Goal: Task Accomplishment & Management: Manage account settings

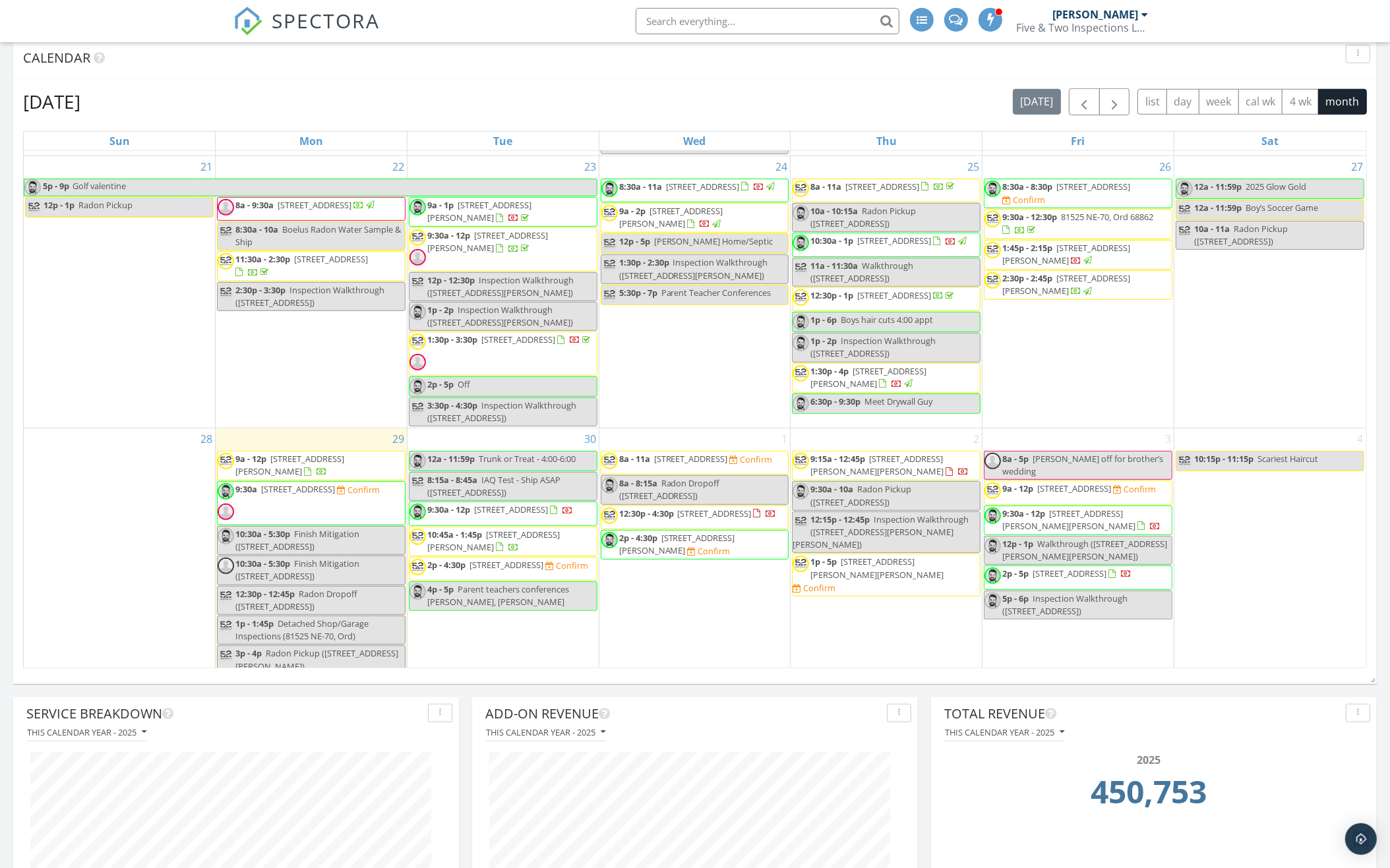
scroll to position [1175, 0]
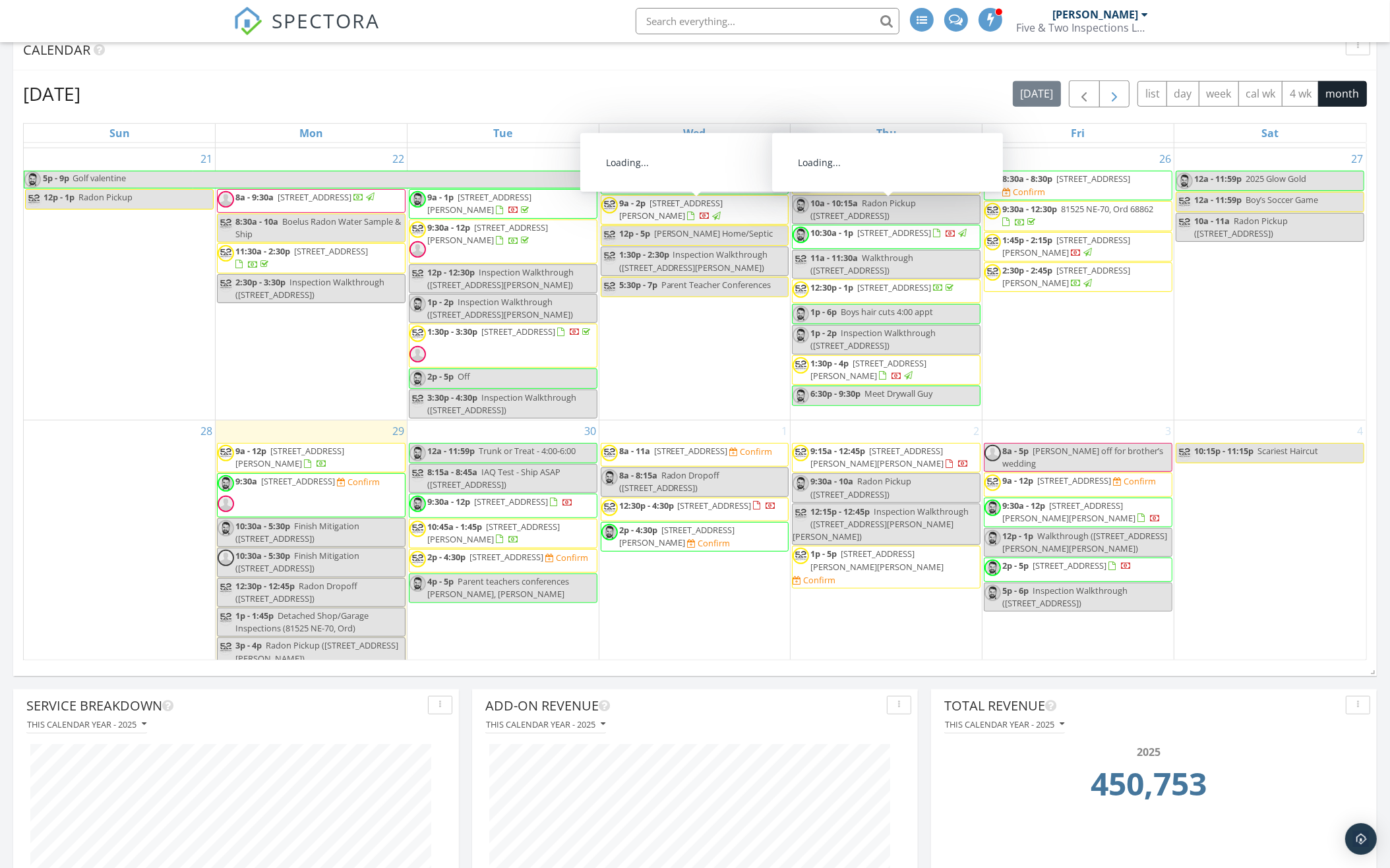
click at [1109, 96] on span "button" at bounding box center [1114, 94] width 16 height 16
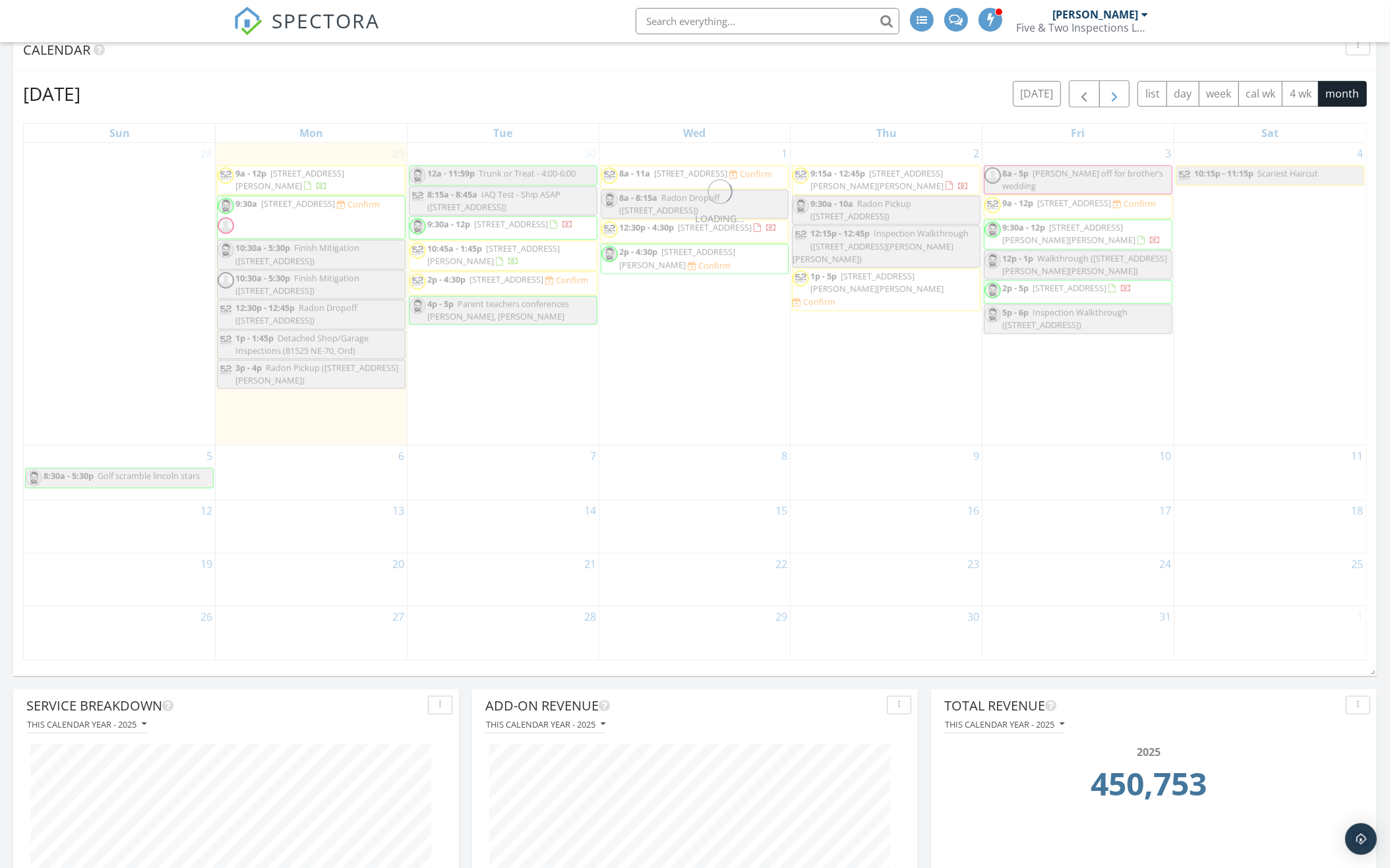
scroll to position [0, 0]
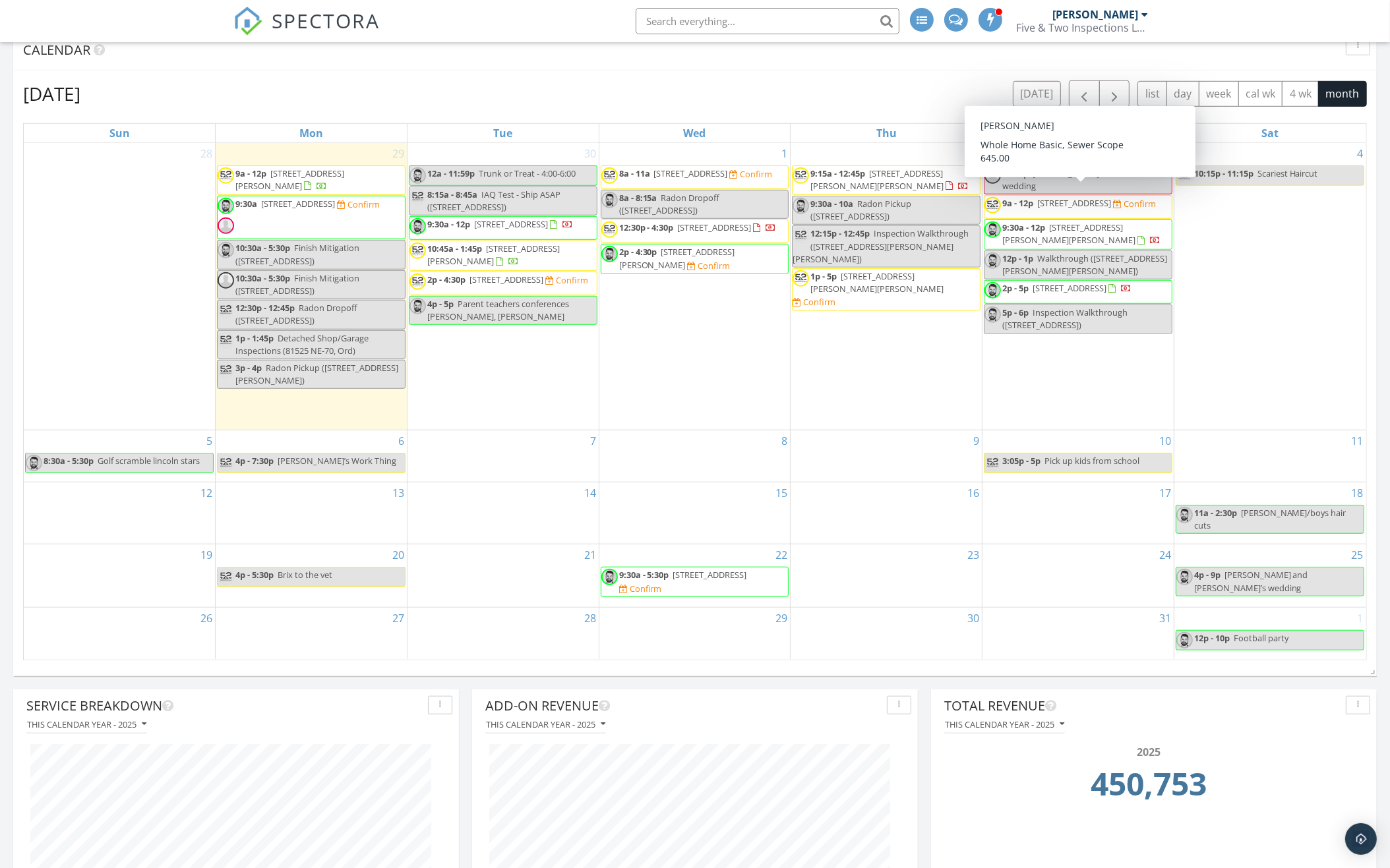
click at [1074, 430] on div "10 3:05p - 5p Pick up kids from school" at bounding box center [1077, 456] width 191 height 52
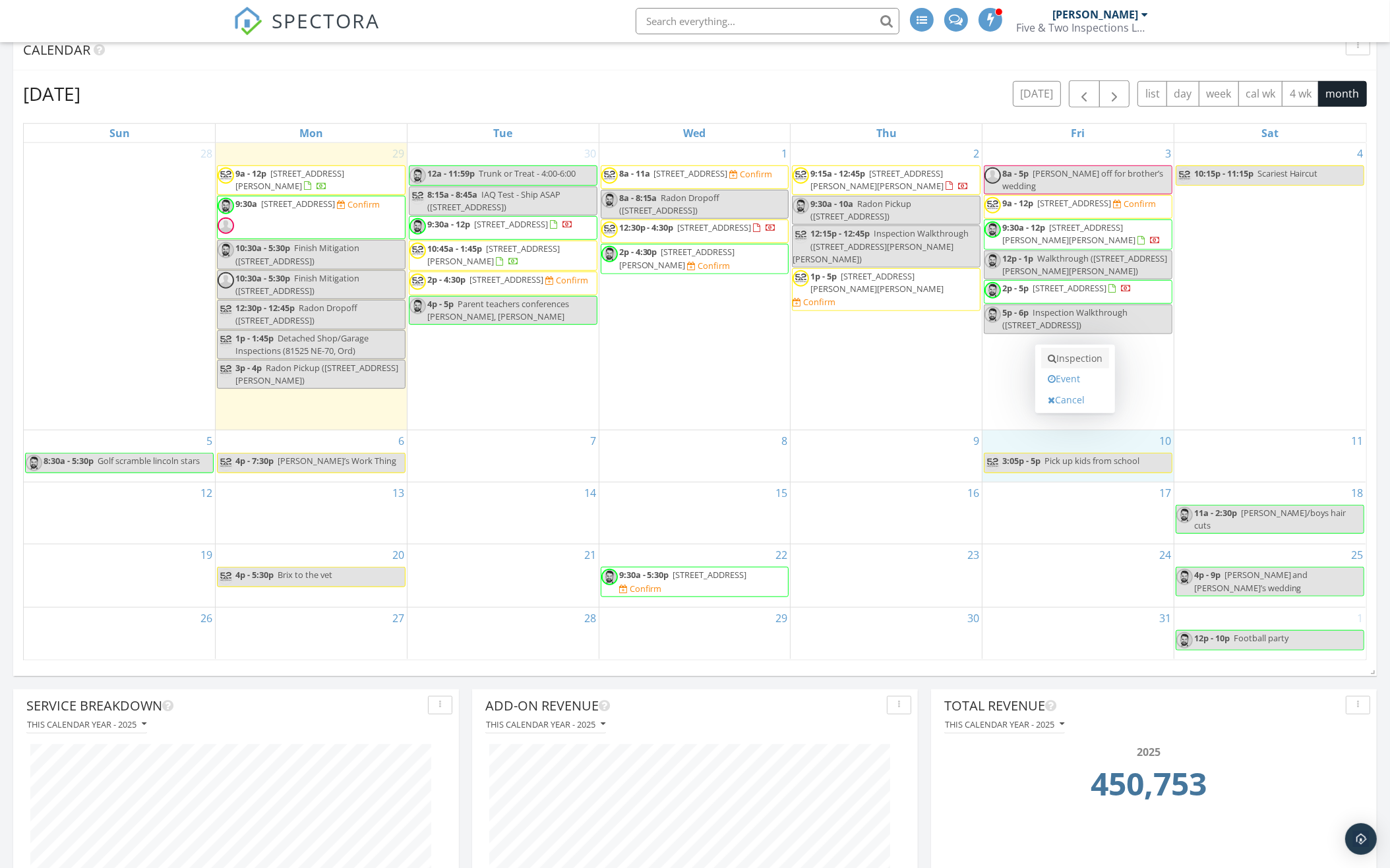
click at [1083, 364] on link "Inspection" at bounding box center [1075, 358] width 68 height 21
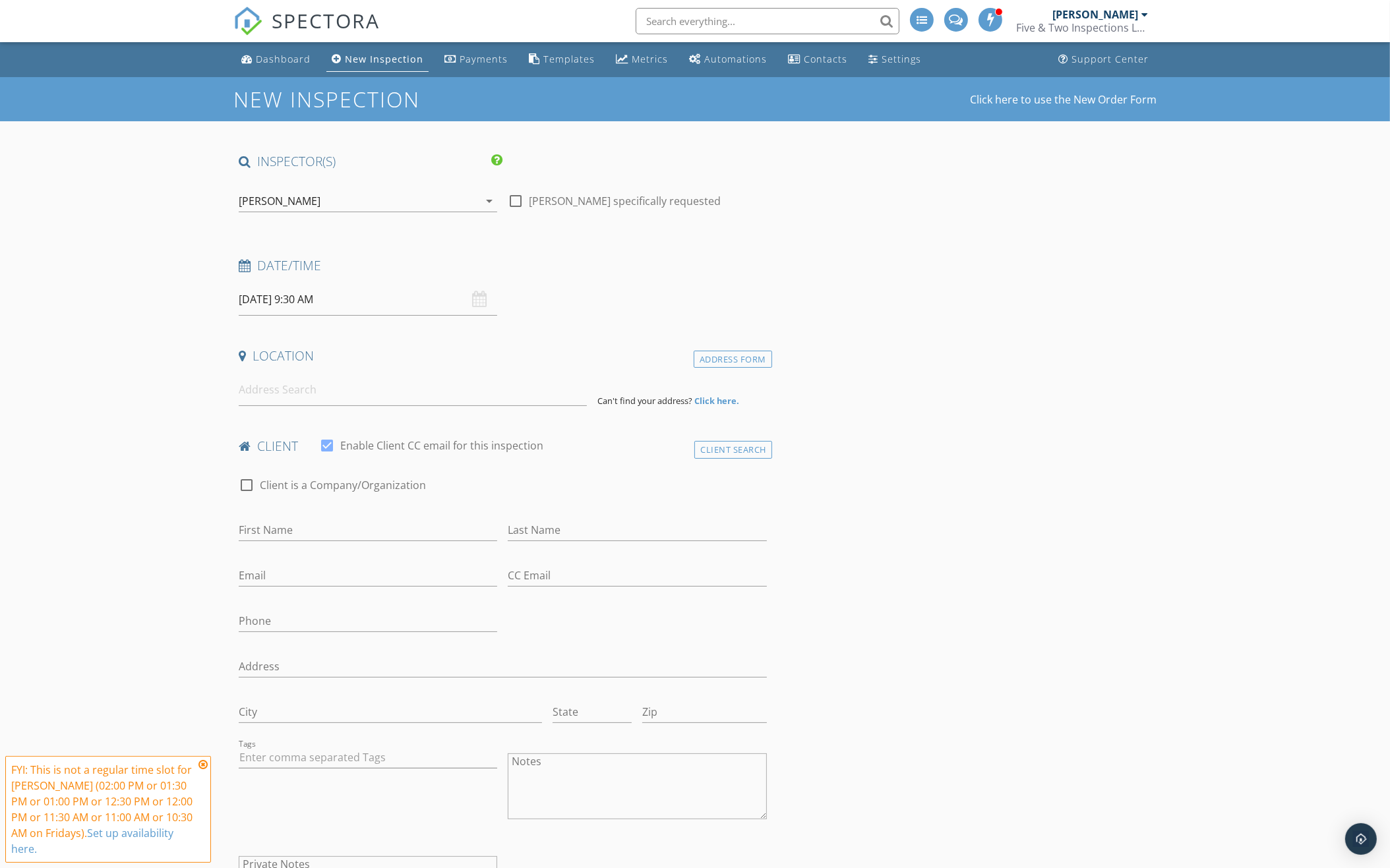
click at [389, 207] on div "[PERSON_NAME]" at bounding box center [359, 201] width 240 height 21
click at [389, 207] on div "check_box Matt Utter PRIMARY" at bounding box center [367, 206] width 238 height 27
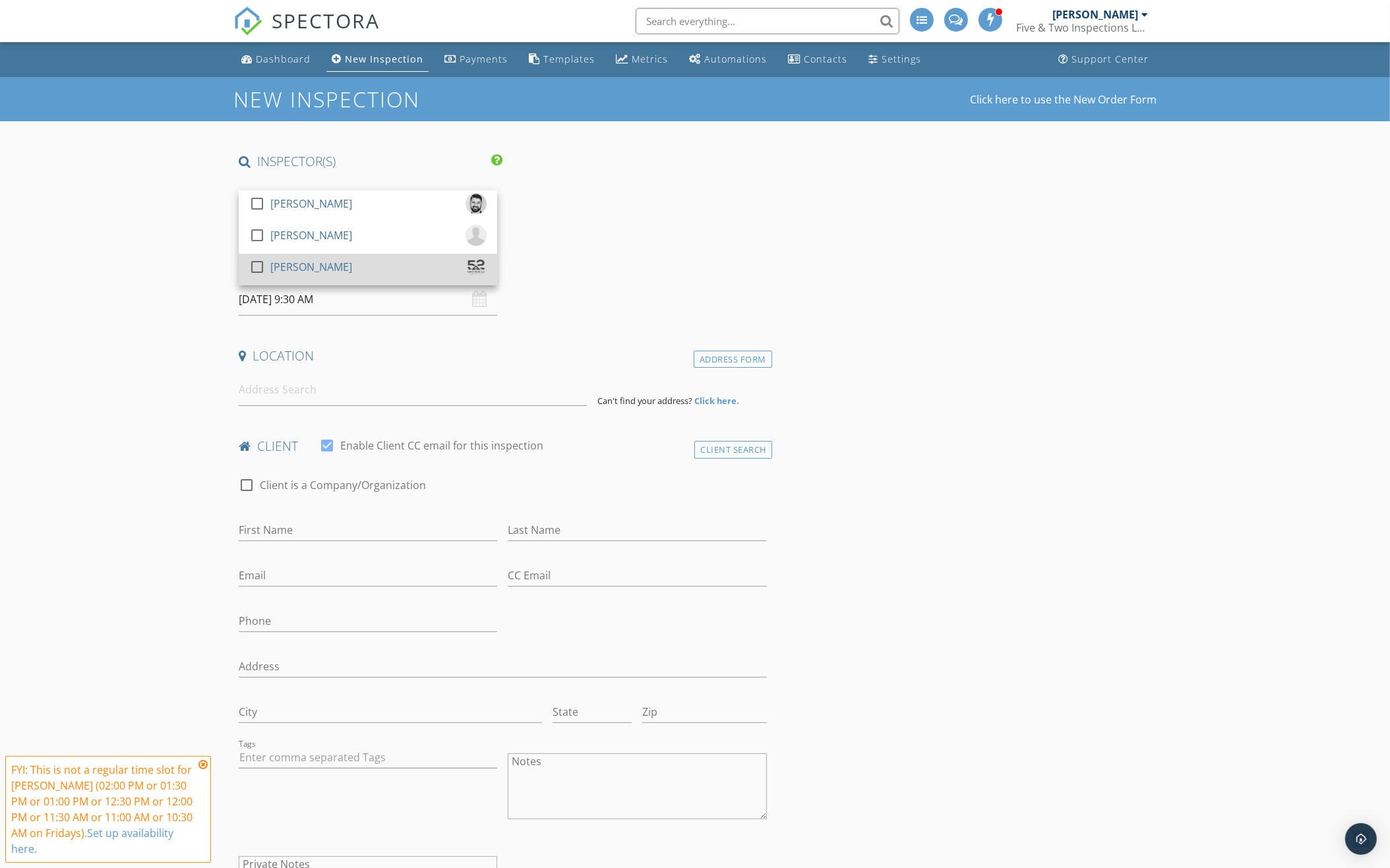
click at [380, 258] on div "check_box_outline_blank Zach Ohlman" at bounding box center [367, 269] width 238 height 27
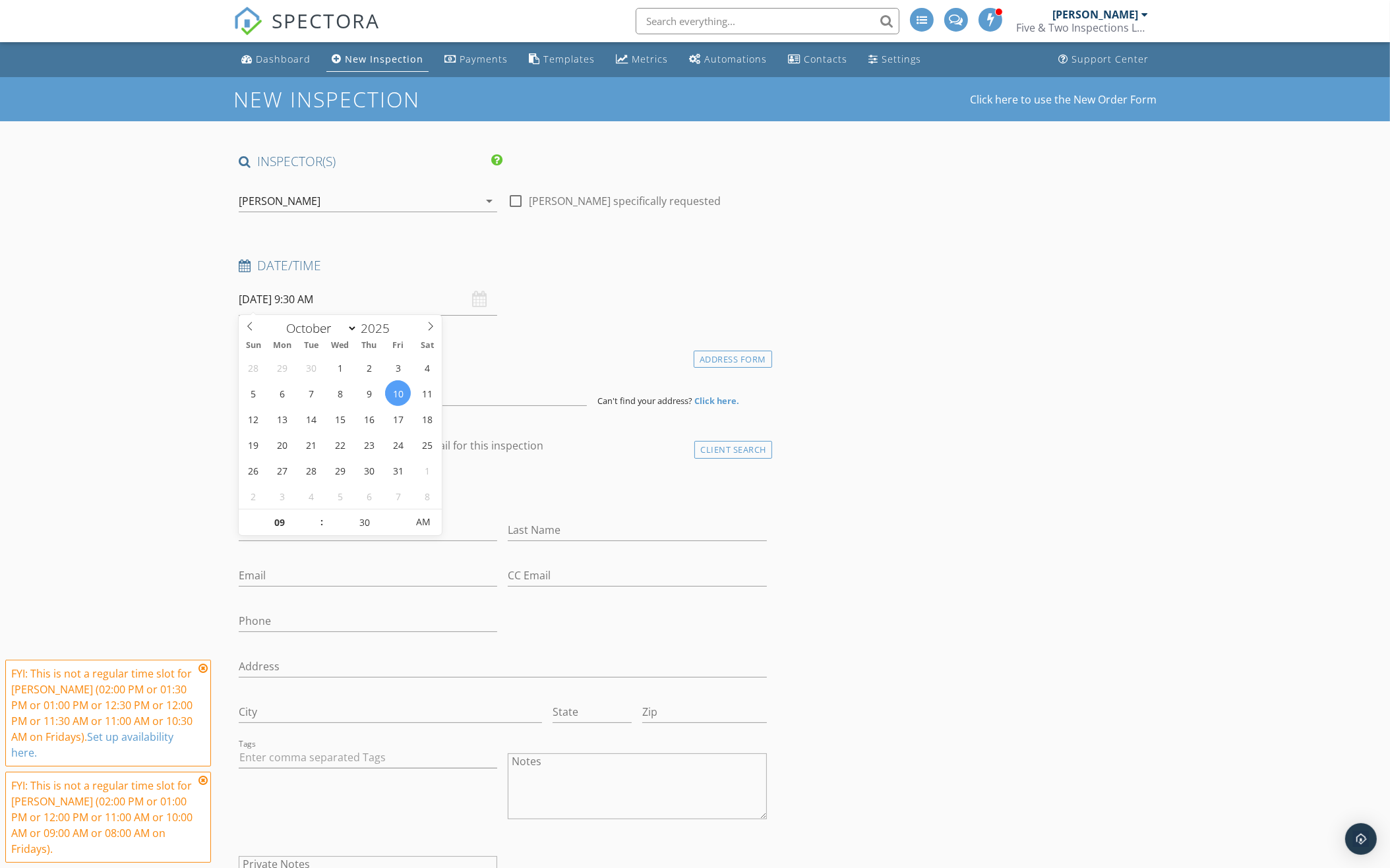
click at [357, 298] on input "10/10/2025 9:30 AM" at bounding box center [367, 299] width 258 height 32
type input "10"
type input "10/10/2025 10:30 AM"
click at [316, 514] on span at bounding box center [314, 516] width 10 height 13
type input "11"
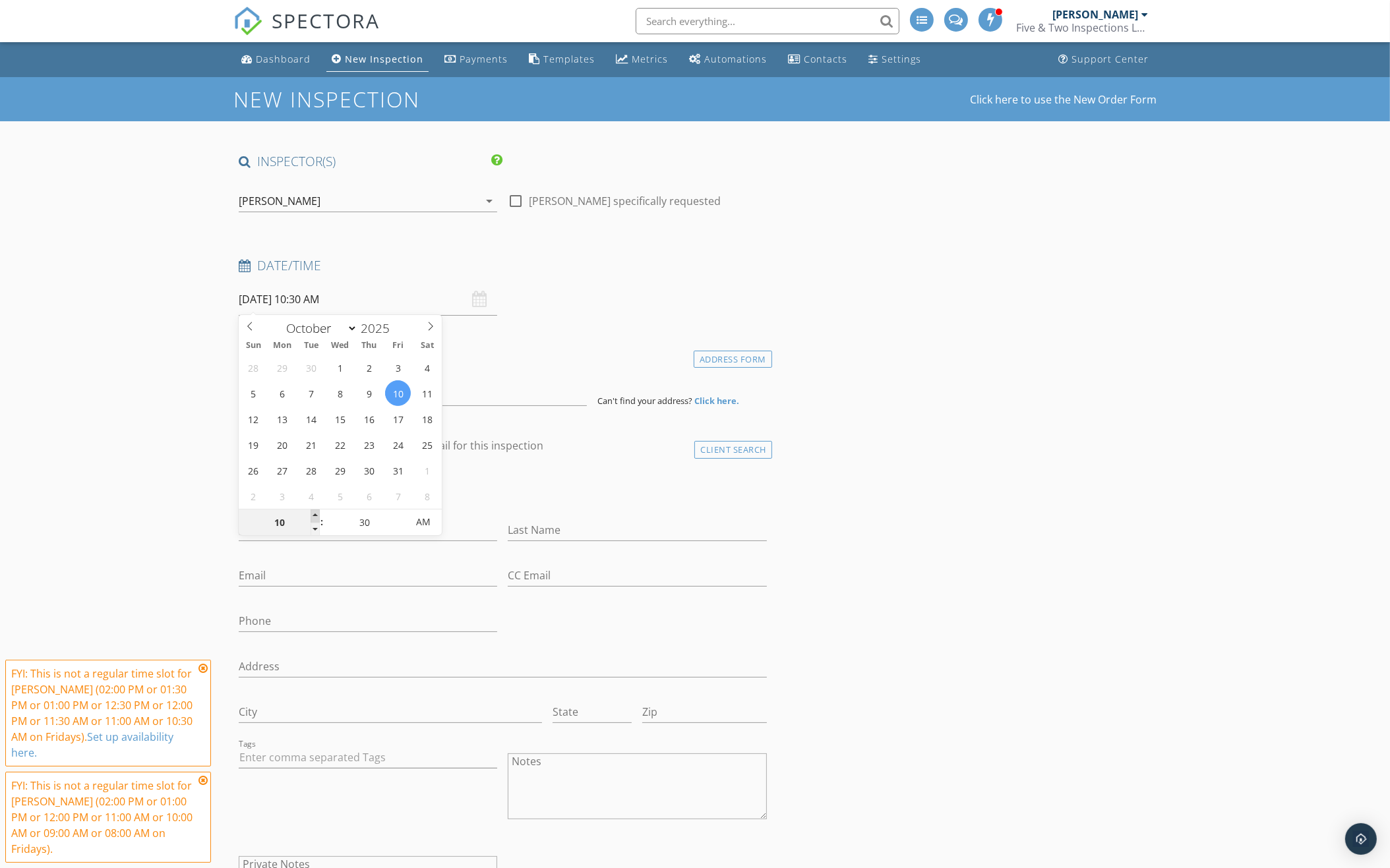
type input "10/10/2025 11:30 AM"
click at [316, 514] on span at bounding box center [314, 516] width 10 height 13
type input "25"
type input "10/10/2025 11:25 AM"
click at [400, 530] on span at bounding box center [401, 529] width 10 height 13
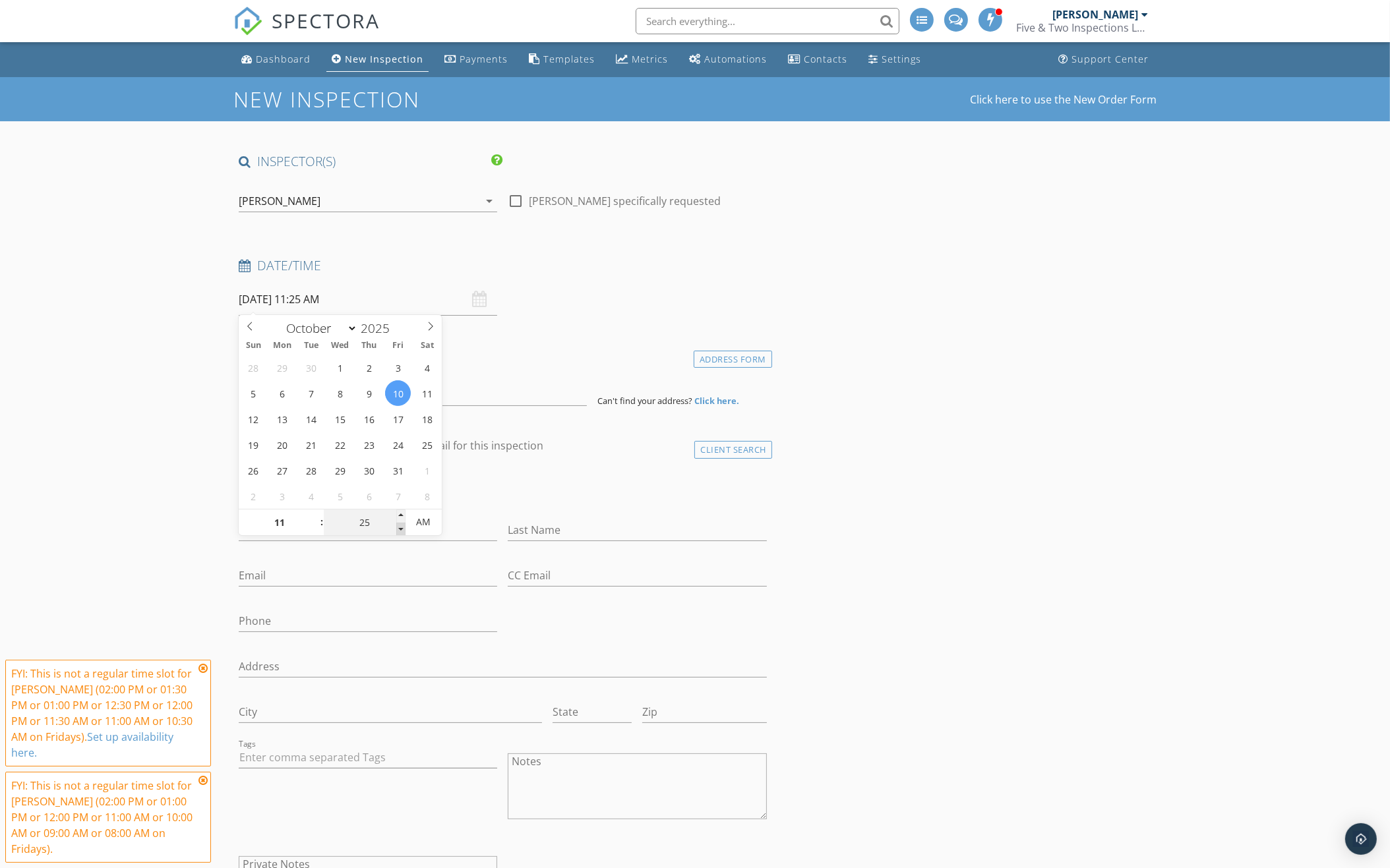
type input "20"
type input "10/10/2025 11:20 AM"
click at [400, 530] on span at bounding box center [401, 529] width 10 height 13
type input "15"
type input "10/10/2025 11:15 AM"
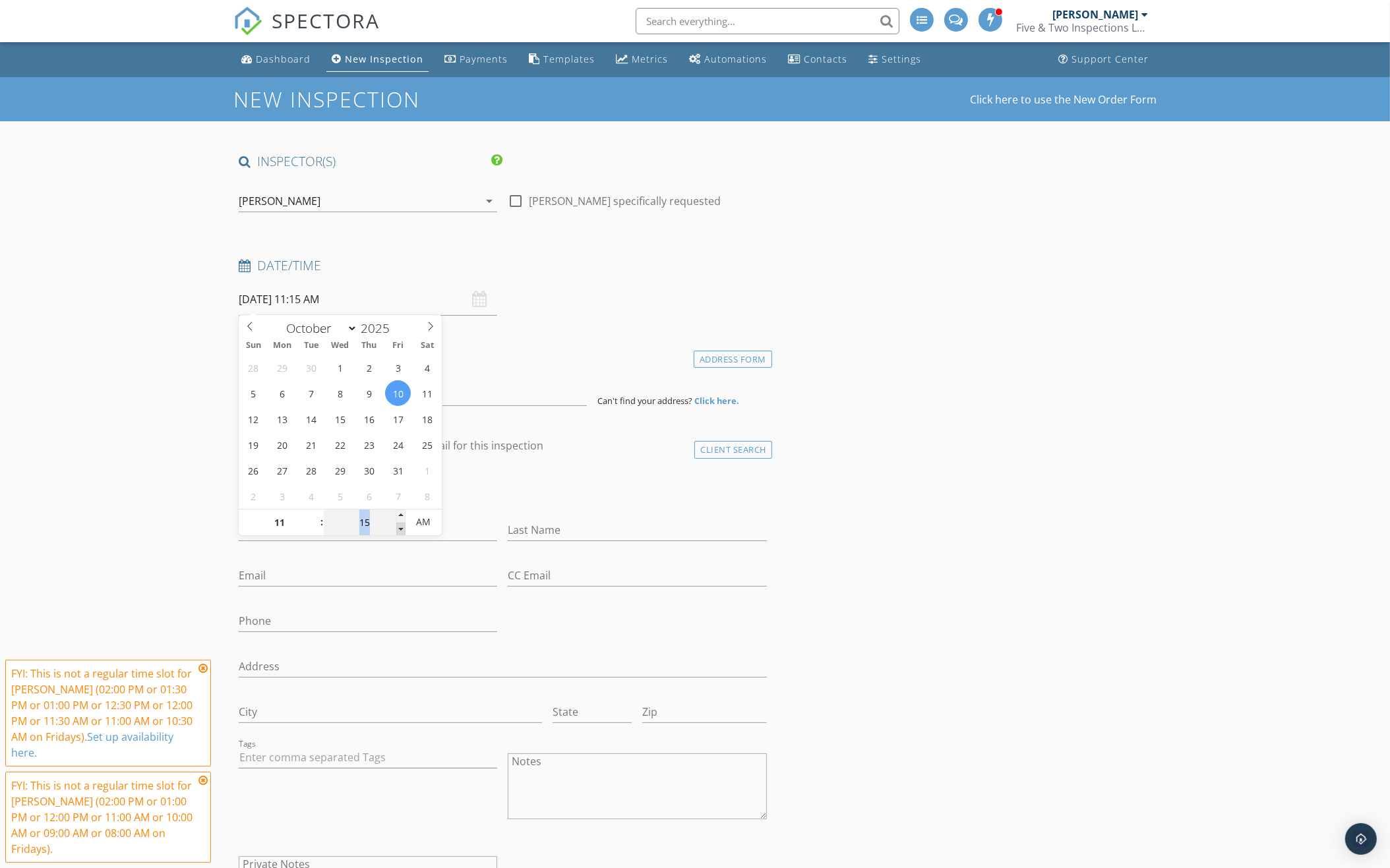
click at [400, 530] on span at bounding box center [401, 529] width 10 height 13
type input "10"
type input "10/10/2025 11:10 AM"
click at [400, 530] on span at bounding box center [401, 529] width 10 height 13
type input "05"
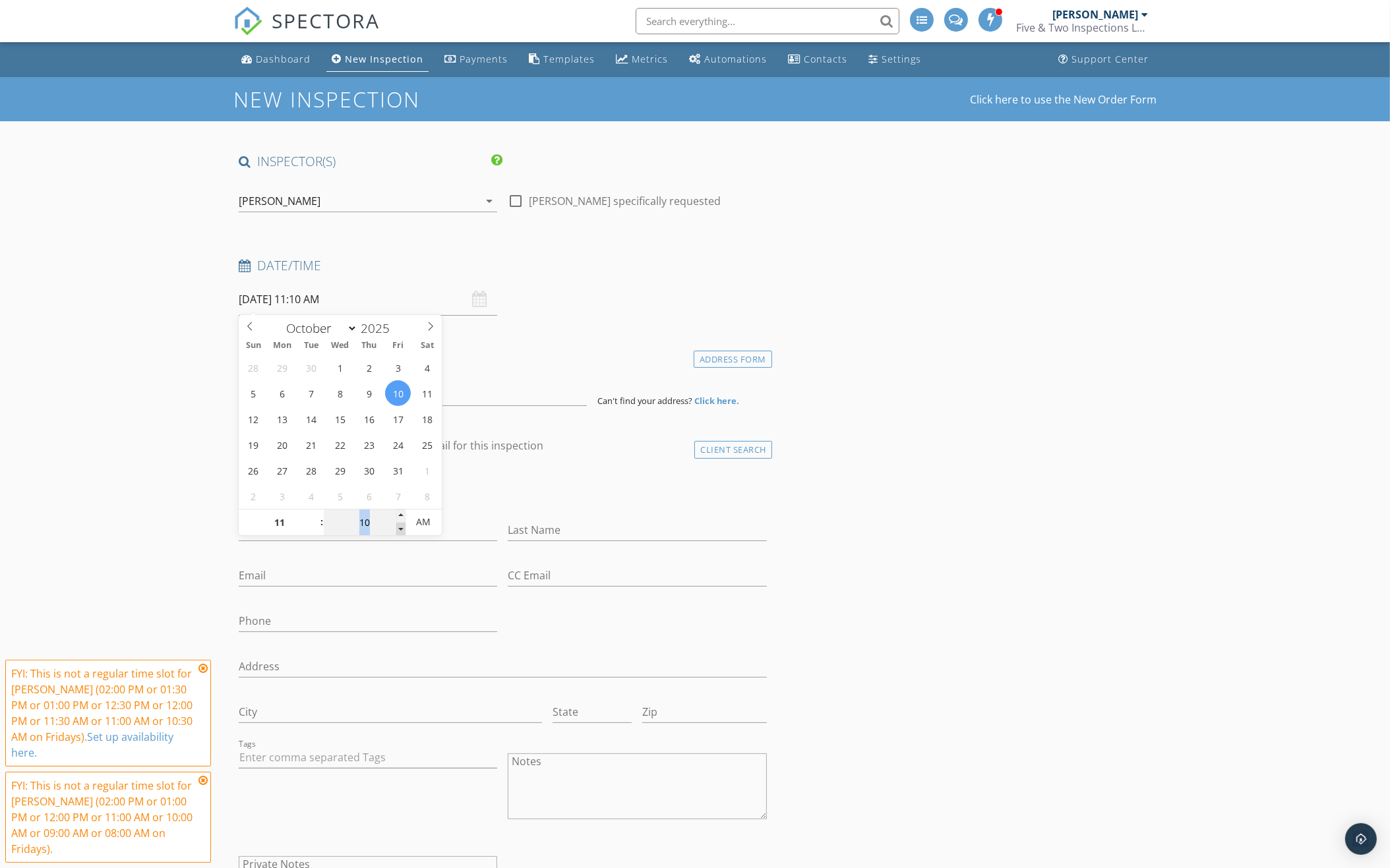
type input "10/10/2025 11:05 AM"
click at [400, 530] on span at bounding box center [401, 529] width 10 height 13
type input "00"
type input "[DATE] 11:00 AM"
click at [400, 530] on span at bounding box center [401, 529] width 10 height 13
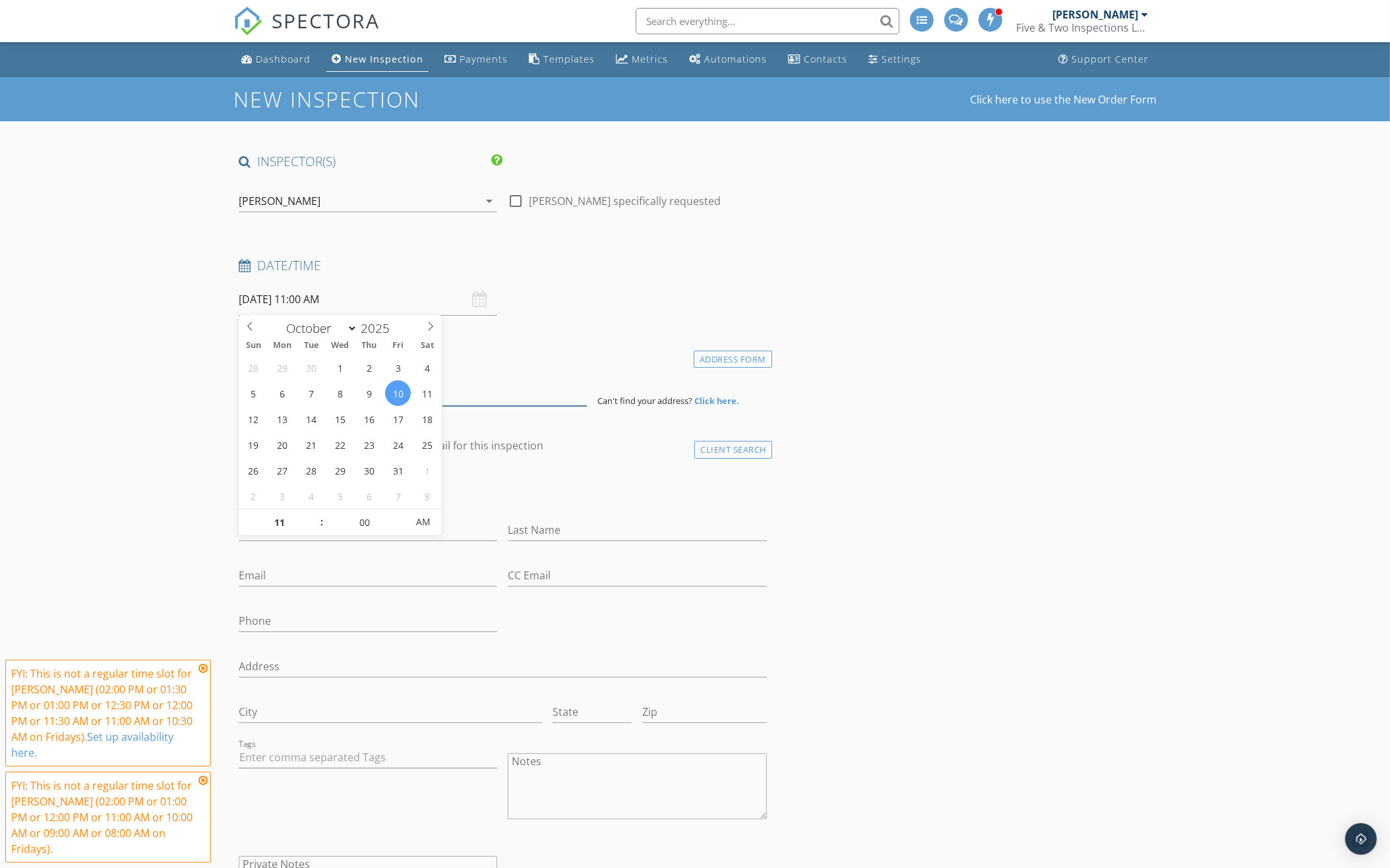
click at [493, 391] on input at bounding box center [412, 390] width 348 height 32
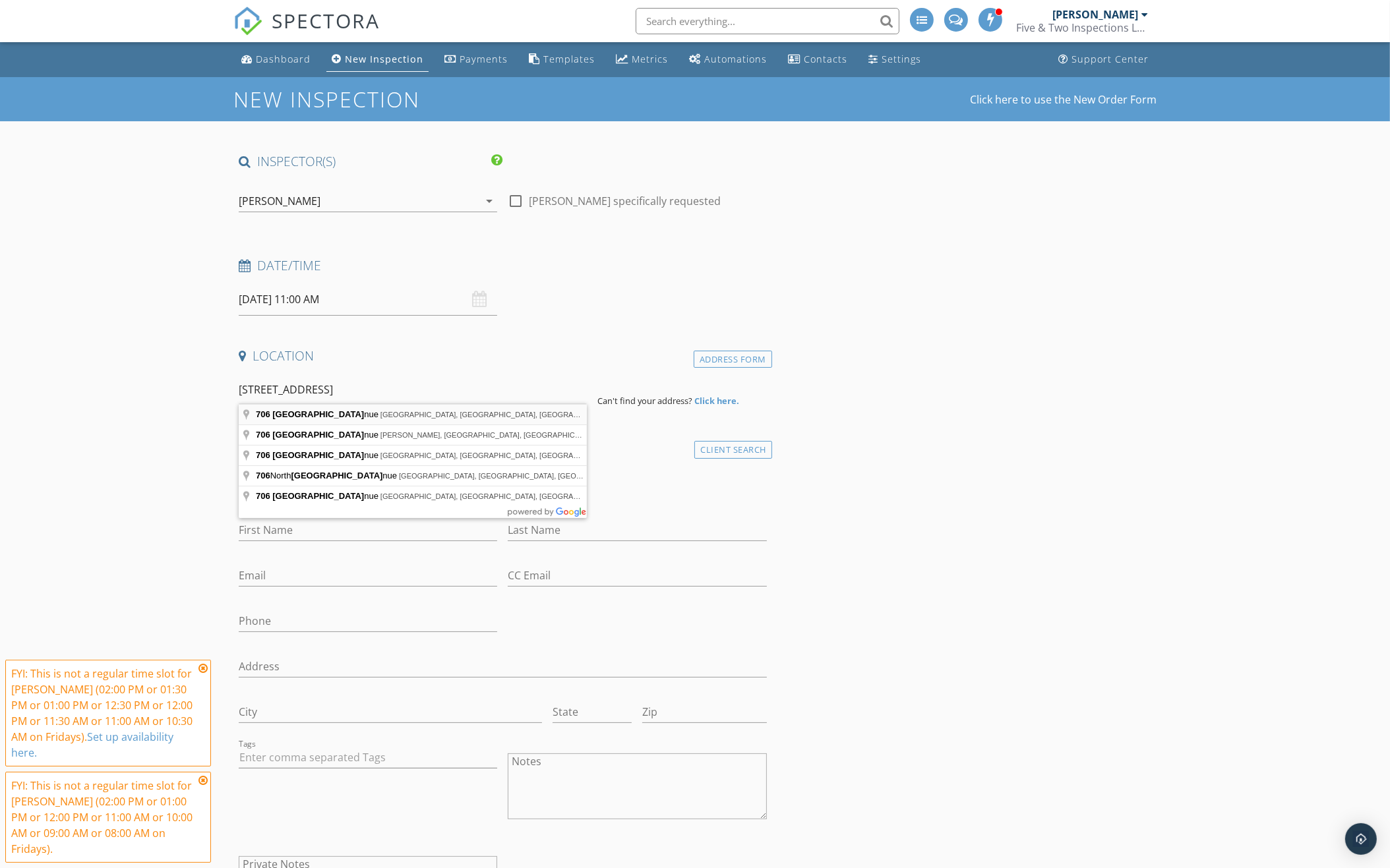
type input "706 Grand Avenue, Grand Island, NE, USA"
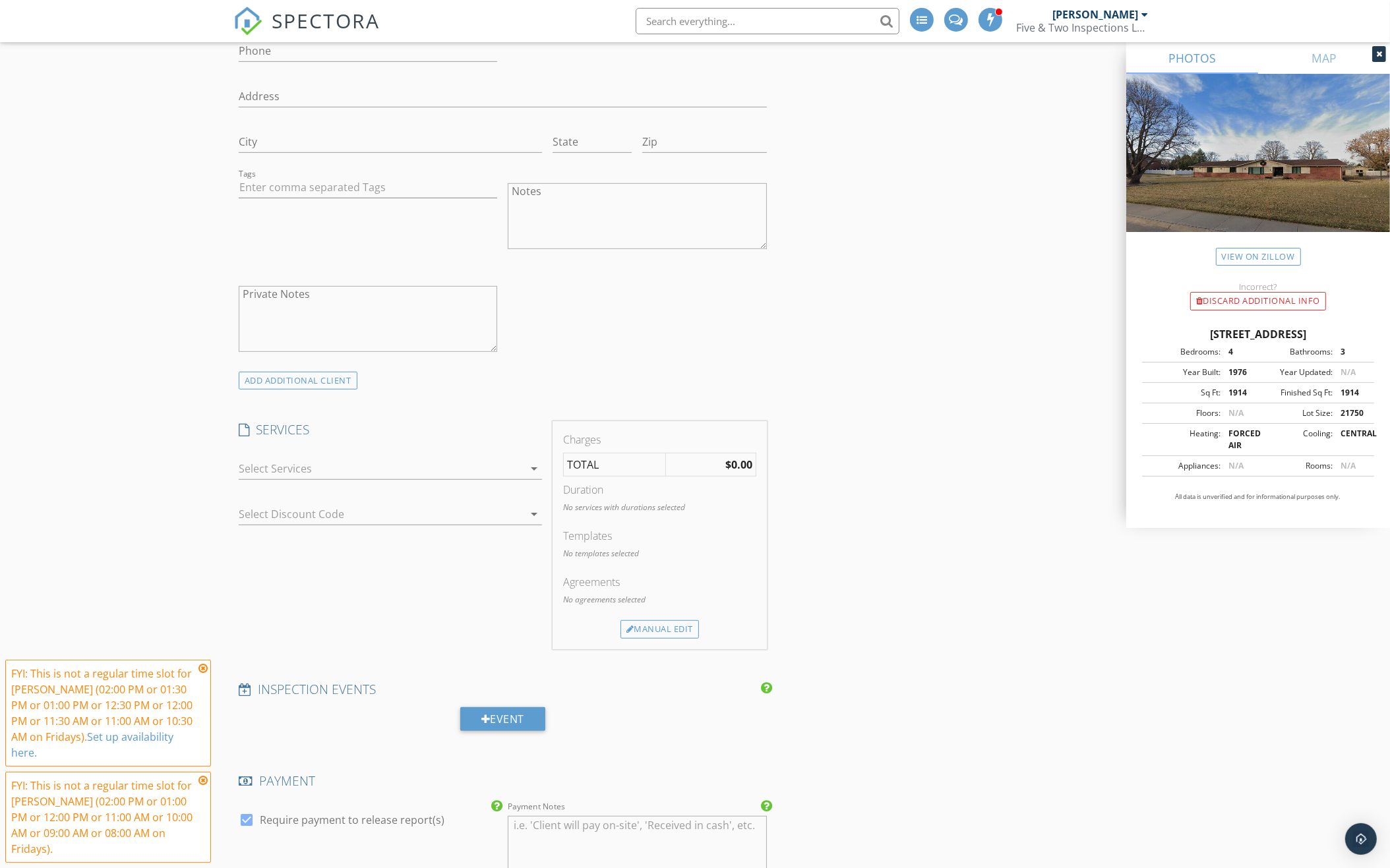
scroll to position [846, 0]
click at [442, 464] on div at bounding box center [381, 462] width 285 height 21
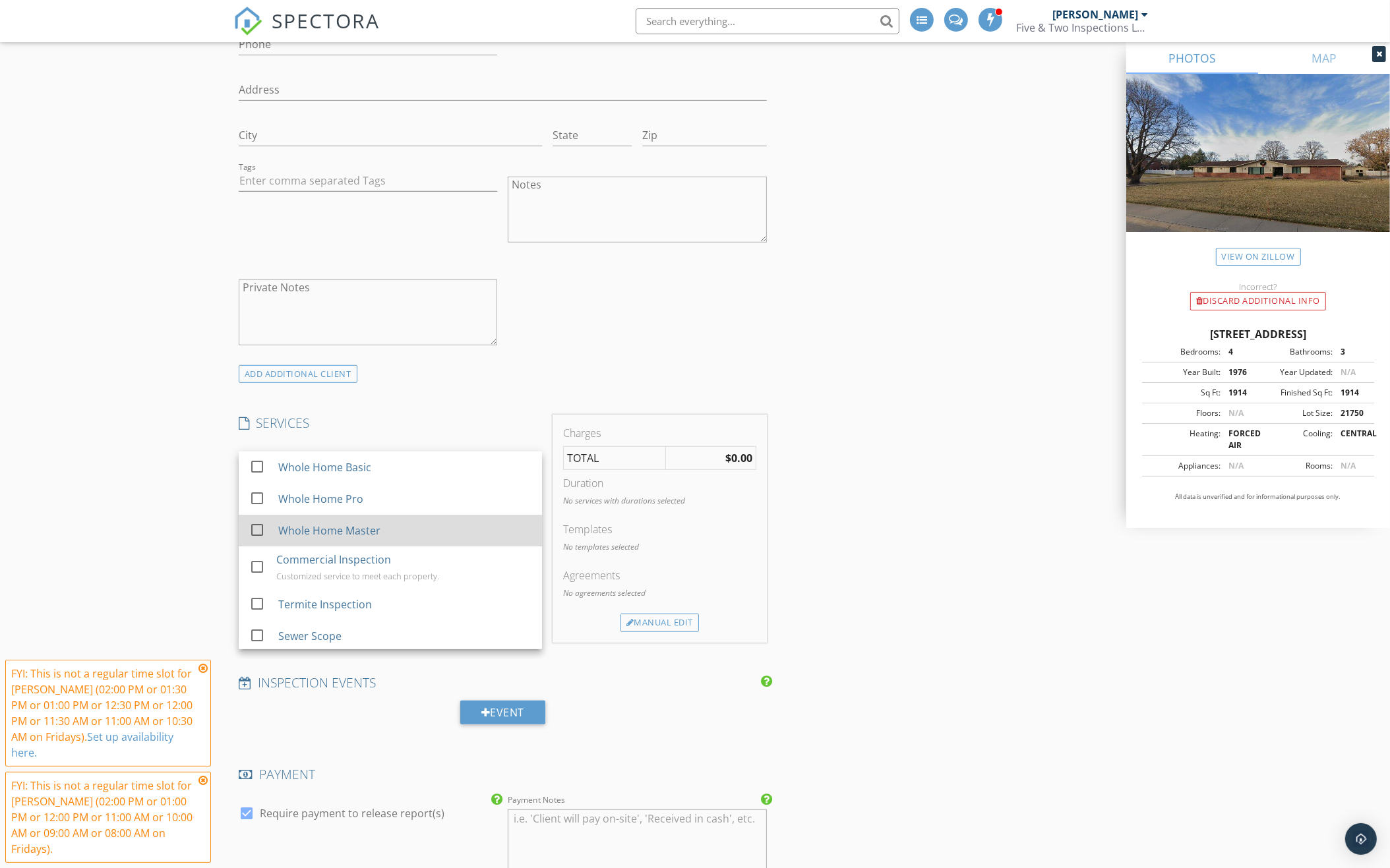
click at [421, 524] on div "Whole Home Master" at bounding box center [404, 530] width 253 height 27
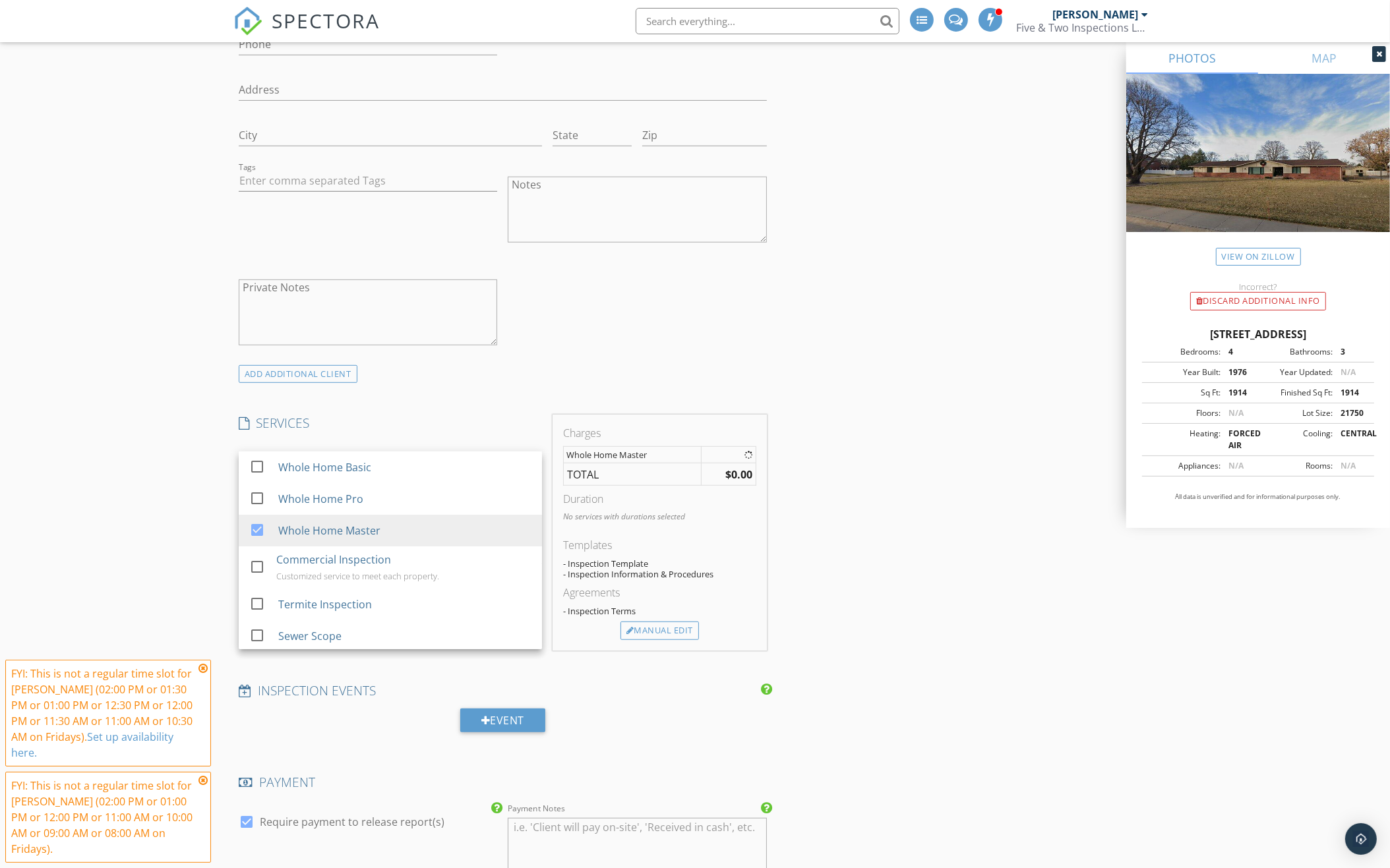
click at [428, 402] on div "INSPECTOR(S) check_box_outline_blank Matt Utter check_box_outline_blank Ross Wa…" at bounding box center [503, 585] width 539 height 2557
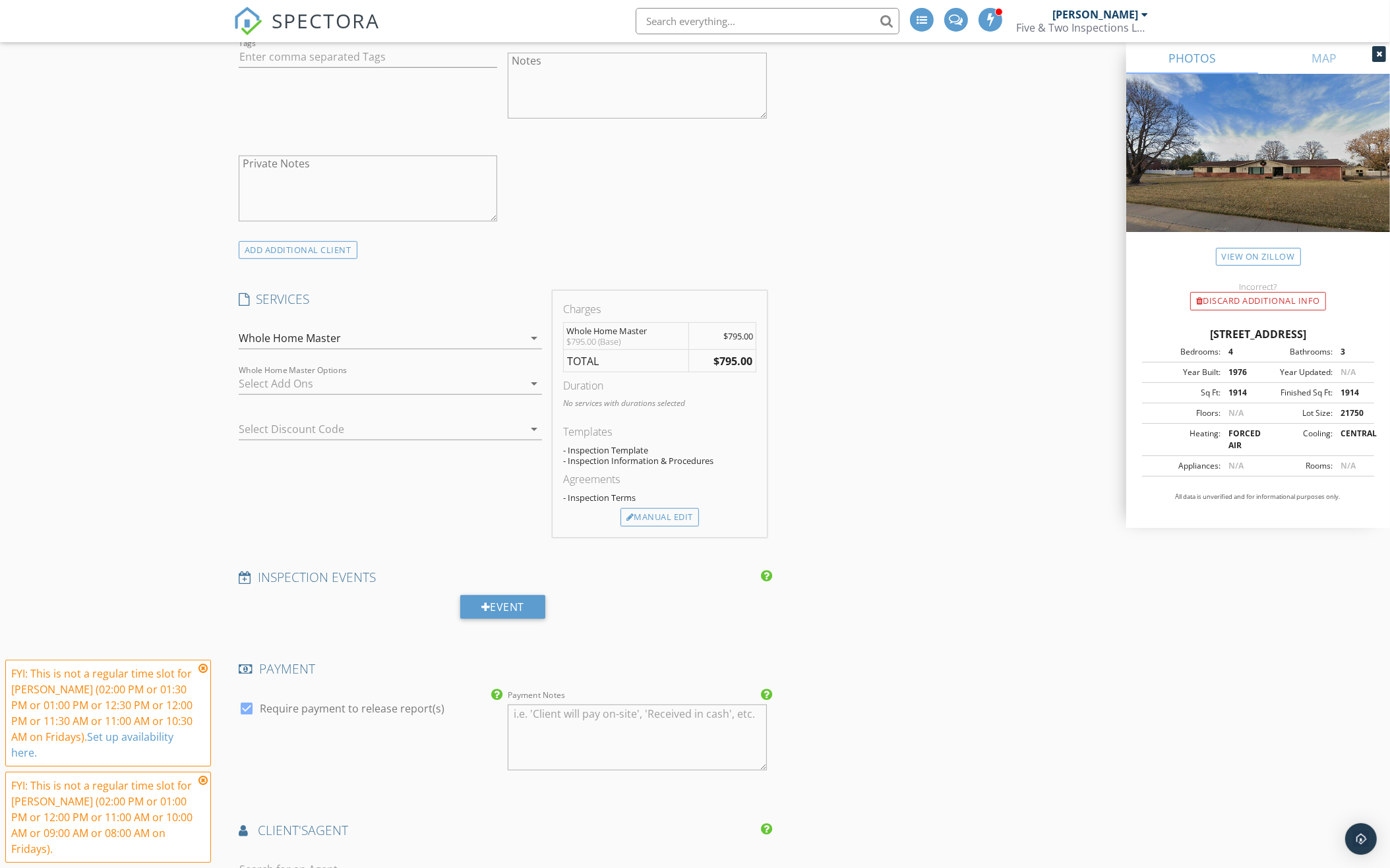
scroll to position [976, 0]
click at [433, 374] on div at bounding box center [381, 377] width 285 height 21
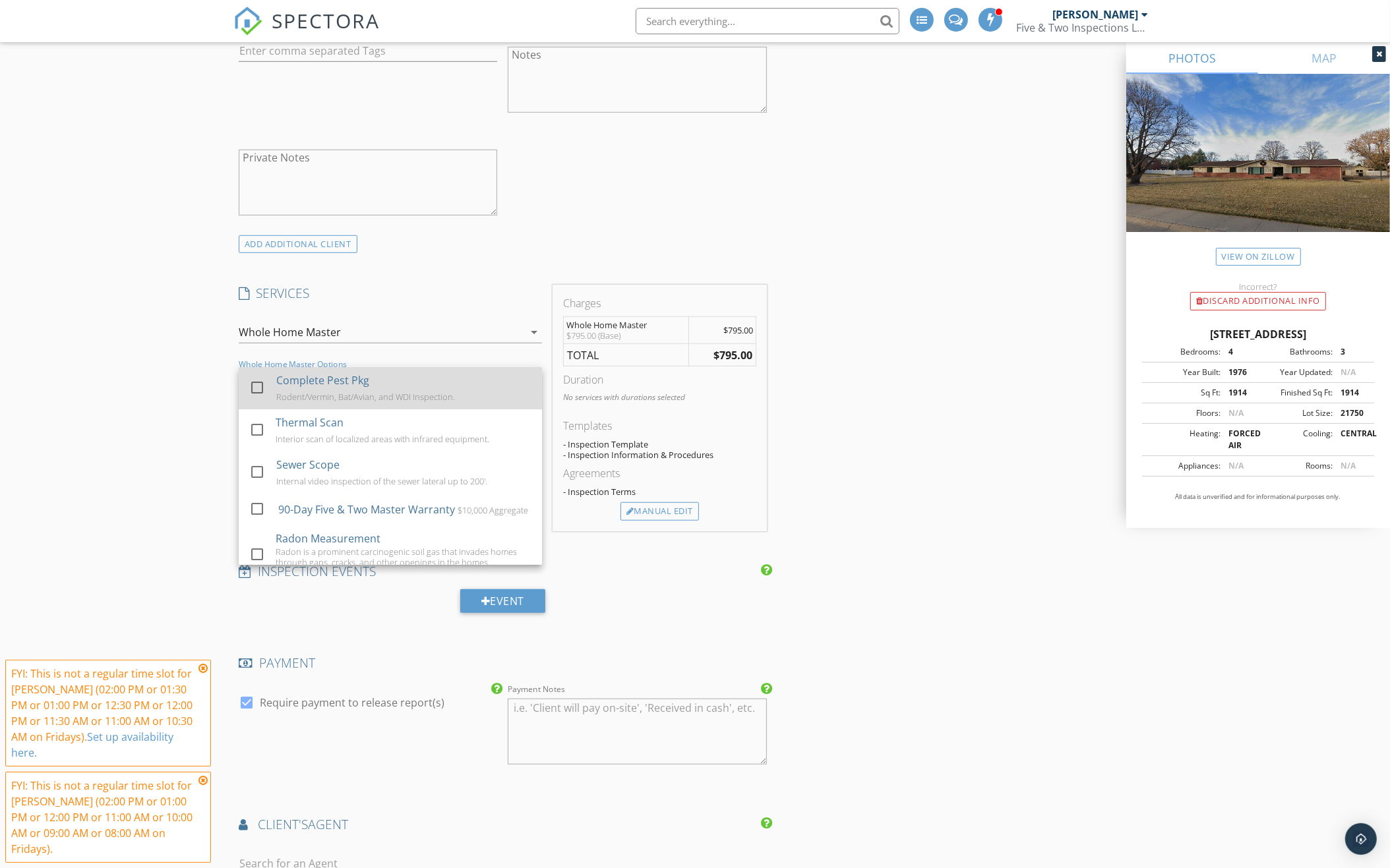
click at [433, 378] on div "Complete Pest Pkg Rodent/Vermin, Bat/Avian, and WDI Inspection." at bounding box center [403, 388] width 255 height 42
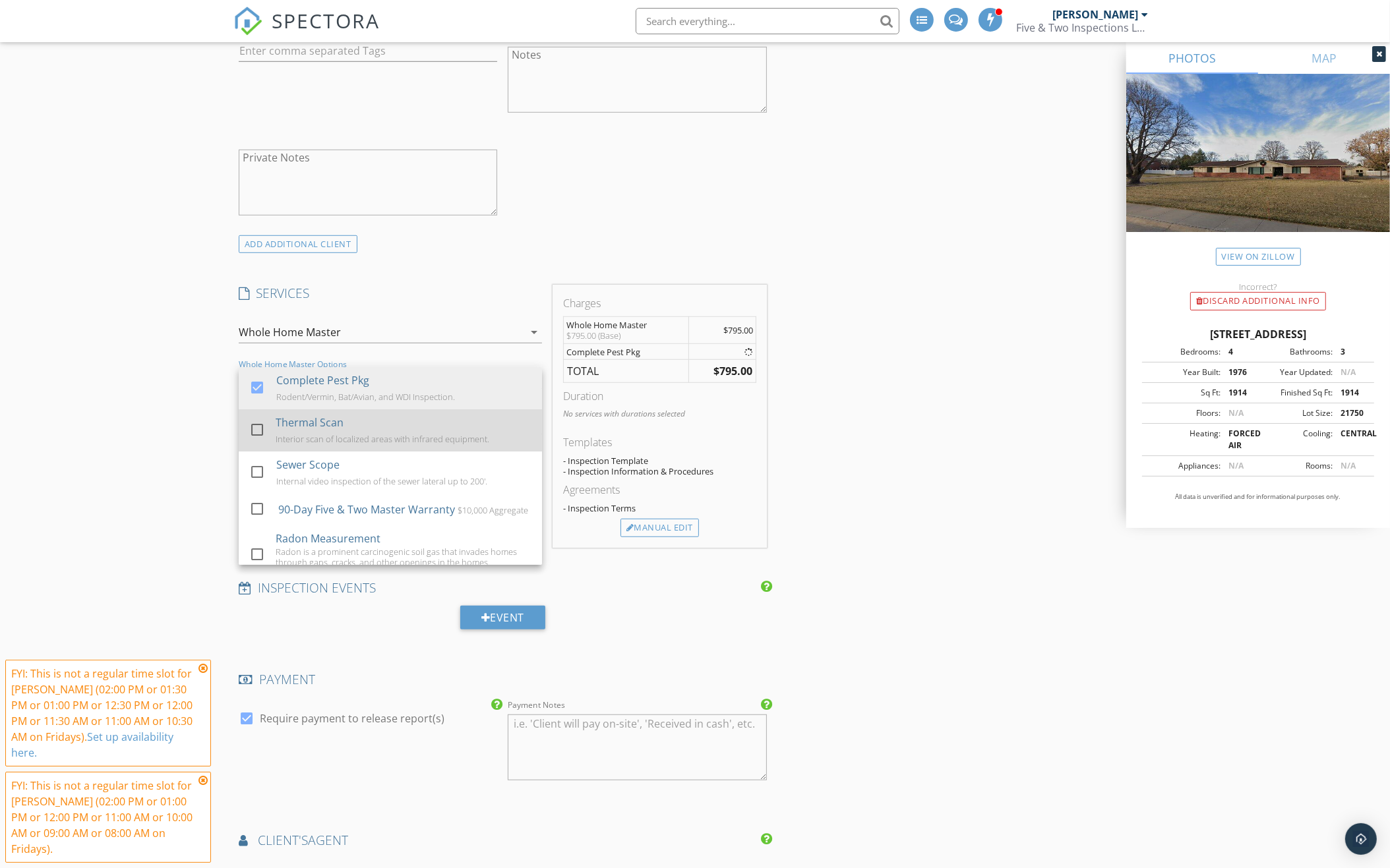
click at [428, 410] on div "Thermal Scan Interior scan of localized areas with infrared equipment." at bounding box center [403, 430] width 256 height 42
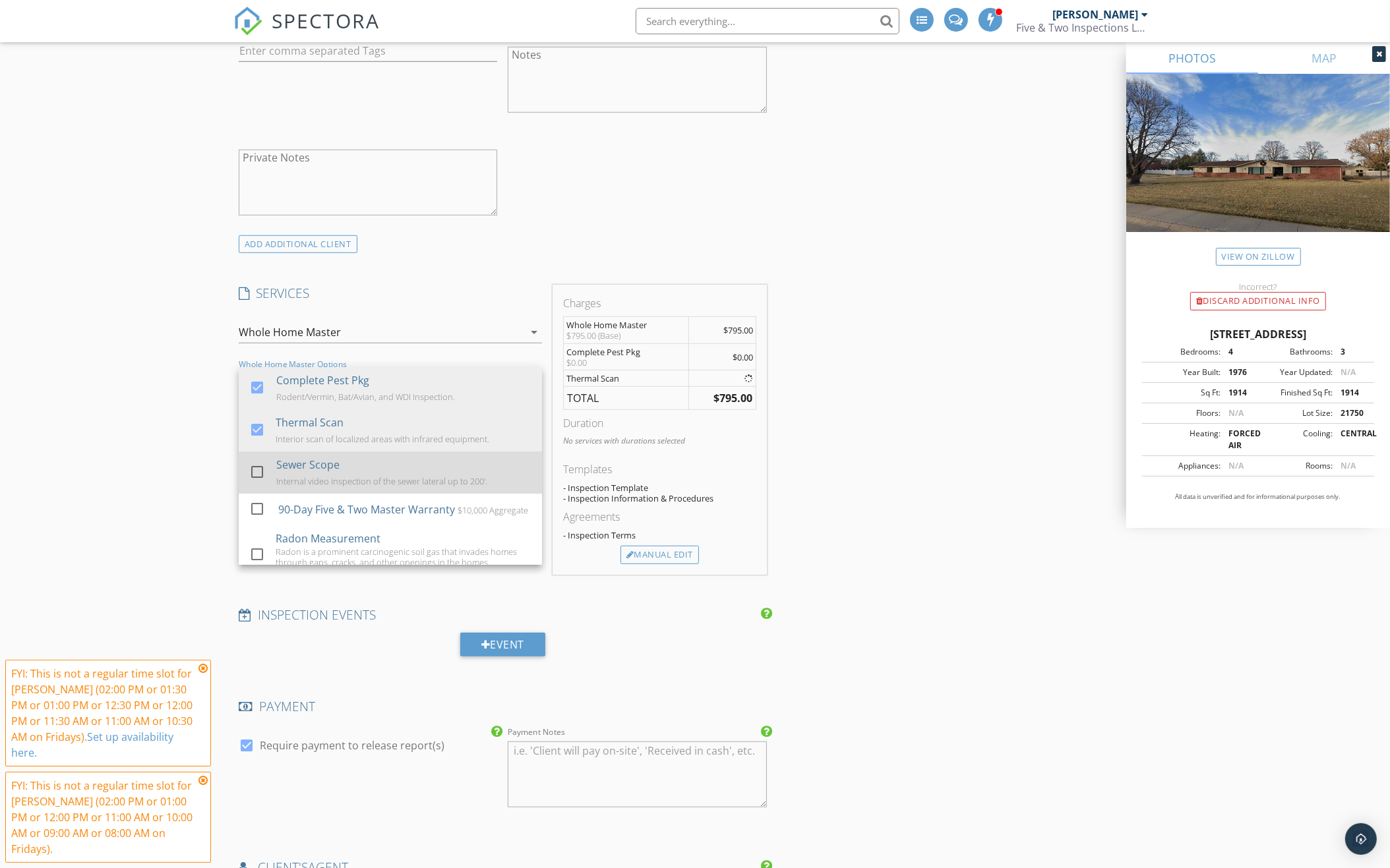
click at [419, 476] on div "Internal video inspection of the sewer lateral up to 200'." at bounding box center [382, 481] width 211 height 10
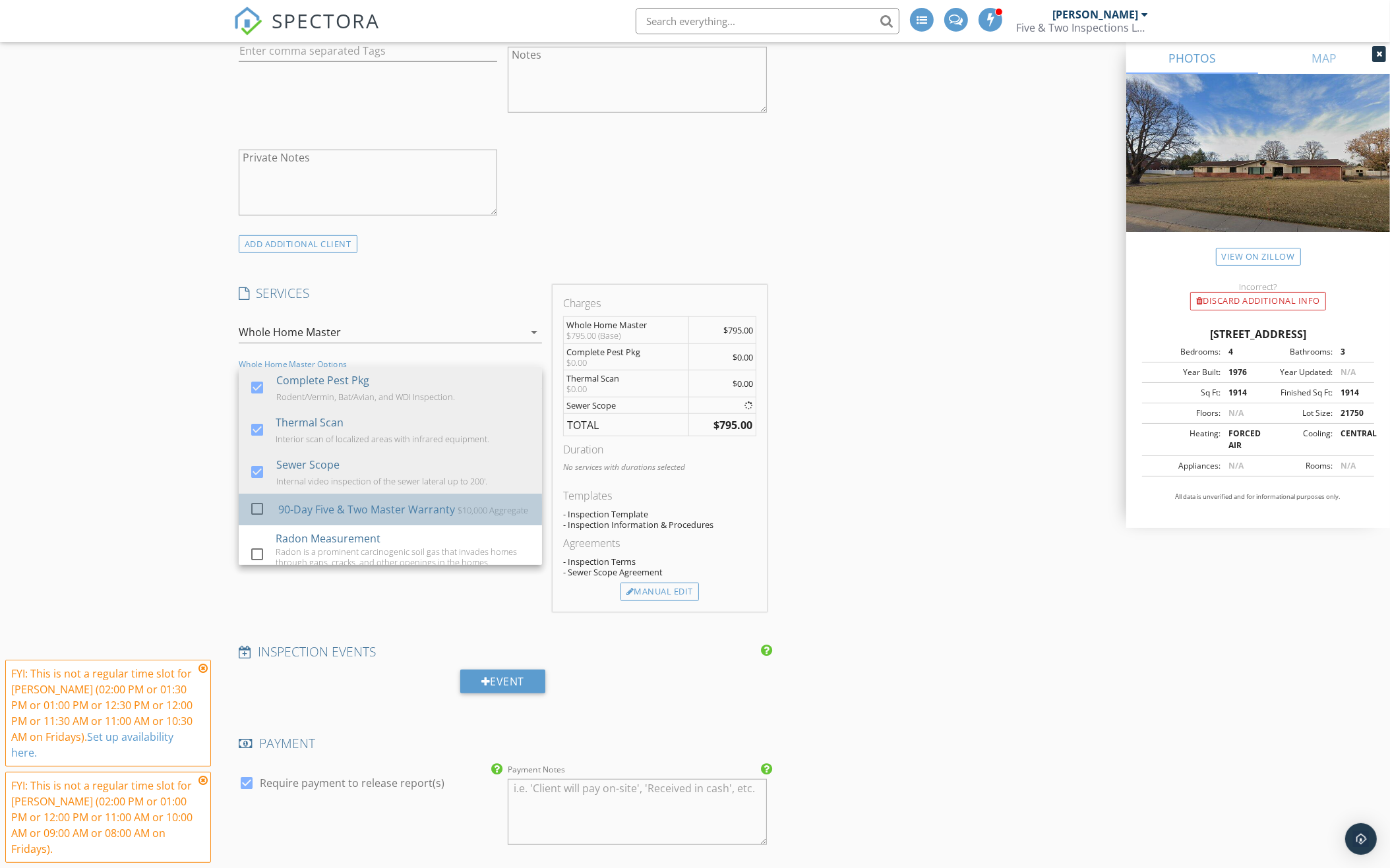
click at [419, 497] on div "90-Day Five & Two Master Warranty $10,000 Aggregate" at bounding box center [404, 510] width 253 height 27
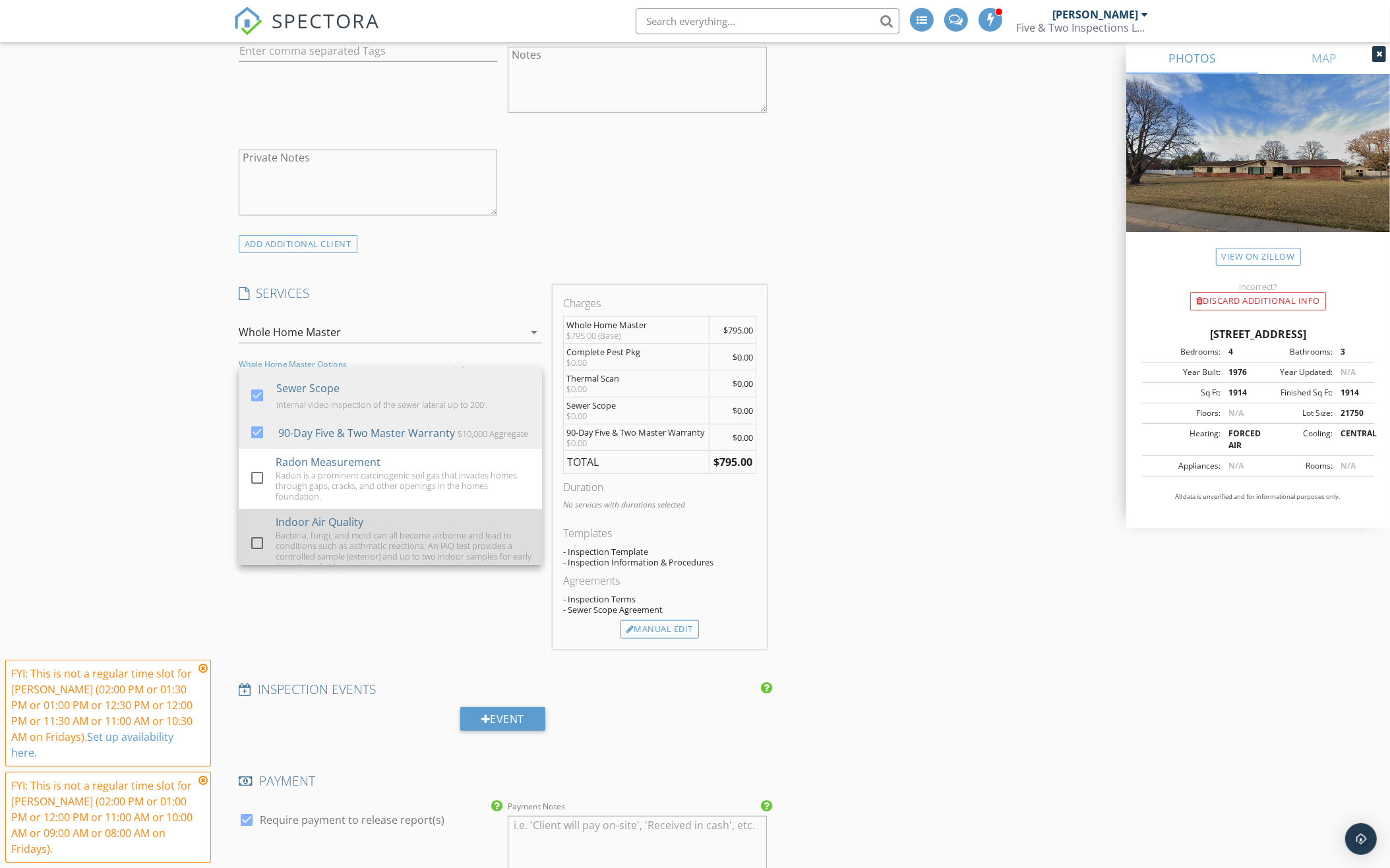
scroll to position [76, 0]
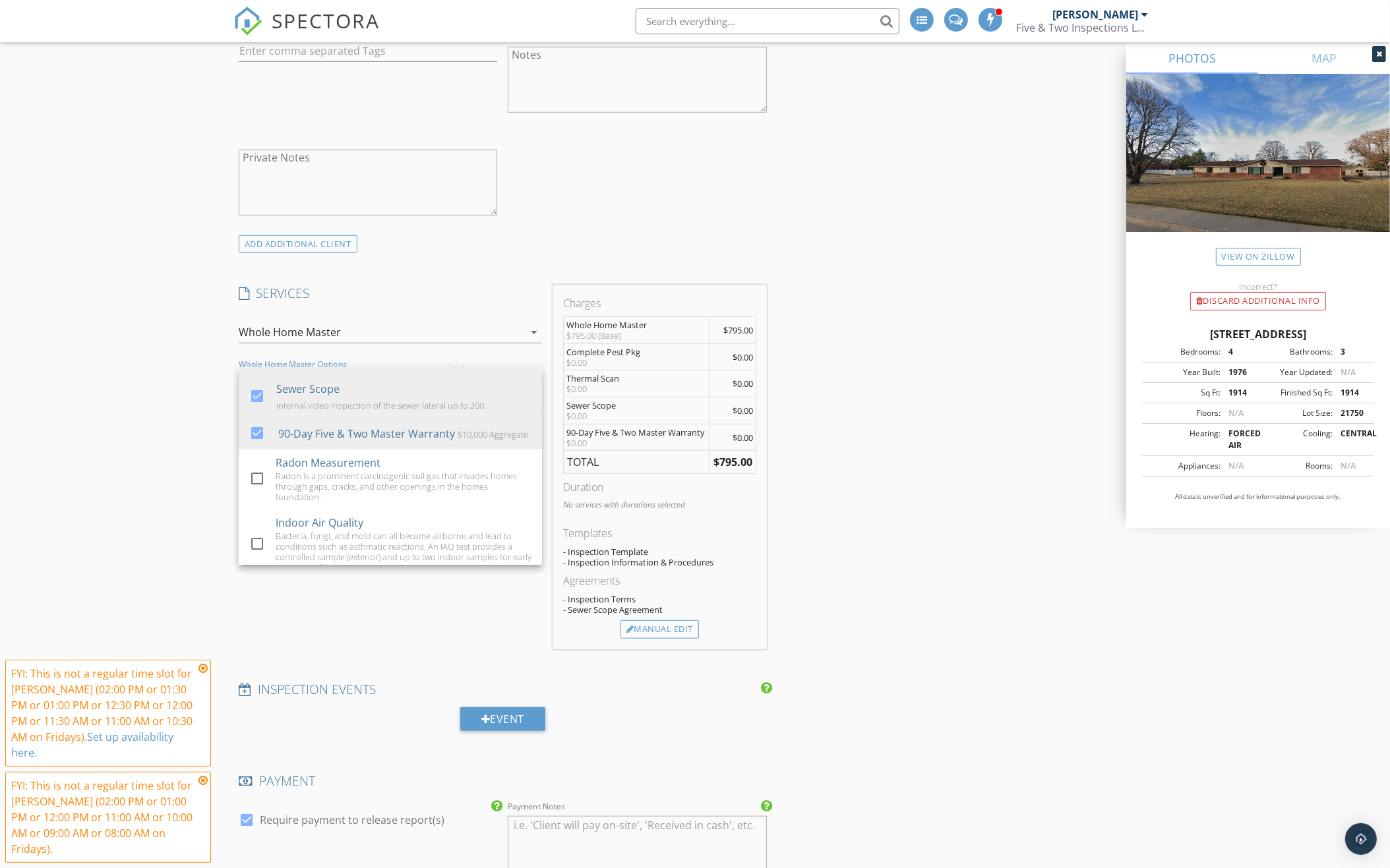
click at [201, 434] on div "New Inspection Click here to use the New Order Form INSPECTOR(S) check_box_outl…" at bounding box center [695, 536] width 1390 height 2871
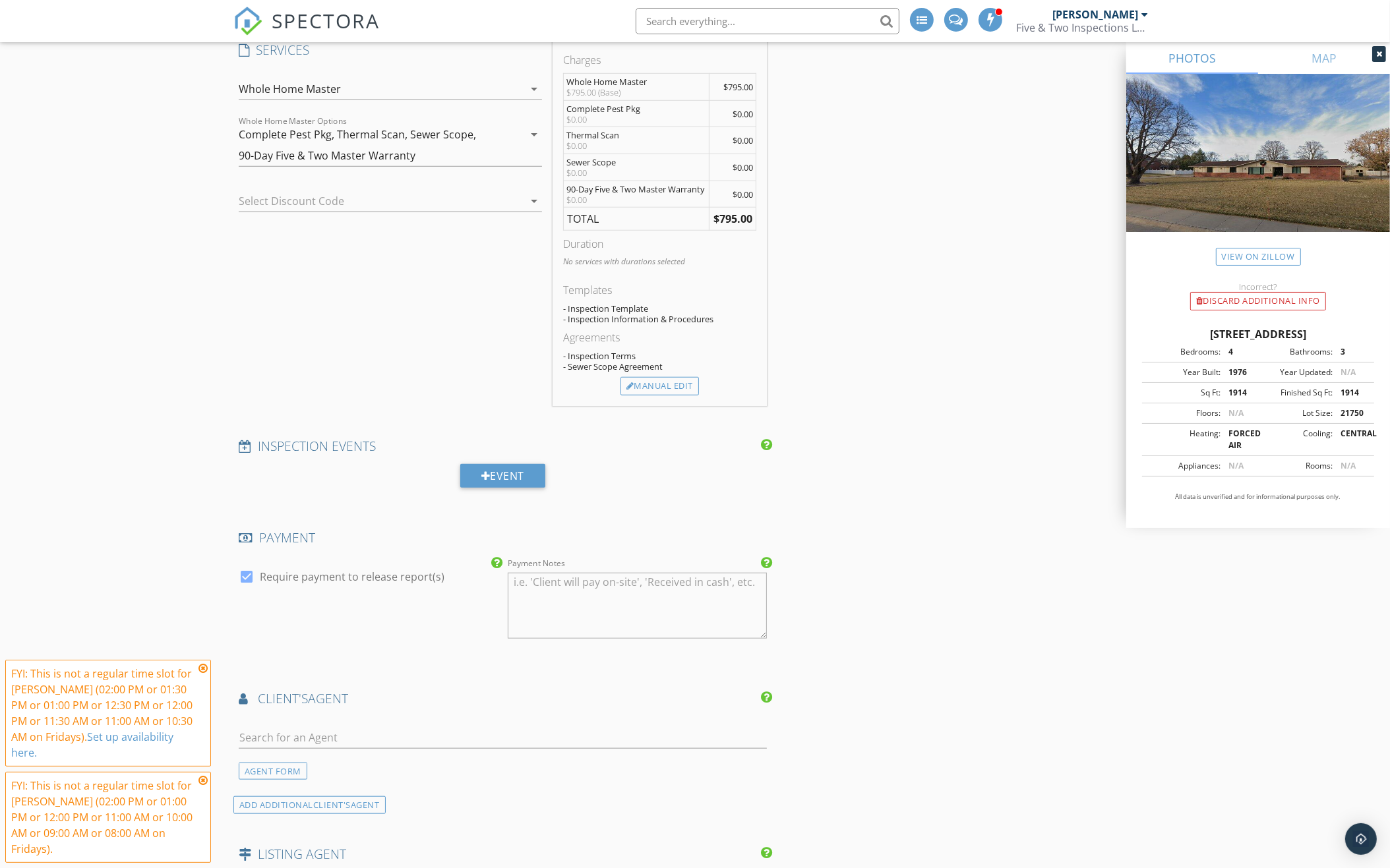
scroll to position [1288, 0]
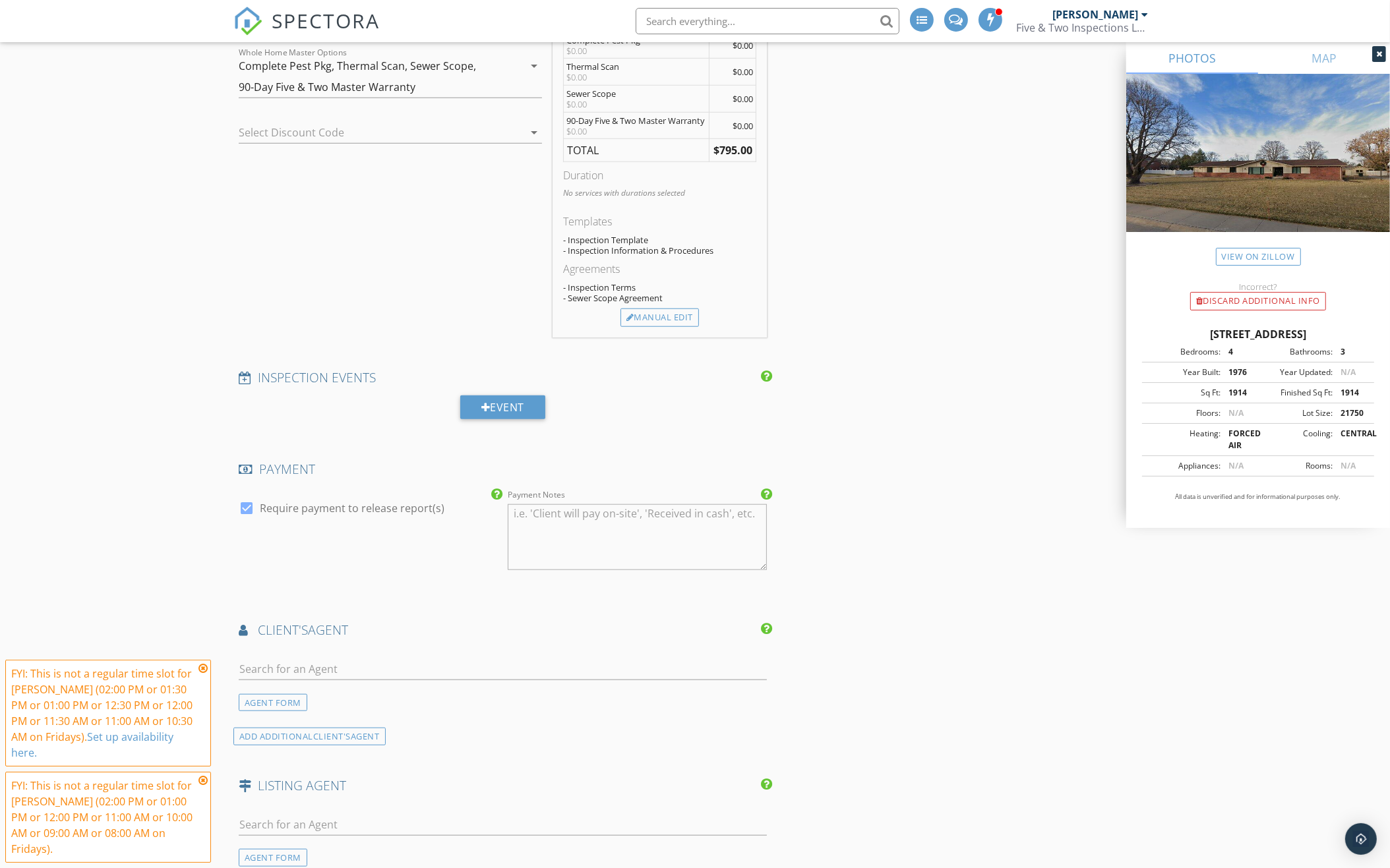
click at [286, 502] on label "Require payment to release report(s)" at bounding box center [352, 508] width 185 height 13
checkbox input "false"
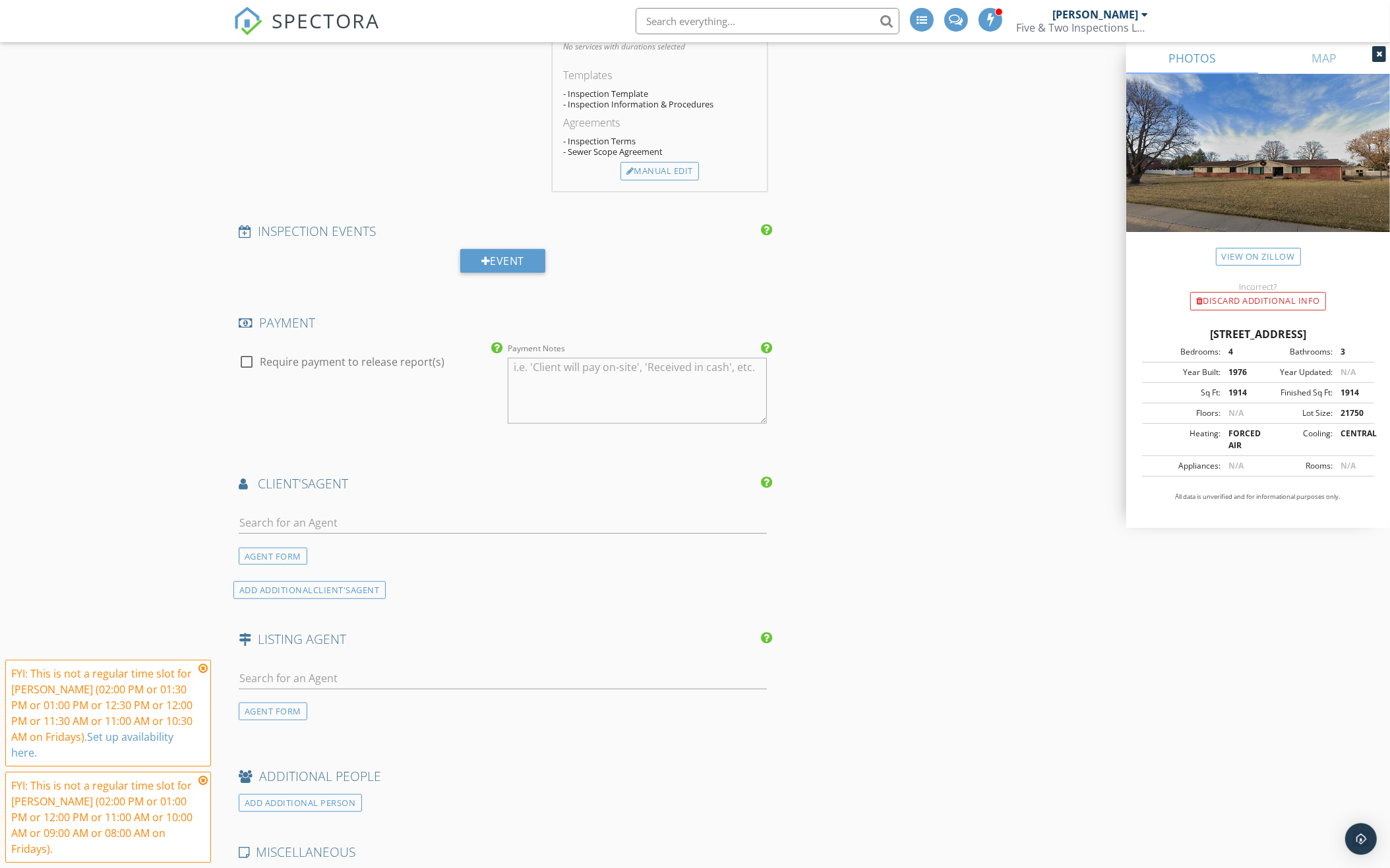
scroll to position [1479, 0]
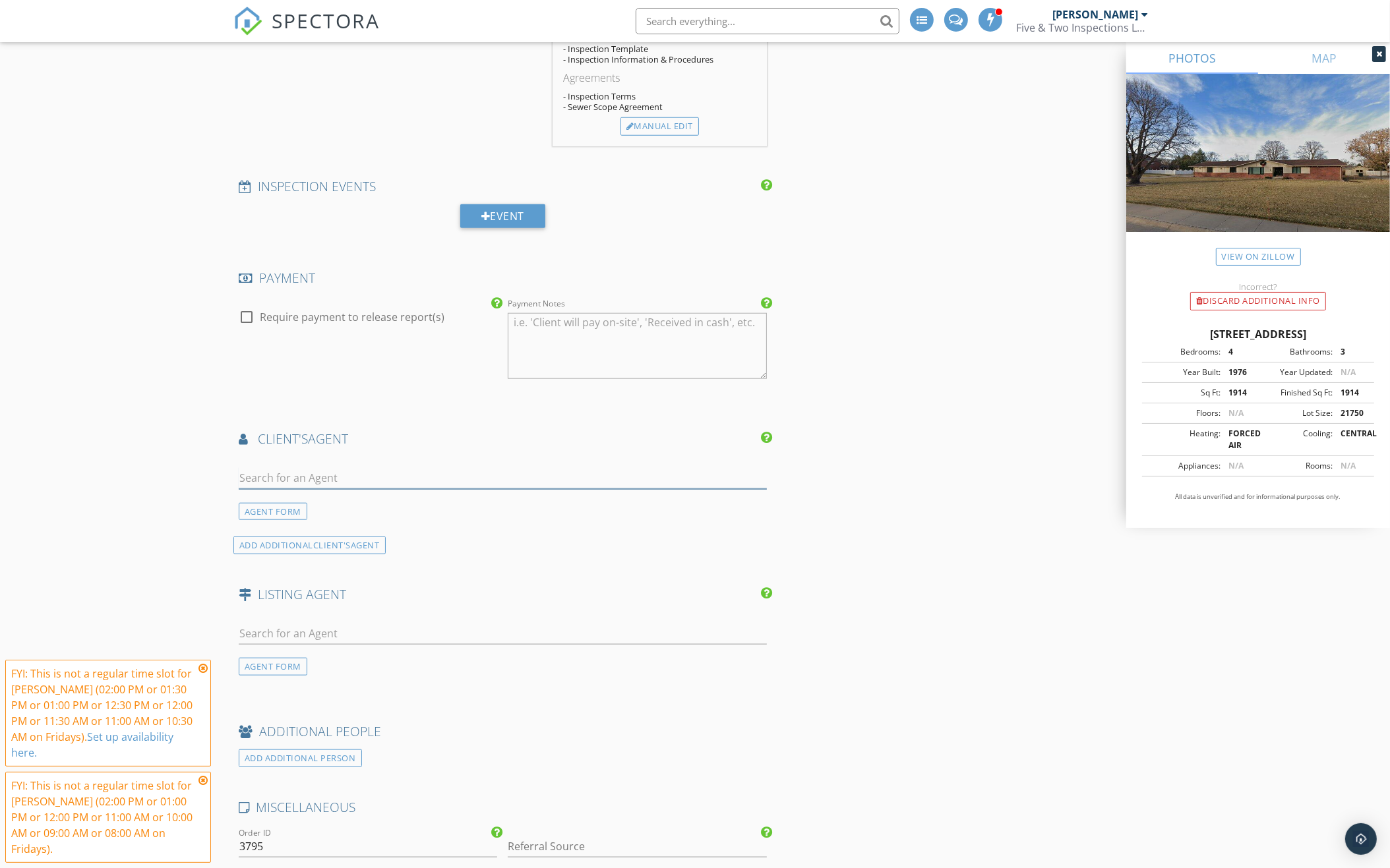
click at [352, 467] on input "text" at bounding box center [502, 478] width 528 height 22
type input "Amy W"
click at [330, 510] on div "Keller Williams - Lincoln" at bounding box center [317, 516] width 82 height 10
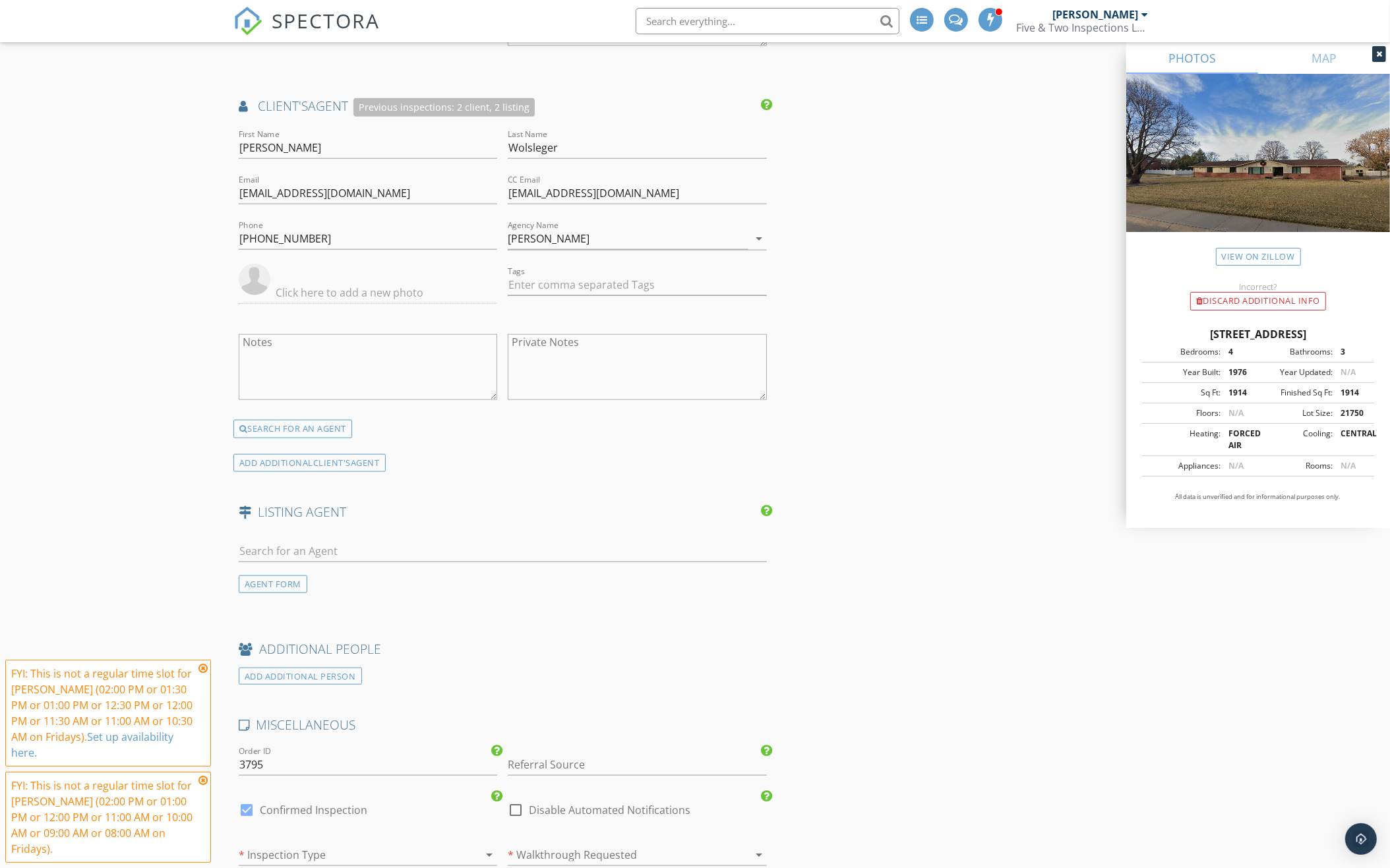
scroll to position [1814, 0]
click at [340, 542] on input "text" at bounding box center [502, 549] width 528 height 22
type input "[PERSON_NAME]"
click at [338, 574] on div "[PERSON_NAME]" at bounding box center [317, 573] width 82 height 16
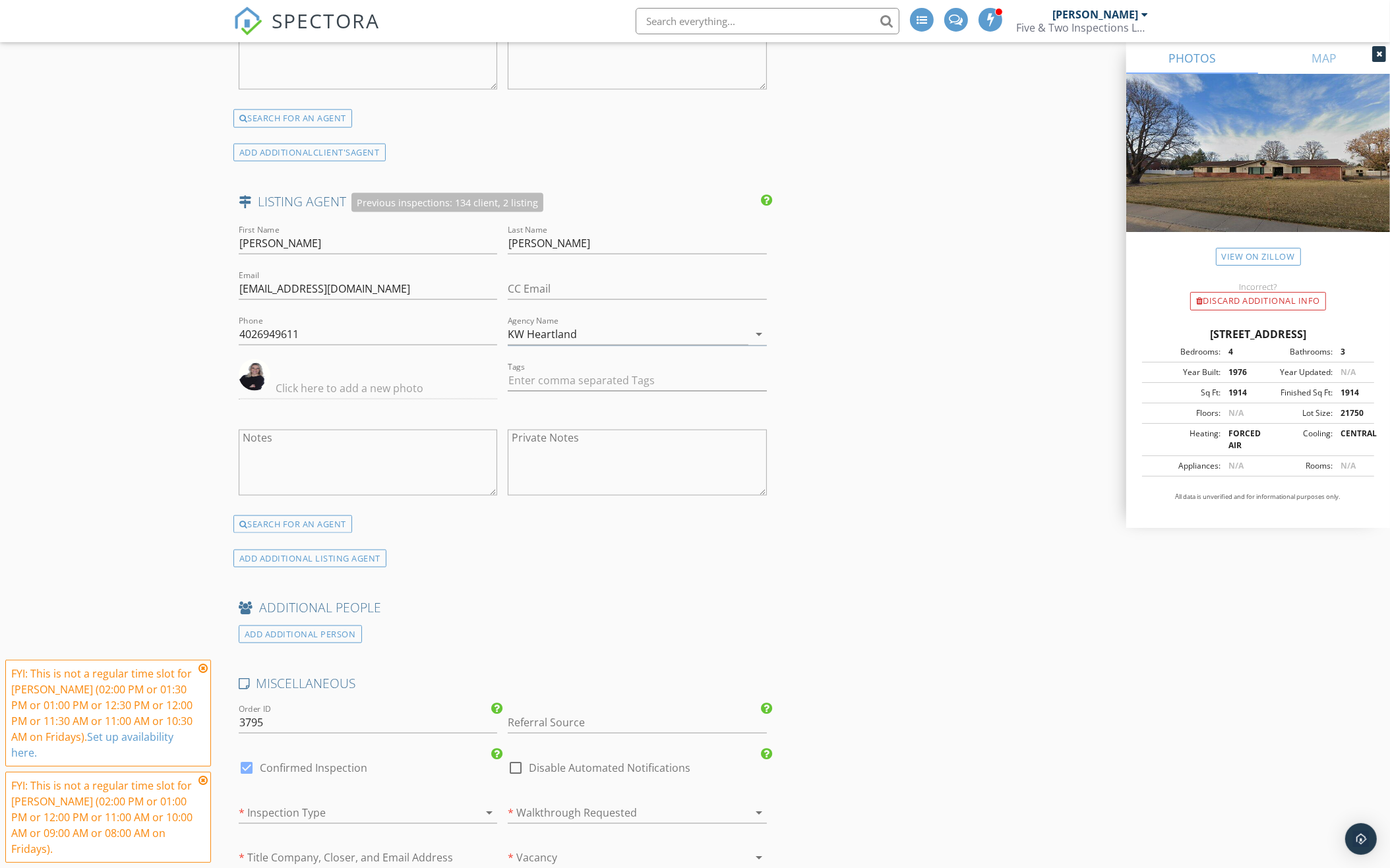
scroll to position [2181, 0]
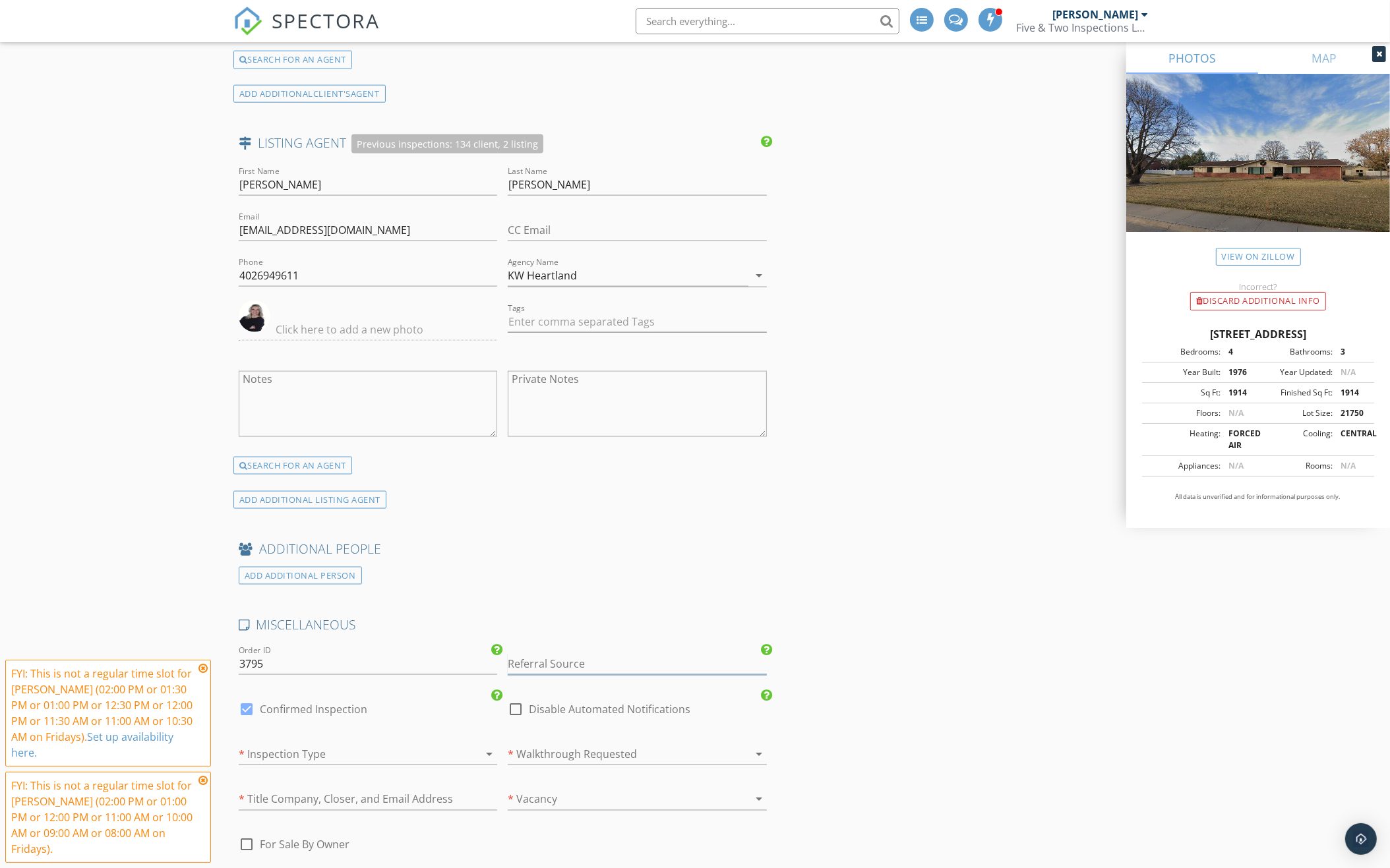
click at [582, 658] on input "Referral Source" at bounding box center [637, 663] width 258 height 22
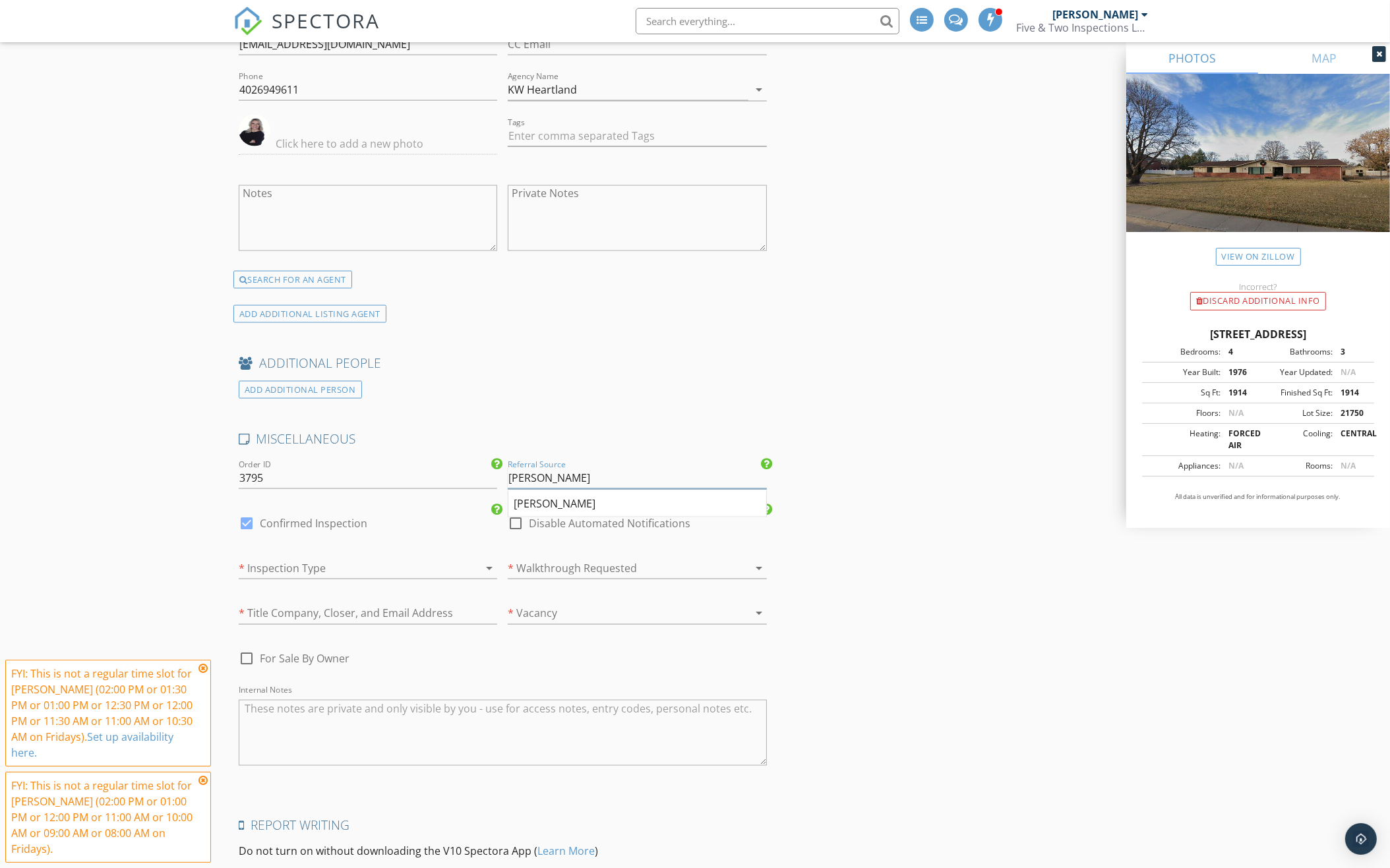
scroll to position [2369, 0]
type input "Amy Wolsleger"
click at [587, 560] on div at bounding box center [619, 566] width 221 height 21
click at [580, 592] on div "No" at bounding box center [637, 596] width 238 height 16
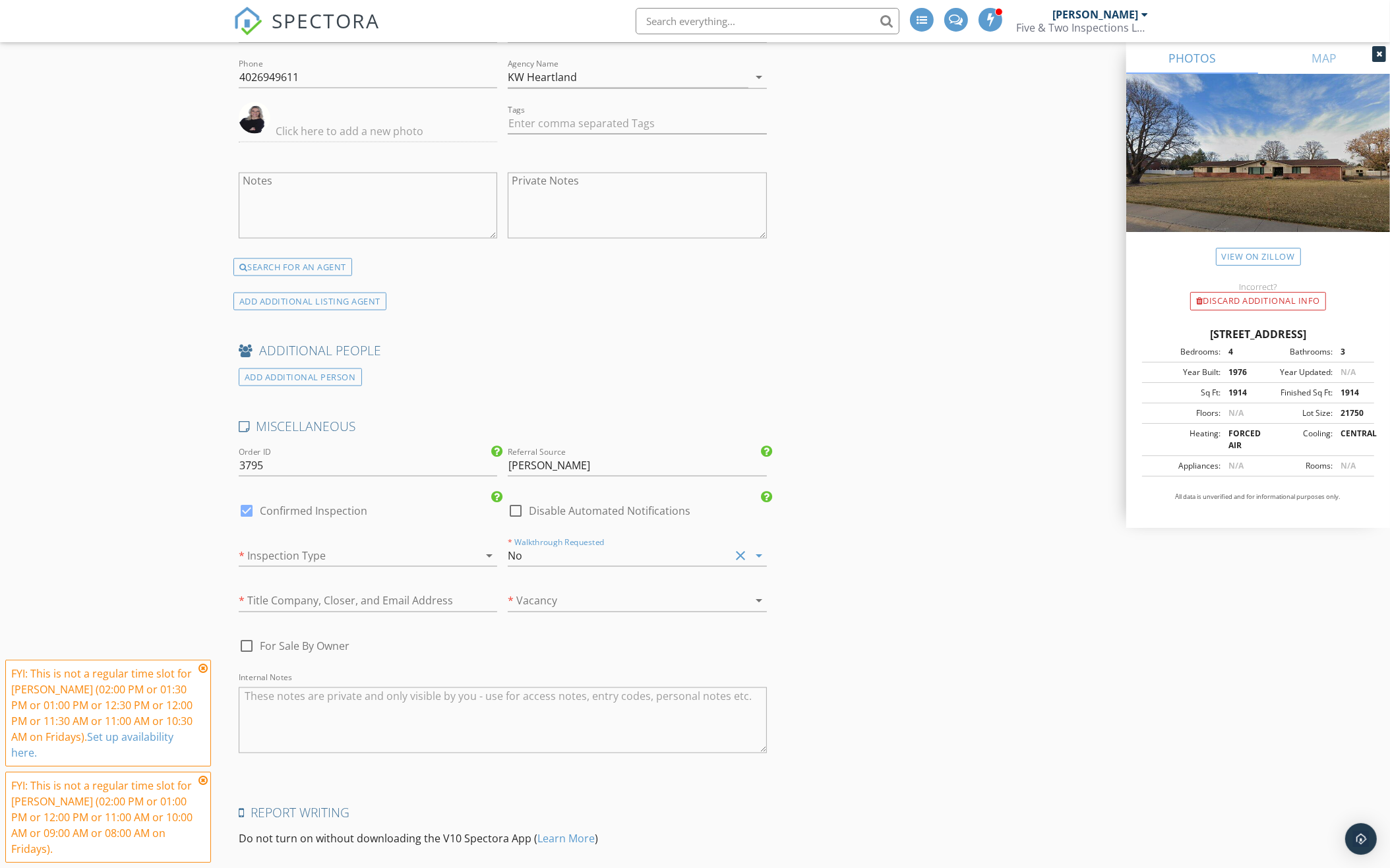
click at [580, 598] on div at bounding box center [619, 601] width 221 height 21
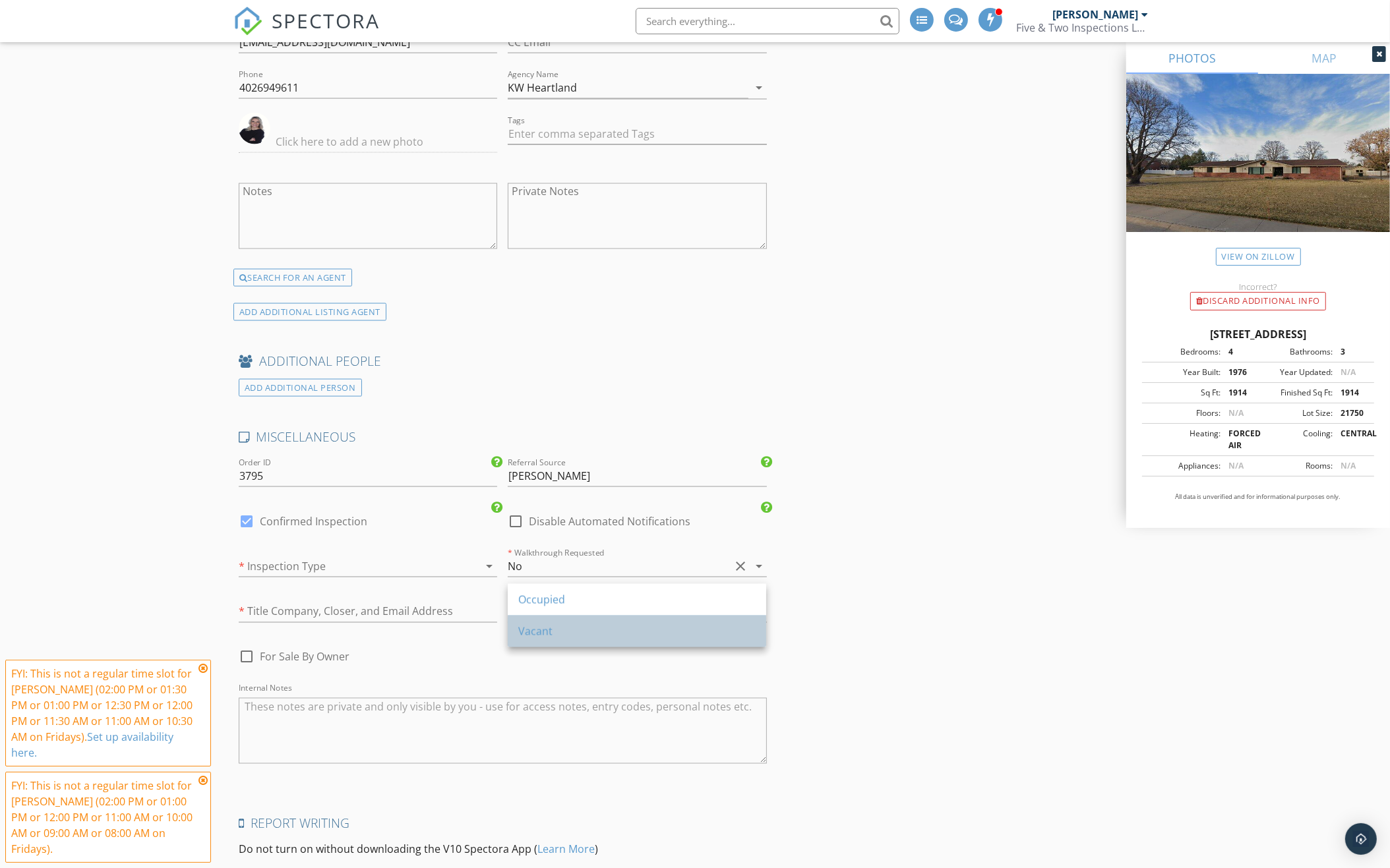
click at [573, 632] on div "Vacant" at bounding box center [637, 631] width 238 height 16
click at [464, 565] on div "* Inspection Type arrow_drop_down" at bounding box center [367, 573] width 258 height 35
click at [431, 564] on div at bounding box center [349, 566] width 221 height 21
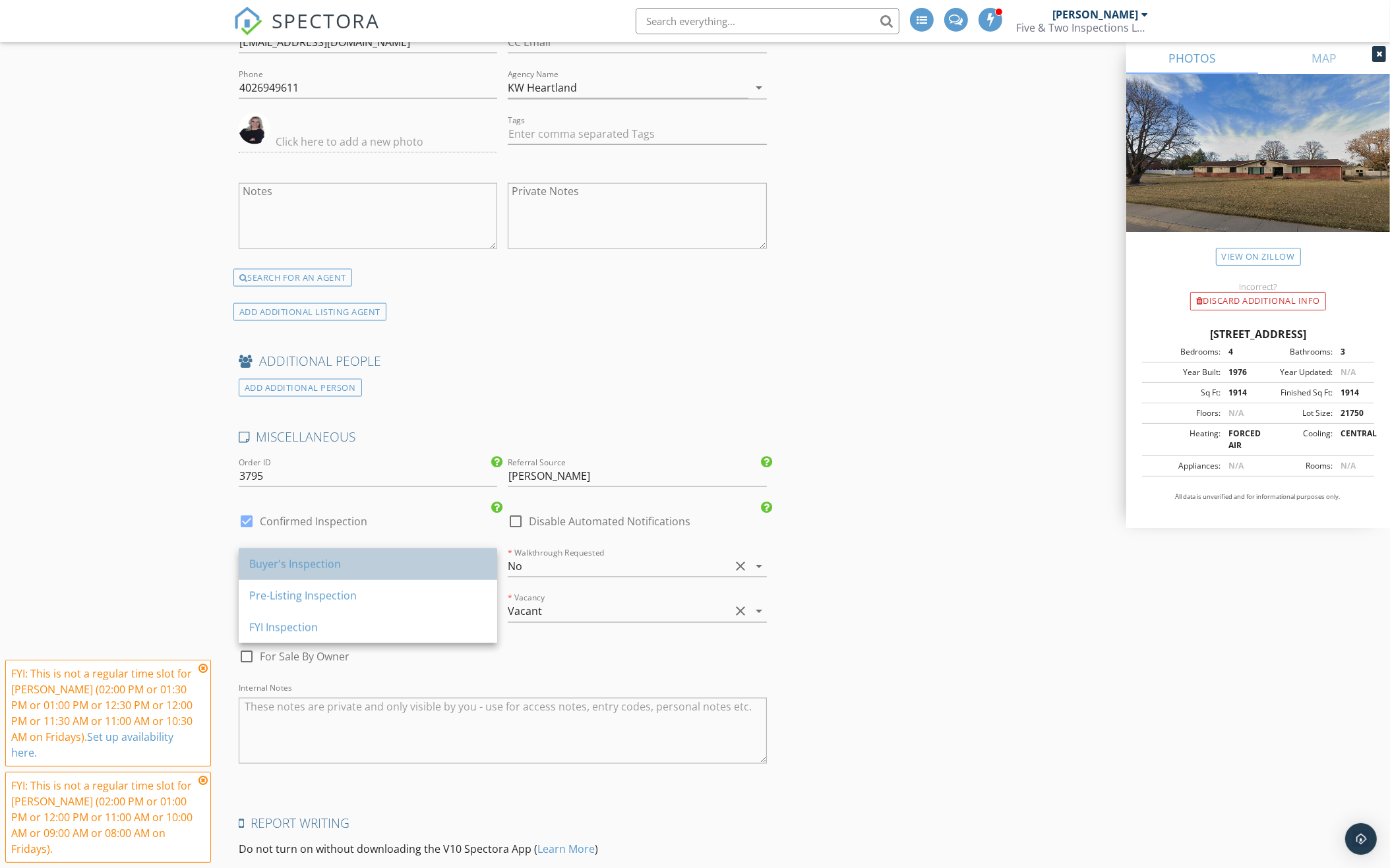
click at [424, 569] on div "Buyer's Inspection" at bounding box center [367, 564] width 238 height 16
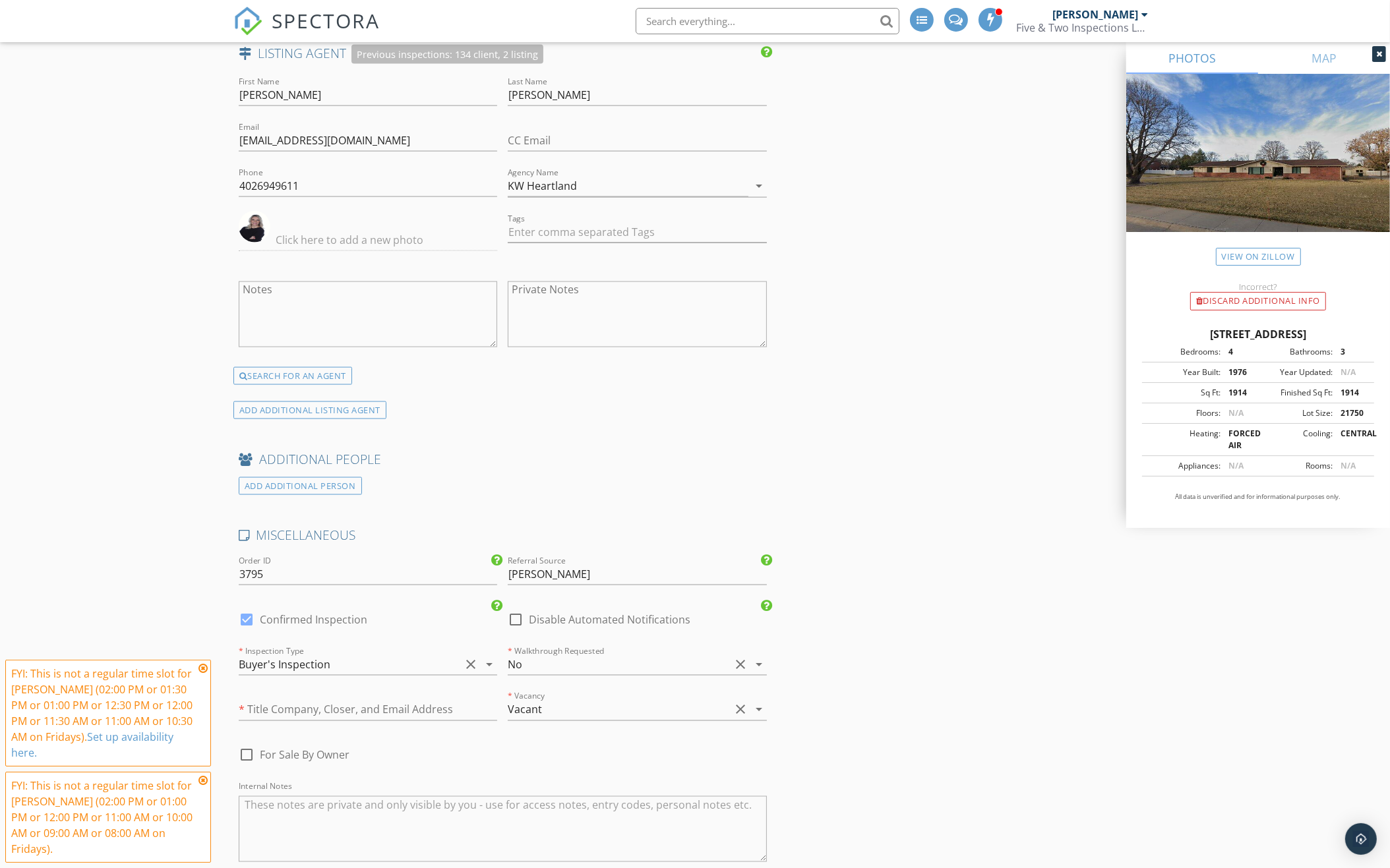
scroll to position [2265, 0]
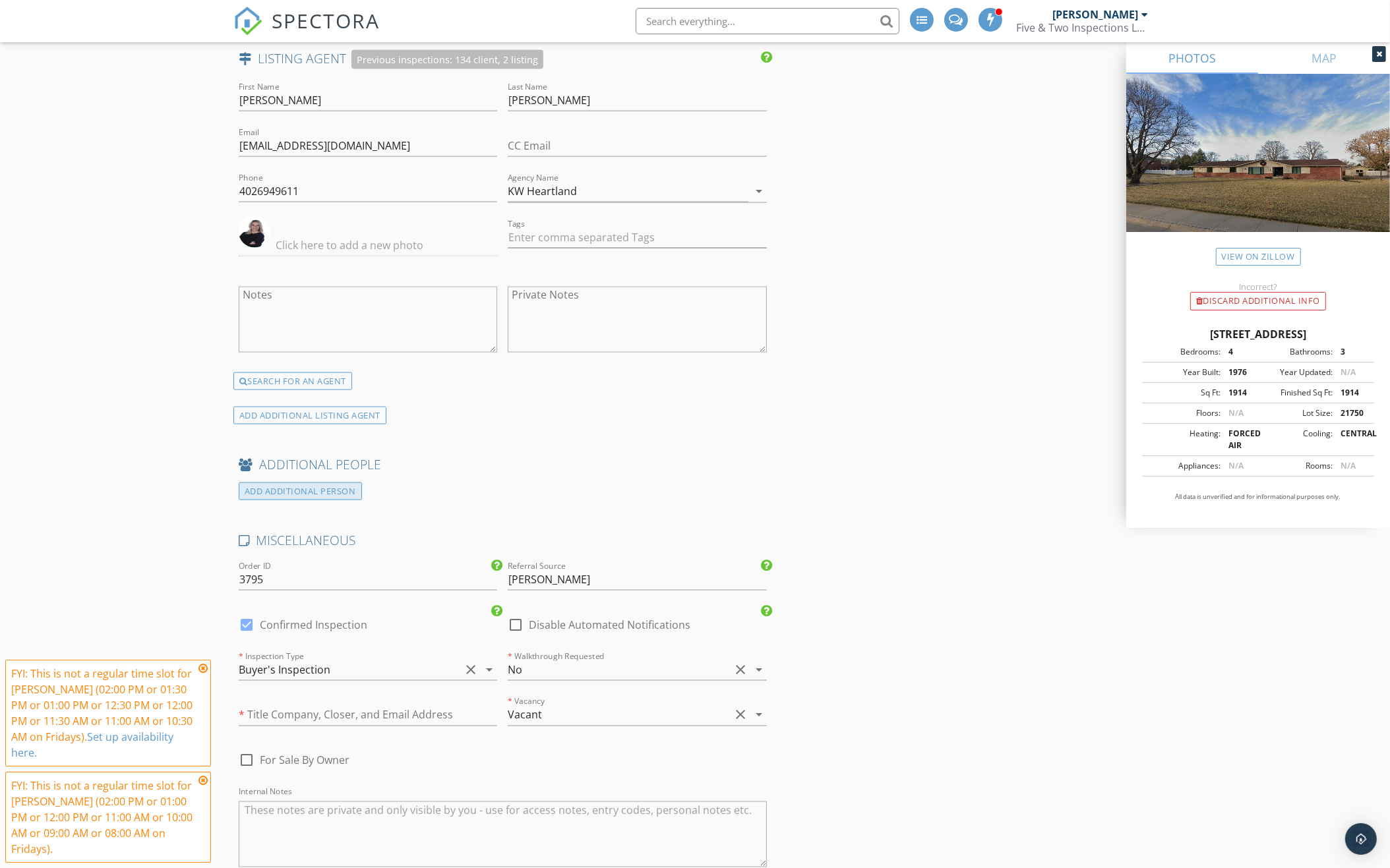
click at [300, 489] on div "ADD ADDITIONAL PERSON" at bounding box center [300, 491] width 124 height 18
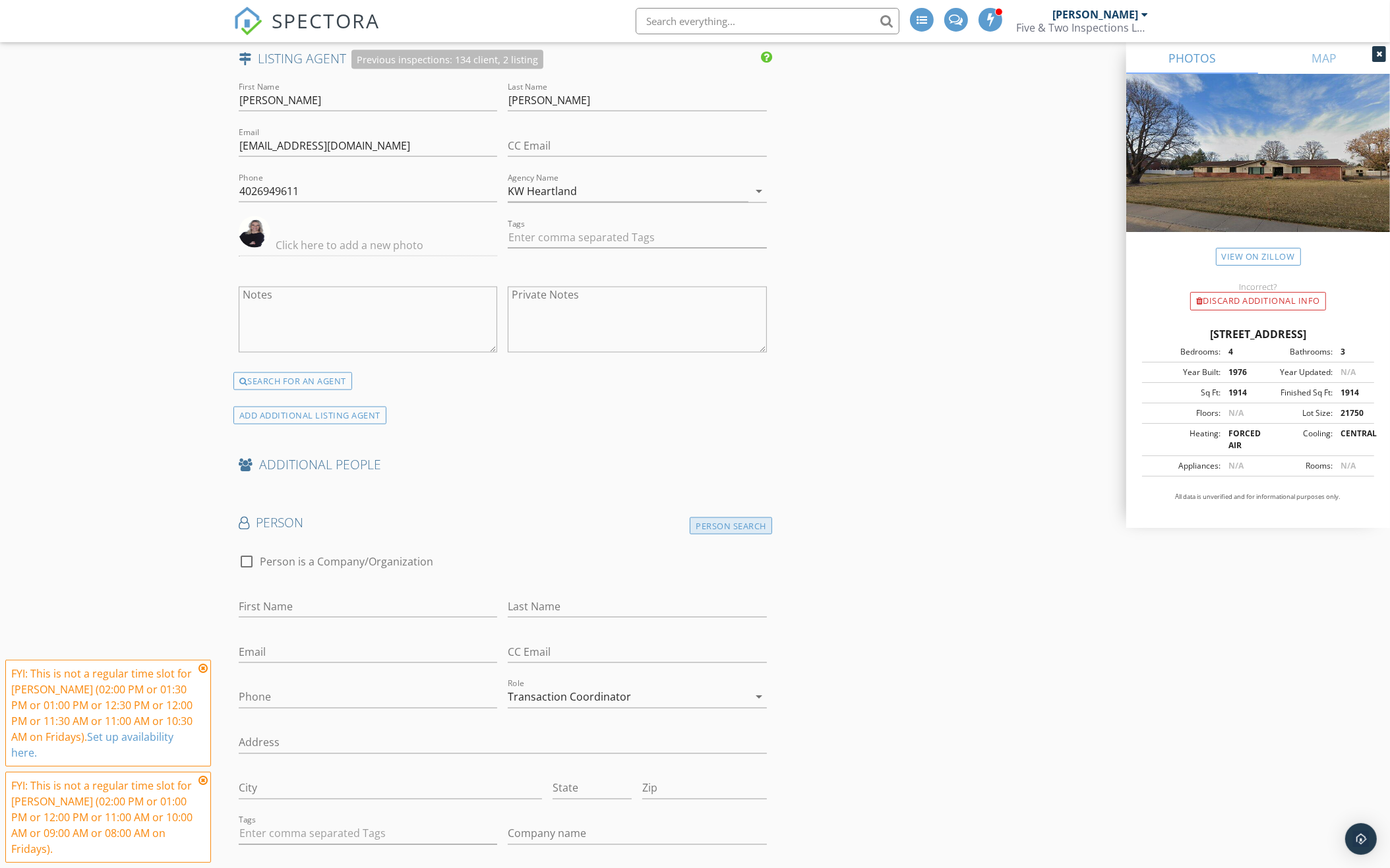
click at [724, 524] on div "Person Search" at bounding box center [730, 526] width 82 height 18
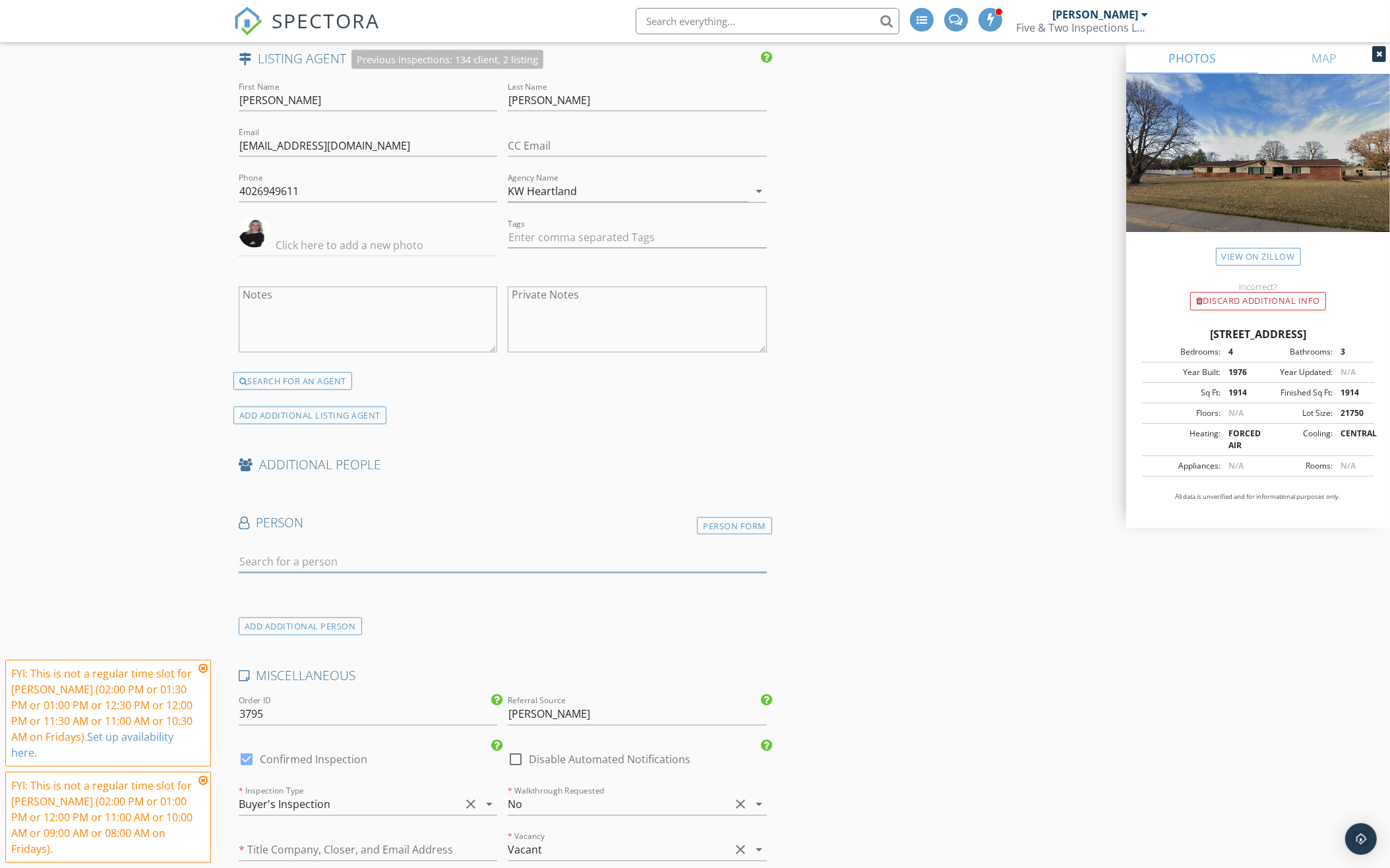
click at [433, 555] on input "text" at bounding box center [502, 561] width 528 height 22
type input "McVicker"
click at [416, 585] on div "Nebraska Title - Wendy McVicker" at bounding box center [361, 586] width 169 height 16
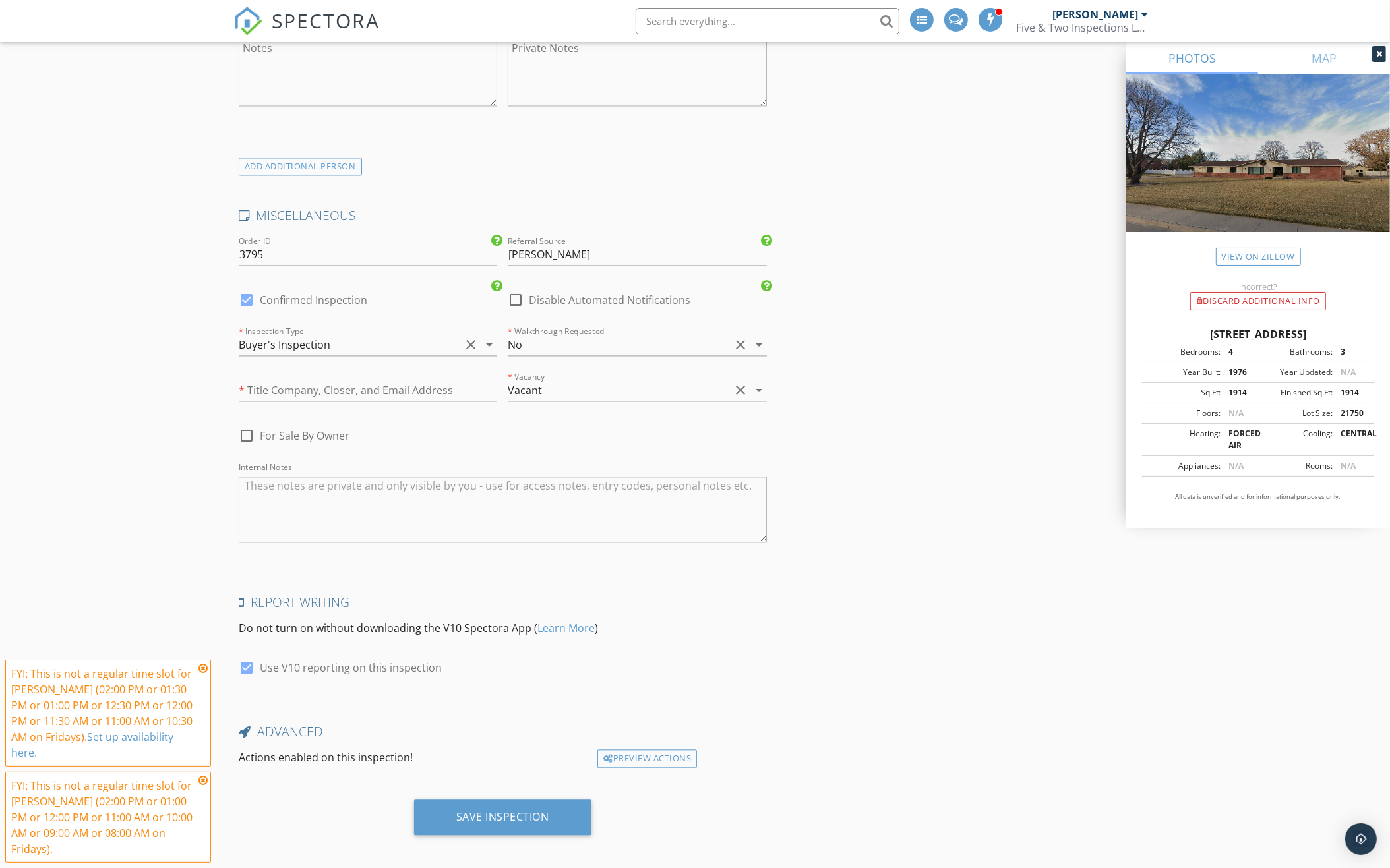
scroll to position [3055, 0]
click at [482, 814] on div "Save Inspection" at bounding box center [503, 817] width 93 height 13
click at [282, 294] on label "Confirmed Inspection" at bounding box center [314, 300] width 107 height 13
checkbox input "false"
checkbox input "true"
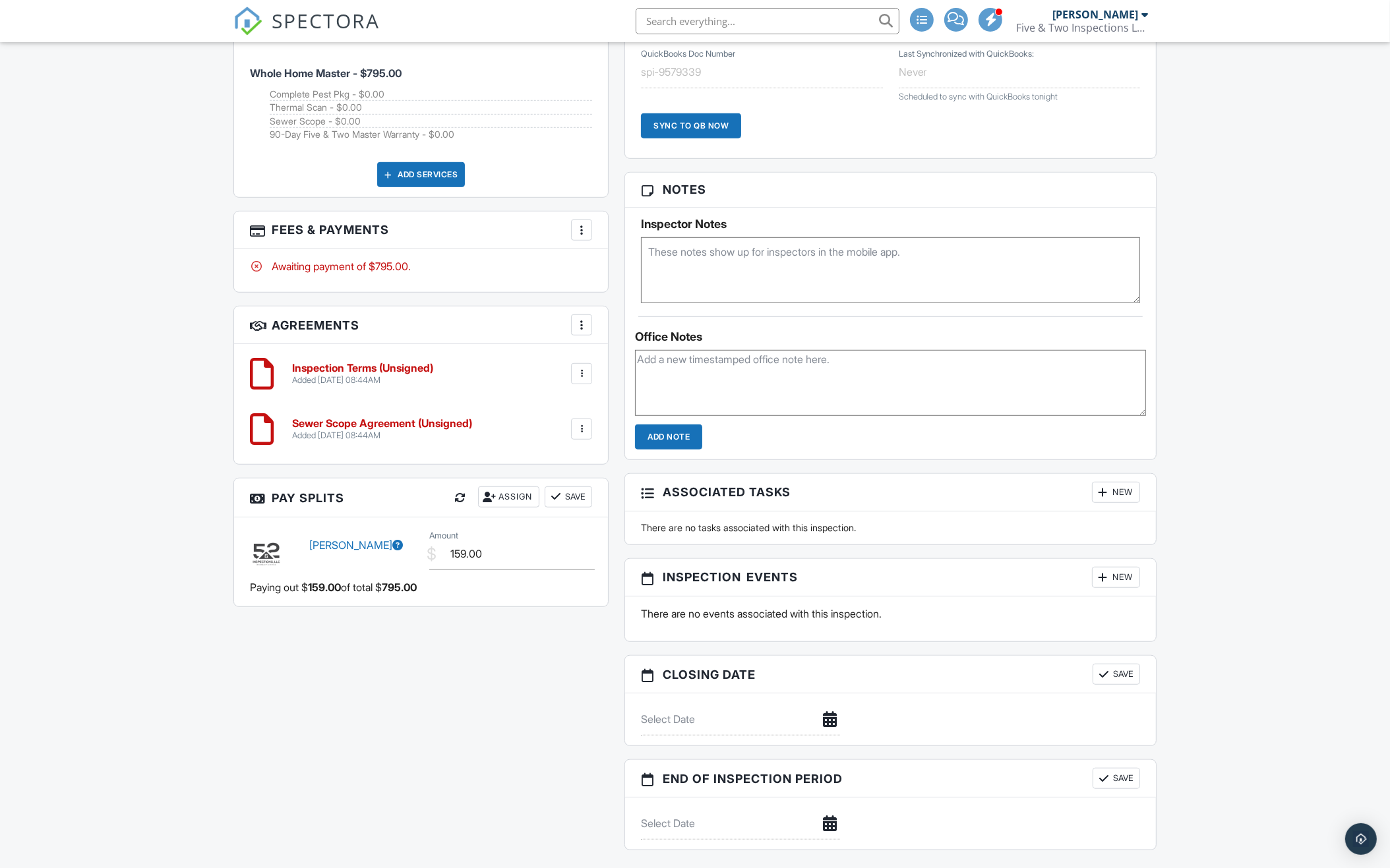
scroll to position [1075, 0]
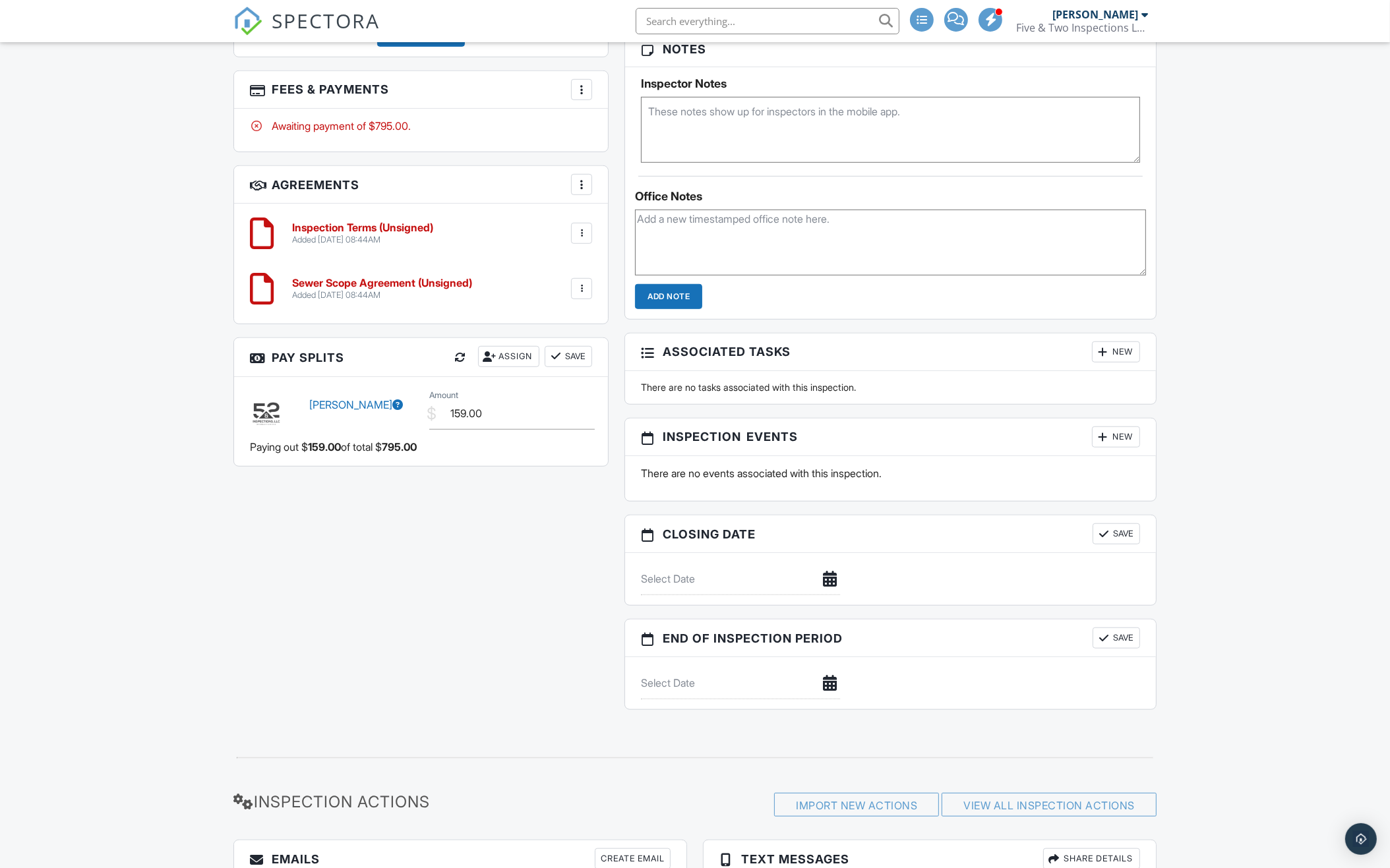
click at [1107, 438] on div at bounding box center [1102, 436] width 13 height 13
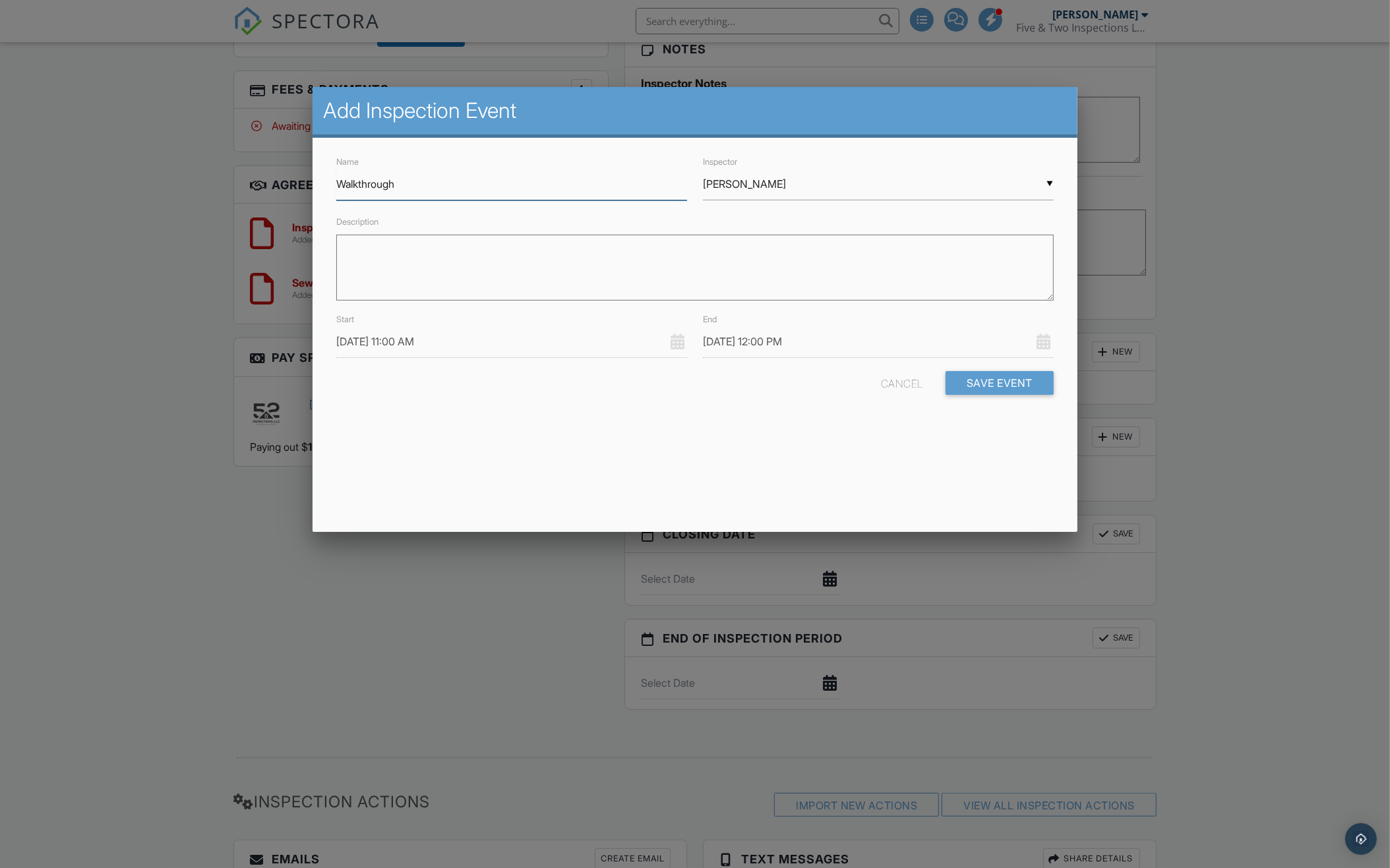
type input "Walkthrough"
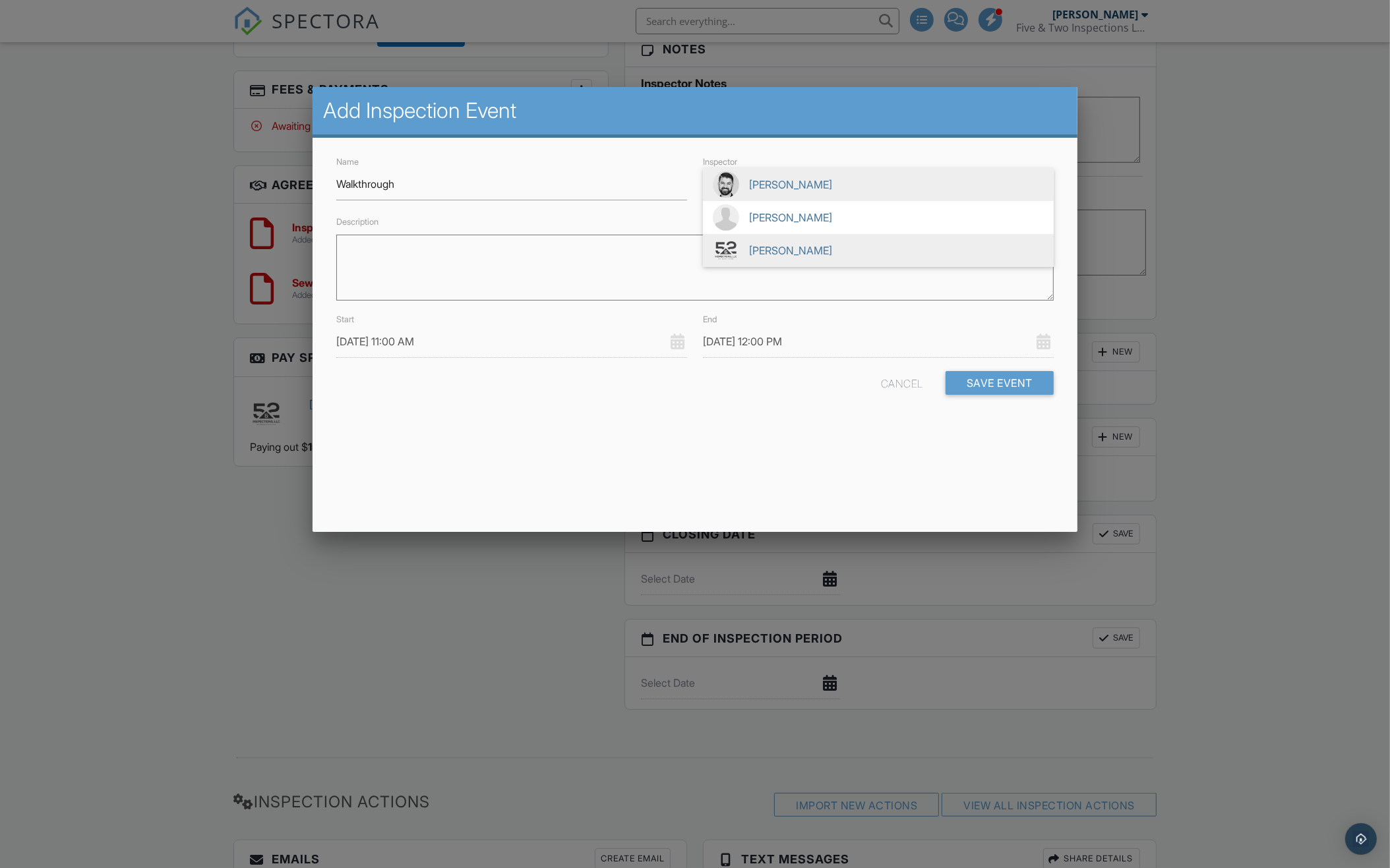
click at [741, 249] on span "[PERSON_NAME]" at bounding box center [879, 250] width 351 height 33
type input "[PERSON_NAME]"
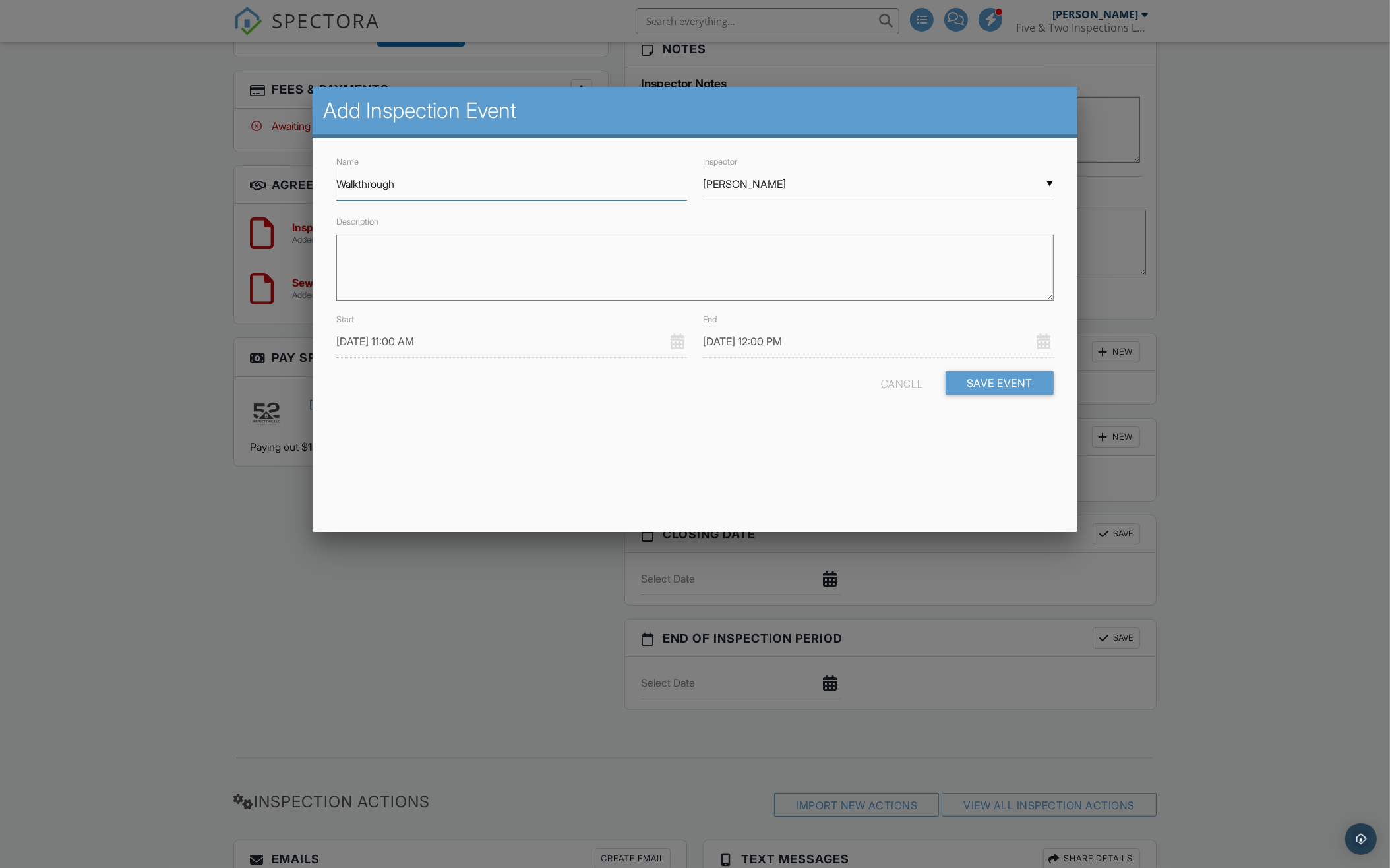
click at [337, 182] on input "Walkthrough" at bounding box center [511, 184] width 351 height 32
type input "Inspection Walkthrough"
click at [418, 337] on input "[DATE] 11:00 AM" at bounding box center [511, 341] width 351 height 32
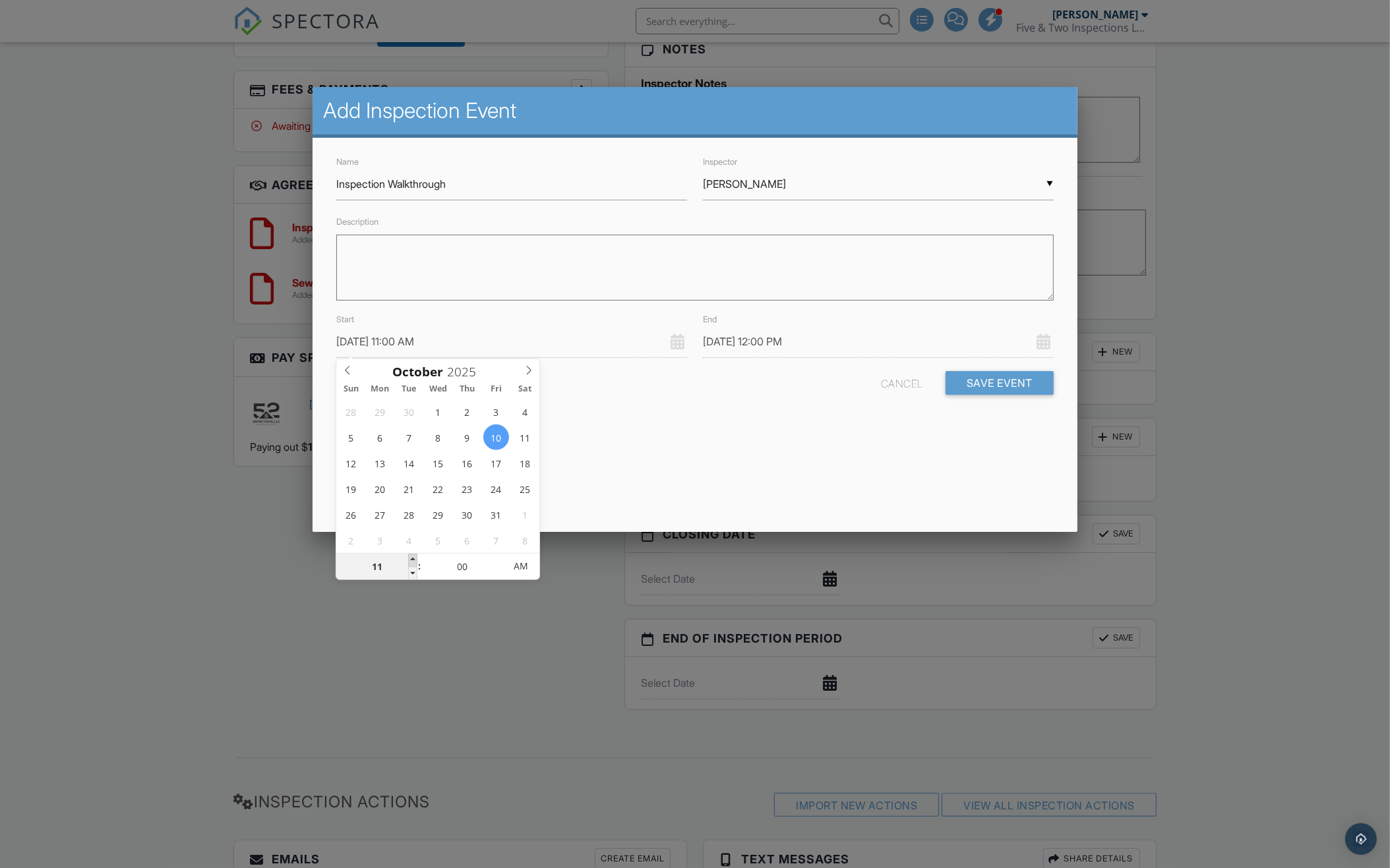
type input "[DATE] 12:00 PM"
type input "12"
click at [414, 561] on span at bounding box center [412, 560] width 10 height 13
type input "10/10/2025 1:00 PM"
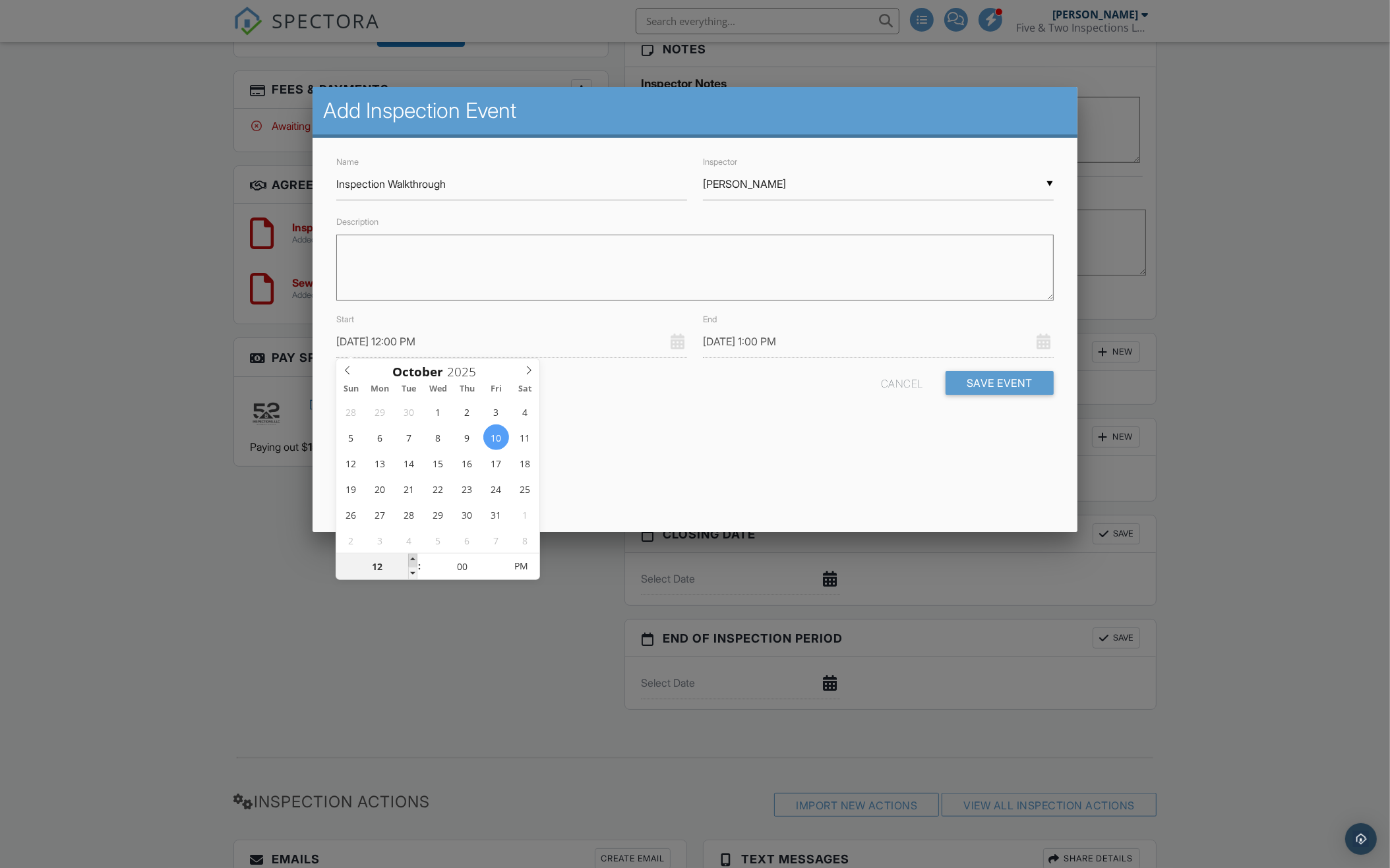
type input "01"
click at [414, 561] on span at bounding box center [412, 560] width 10 height 13
type input "[DATE] 2:00 PM"
type input "02"
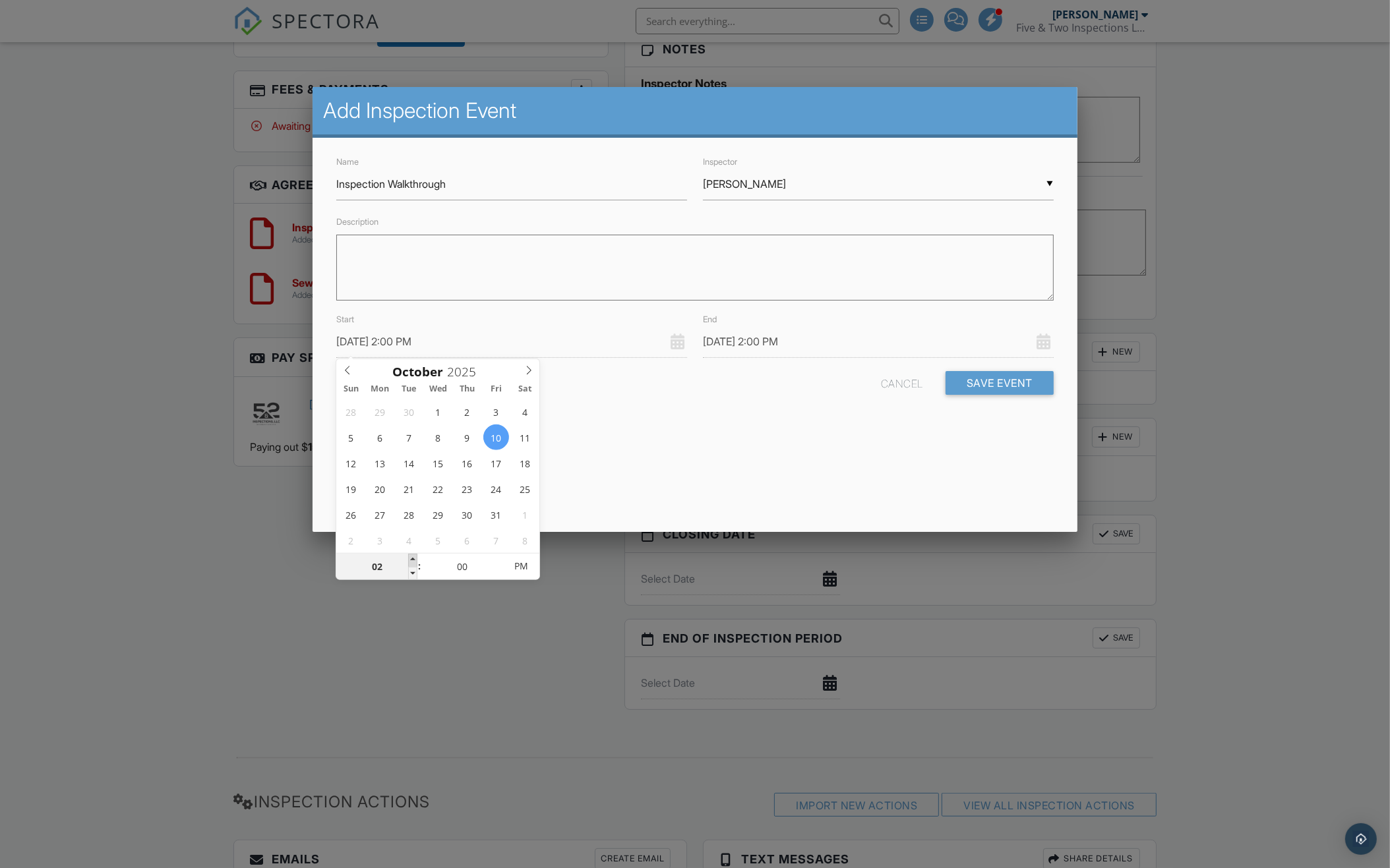
click at [414, 561] on span at bounding box center [412, 560] width 10 height 13
type input "[DATE] 3:00 PM"
click at [993, 385] on button "Save Event" at bounding box center [999, 383] width 108 height 23
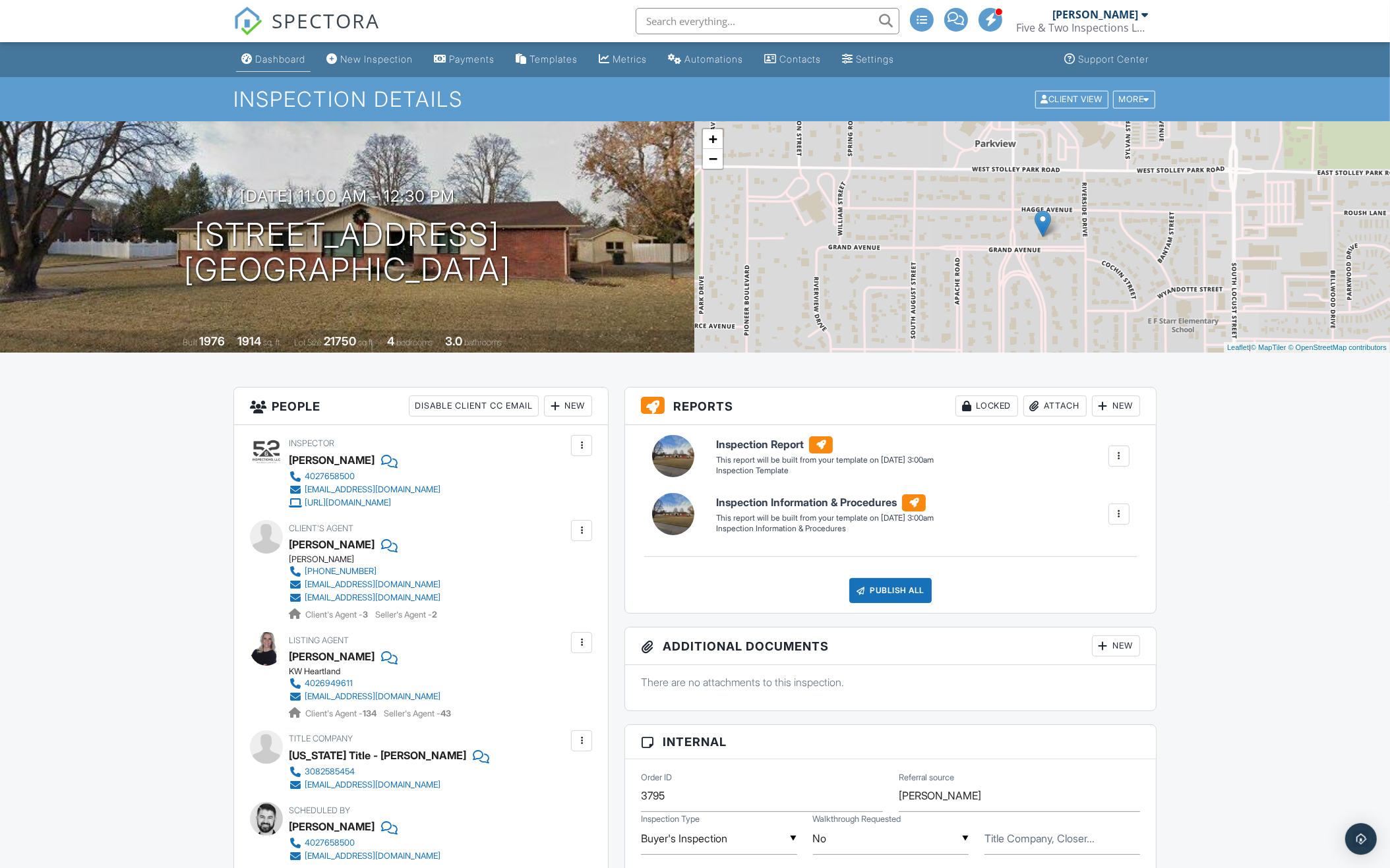
click at [266, 60] on div "Dashboard" at bounding box center [280, 59] width 50 height 11
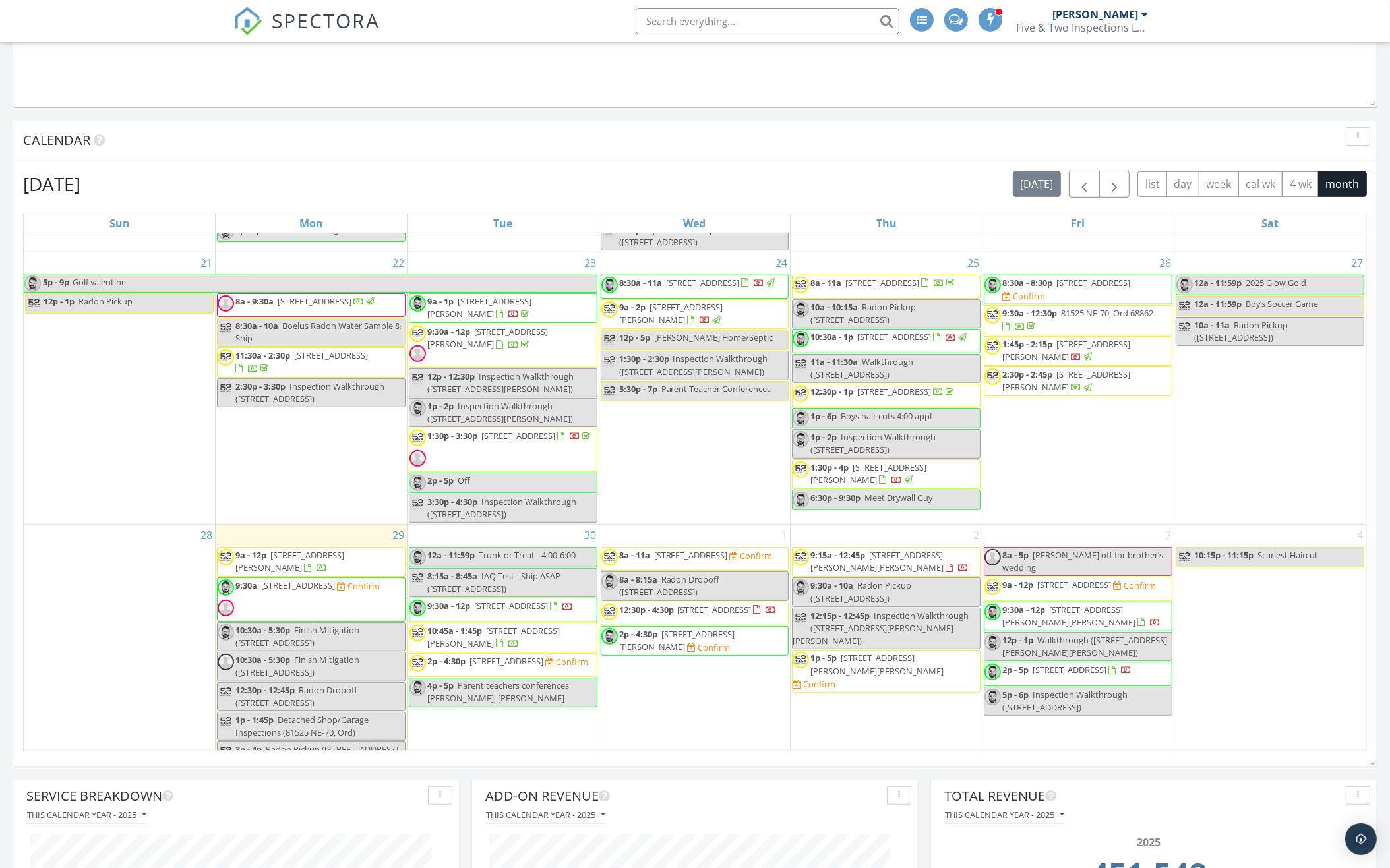
scroll to position [758, 0]
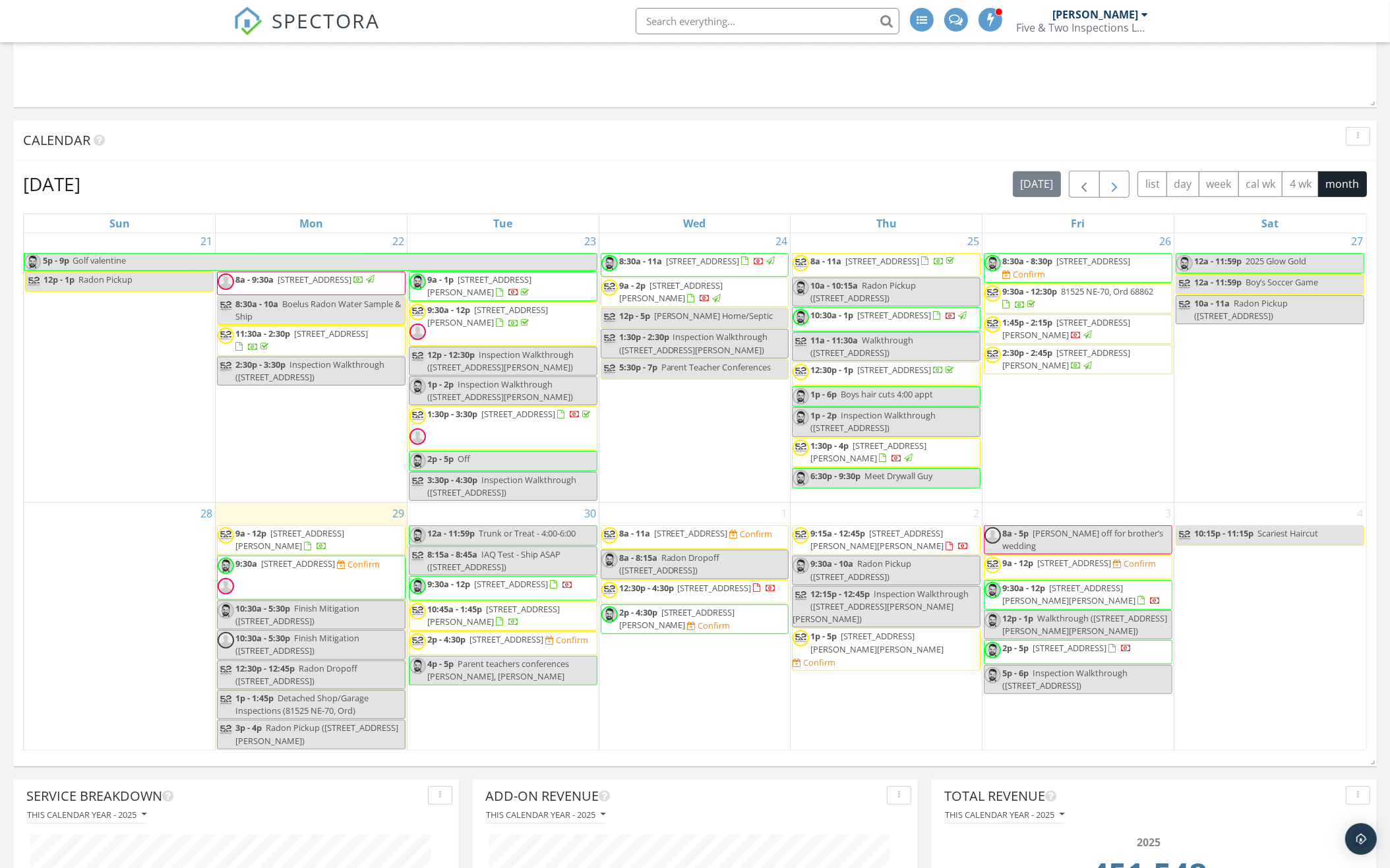
click at [1115, 181] on span "button" at bounding box center [1114, 185] width 16 height 16
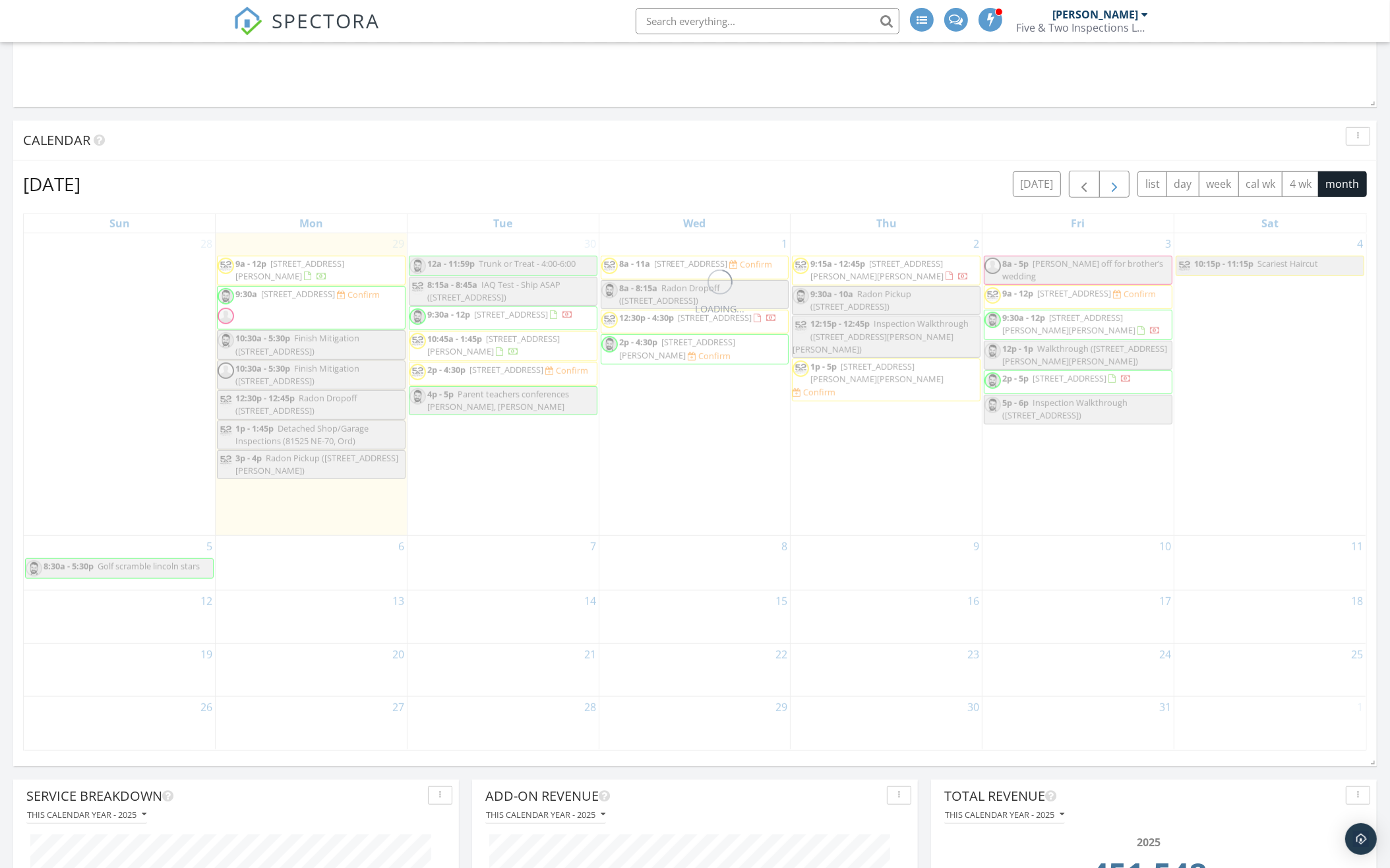
scroll to position [0, 0]
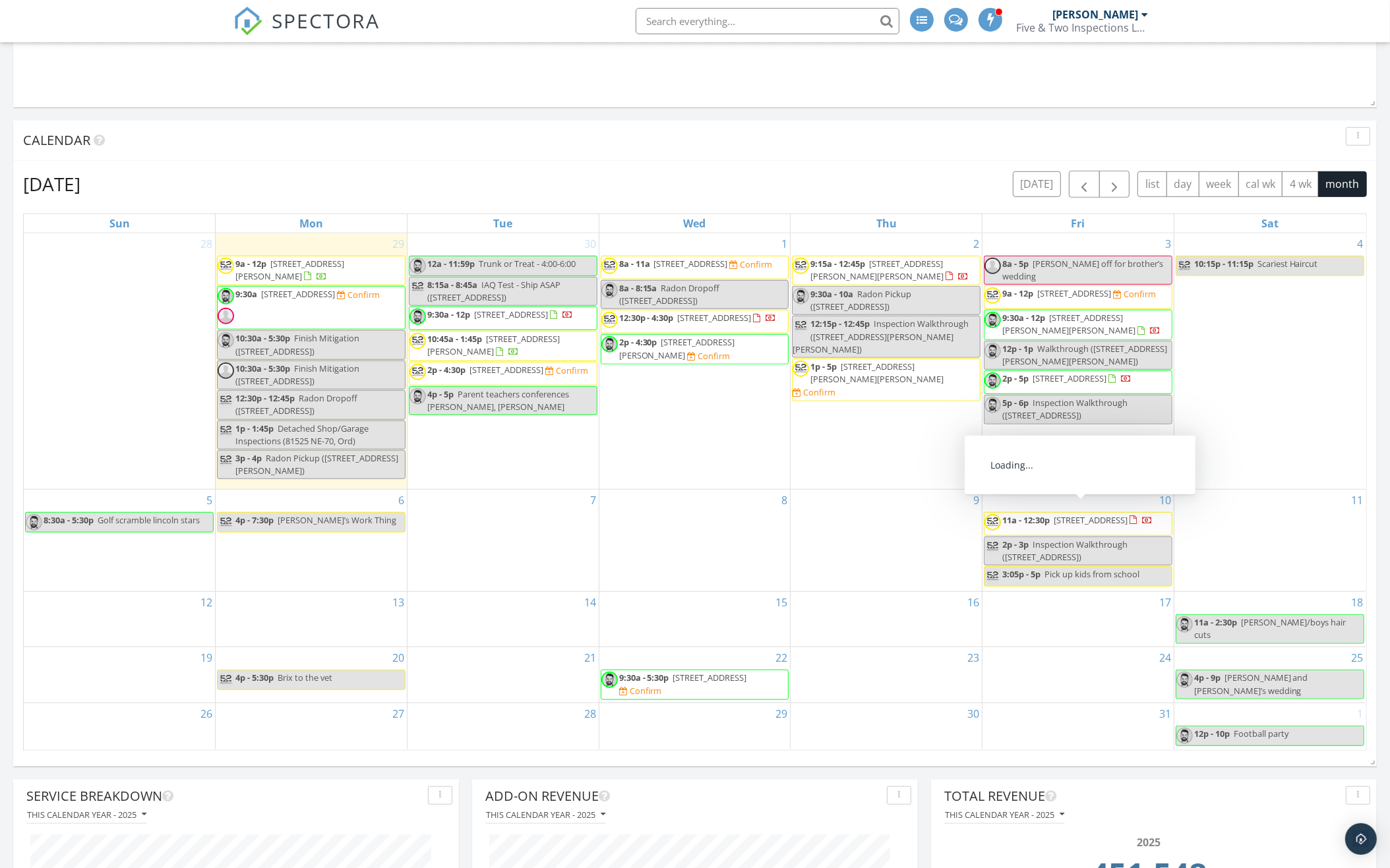
click at [1100, 522] on span "11a - 12:30p 706 Grand Ave, Grand Island 68801" at bounding box center [1068, 523] width 168 height 20
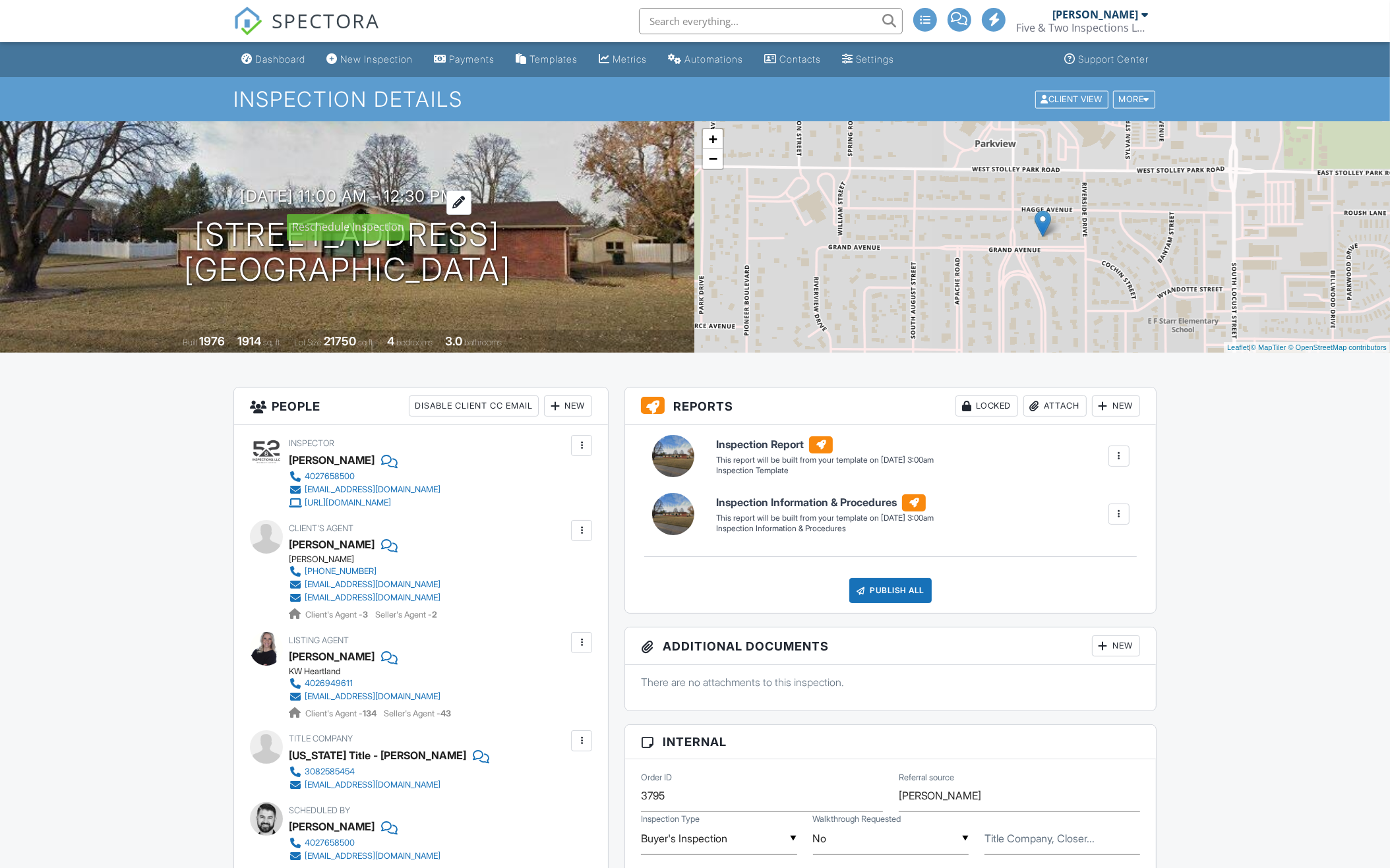
click at [414, 197] on h3 "[DATE] 11:00 am - 12:30 pm" at bounding box center [347, 196] width 215 height 18
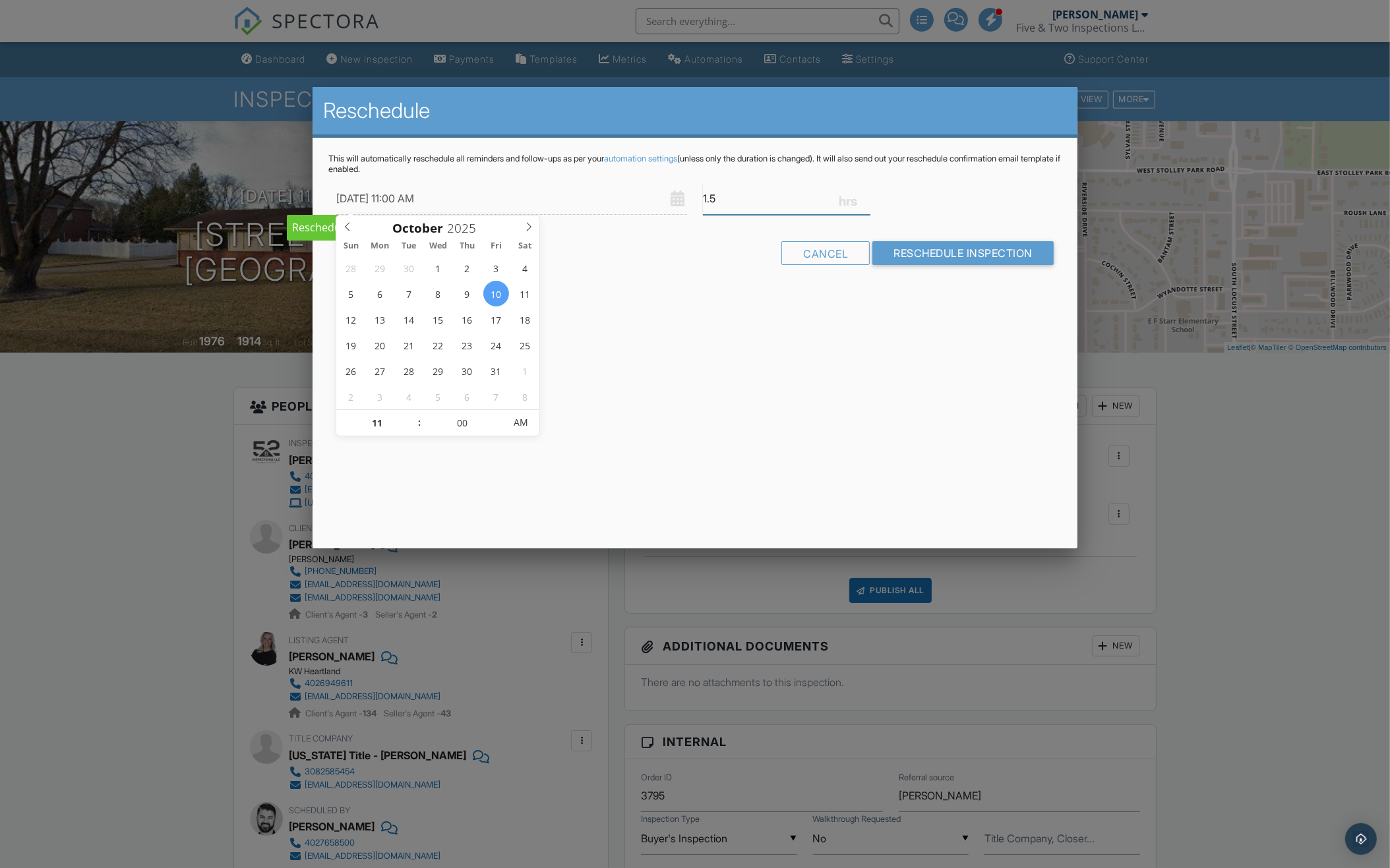
click at [781, 205] on input "1.5" at bounding box center [787, 198] width 168 height 32
type input "3"
click at [909, 256] on input "Reschedule Inspection" at bounding box center [963, 252] width 181 height 23
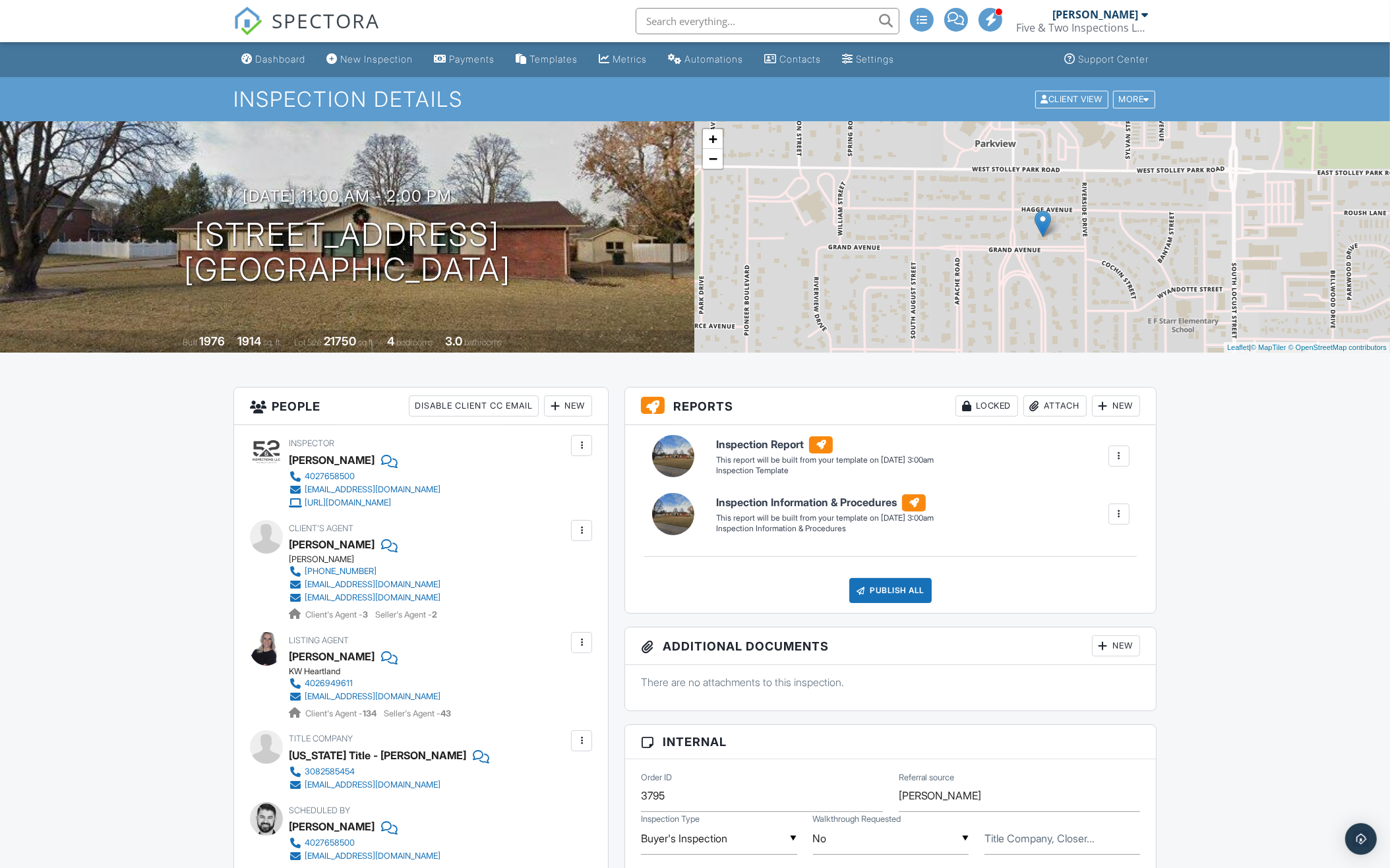
click at [565, 411] on div "New" at bounding box center [568, 406] width 48 height 21
click at [583, 483] on li "Client" at bounding box center [615, 479] width 130 height 33
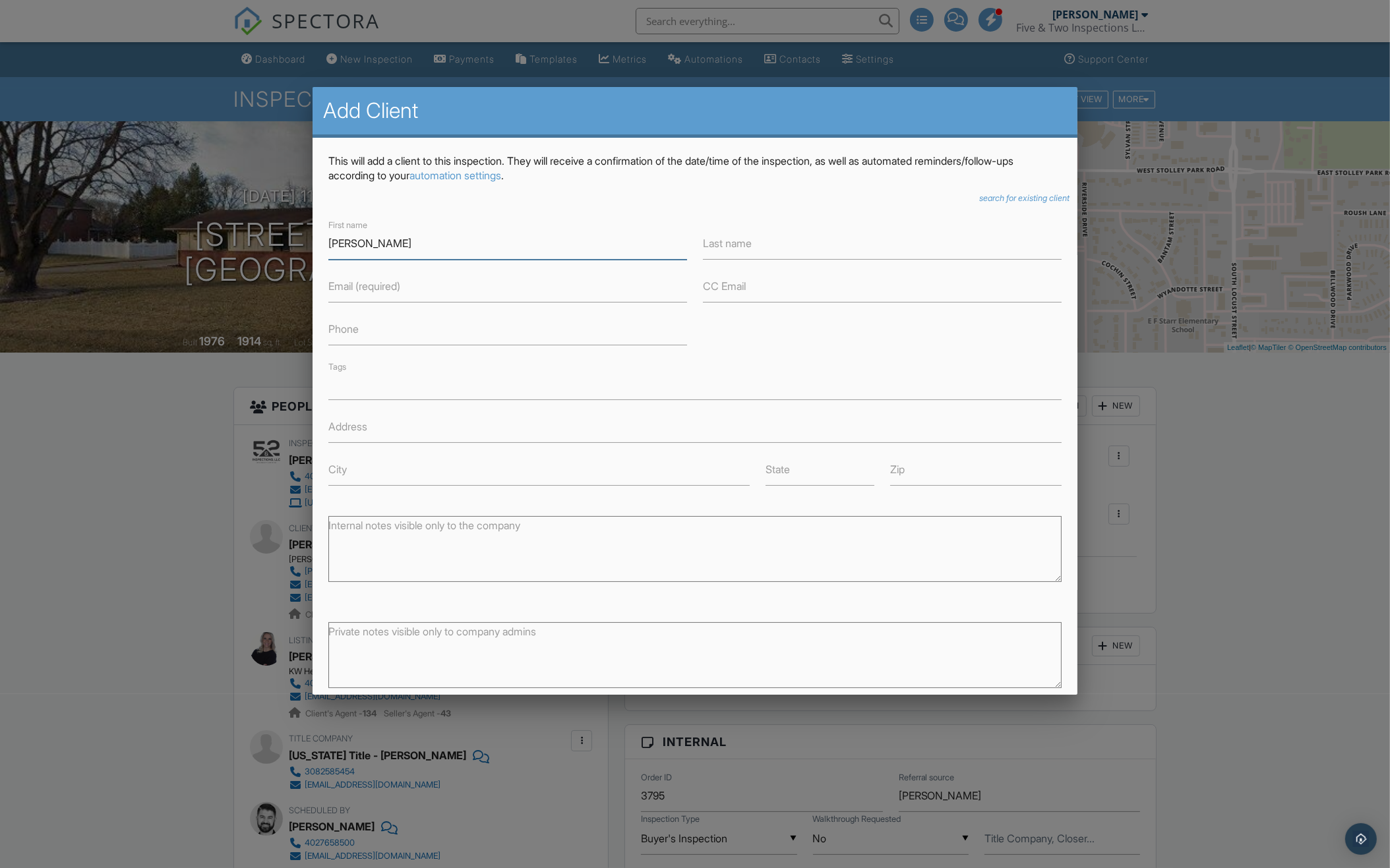
type input "David"
type input "n"
type input "[PERSON_NAME]"
type input "[PERSON_NAME][EMAIL_ADDRESS][DOMAIN_NAME]"
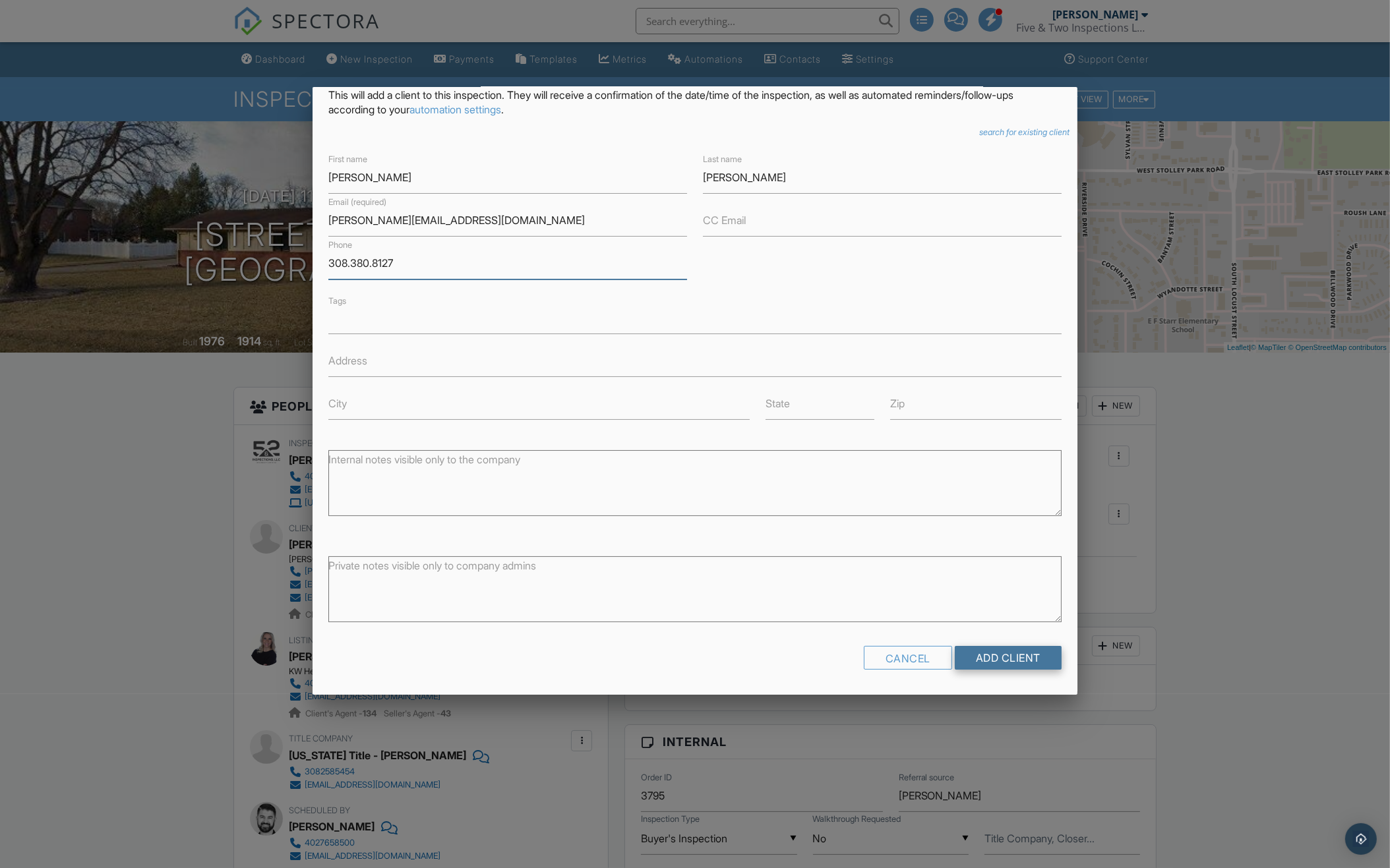
scroll to position [65, 0]
type input "308.380.8127"
click at [1026, 651] on input "Add Client" at bounding box center [1008, 658] width 107 height 23
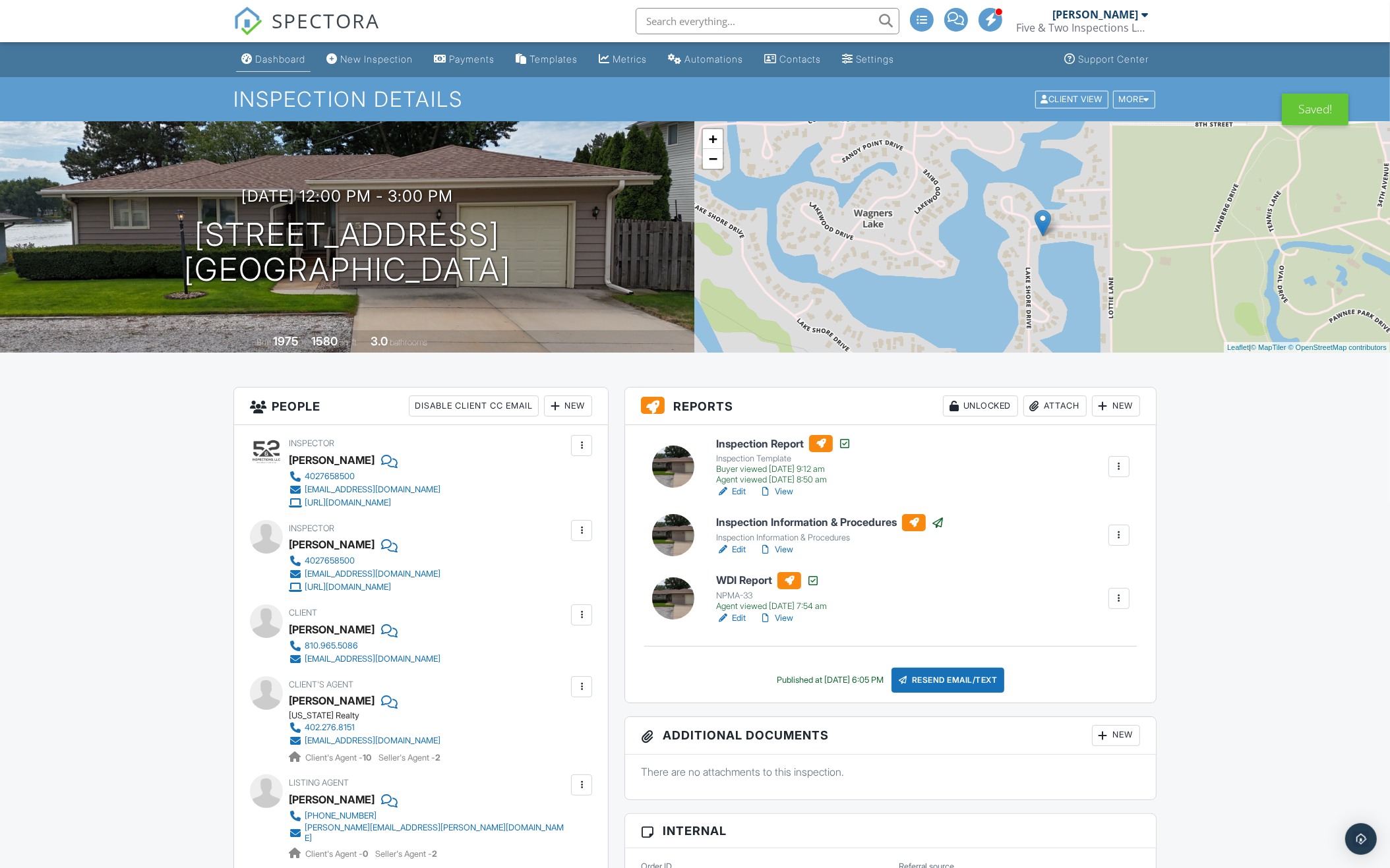
click at [285, 63] on div "Dashboard" at bounding box center [280, 59] width 50 height 11
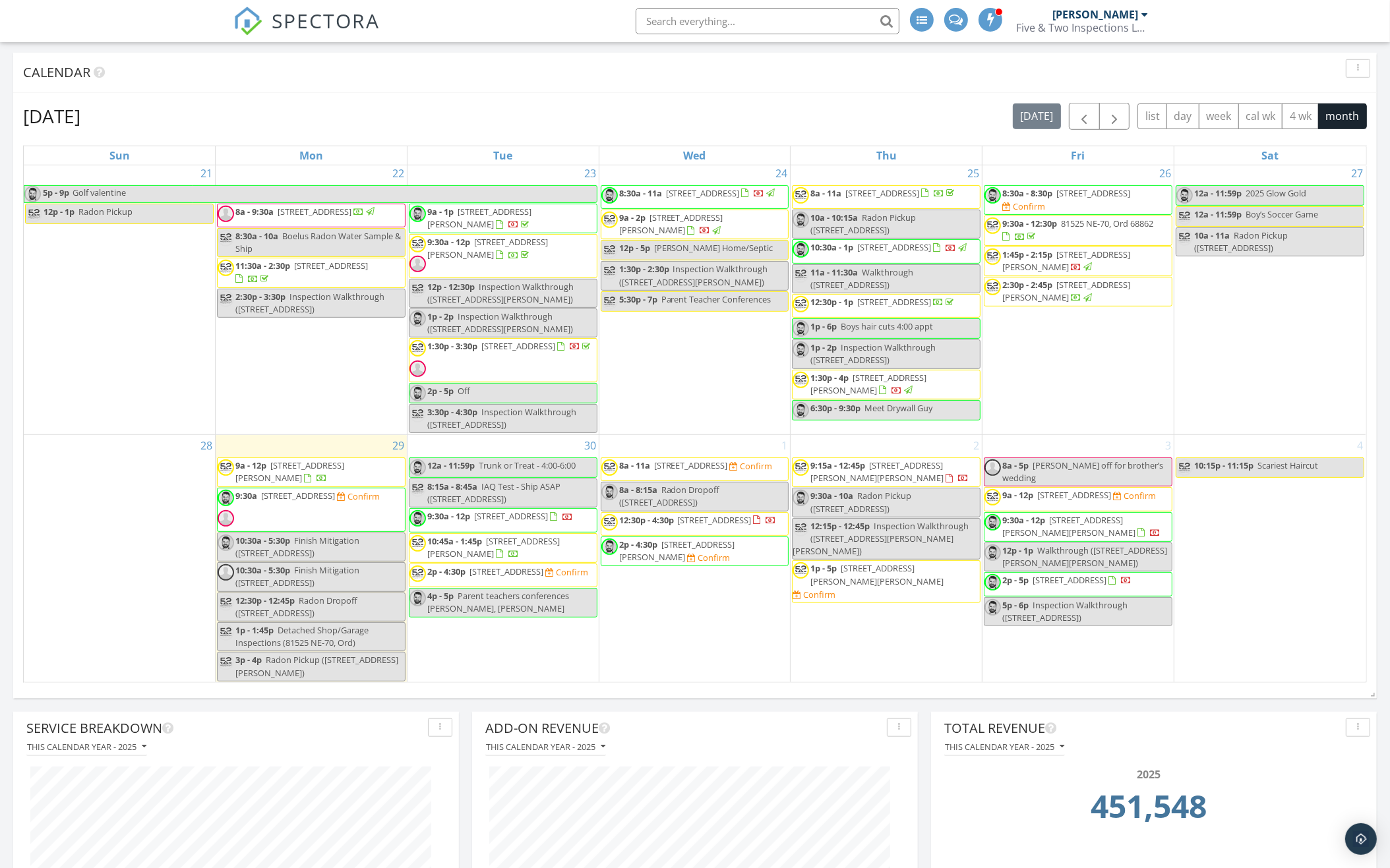
scroll to position [758, 0]
click at [656, 719] on div "Add-On Revenue" at bounding box center [683, 728] width 397 height 20
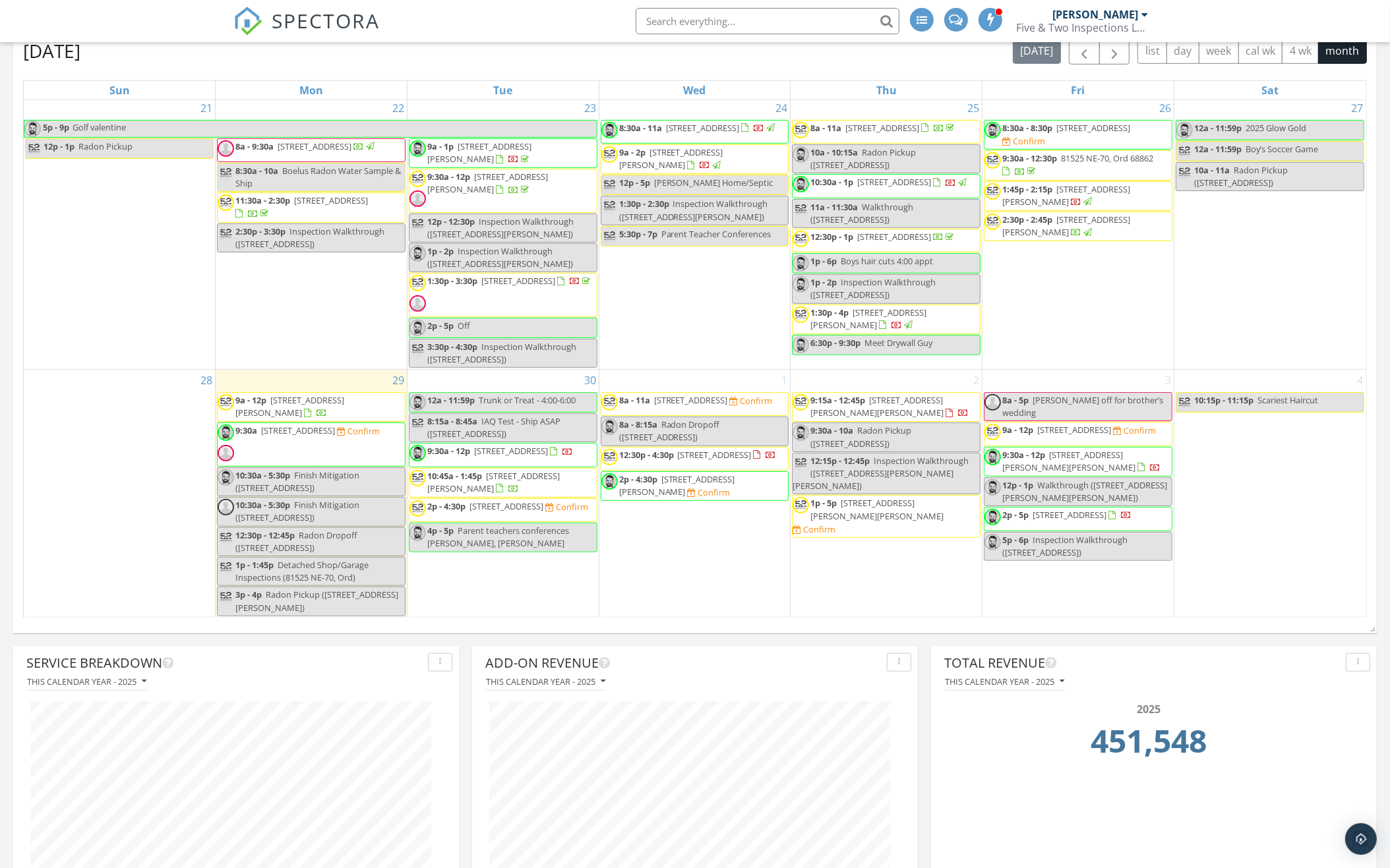
scroll to position [1220, 0]
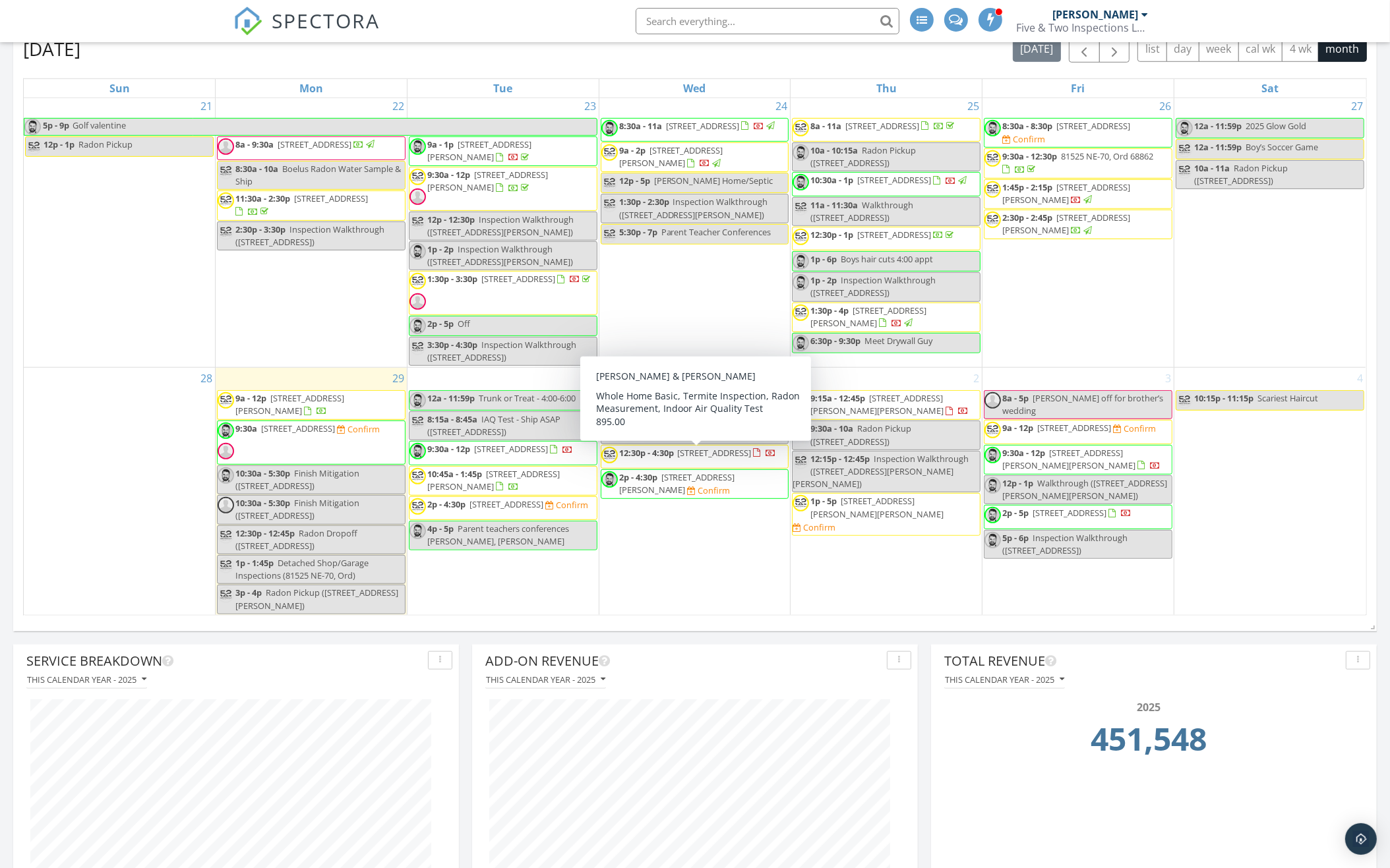
click at [653, 542] on div "1 8a - 11a 916 W 6th St, Grand Island 68801 Confirm 8a - 8:15a Radon Dropoff (8…" at bounding box center [695, 491] width 191 height 248
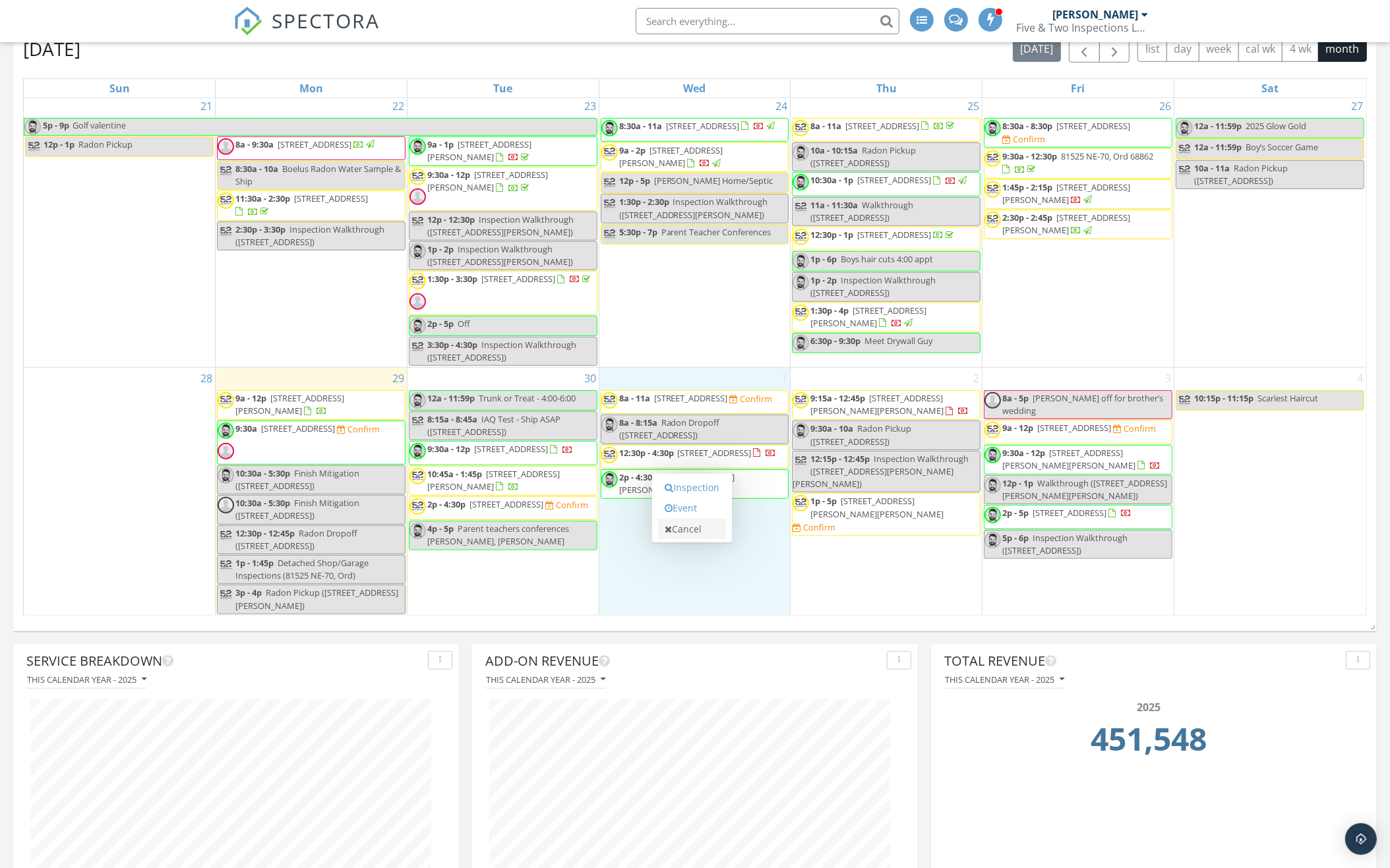
click at [683, 528] on link "Cancel" at bounding box center [692, 529] width 68 height 21
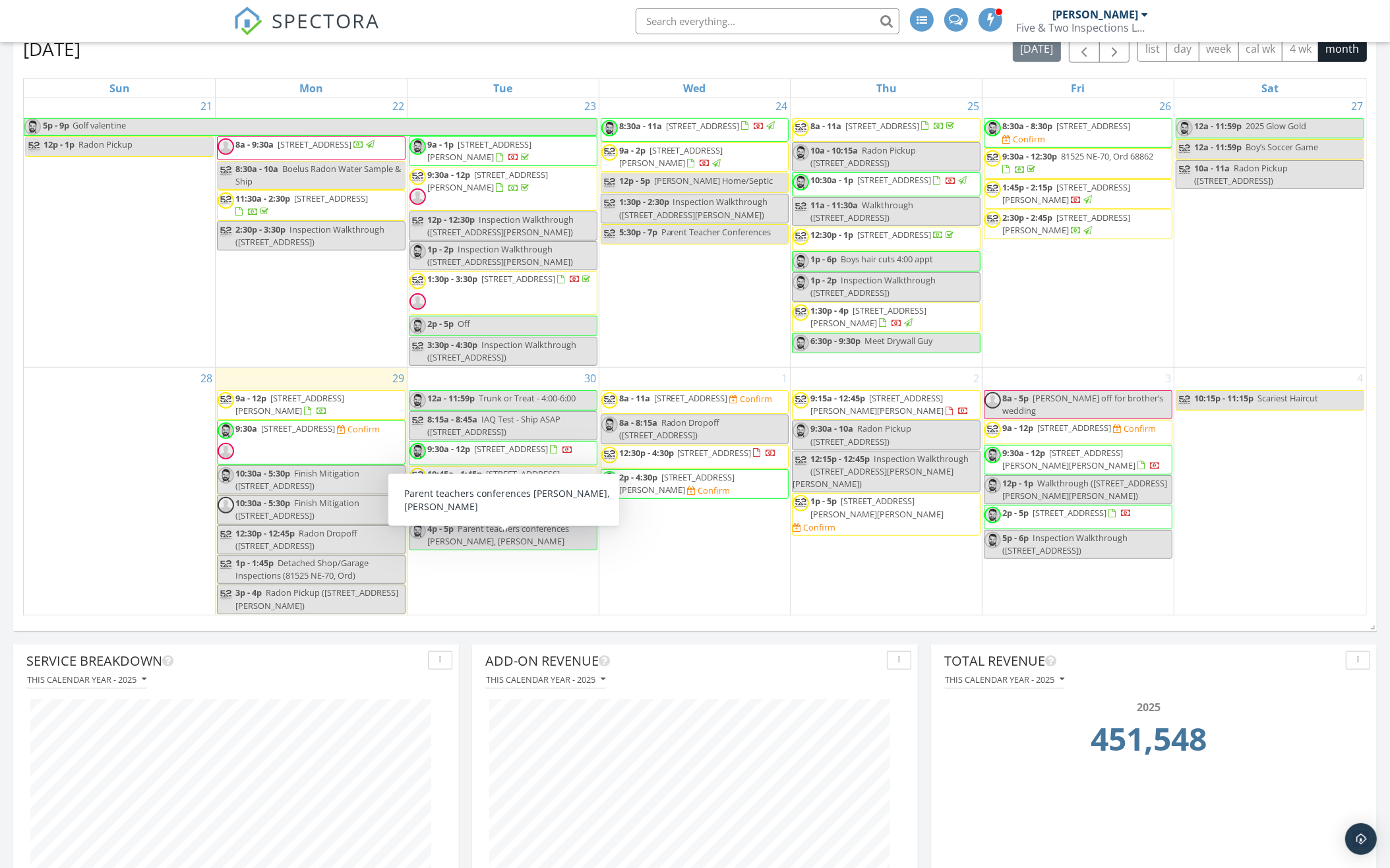
scroll to position [1267, 0]
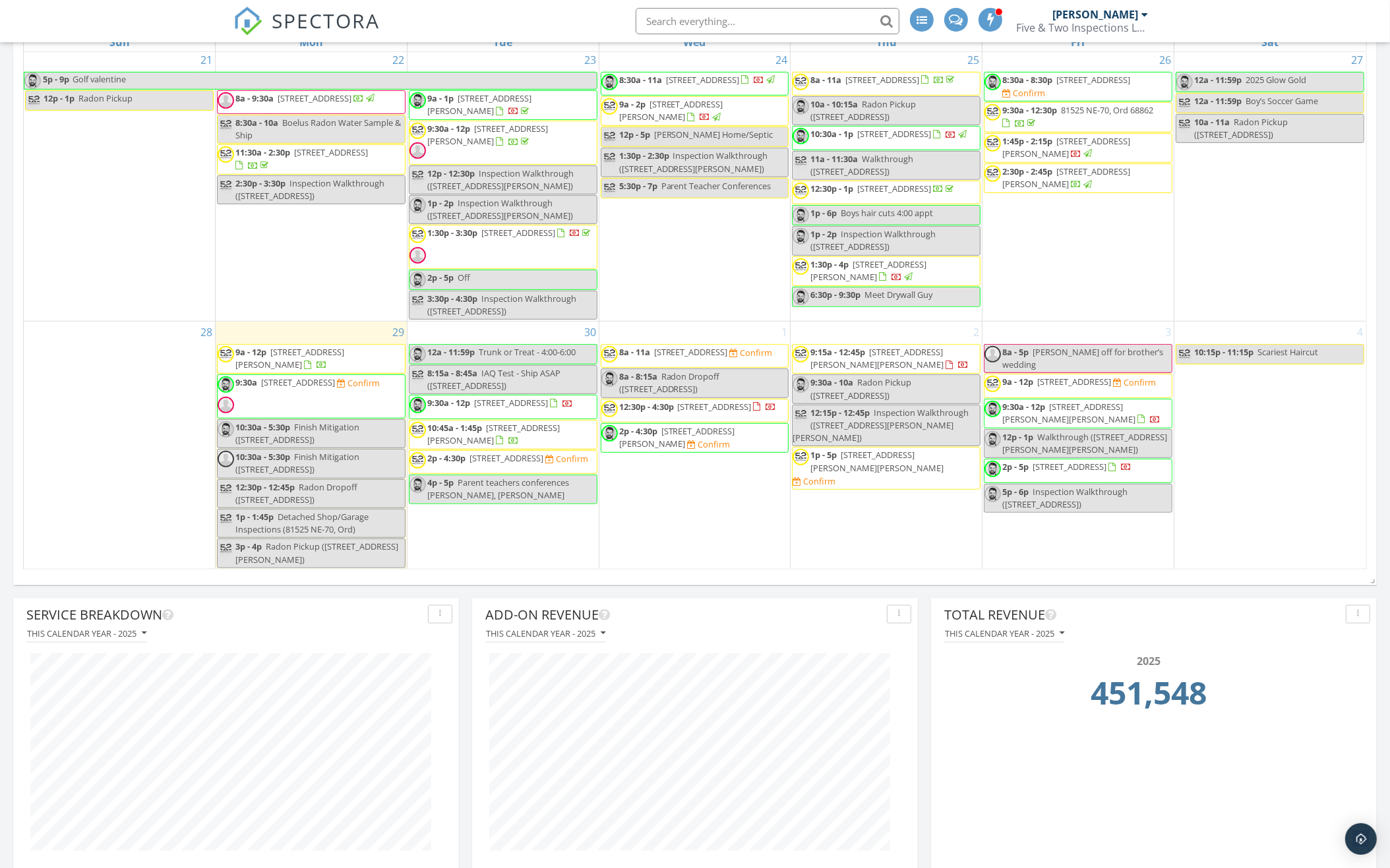
click at [346, 491] on span "Radon Dropoff (313 N 30th St, Ord)" at bounding box center [295, 493] width 122 height 24
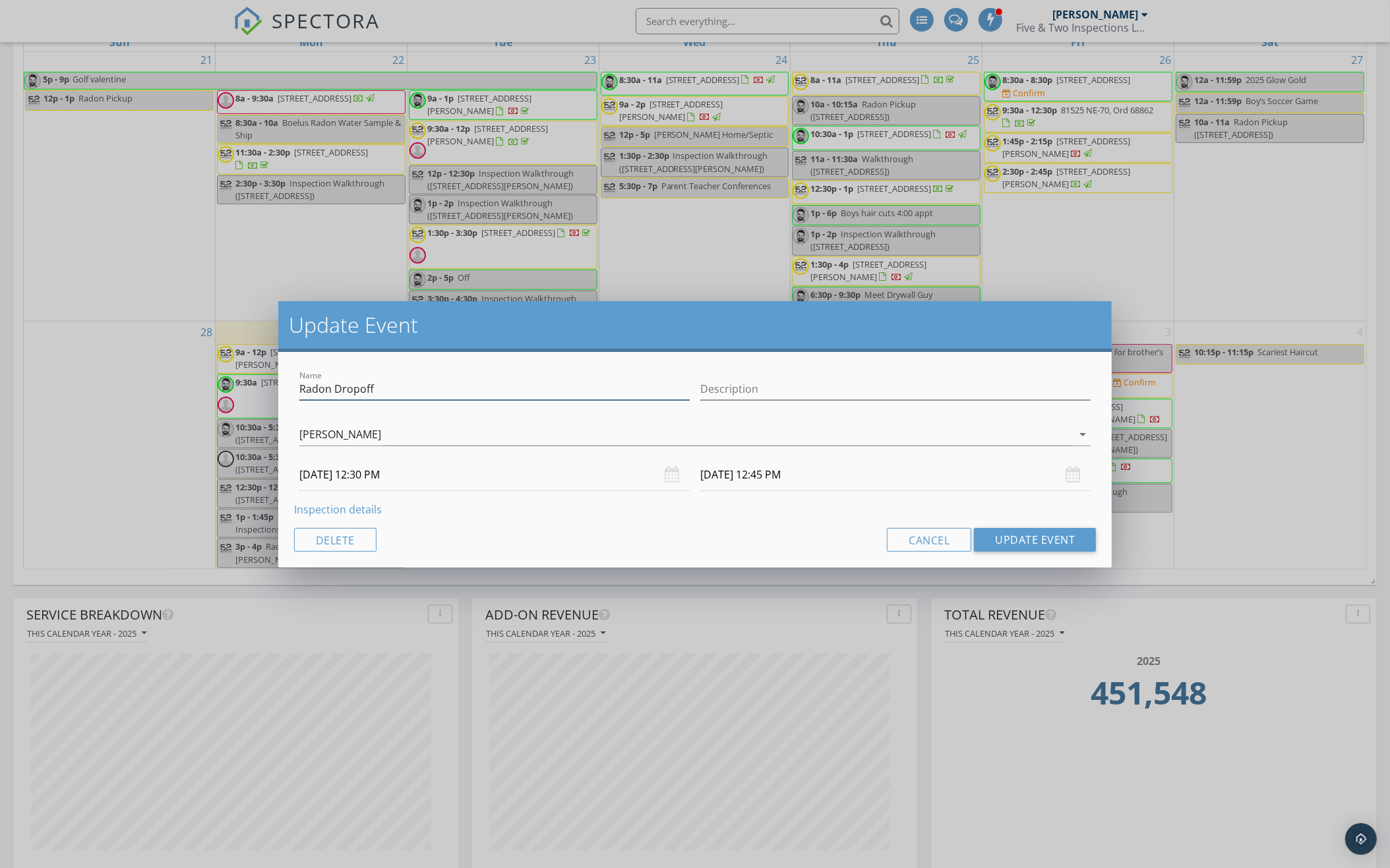
click at [397, 393] on input "Radon Dropoff" at bounding box center [494, 389] width 390 height 22
type input "Radon Dropoff/IAQ/Roof & Elevation Pics"
click at [1070, 535] on button "Update Event" at bounding box center [1034, 539] width 122 height 23
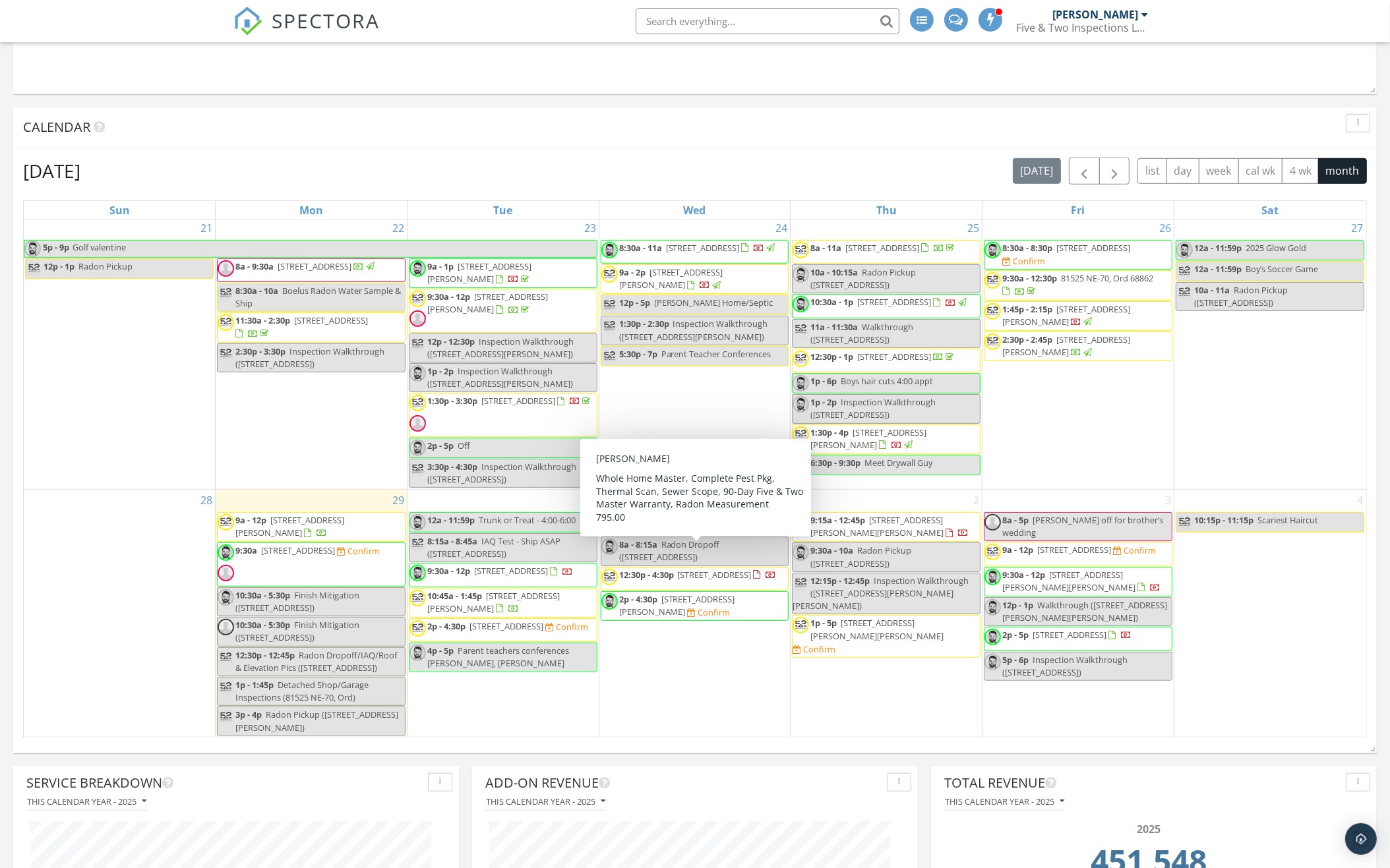
scroll to position [1004, 0]
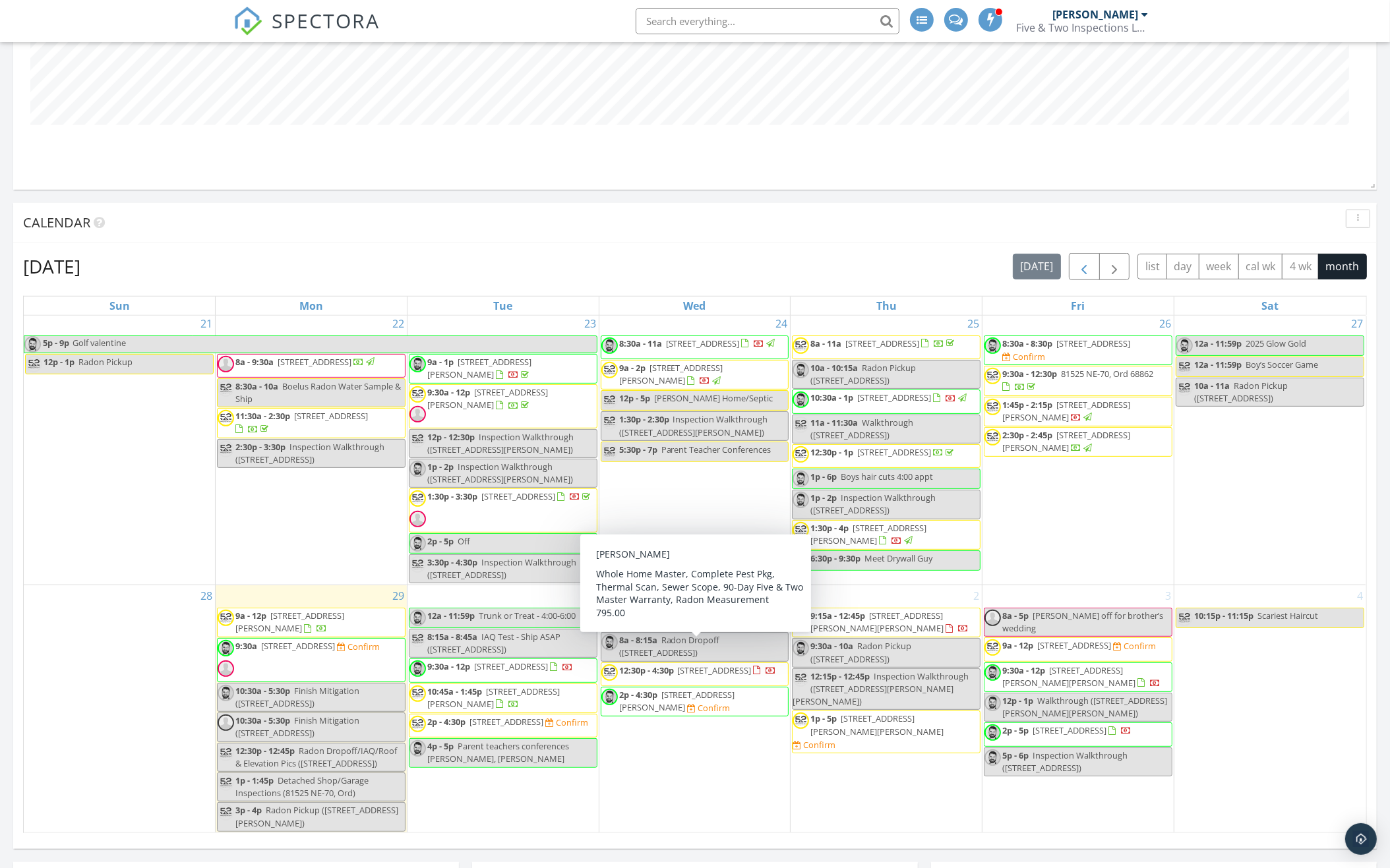
click at [1079, 271] on span "button" at bounding box center [1083, 267] width 16 height 16
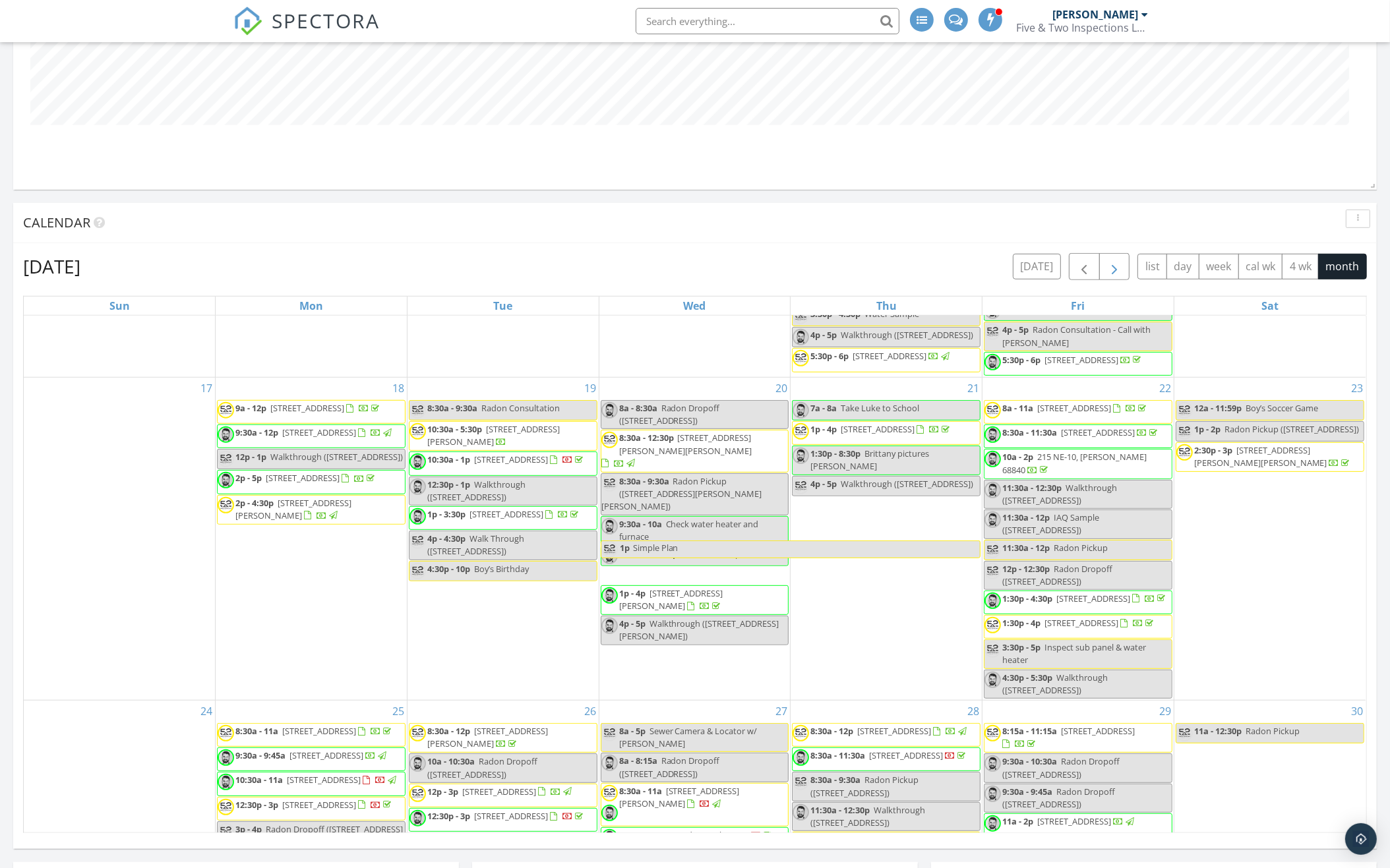
click at [1108, 269] on span "button" at bounding box center [1114, 267] width 16 height 16
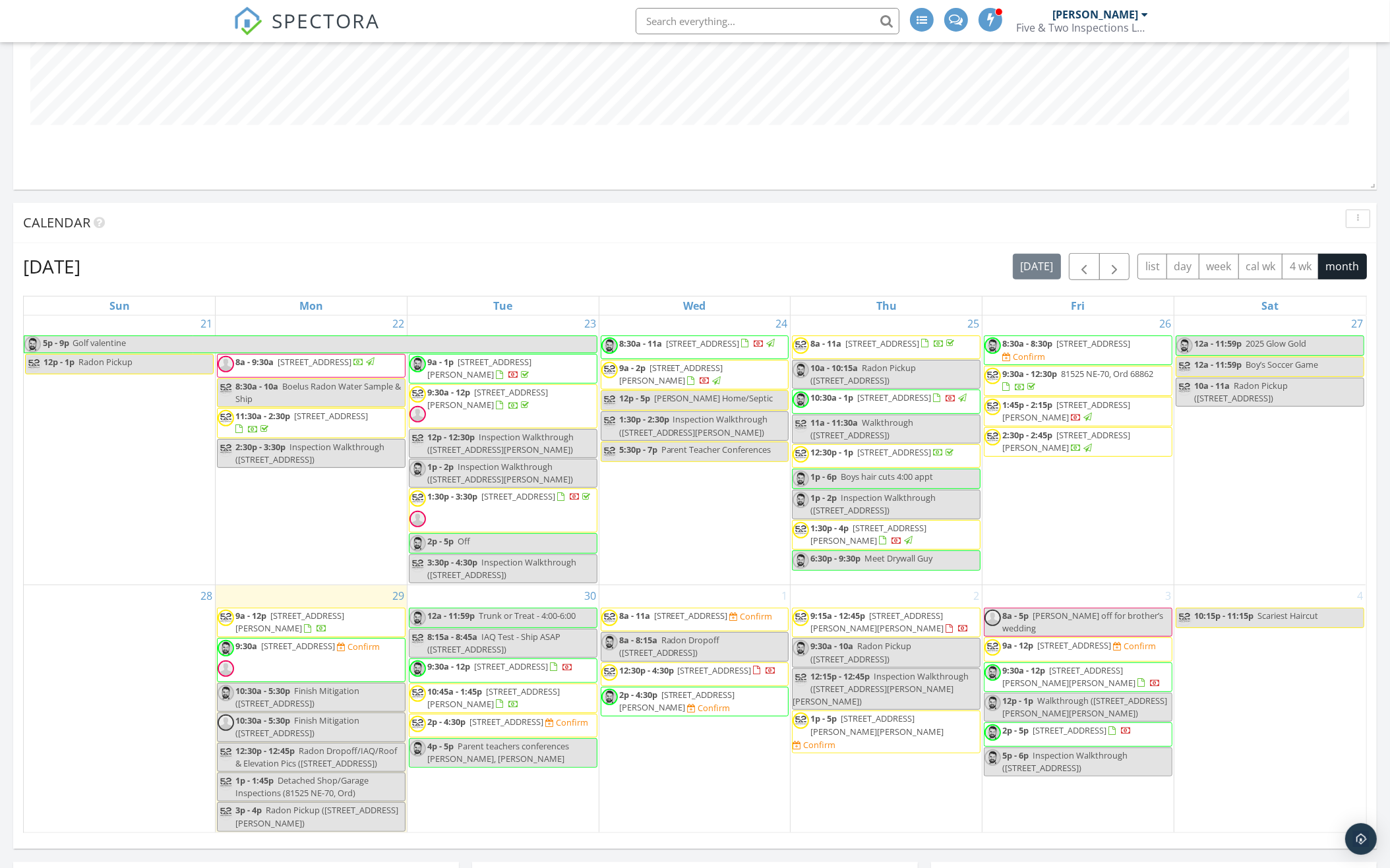
scroll to position [758, 0]
click at [1115, 263] on span "button" at bounding box center [1114, 267] width 16 height 16
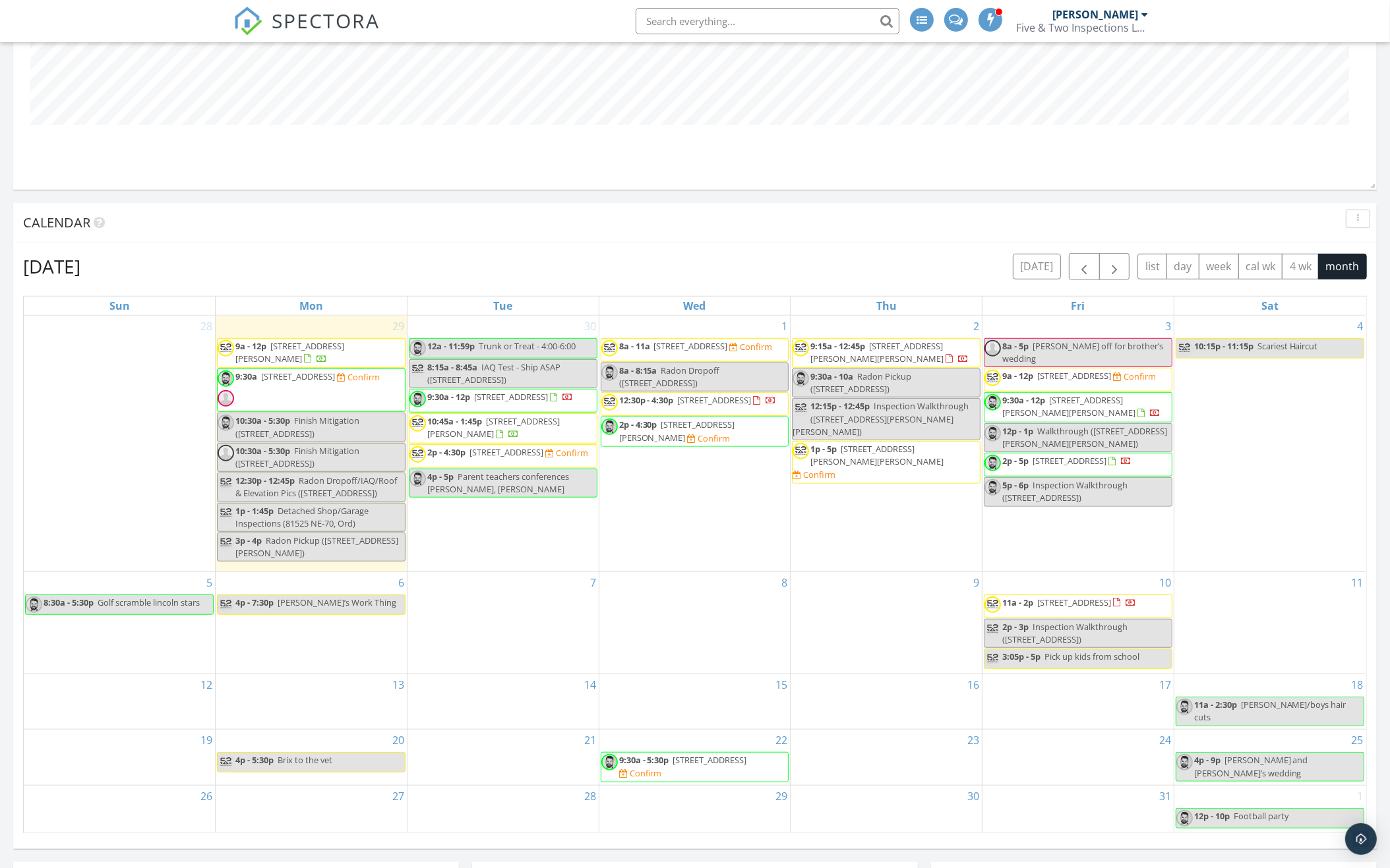
click at [1066, 630] on span "Inspection Walkthrough (706 Grand Ave, Grand Island)" at bounding box center [1064, 633] width 125 height 24
select select "9"
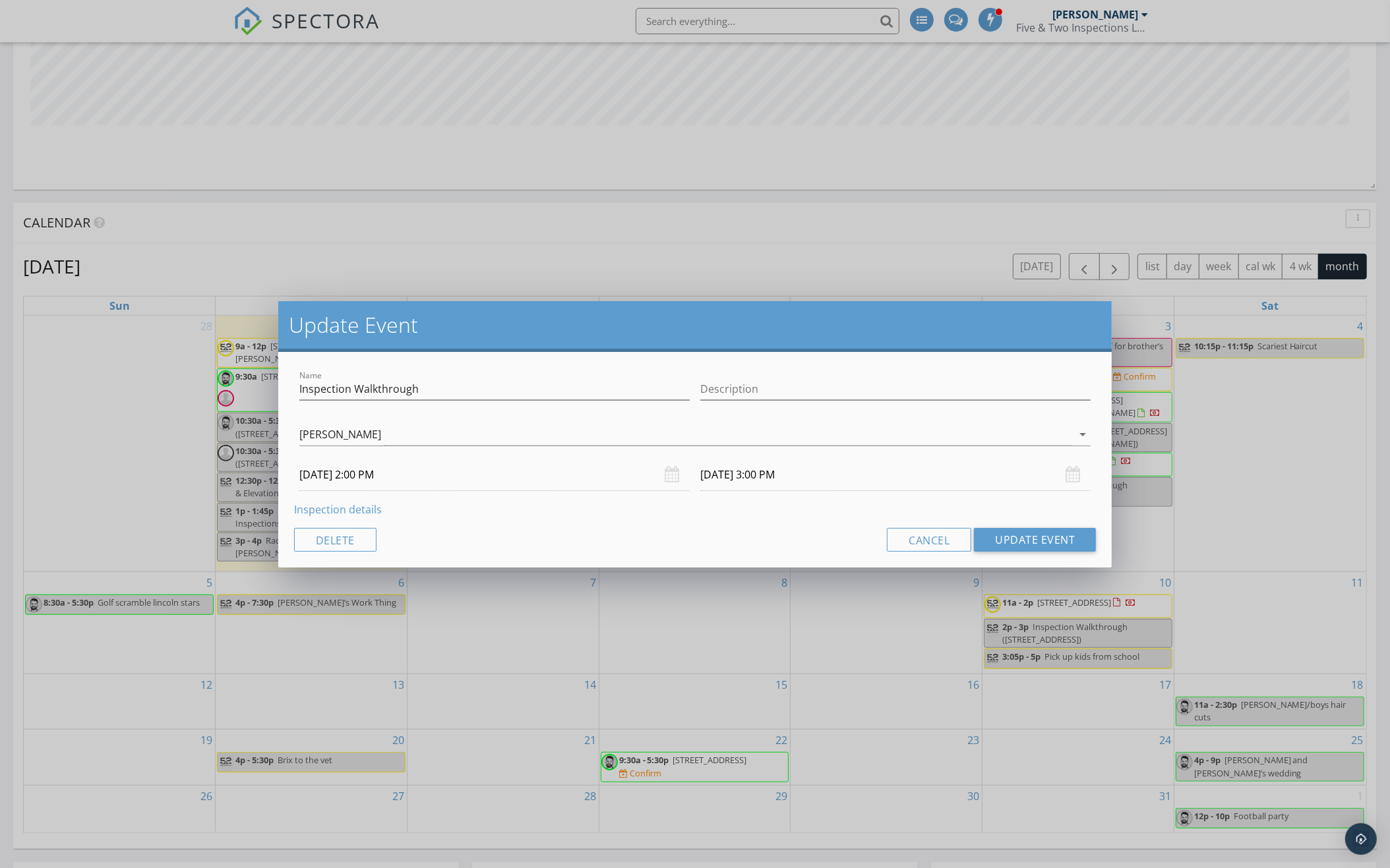
click at [453, 475] on input "10/10/2025 2:00 PM" at bounding box center [494, 474] width 390 height 32
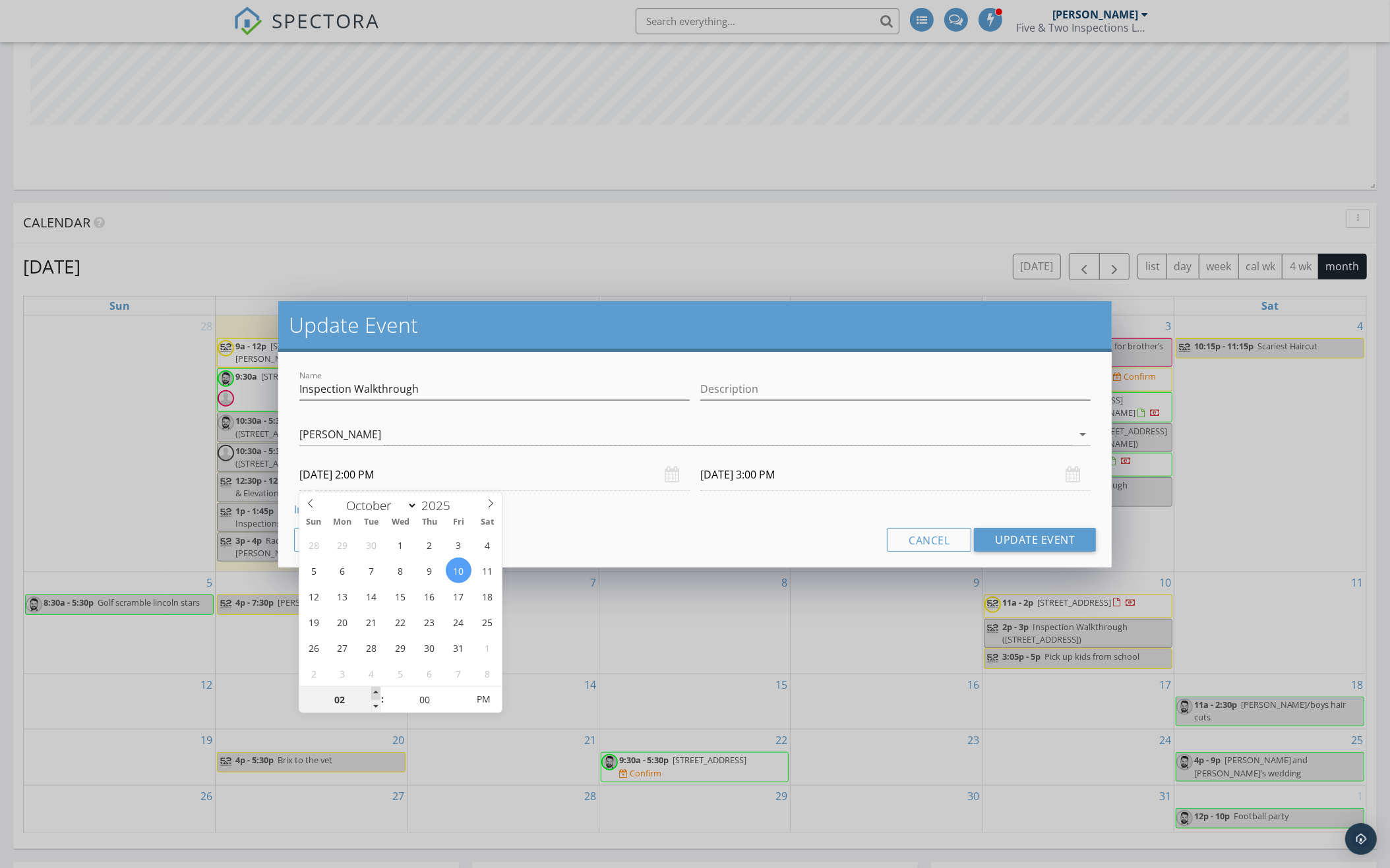
type input "03"
type input "10/10/2025 3:00 PM"
click at [376, 690] on span at bounding box center [376, 693] width 10 height 13
type input "10/10/2025 4:00 PM"
type input "05"
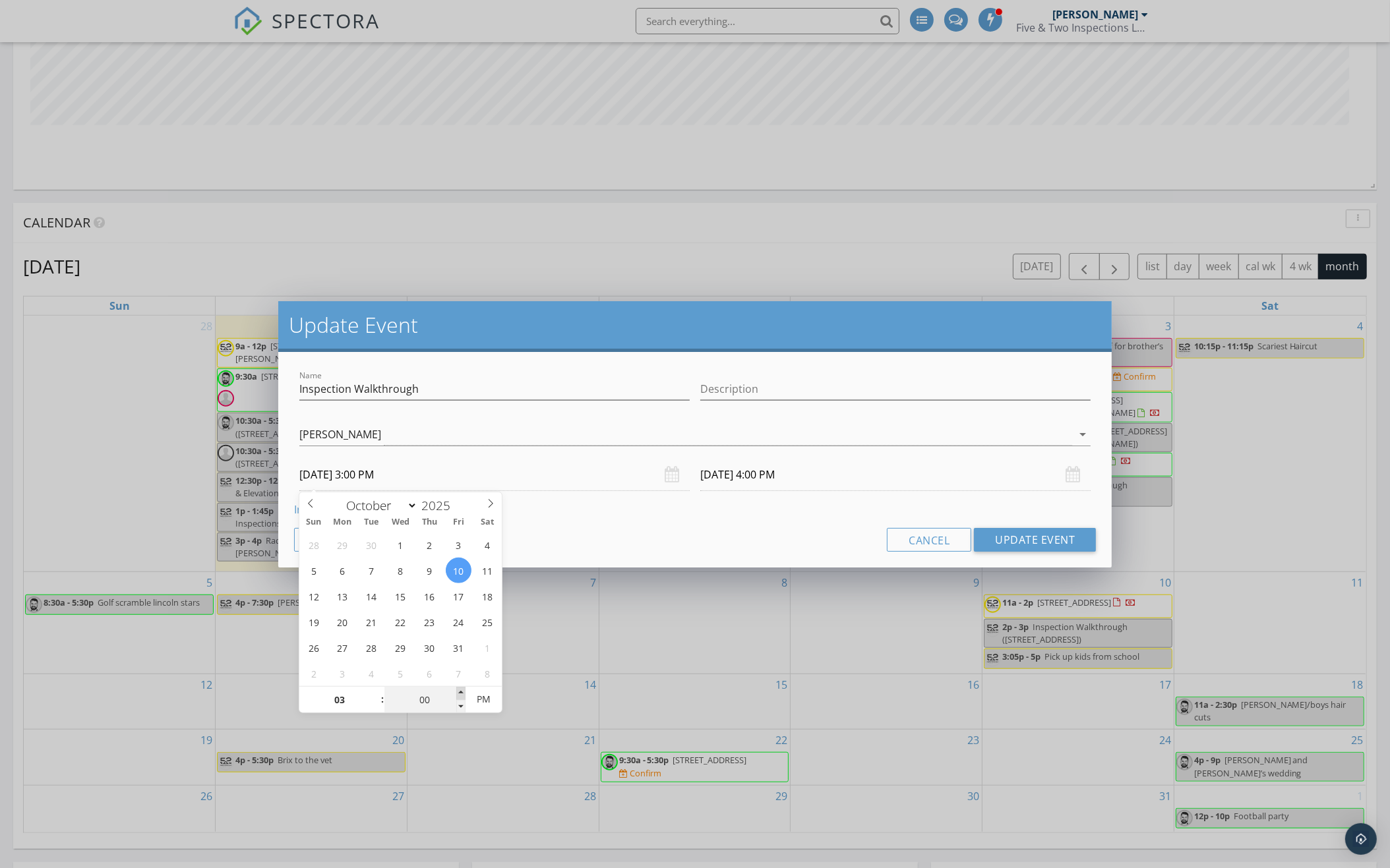
type input "10/10/2025 3:05 PM"
click at [460, 690] on span at bounding box center [460, 693] width 10 height 13
type input "10"
type input "10/10/2025 3:10 PM"
click at [460, 690] on span at bounding box center [460, 693] width 10 height 13
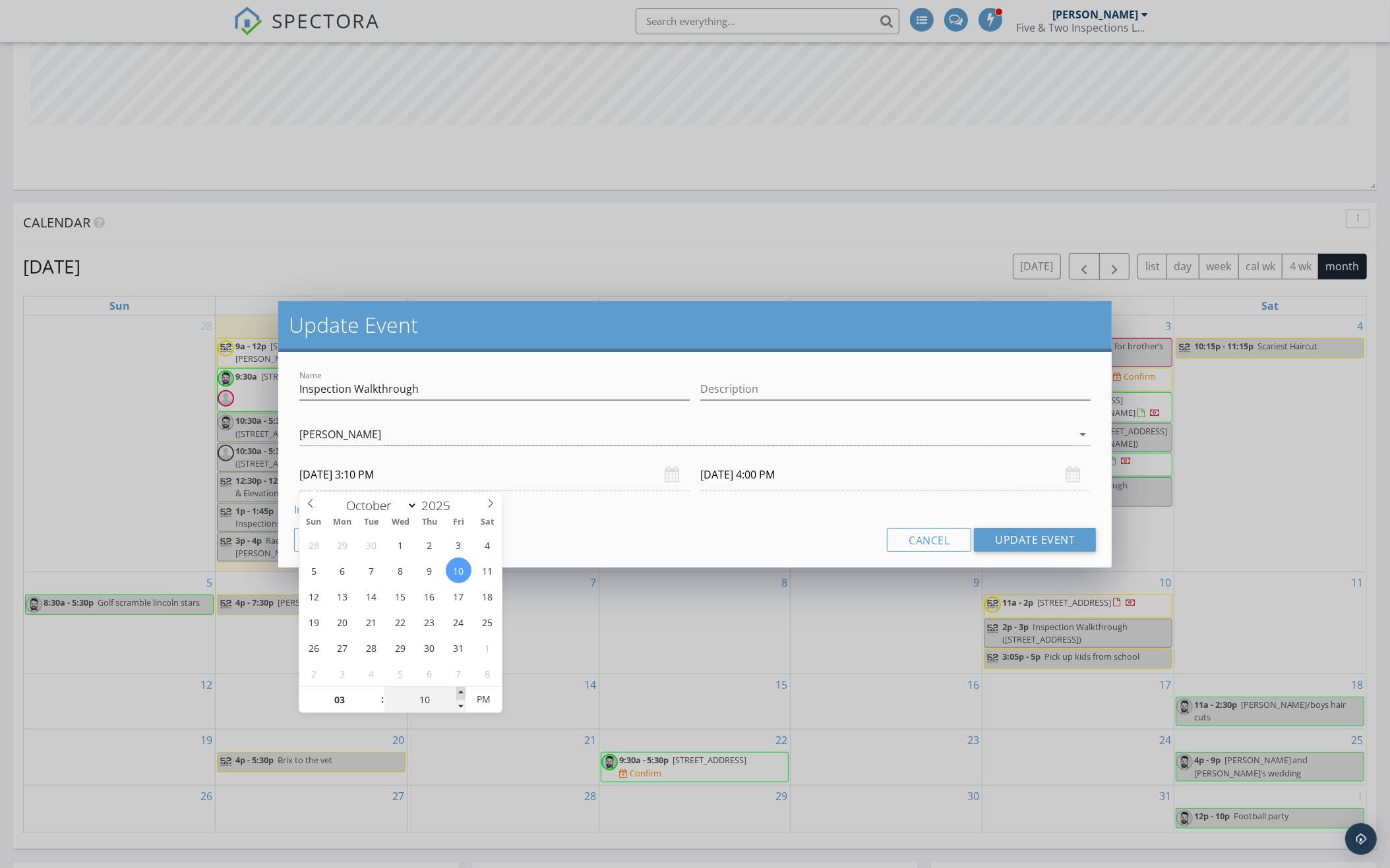
type input "15"
type input "10/10/2025 3:15 PM"
click at [460, 690] on span at bounding box center [460, 693] width 10 height 13
type input "20"
type input "10/10/2025 3:20 PM"
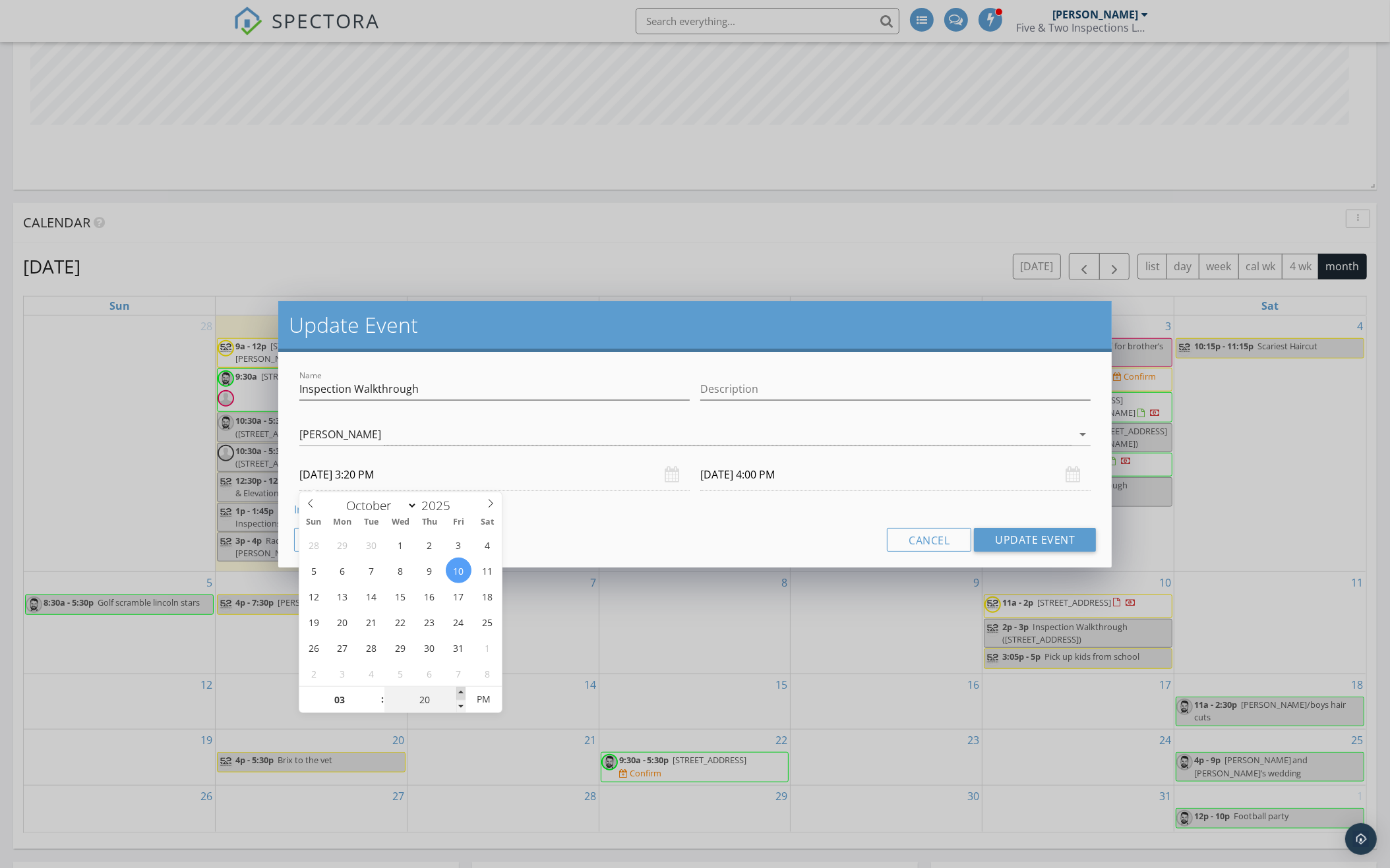
click at [460, 690] on span at bounding box center [460, 693] width 10 height 13
type input "10/10/2025 4:20 PM"
click at [460, 690] on span at bounding box center [460, 693] width 10 height 13
type input "25"
type input "10/10/2025 3:25 PM"
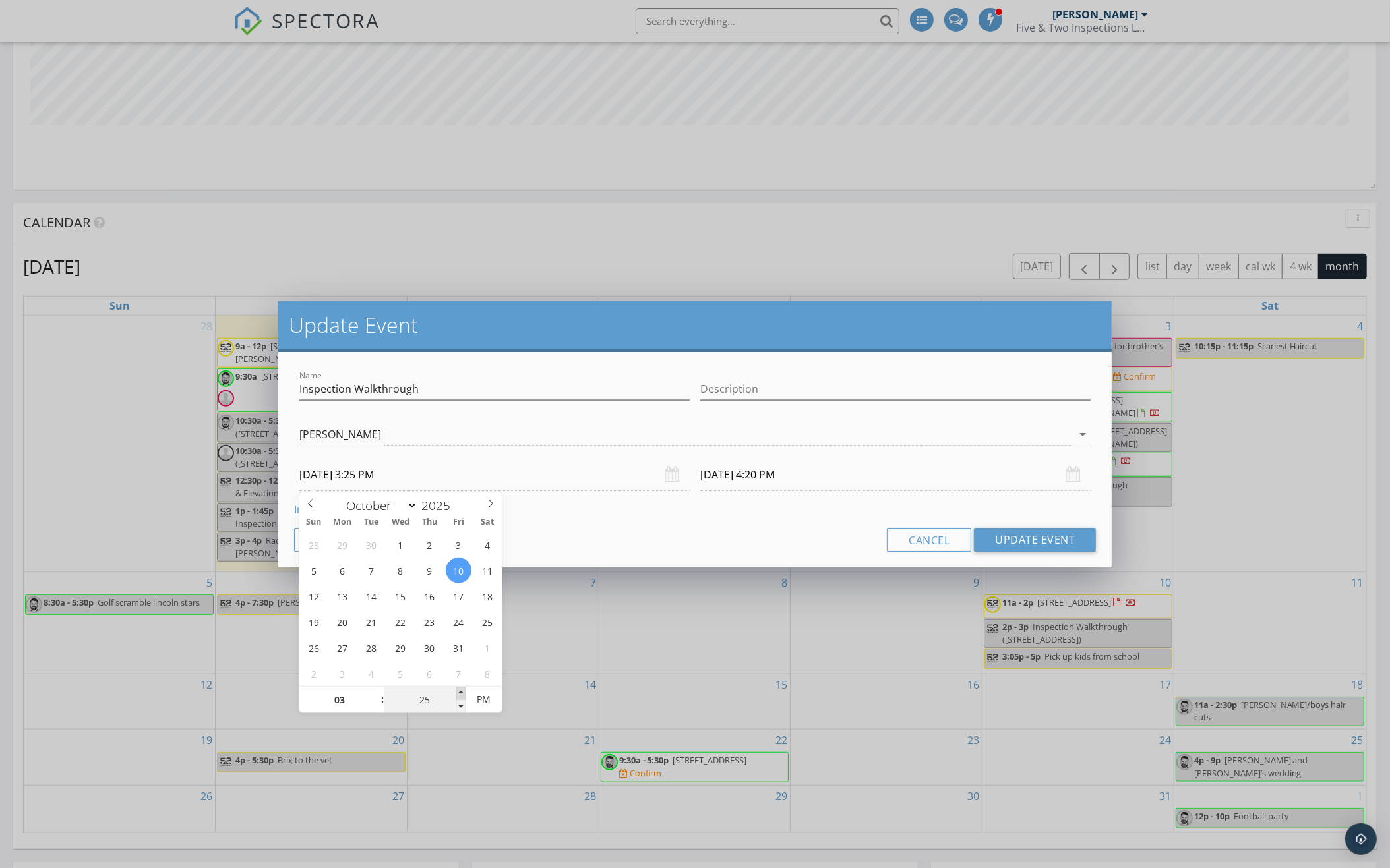
type input "30"
type input "10/10/2025 3:30 PM"
click at [460, 690] on span at bounding box center [460, 693] width 10 height 13
type input "10/10/2025 4:30 PM"
type input "10/03/2025 3:30 PM"
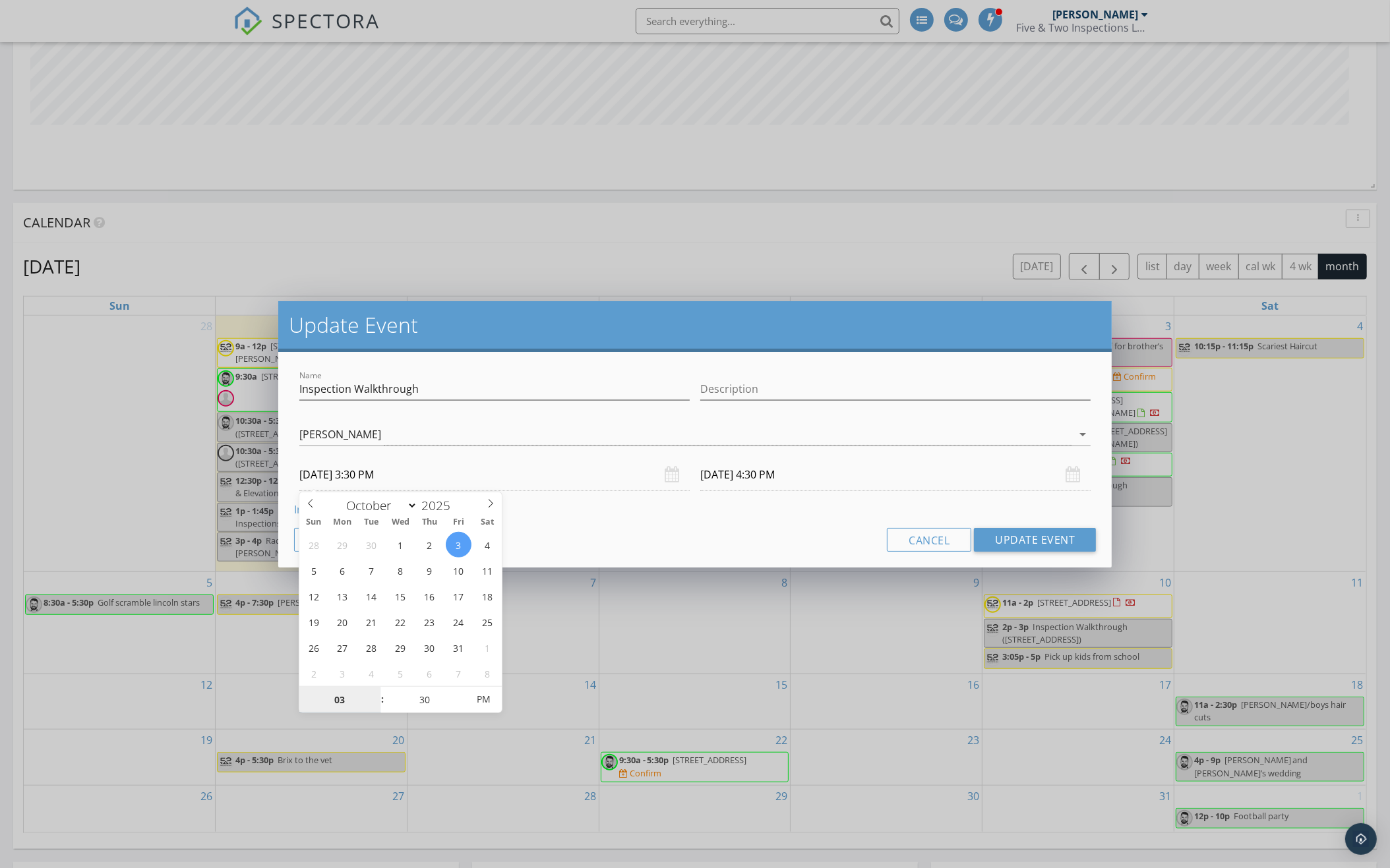
type input "10/03/2025 4:30 PM"
click at [1051, 535] on button "Update Event" at bounding box center [1034, 539] width 122 height 23
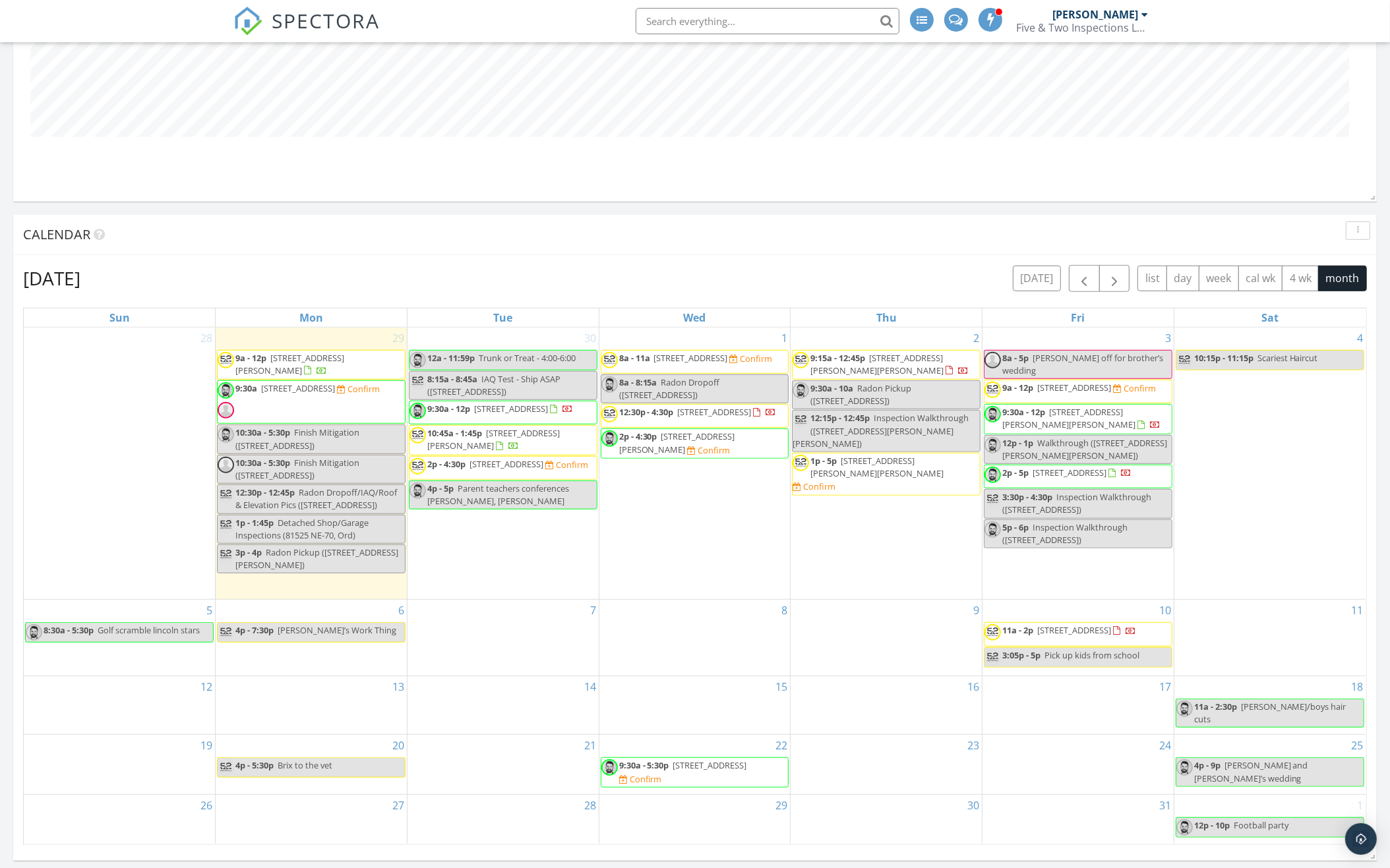
scroll to position [982, 0]
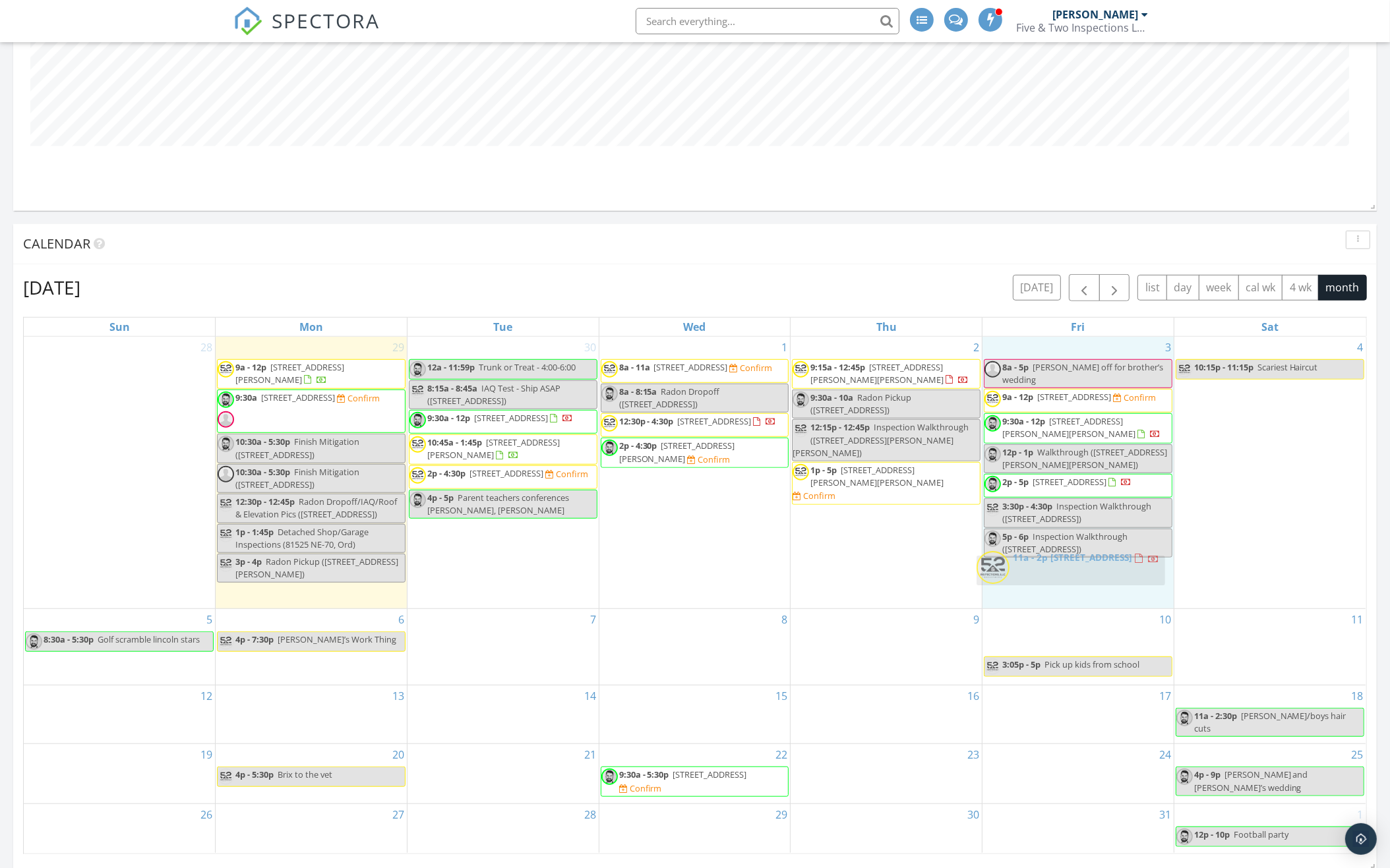
drag, startPoint x: 1099, startPoint y: 624, endPoint x: 1092, endPoint y: 566, distance: 58.4
click at [1092, 566] on body "SPECTORA Matt Utter Five & Two Inspections LLC Role: Inspector Change Role Dash…" at bounding box center [695, 785] width 1390 height 3535
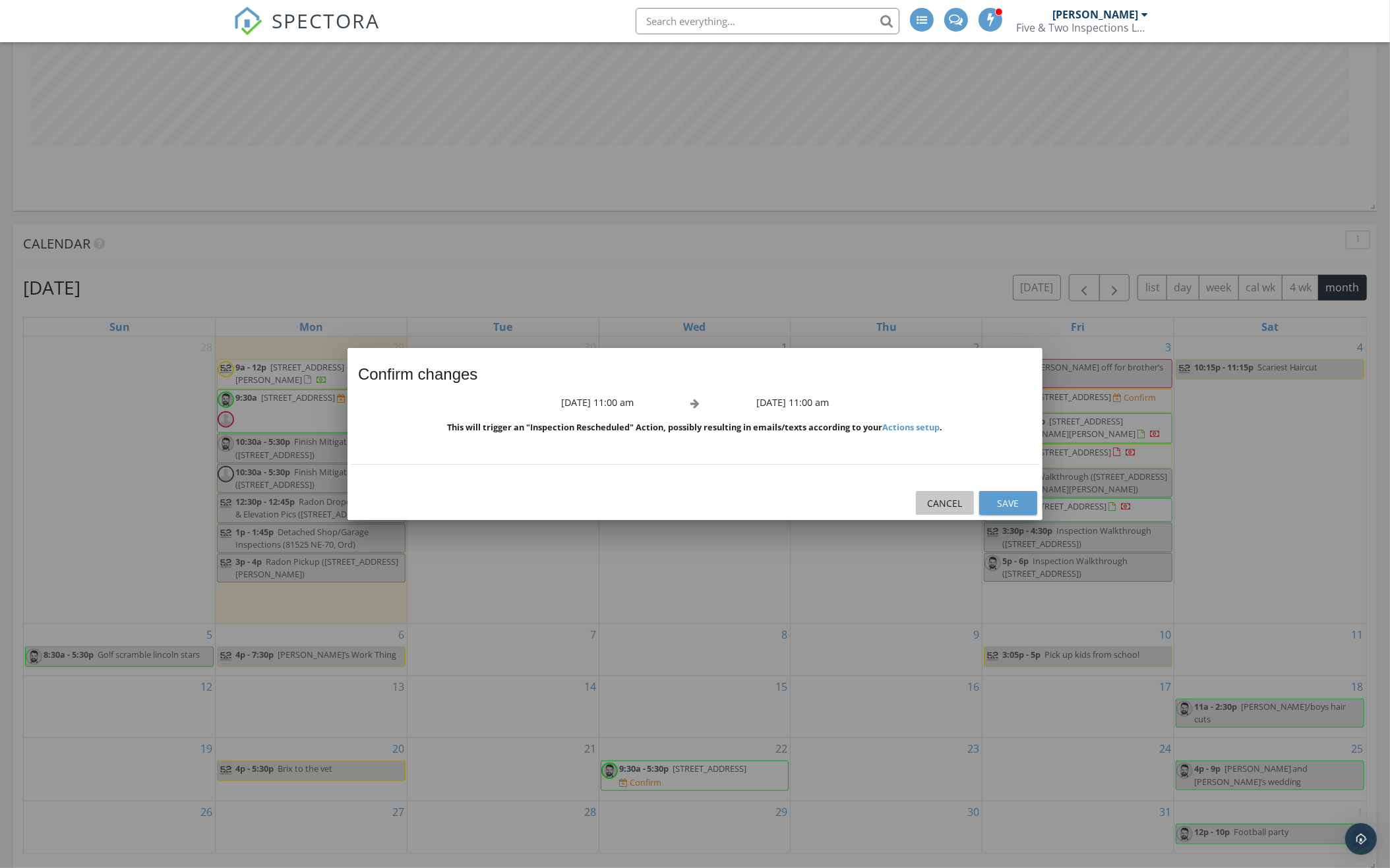
click at [946, 497] on div "Cancel" at bounding box center [944, 504] width 37 height 14
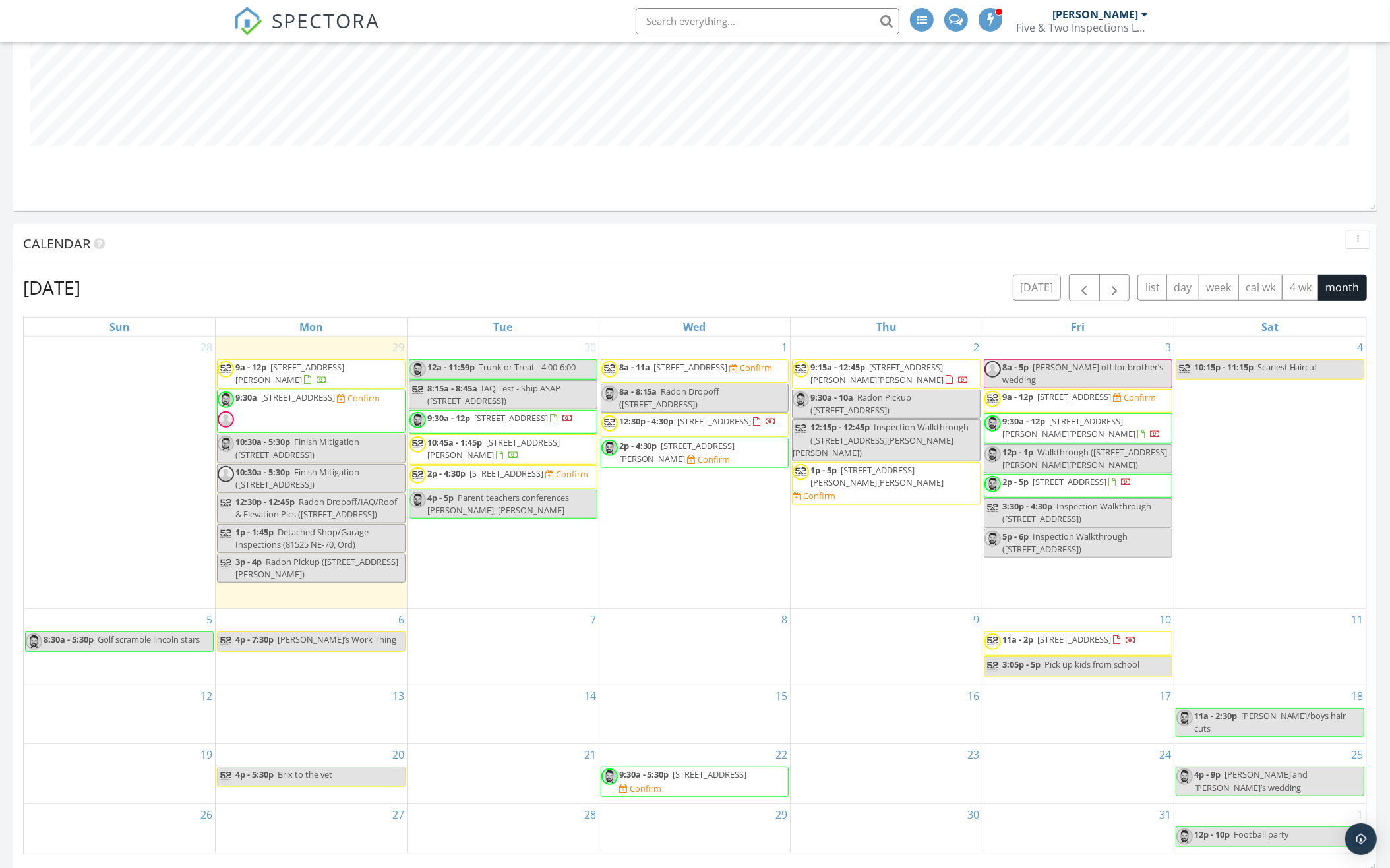
click at [1088, 633] on span "706 Grand Ave, Grand Island 68801" at bounding box center [1073, 639] width 73 height 12
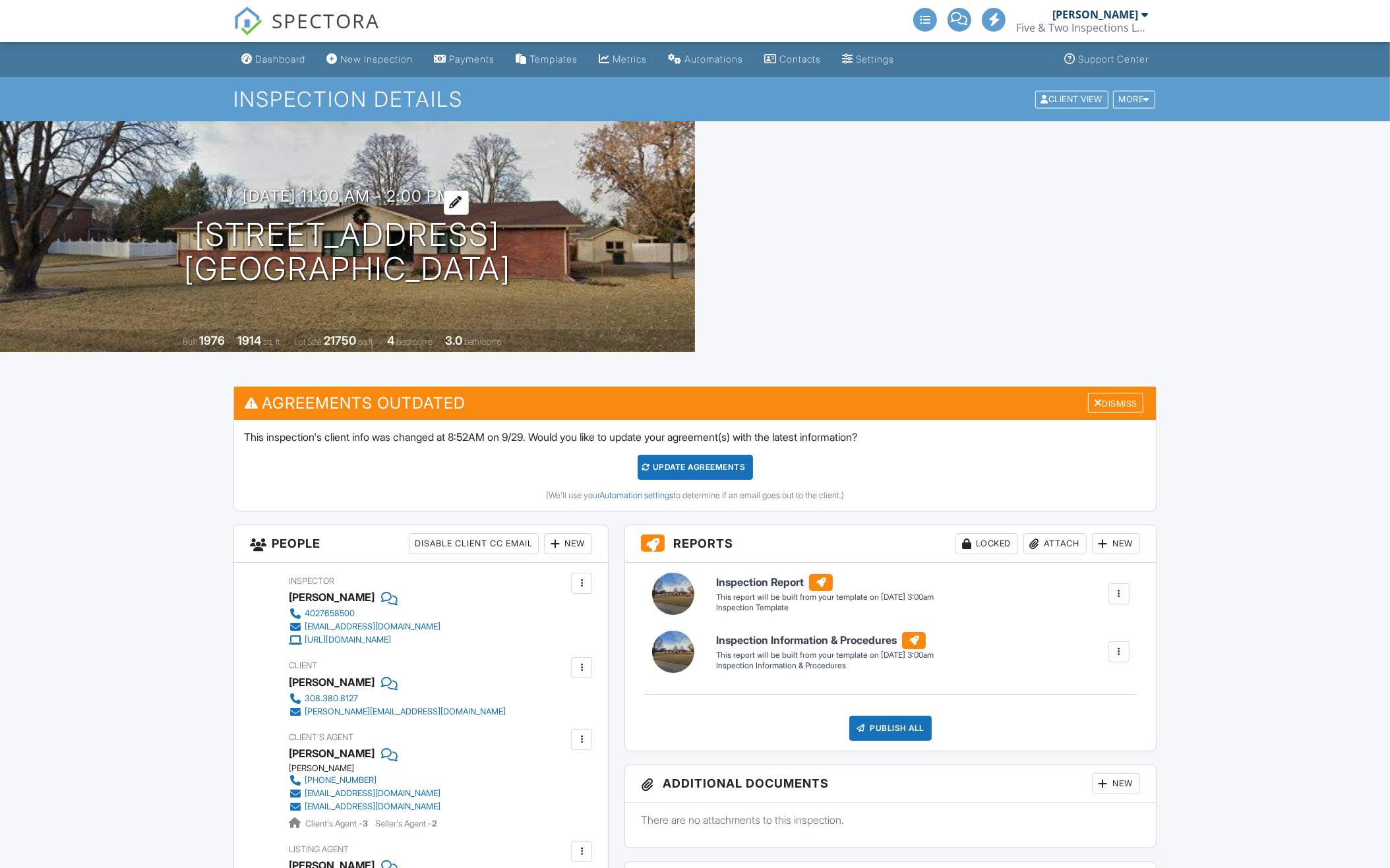
click at [364, 189] on h3 "[DATE] 11:00 am - 2:00 pm" at bounding box center [348, 196] width 209 height 18
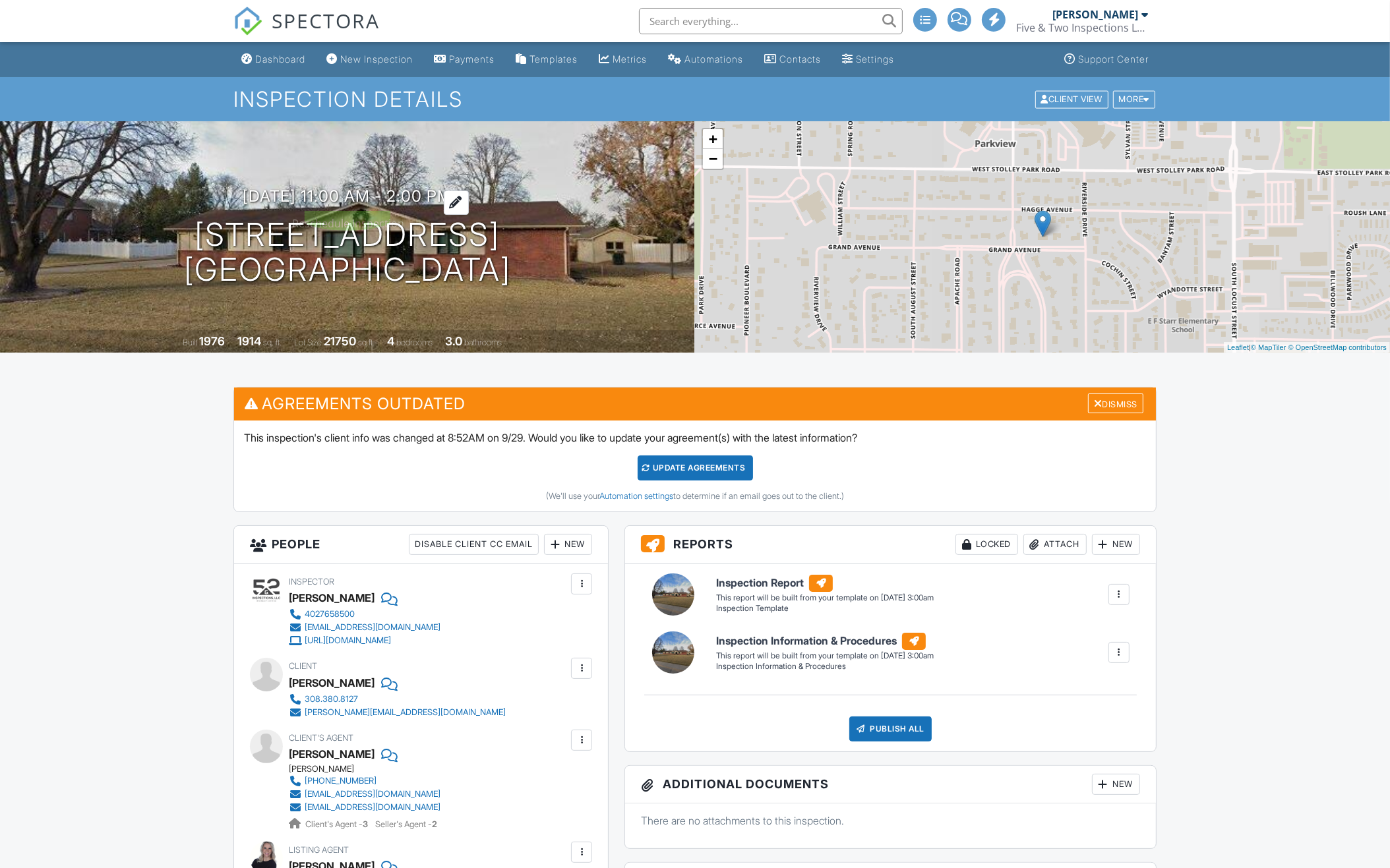
click at [424, 195] on h3 "[DATE] 11:00 am - 2:00 pm" at bounding box center [348, 196] width 209 height 18
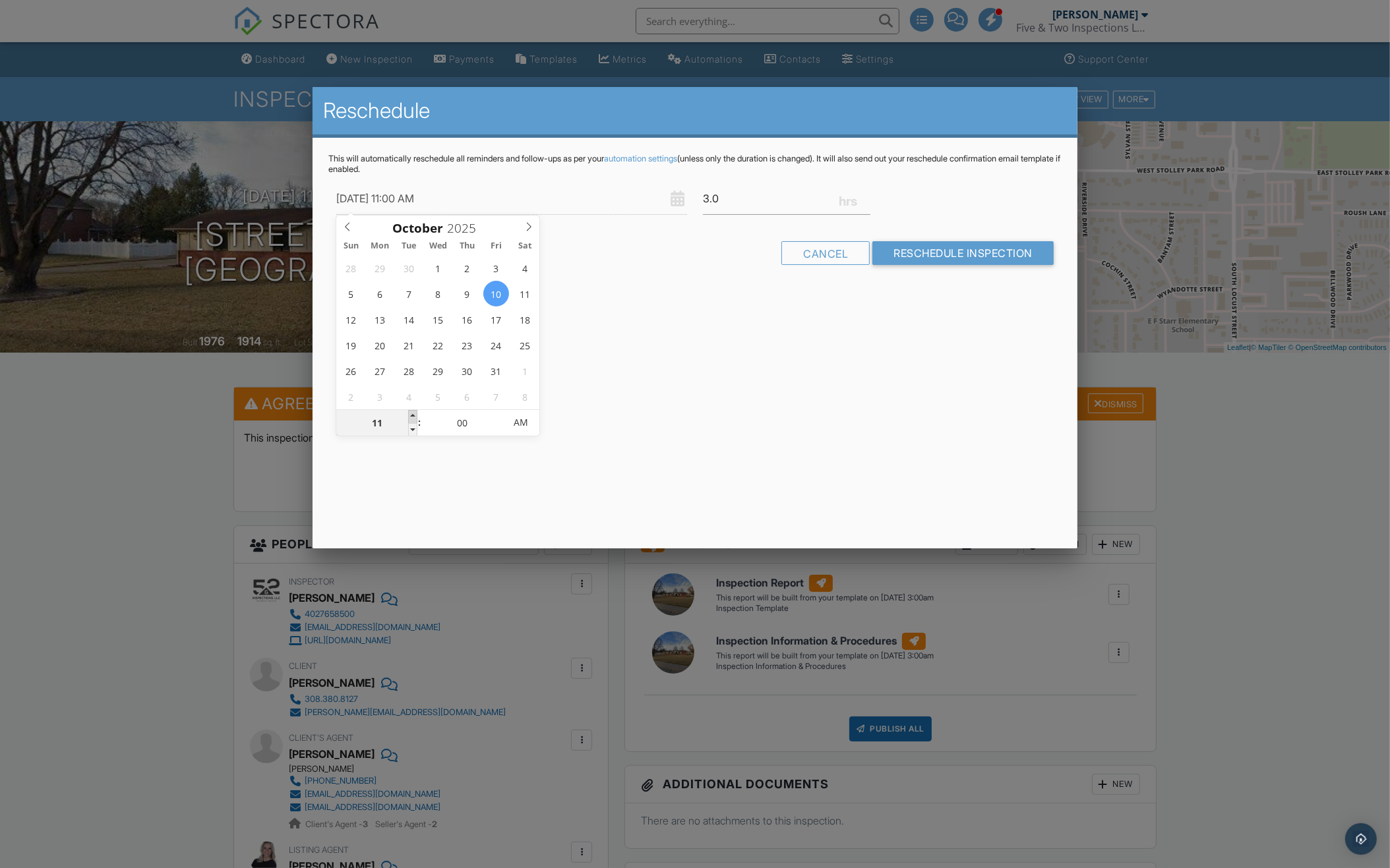
type input "12"
type input "[DATE] 12:00 PM"
click at [414, 415] on span at bounding box center [412, 416] width 10 height 13
type input "05"
type input "[DATE] 12:05 PM"
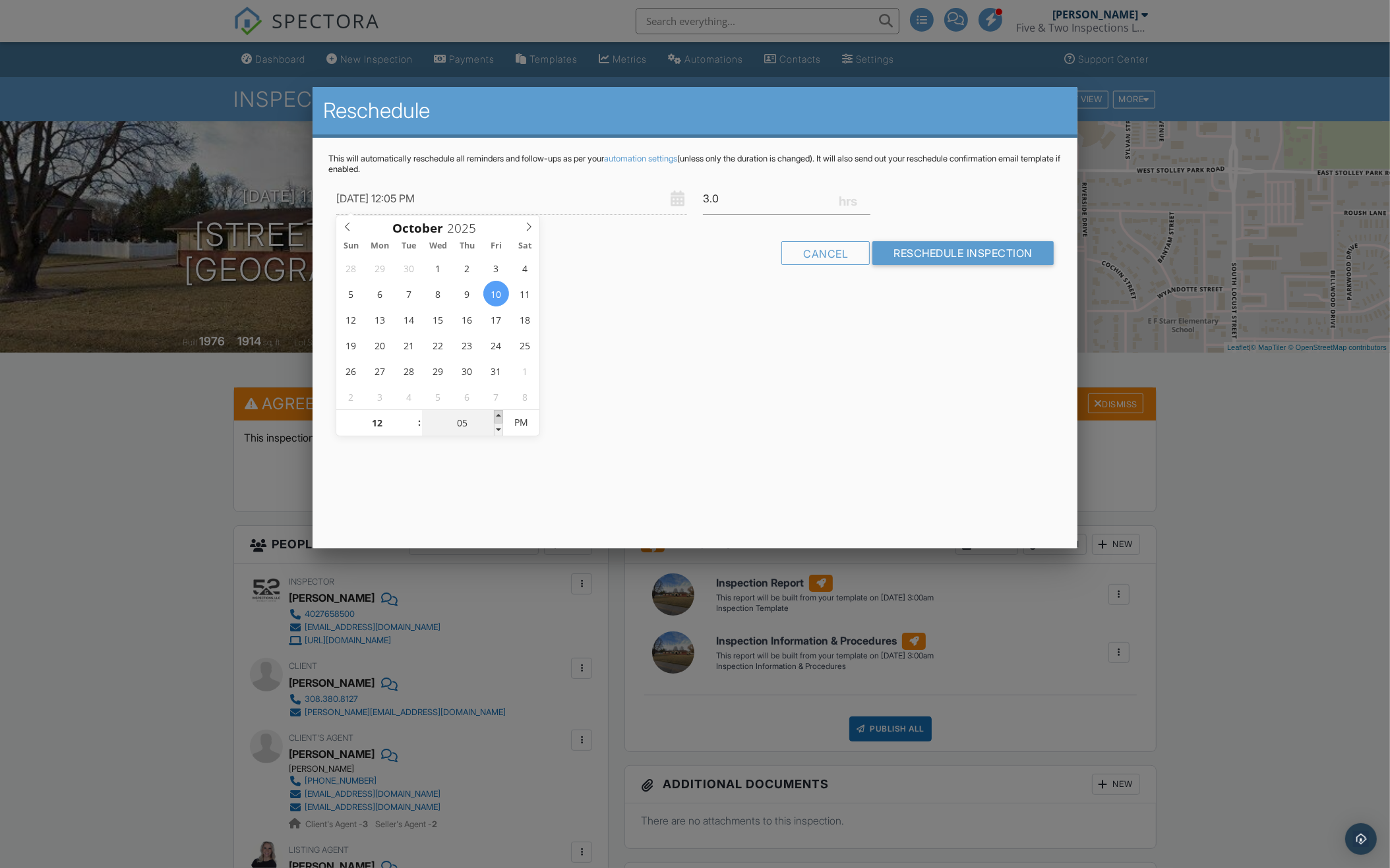
click at [498, 416] on span at bounding box center [498, 416] width 10 height 13
type input "10"
type input "10/10/2025 12:10 PM"
click at [498, 416] on span at bounding box center [498, 416] width 10 height 13
type input "15"
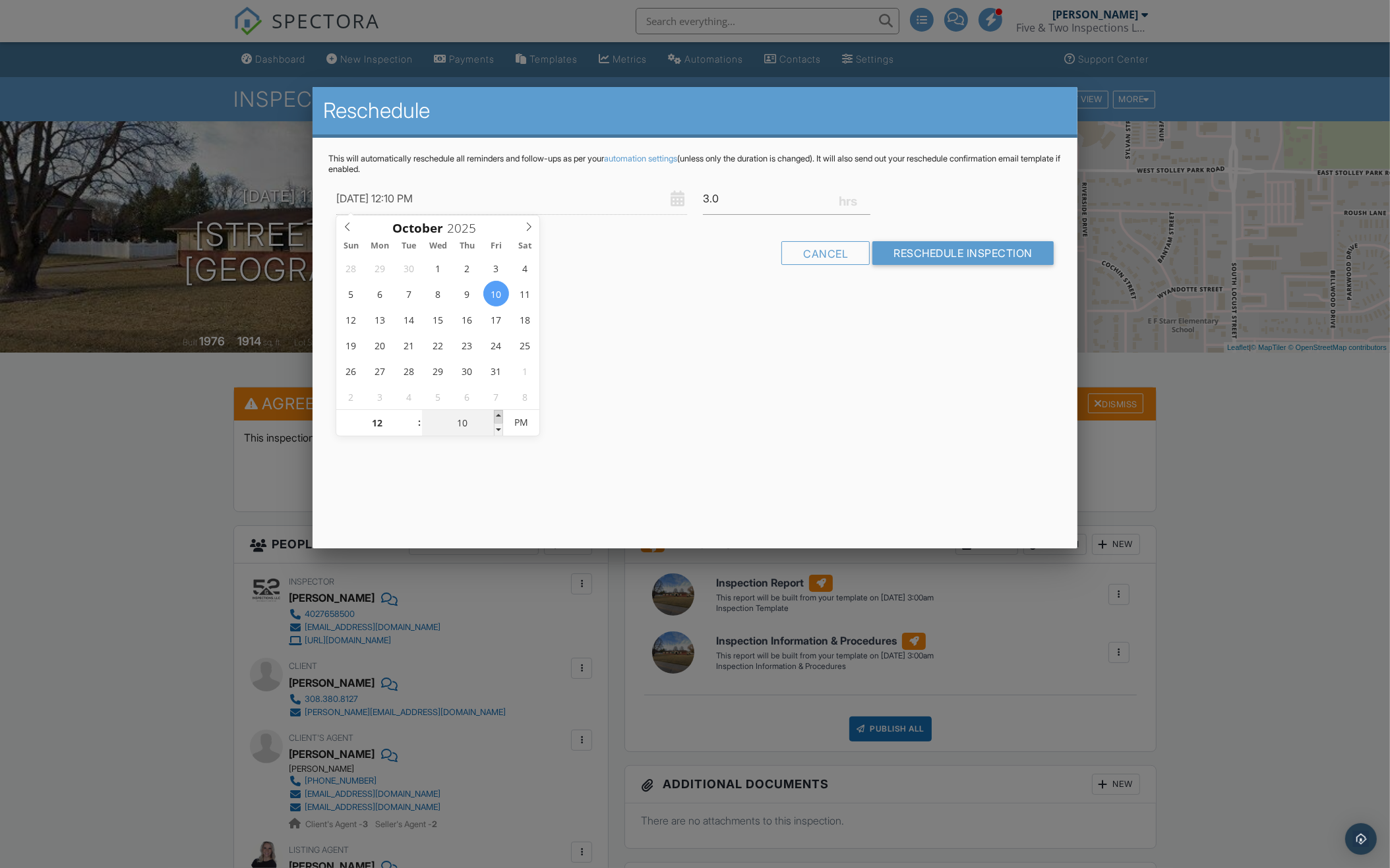
type input "10/10/2025 12:15 PM"
click at [498, 416] on span at bounding box center [498, 416] width 10 height 13
type input "20"
type input "10/10/2025 12:20 PM"
click at [498, 416] on span at bounding box center [498, 416] width 10 height 13
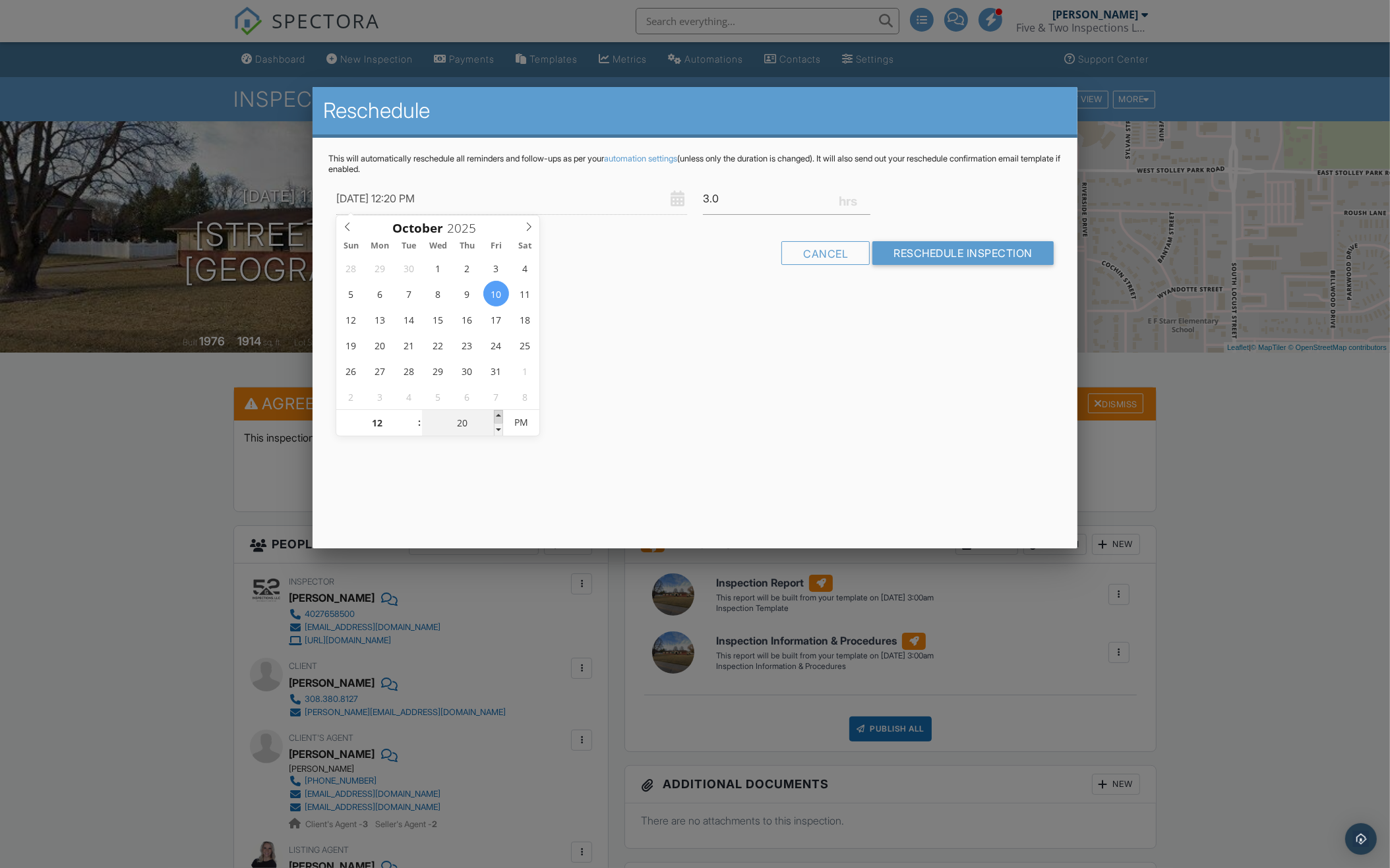
type input "25"
type input "10/10/2025 12:25 PM"
click at [498, 416] on span at bounding box center [498, 416] width 10 height 13
type input "30"
click at [498, 416] on span at bounding box center [498, 416] width 10 height 13
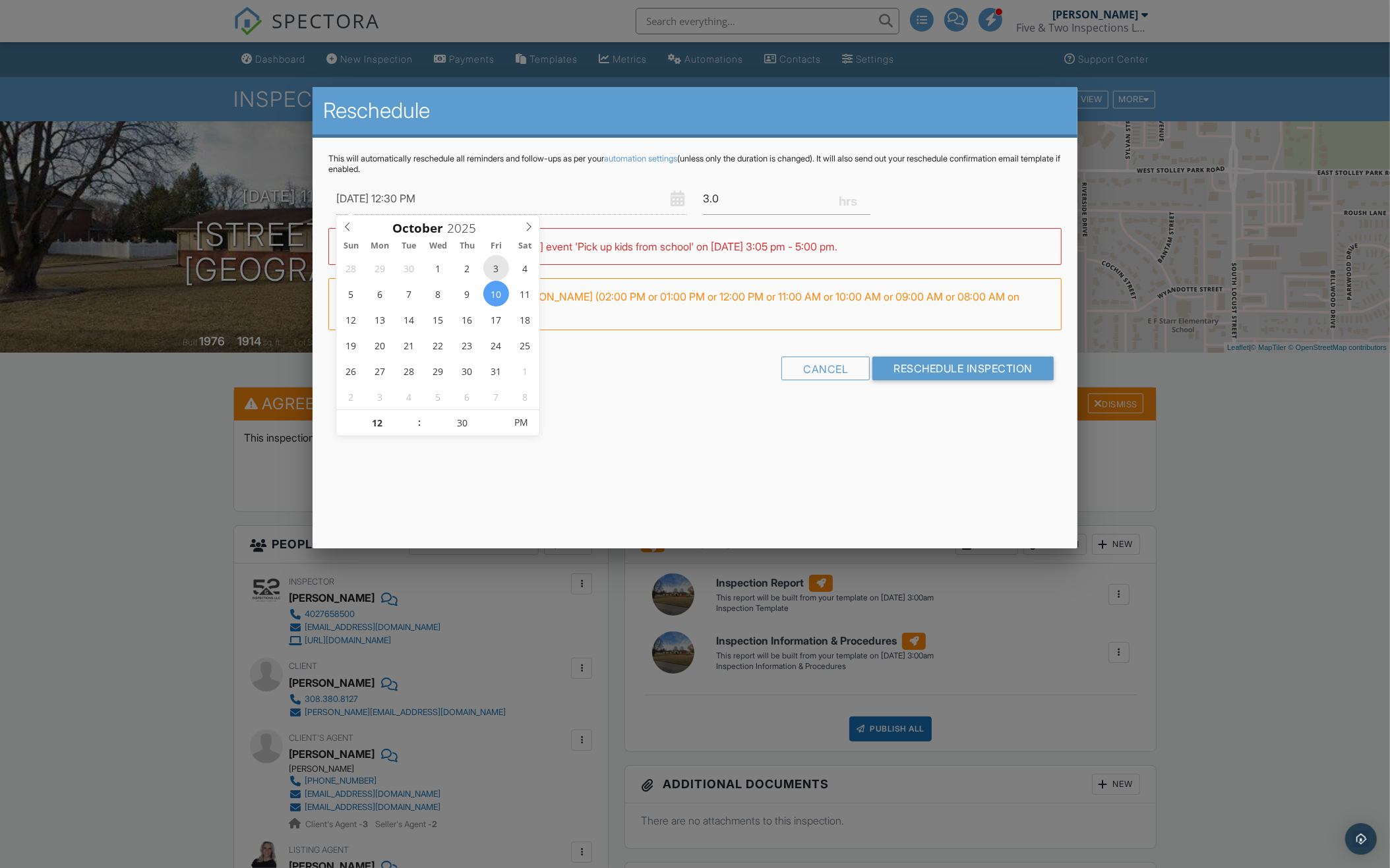
type input "10/03/2025 12:30 PM"
click at [893, 360] on input "Reschedule Inspection" at bounding box center [963, 369] width 181 height 23
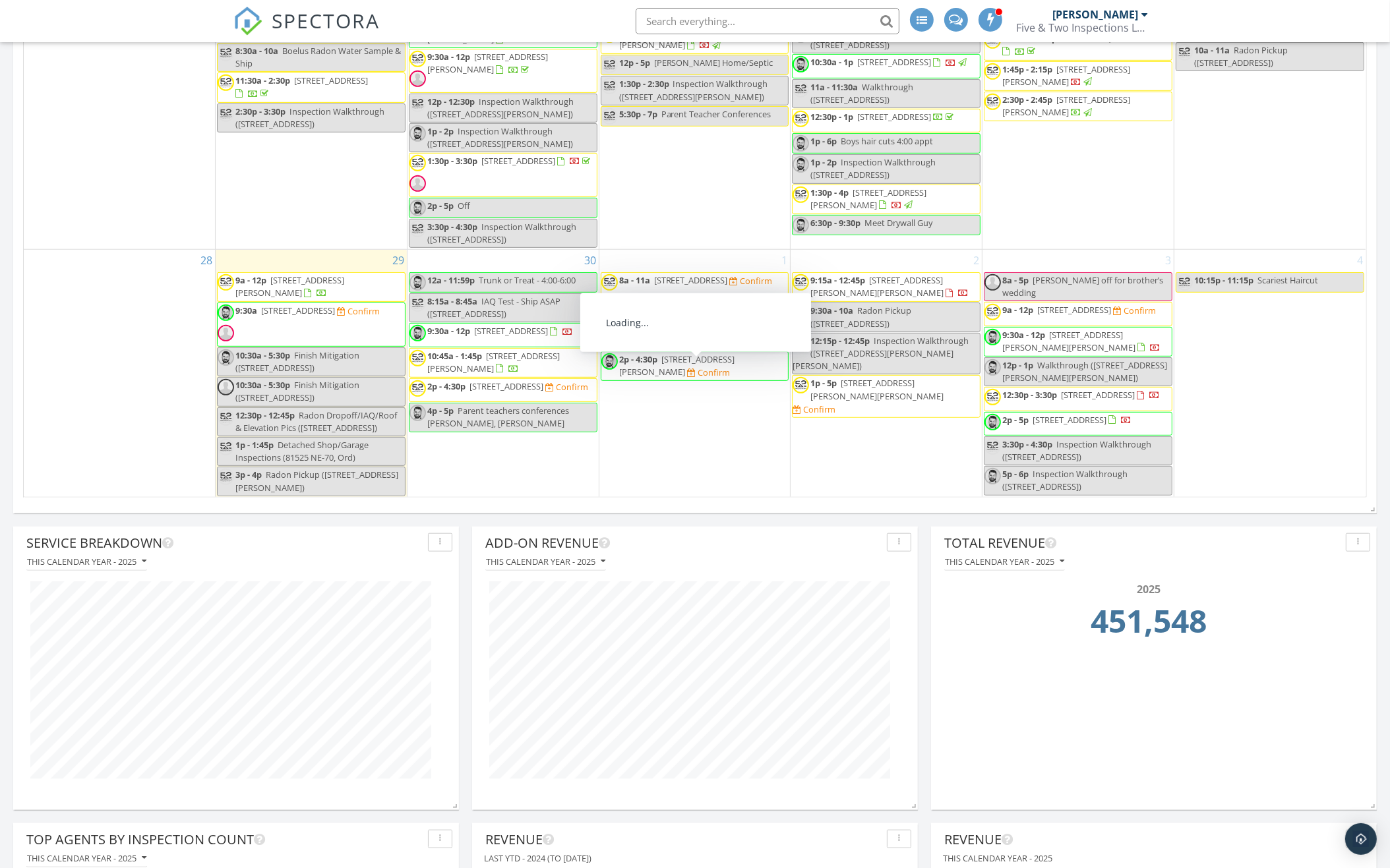
scroll to position [1340, 0]
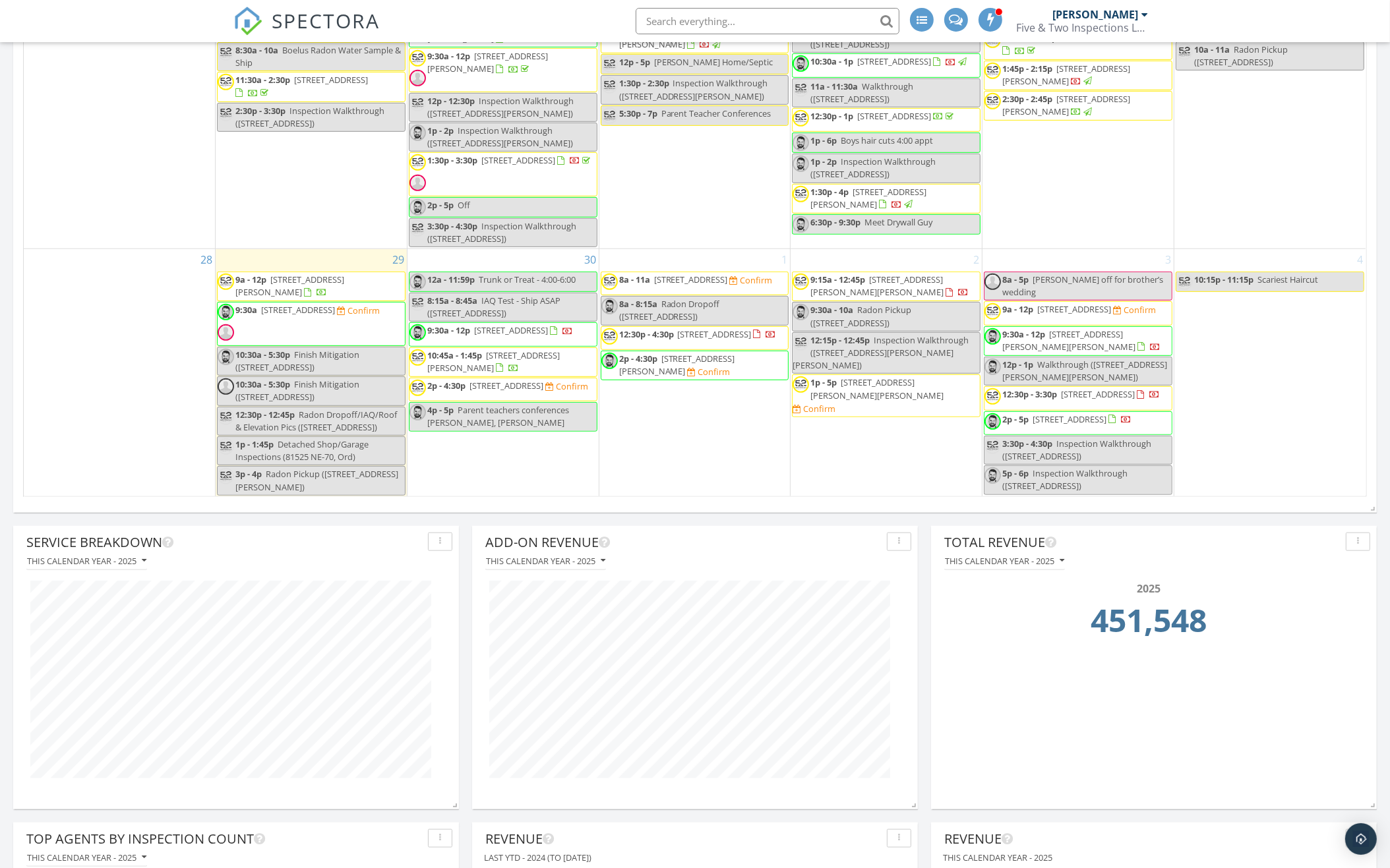
click at [1108, 303] on span "1012 9th St, Aurora 68818" at bounding box center [1073, 309] width 73 height 12
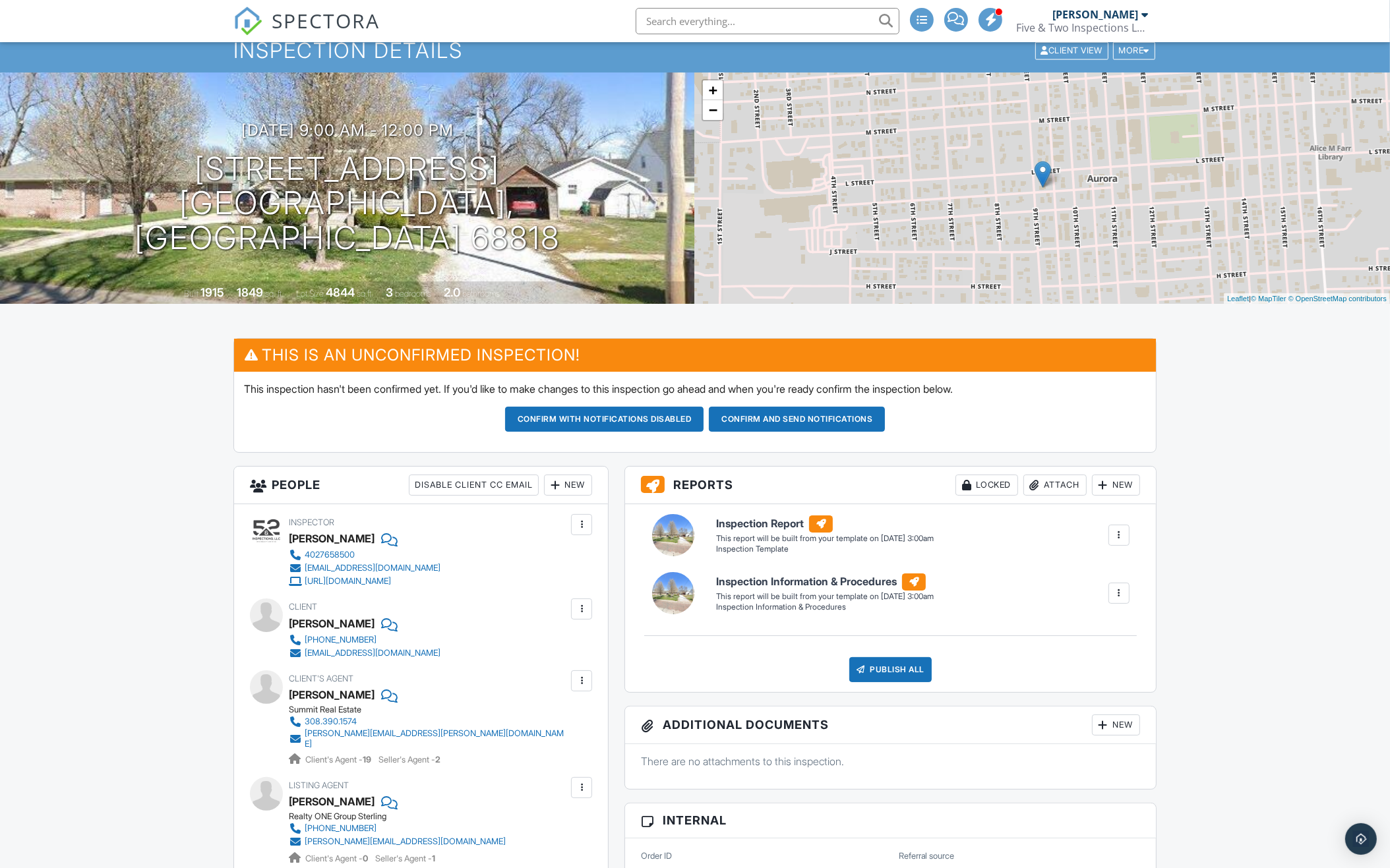
scroll to position [10, 0]
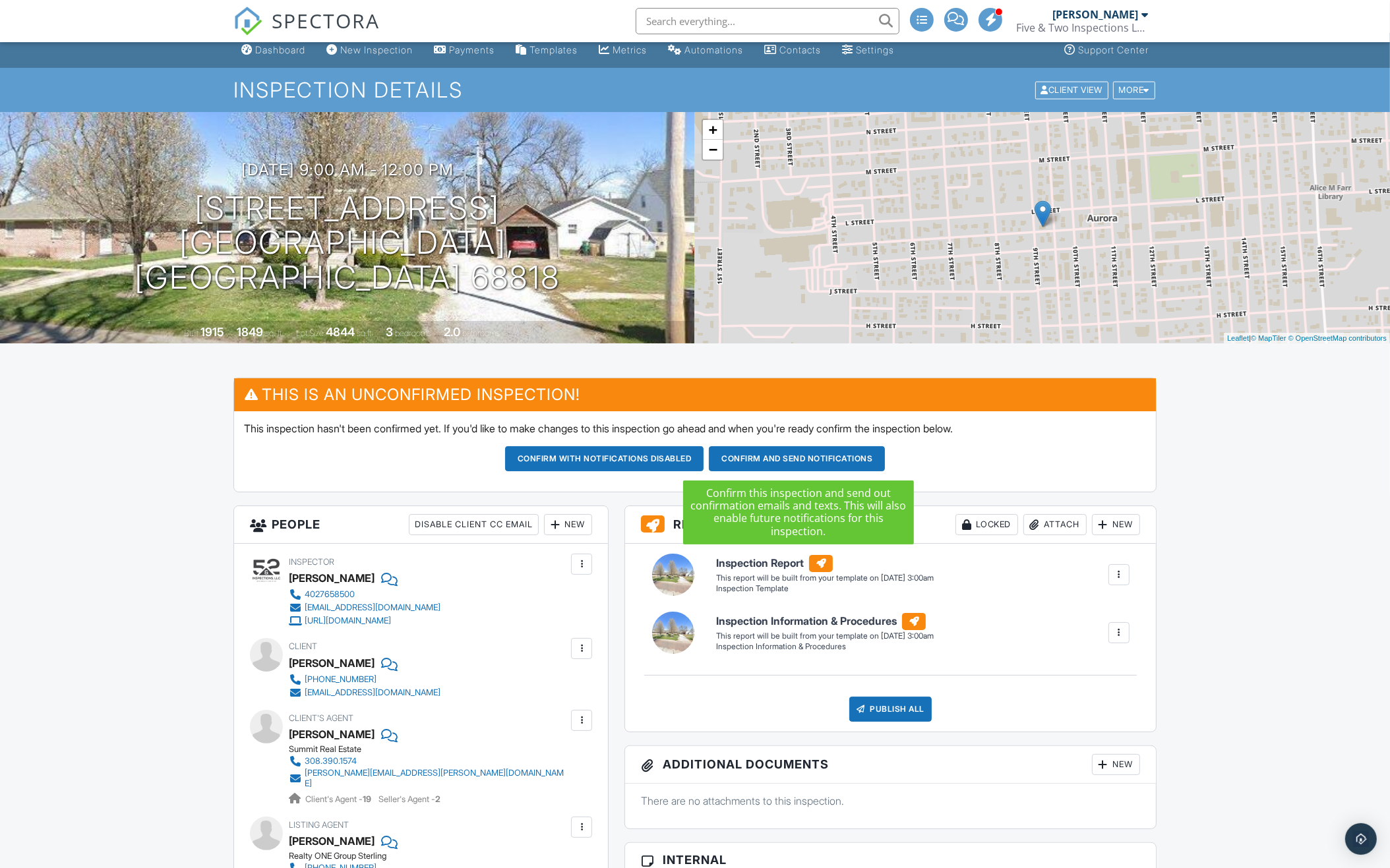
click at [825, 458] on button "Confirm and send notifications" at bounding box center [797, 459] width 176 height 25
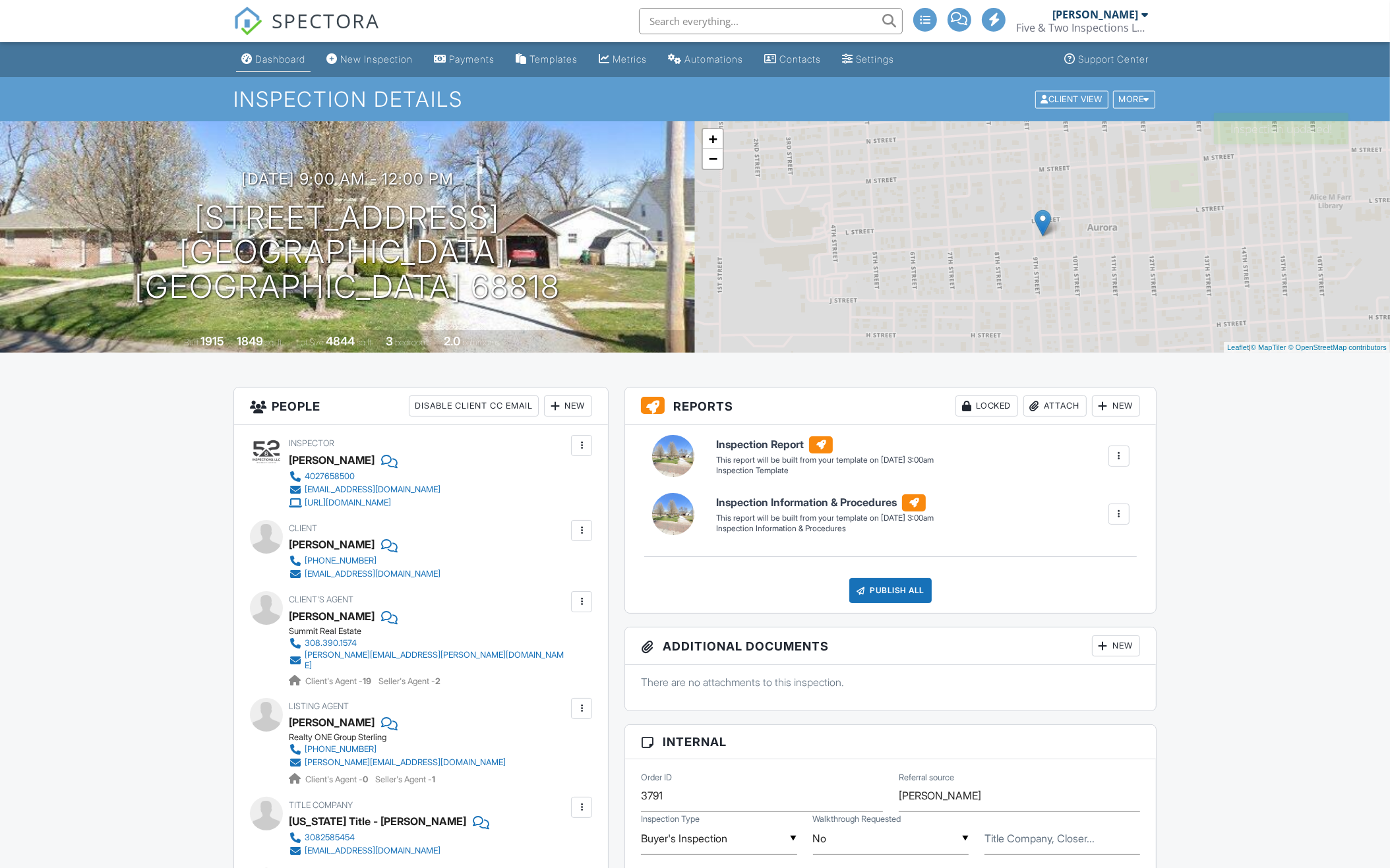
click at [277, 57] on div "Dashboard" at bounding box center [280, 59] width 50 height 11
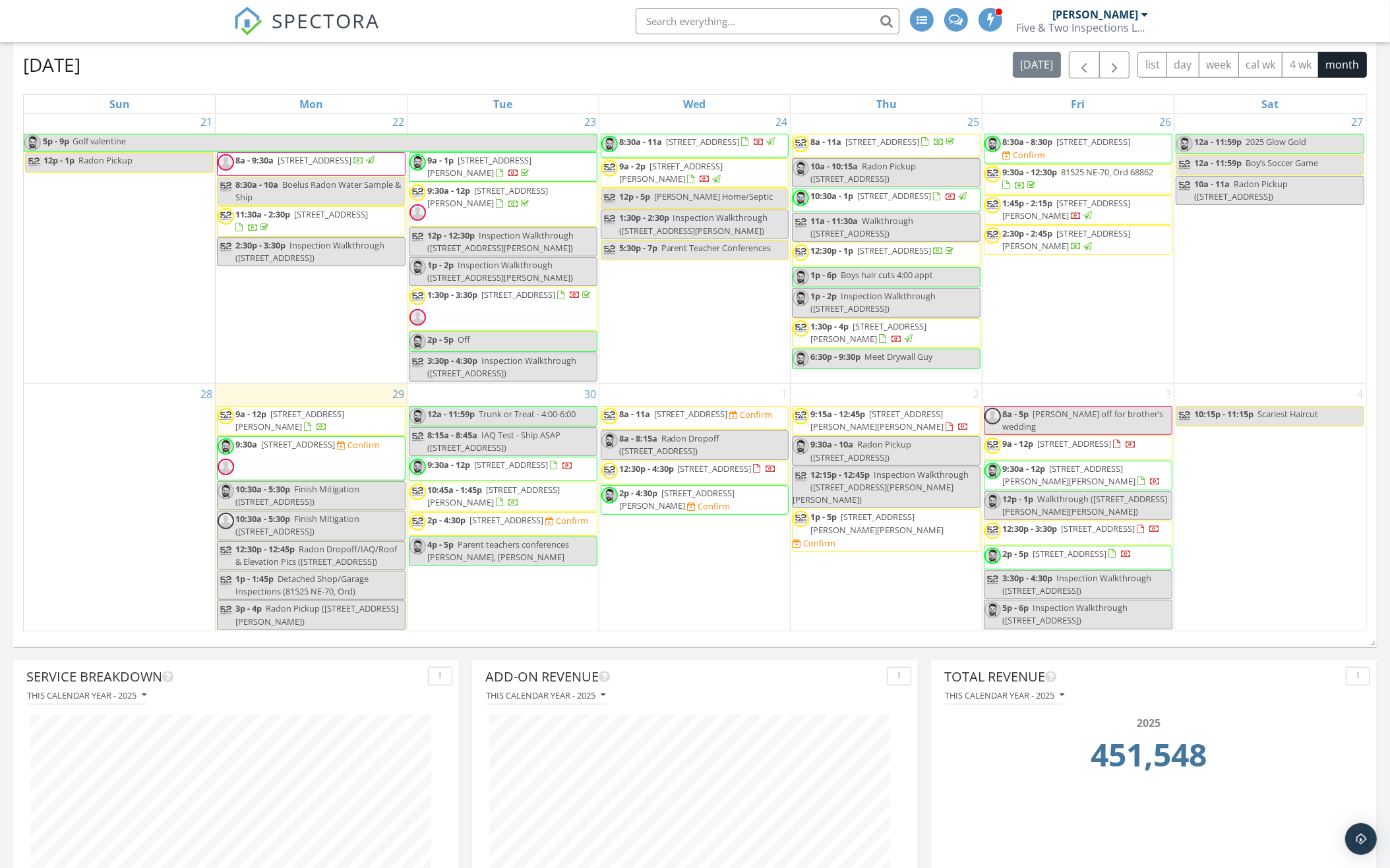
scroll to position [1216, 0]
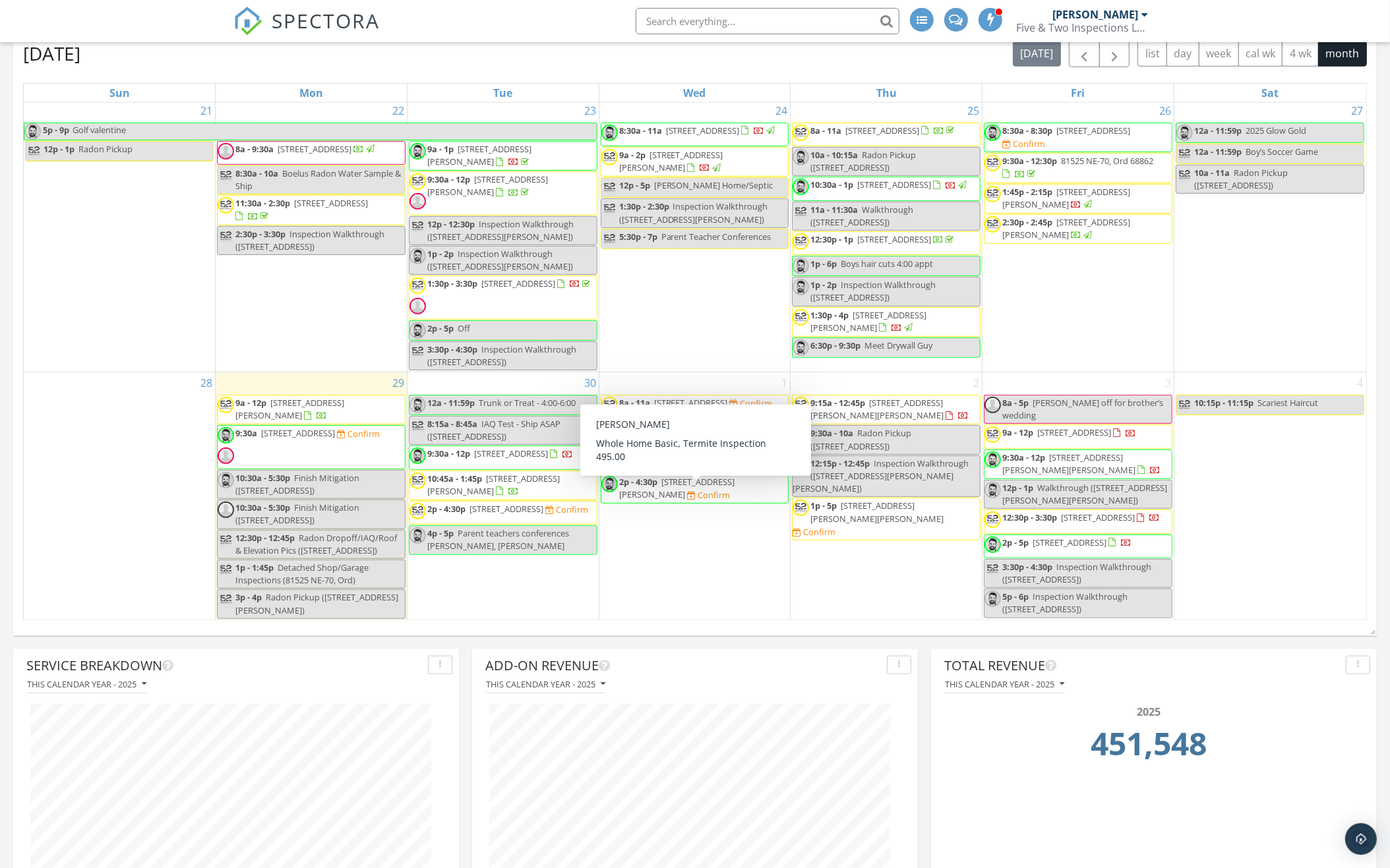
click at [737, 499] on span "2p - 4:30p 1711 E Avenue, Kearney 68847 Confirm" at bounding box center [695, 489] width 187 height 26
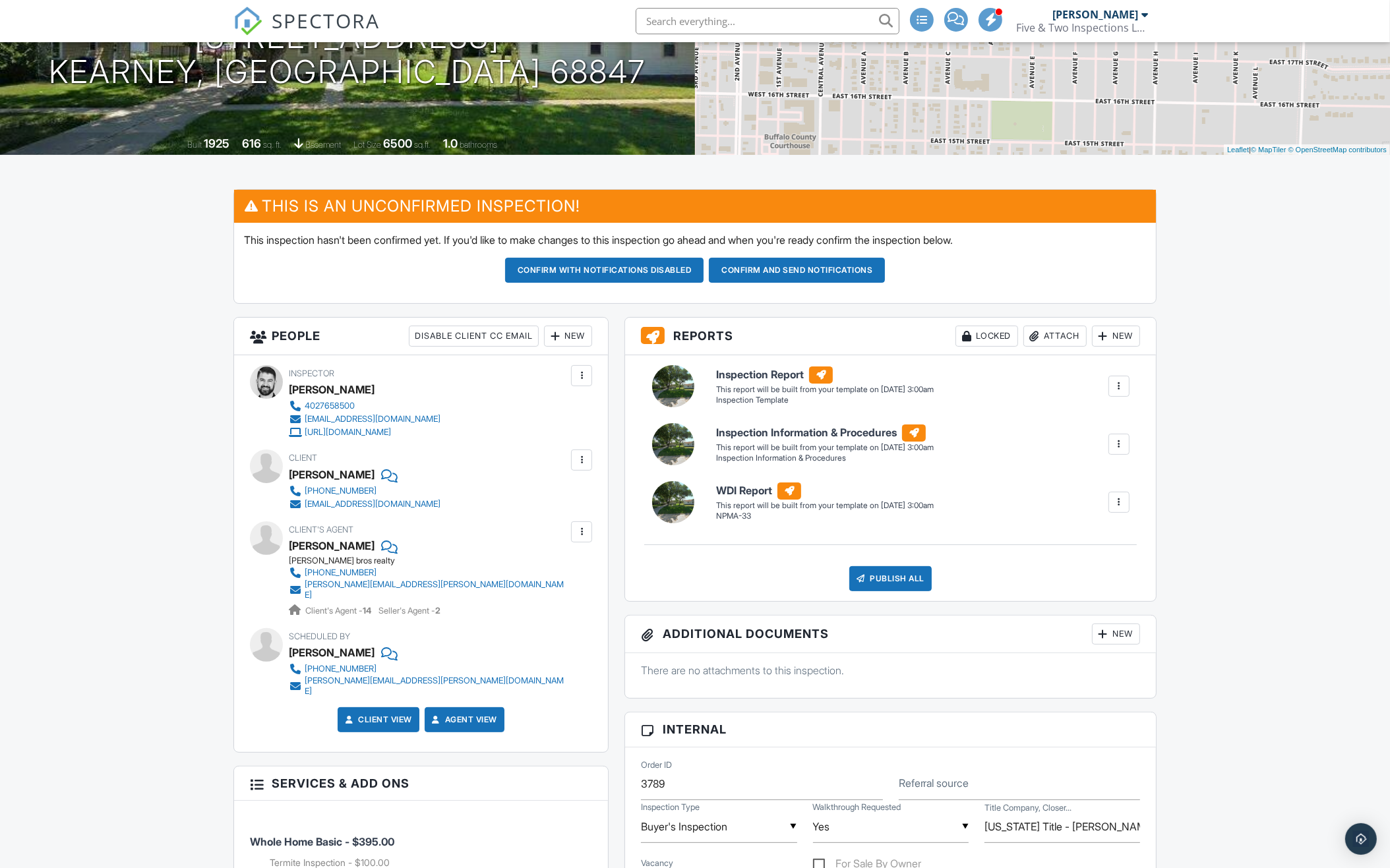
scroll to position [225, 0]
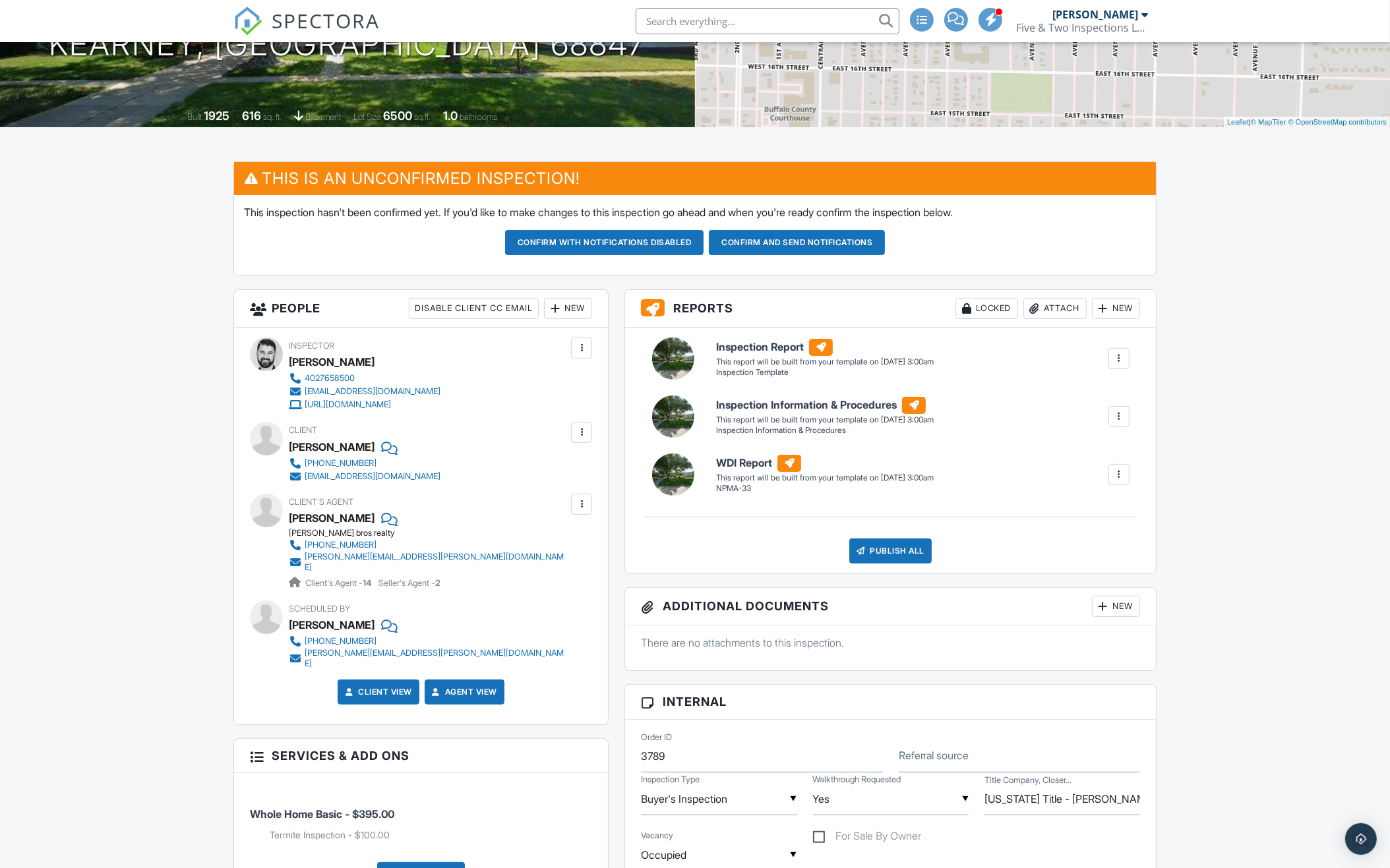
click at [557, 310] on div at bounding box center [555, 308] width 13 height 13
click at [581, 451] on li "Listing Agent" at bounding box center [615, 447] width 130 height 33
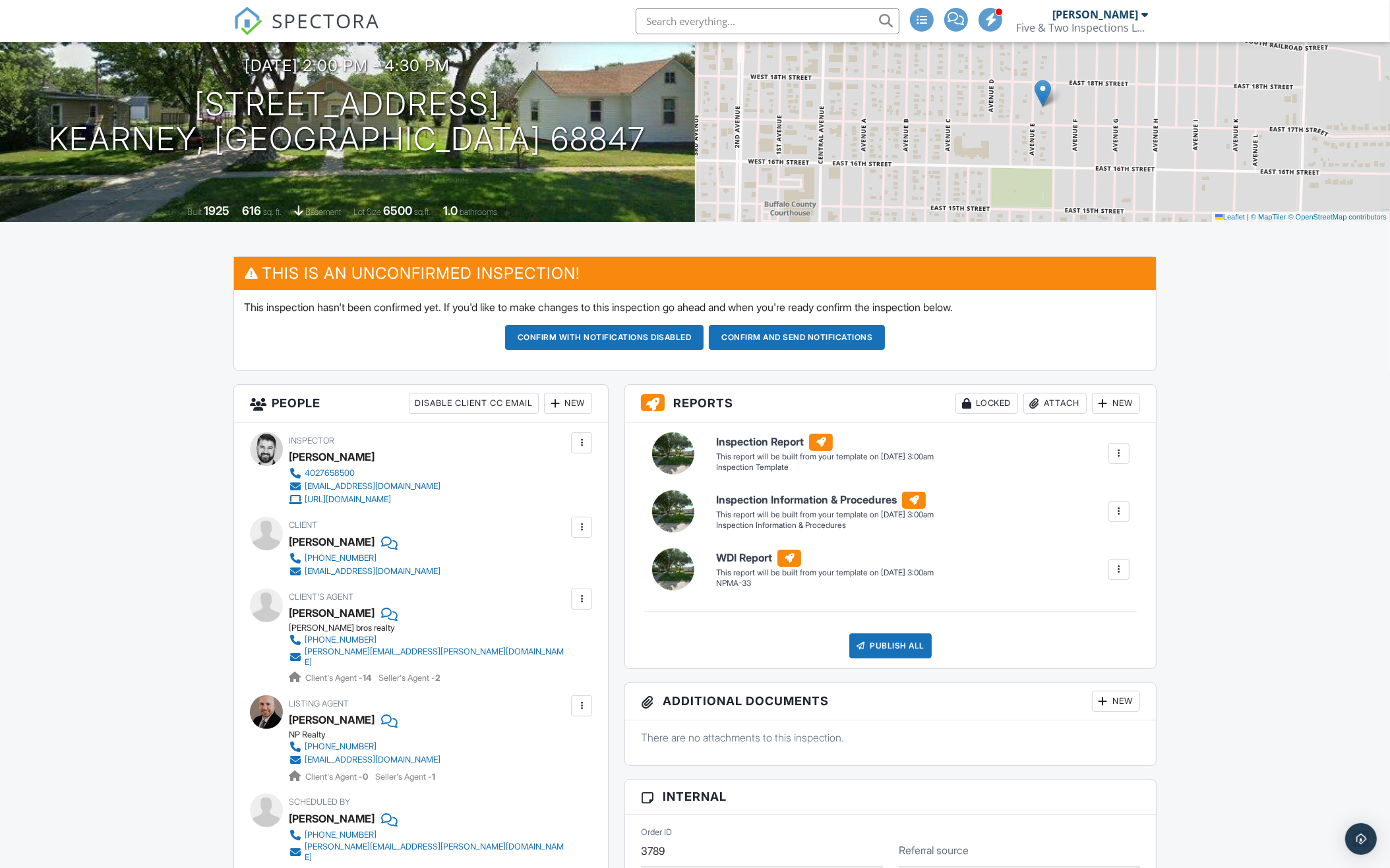
scroll to position [133, 0]
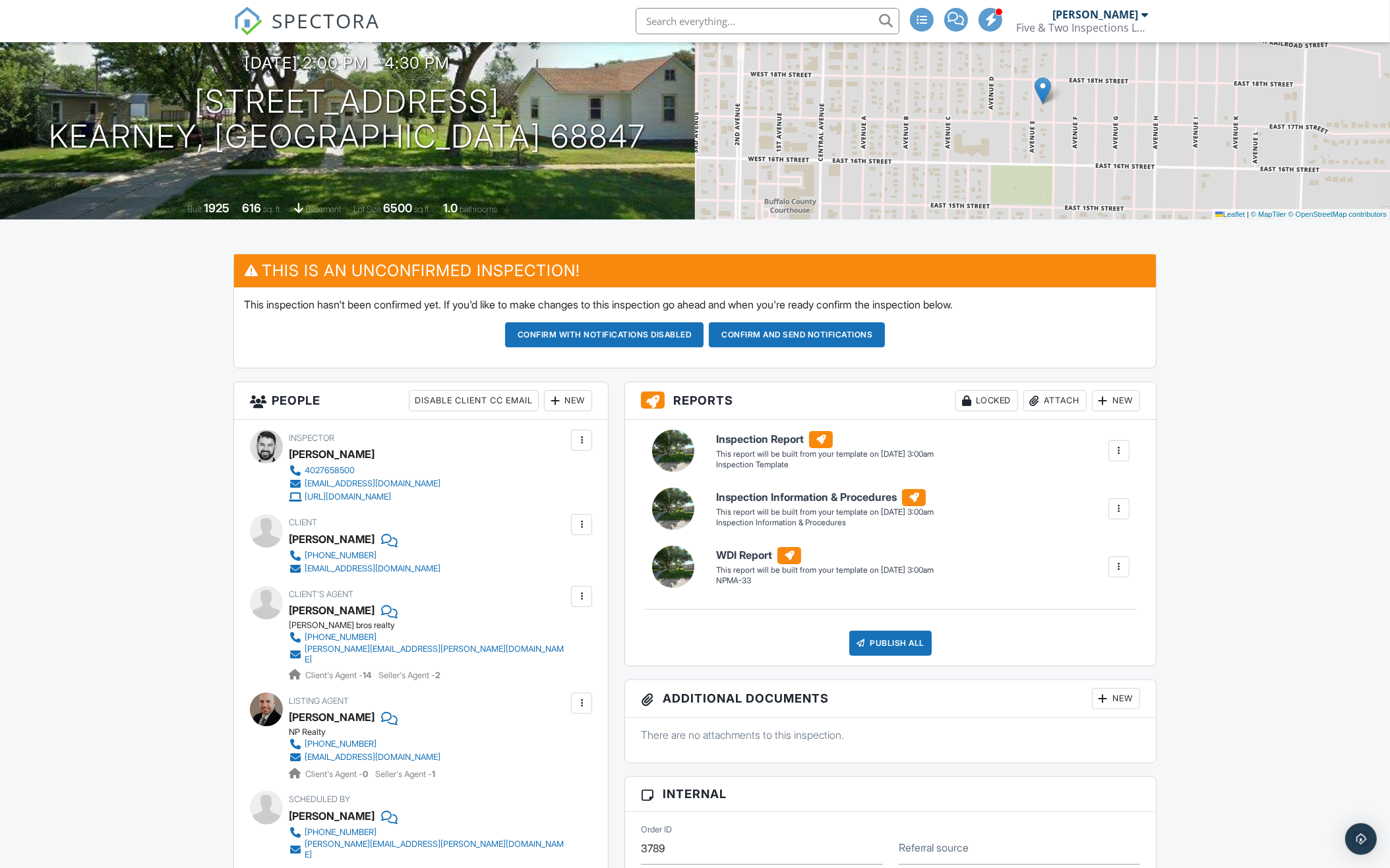
click at [569, 396] on div "New" at bounding box center [568, 401] width 48 height 21
click at [607, 439] on li "Inspector" at bounding box center [615, 440] width 130 height 33
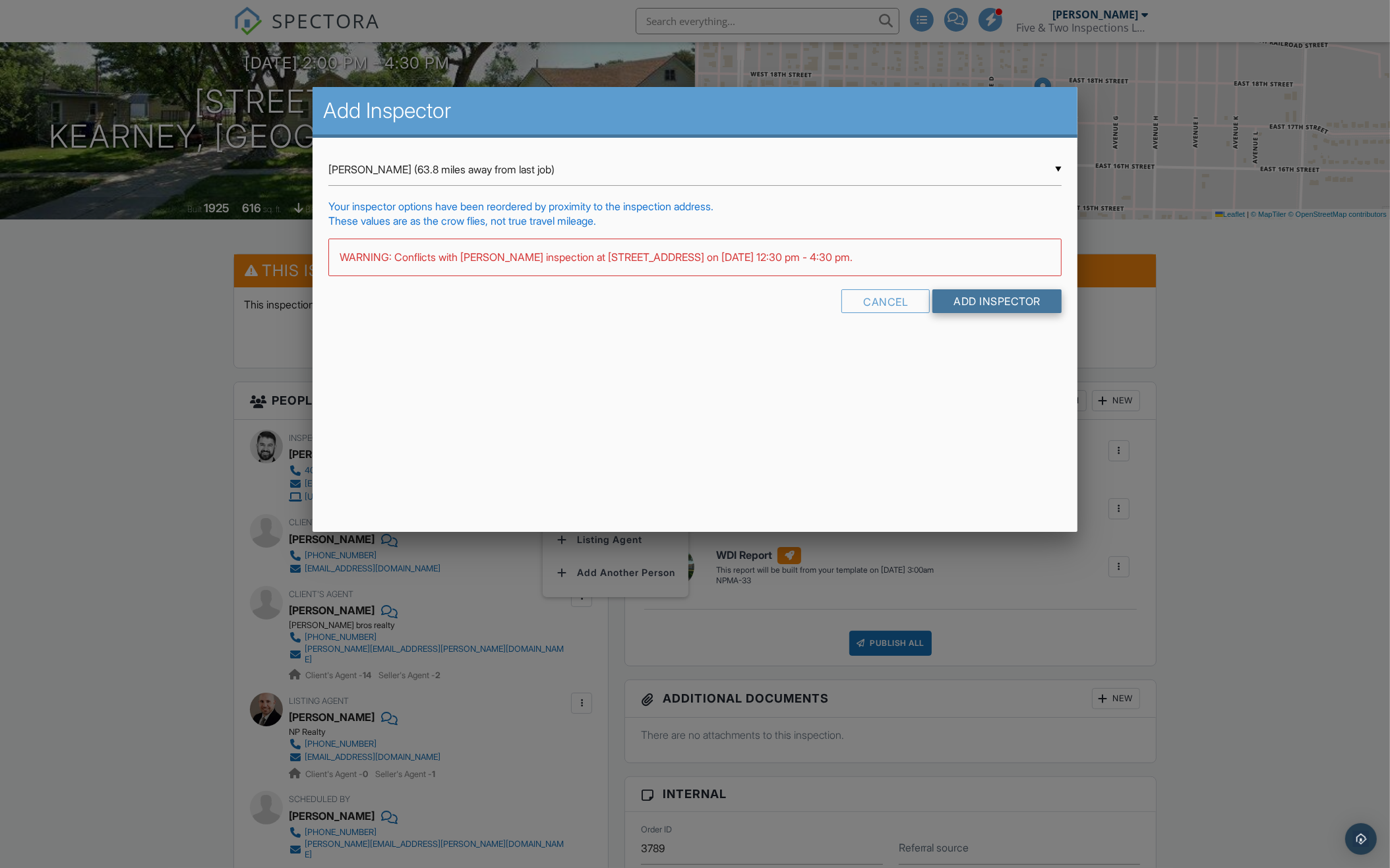
click at [950, 297] on input "Add Inspector" at bounding box center [997, 301] width 130 height 23
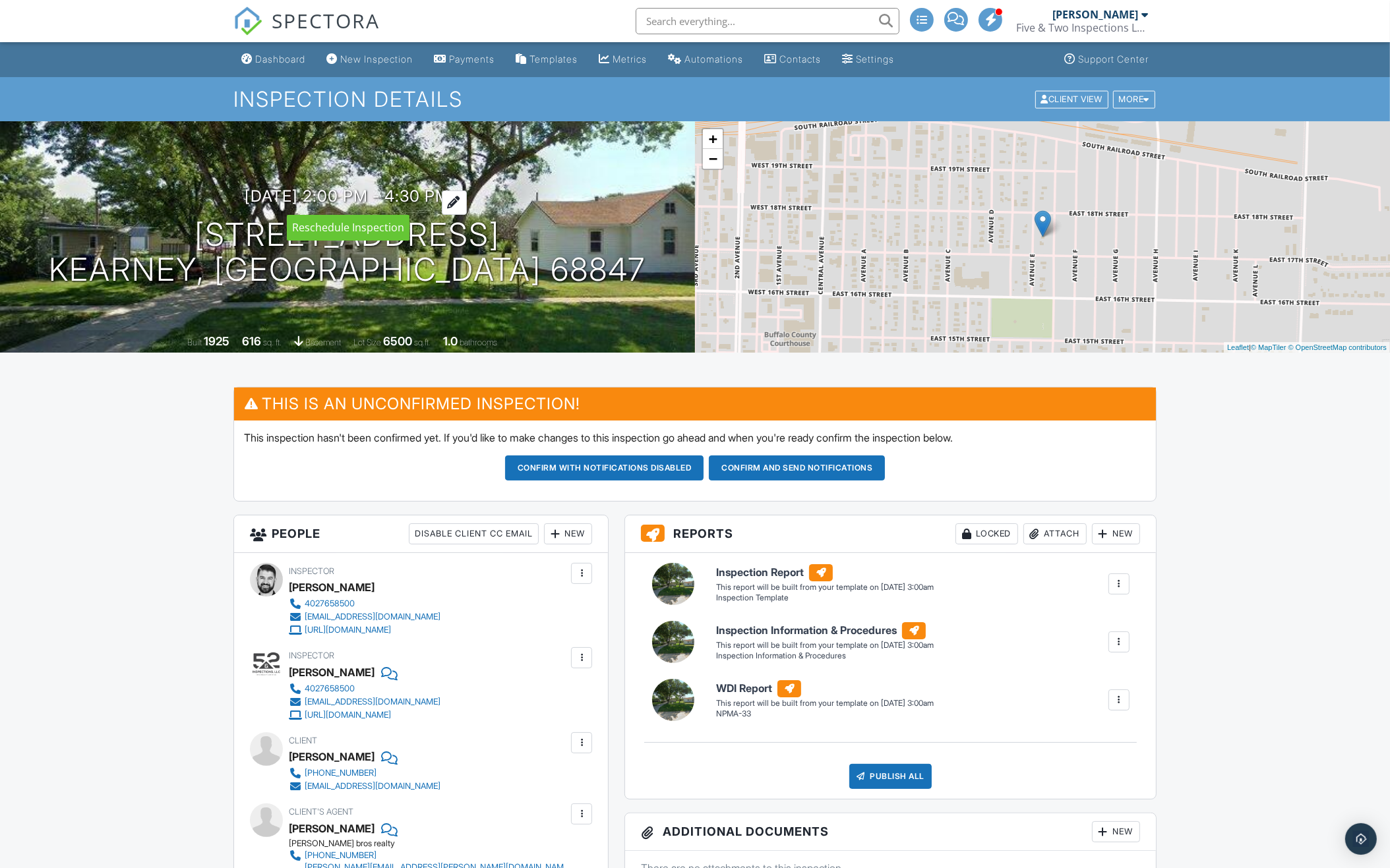
click at [338, 200] on h3 "[DATE] 2:00 pm - 4:30 pm" at bounding box center [347, 196] width 205 height 18
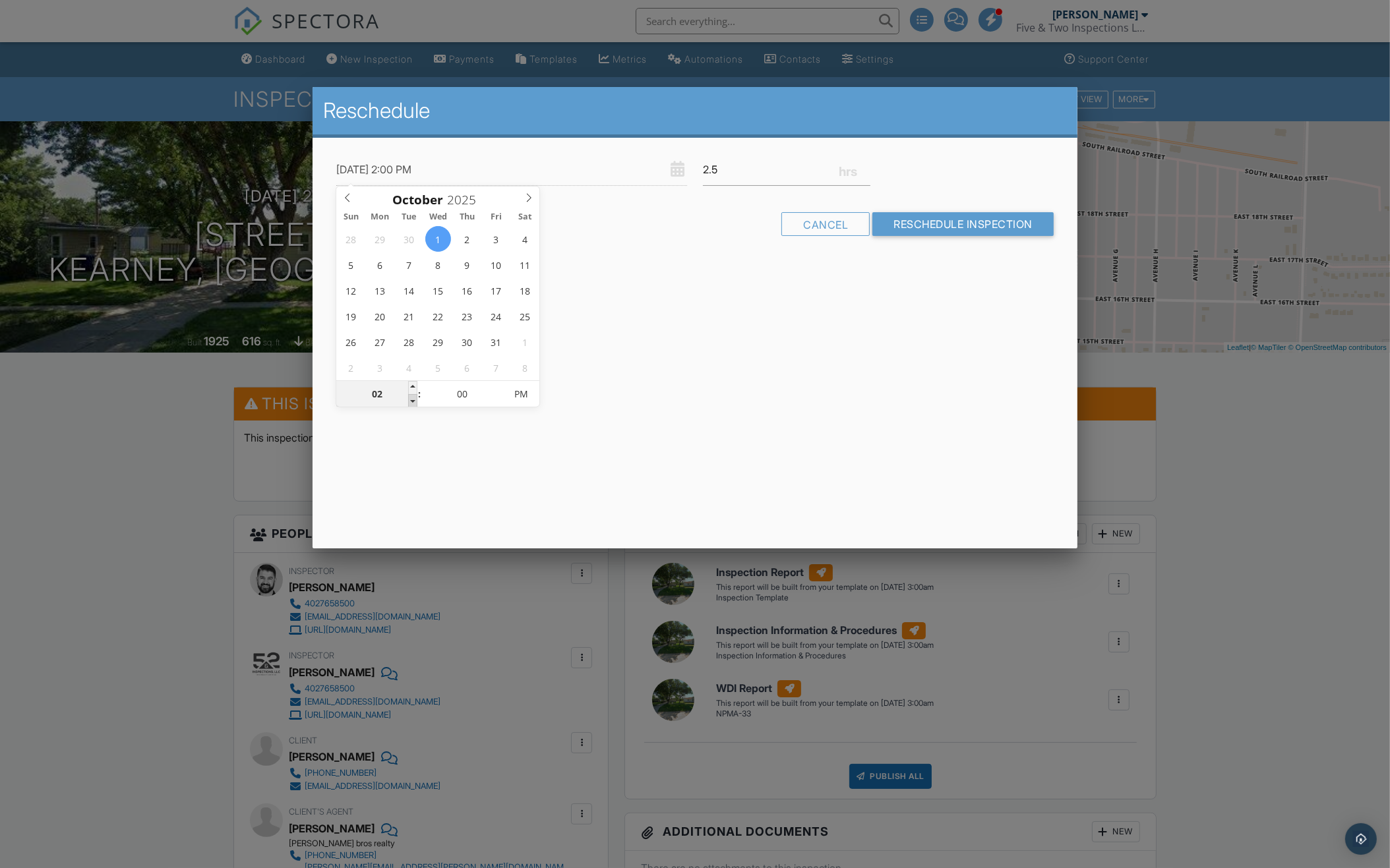
type input "[DATE] 1:00 PM"
type input "01"
click at [410, 402] on span at bounding box center [412, 400] width 10 height 13
type input "10/01/2025 12:00 PM"
type input "12"
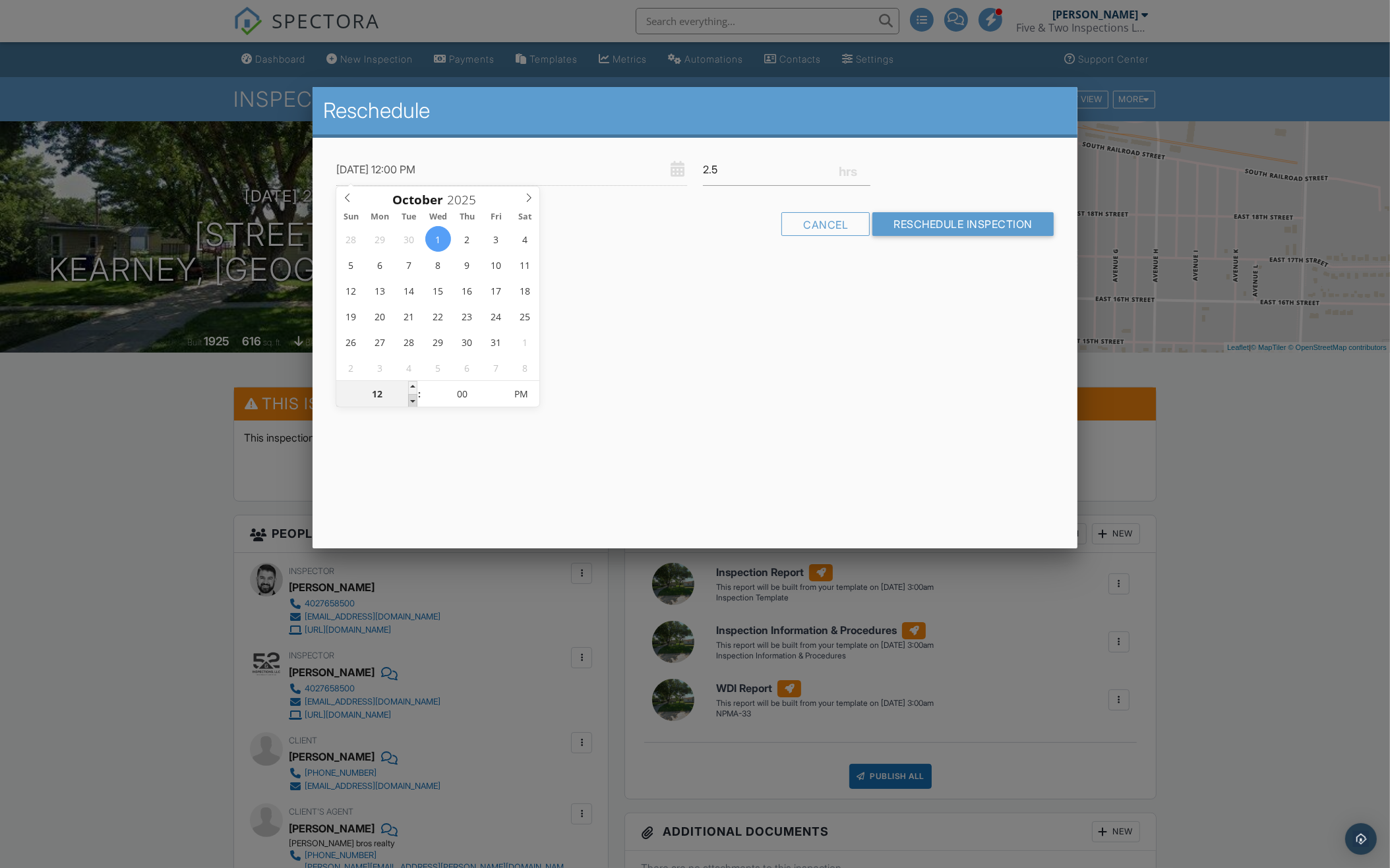
click at [410, 402] on span at bounding box center [412, 400] width 10 height 13
type input "10/01/2025 12:05 PM"
type input "05"
click at [500, 388] on span at bounding box center [498, 387] width 10 height 13
type input "10/01/2025 12:10 PM"
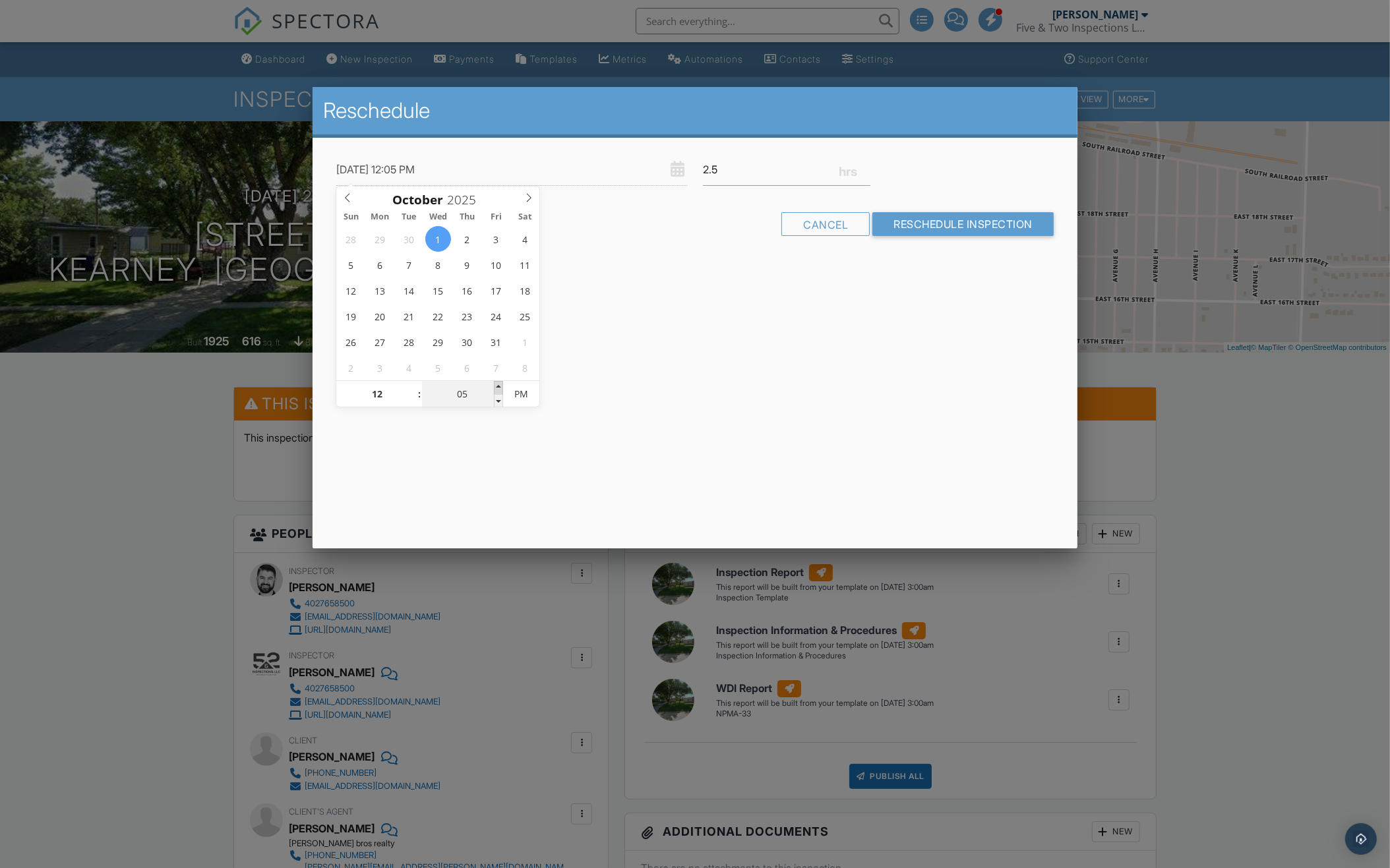
type input "10"
click at [500, 388] on span at bounding box center [498, 387] width 10 height 13
type input "10/01/2025 12:15 PM"
type input "15"
click at [500, 388] on span at bounding box center [498, 387] width 10 height 13
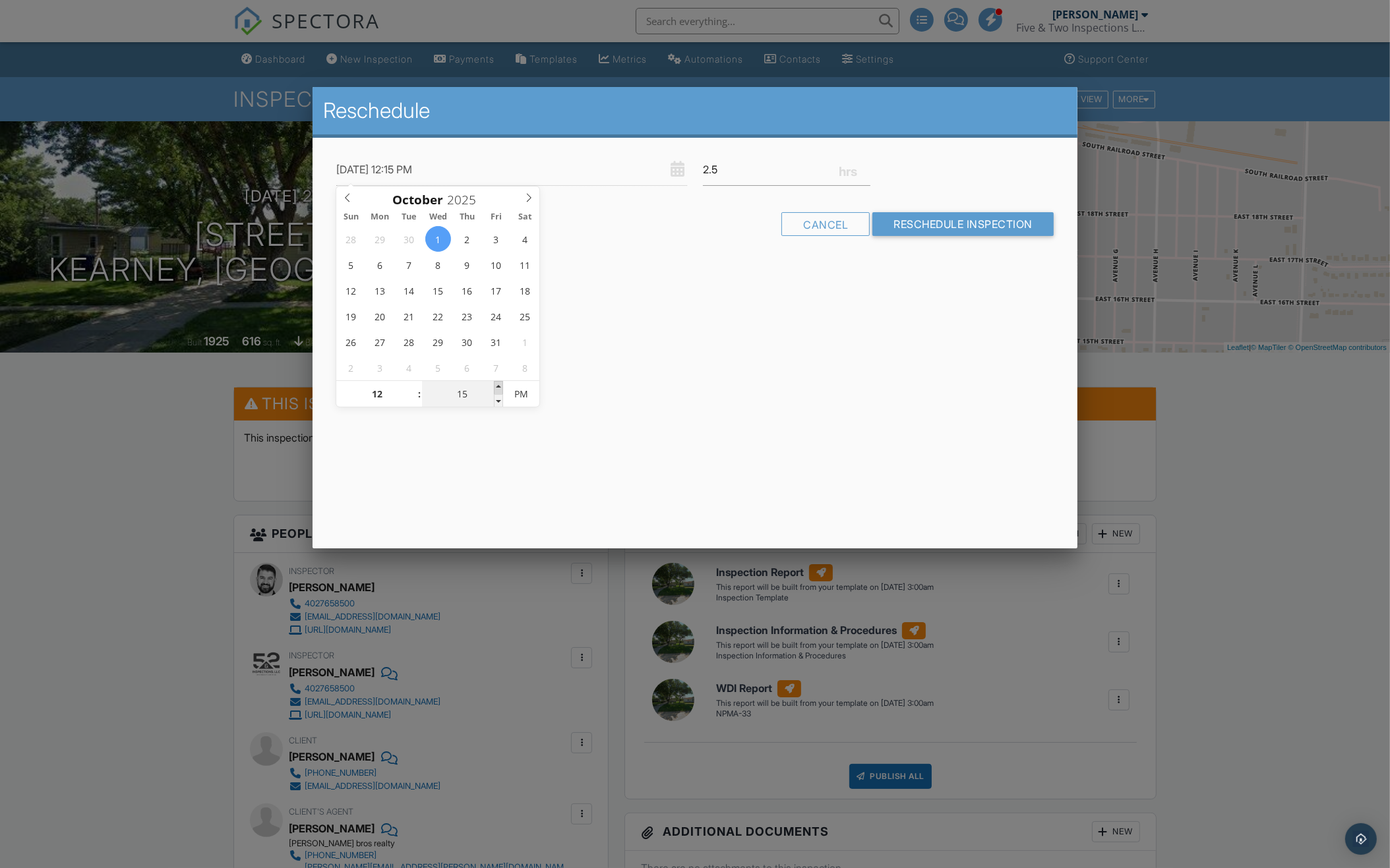
type input "10/01/2025 12:20 PM"
type input "20"
click at [500, 388] on span at bounding box center [498, 387] width 10 height 13
type input "10/01/2025 12:25 PM"
type input "25"
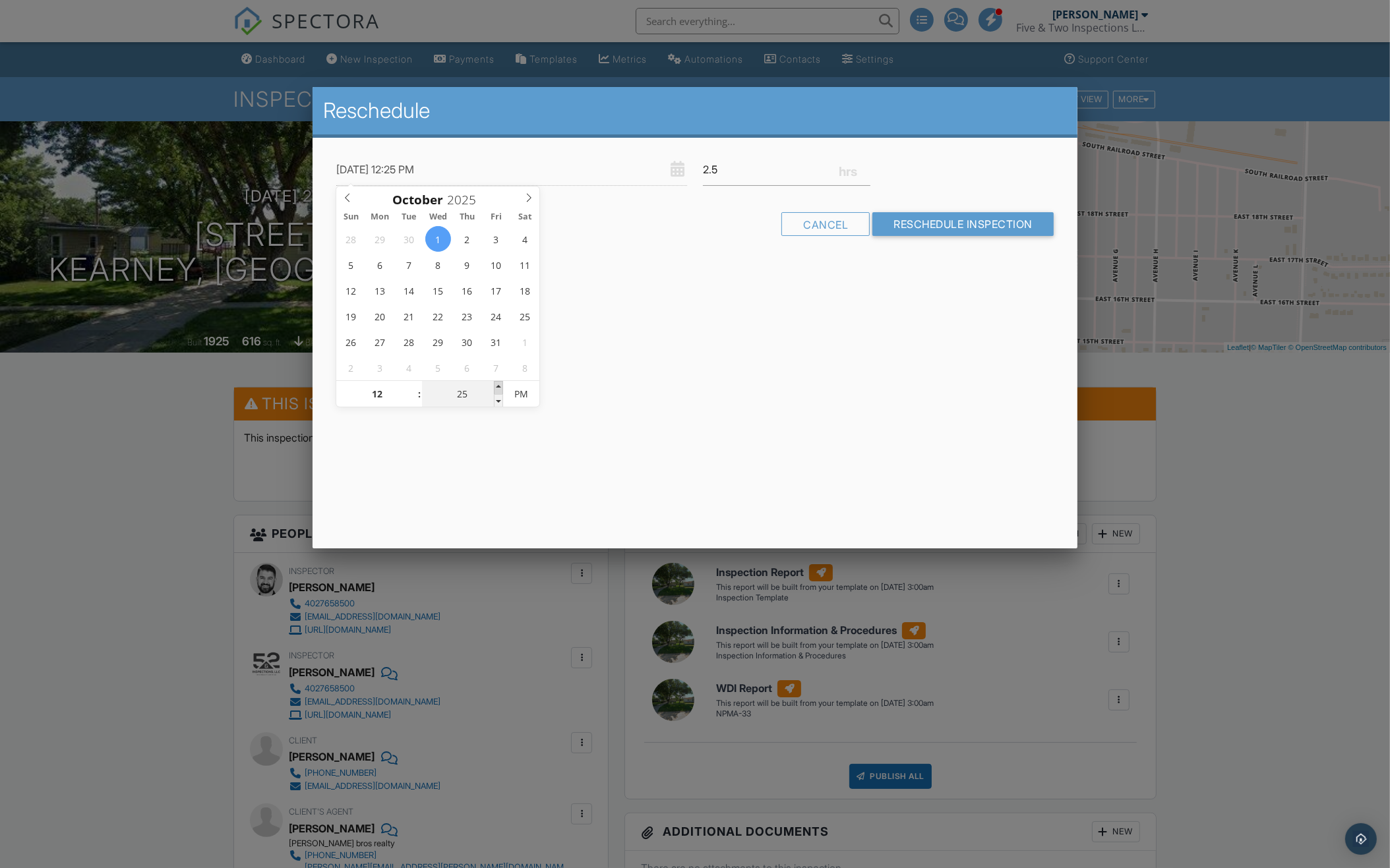
click at [500, 388] on span at bounding box center [498, 387] width 10 height 13
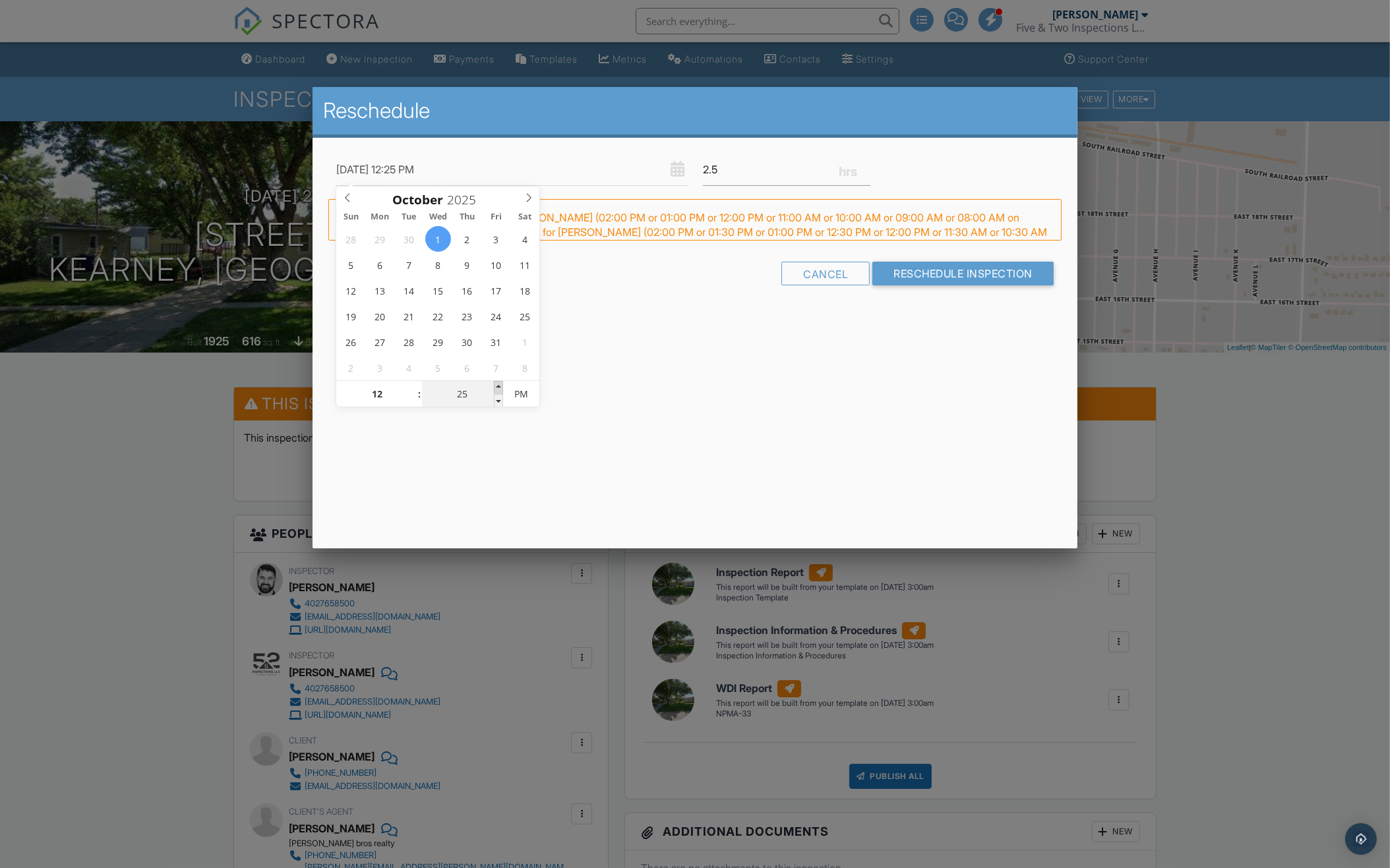
type input "10/01/2025 12:30 PM"
type input "30"
click at [500, 388] on span at bounding box center [498, 387] width 10 height 13
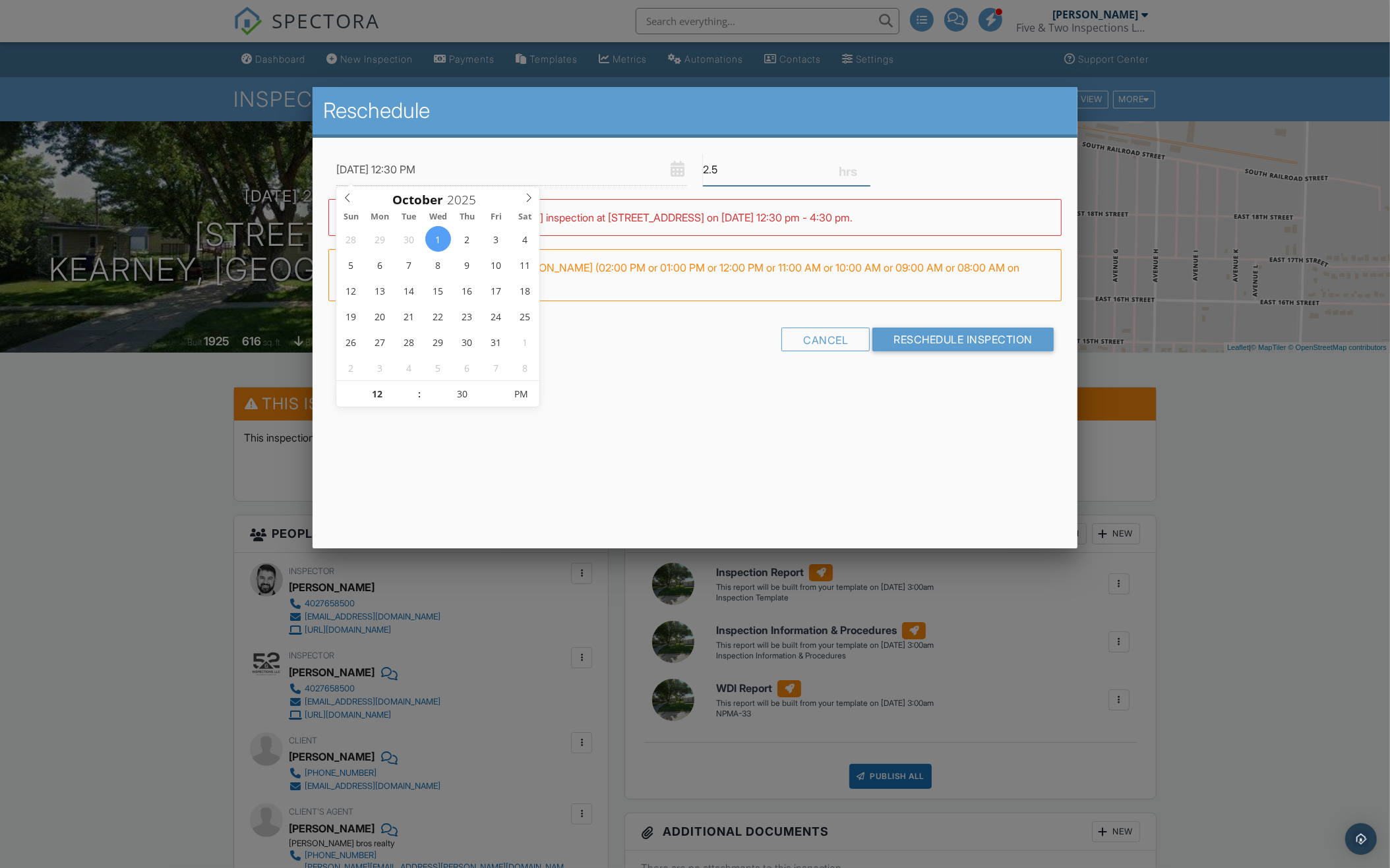
click at [767, 178] on input "2.5" at bounding box center [787, 169] width 168 height 32
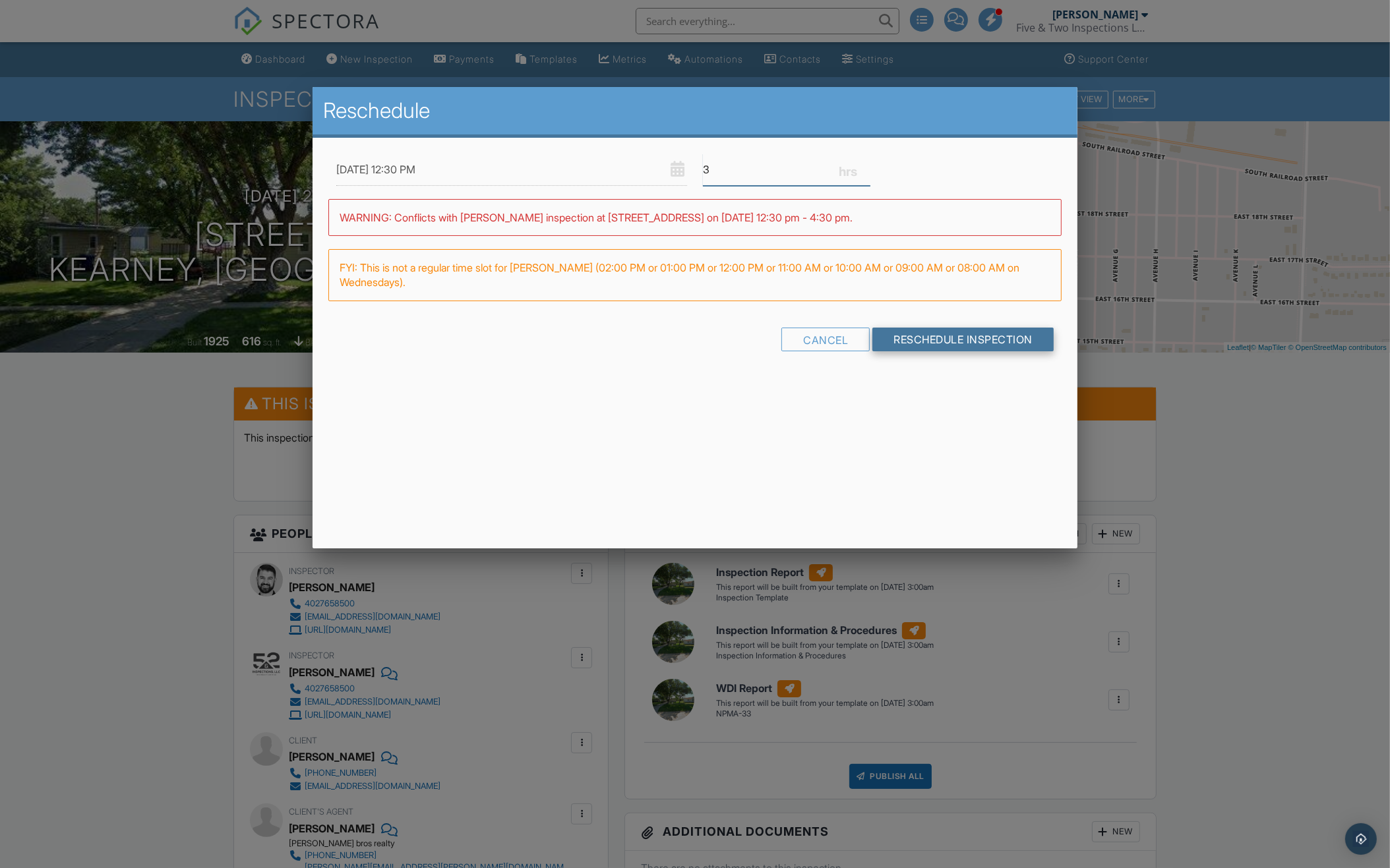
type input "3"
click at [892, 335] on div "10/01/2025 12:30 PM 3 Warning: this date/time is in the past. WARNING: Conflict…" at bounding box center [695, 264] width 765 height 252
click at [892, 335] on input "Reschedule Inspection" at bounding box center [963, 339] width 181 height 23
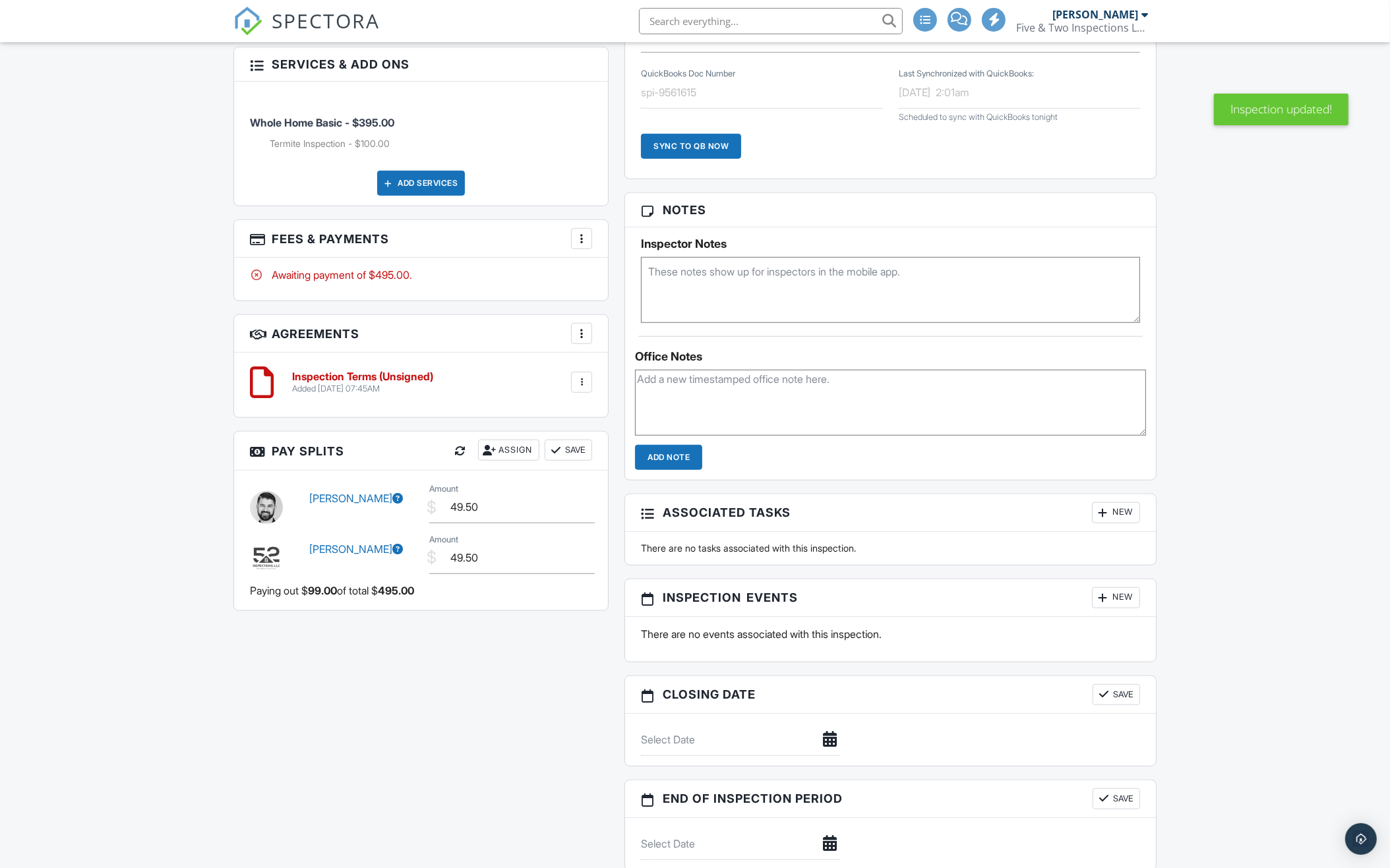
scroll to position [1104, 0]
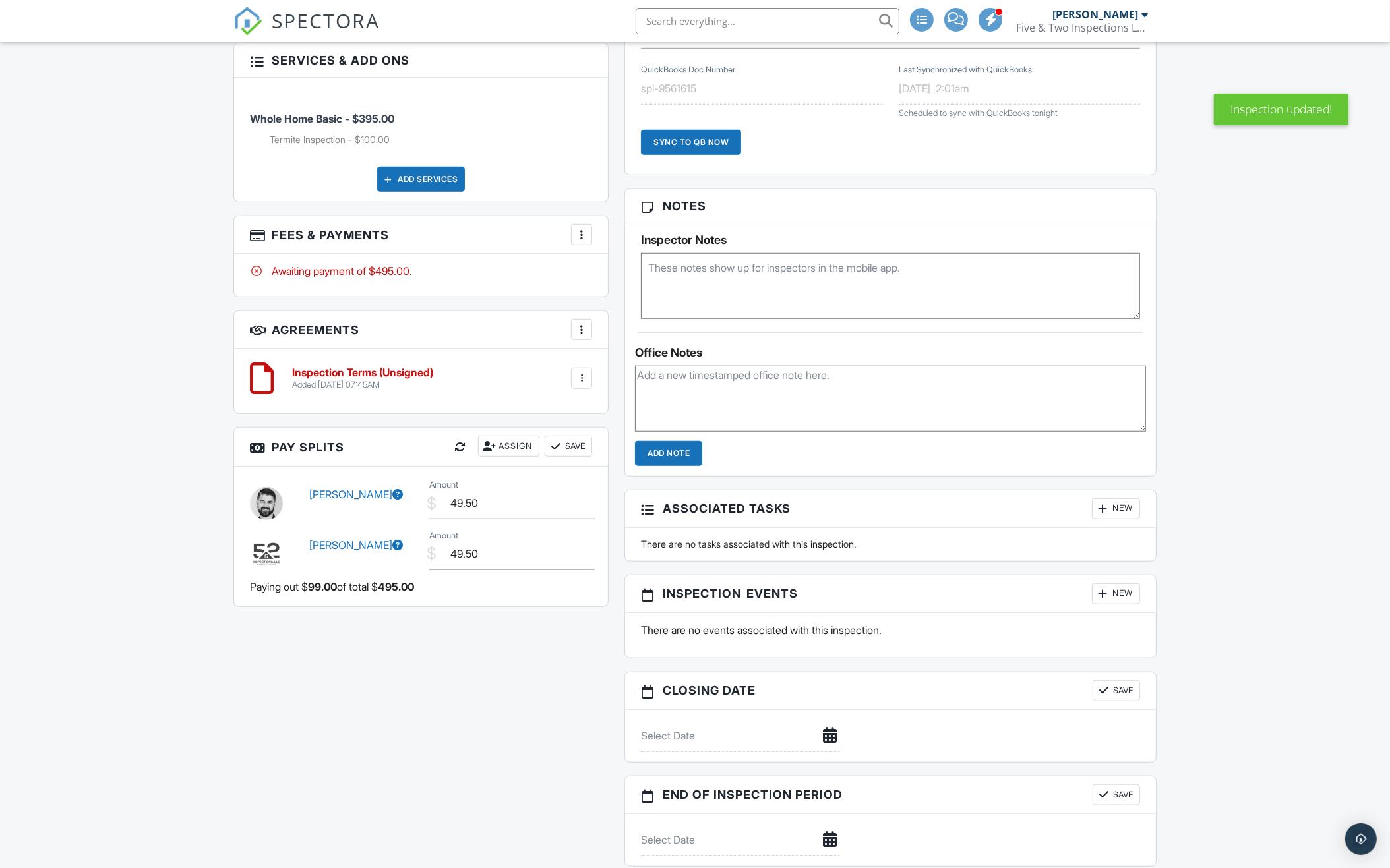
click at [1109, 594] on div "New" at bounding box center [1116, 593] width 48 height 21
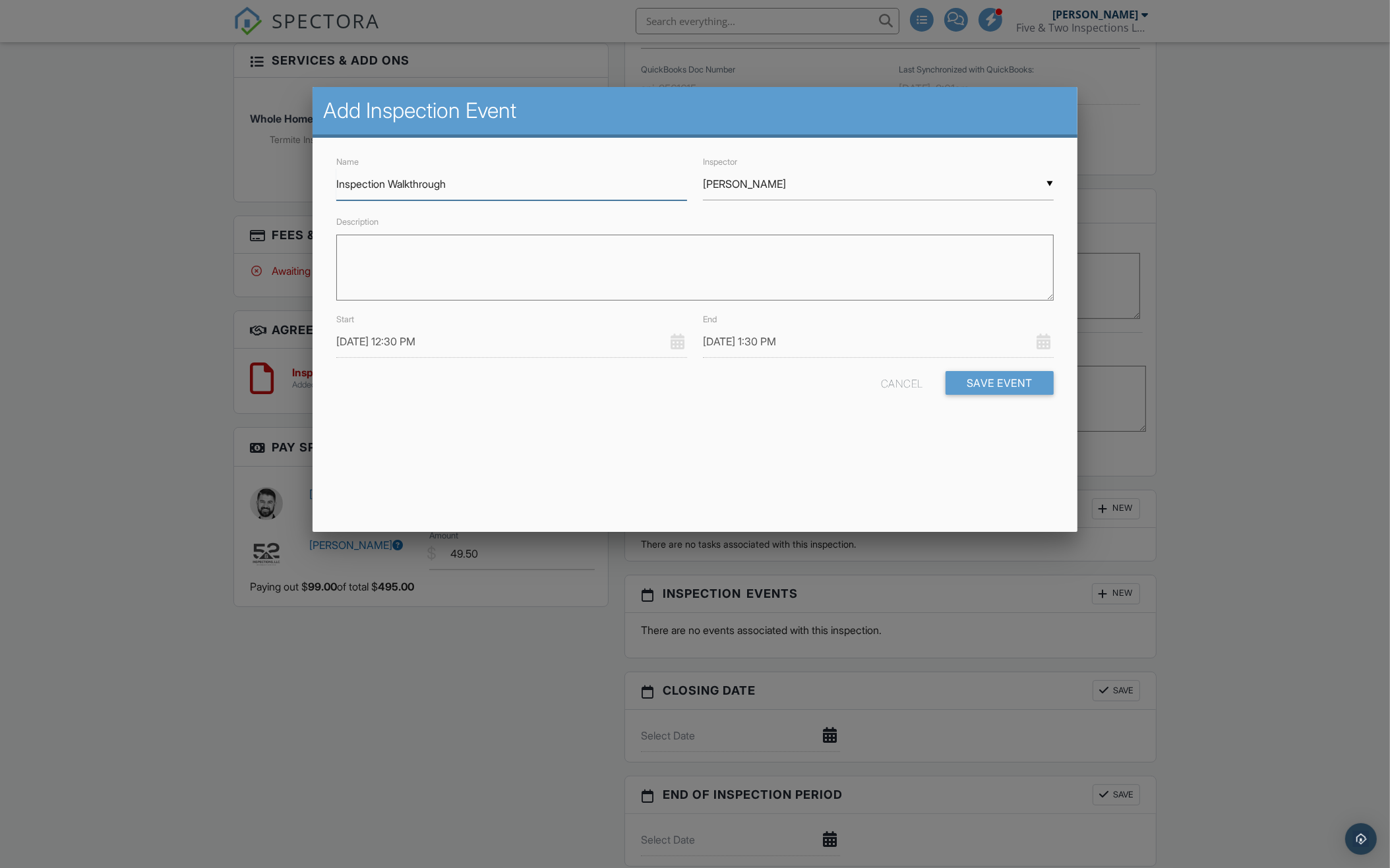
type input "Inspection Walkthrough"
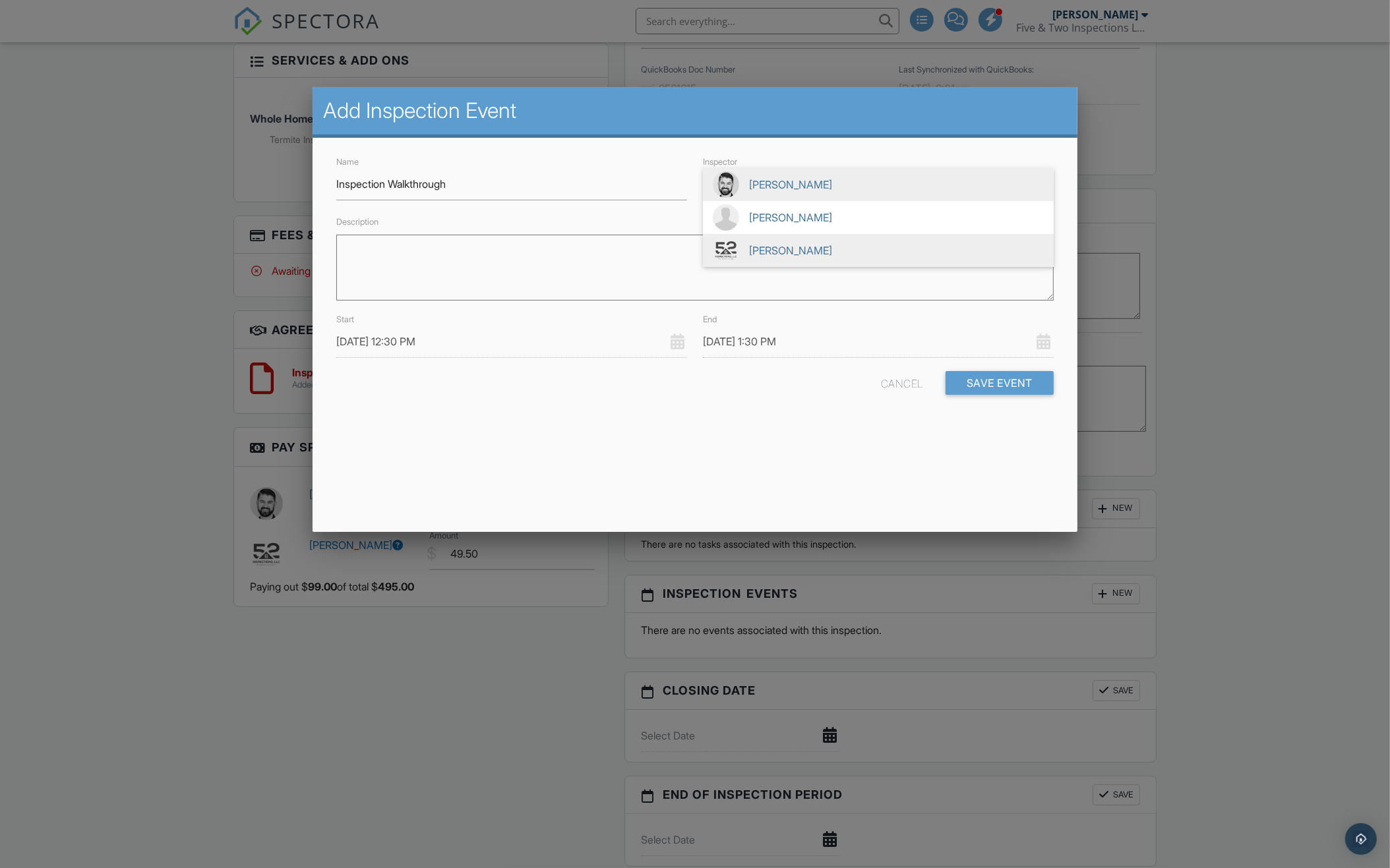
click at [882, 249] on span "[PERSON_NAME]" at bounding box center [879, 250] width 351 height 33
type input "[PERSON_NAME]"
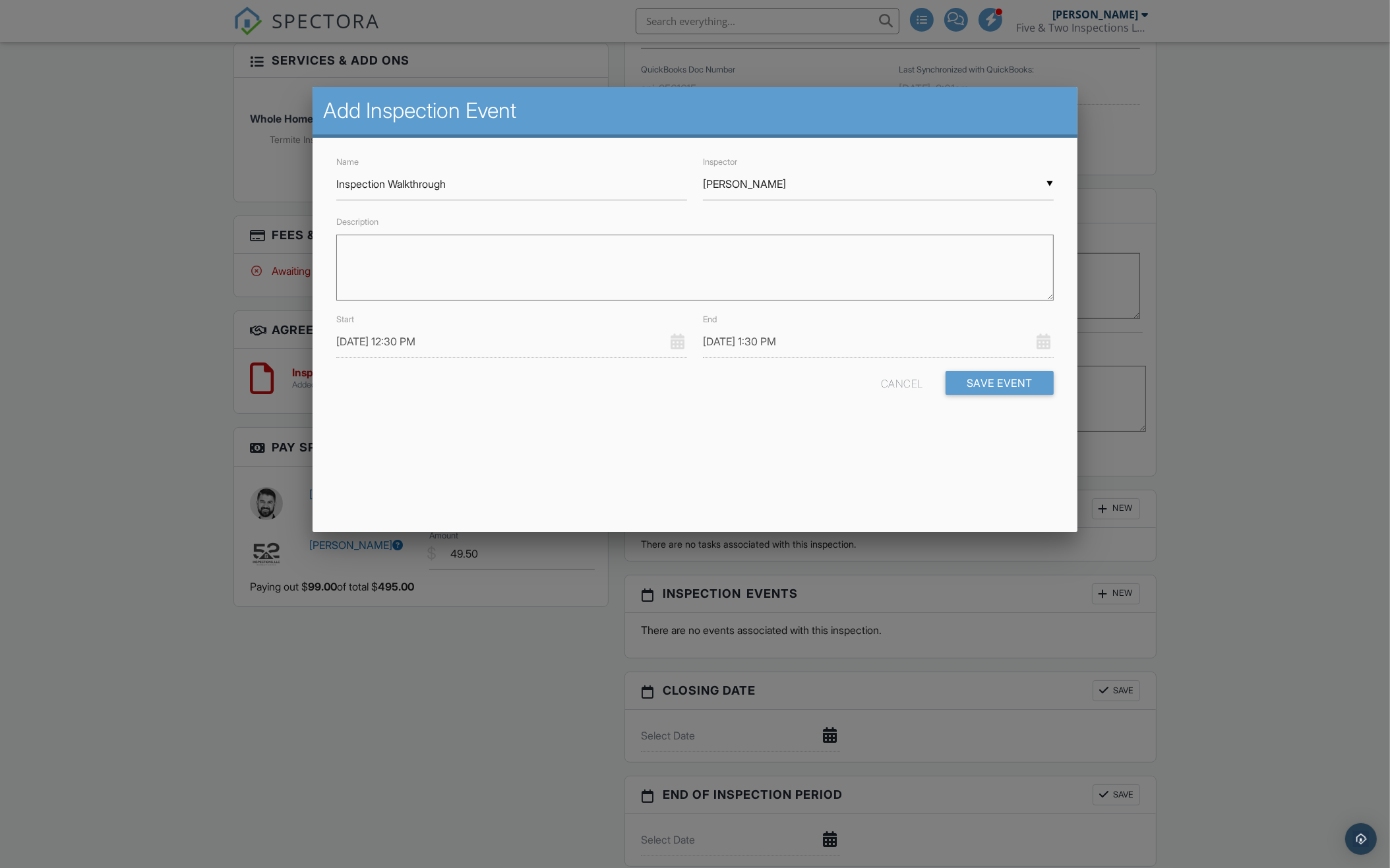
click at [477, 338] on input "10/01/2025 12:30 PM" at bounding box center [511, 341] width 351 height 32
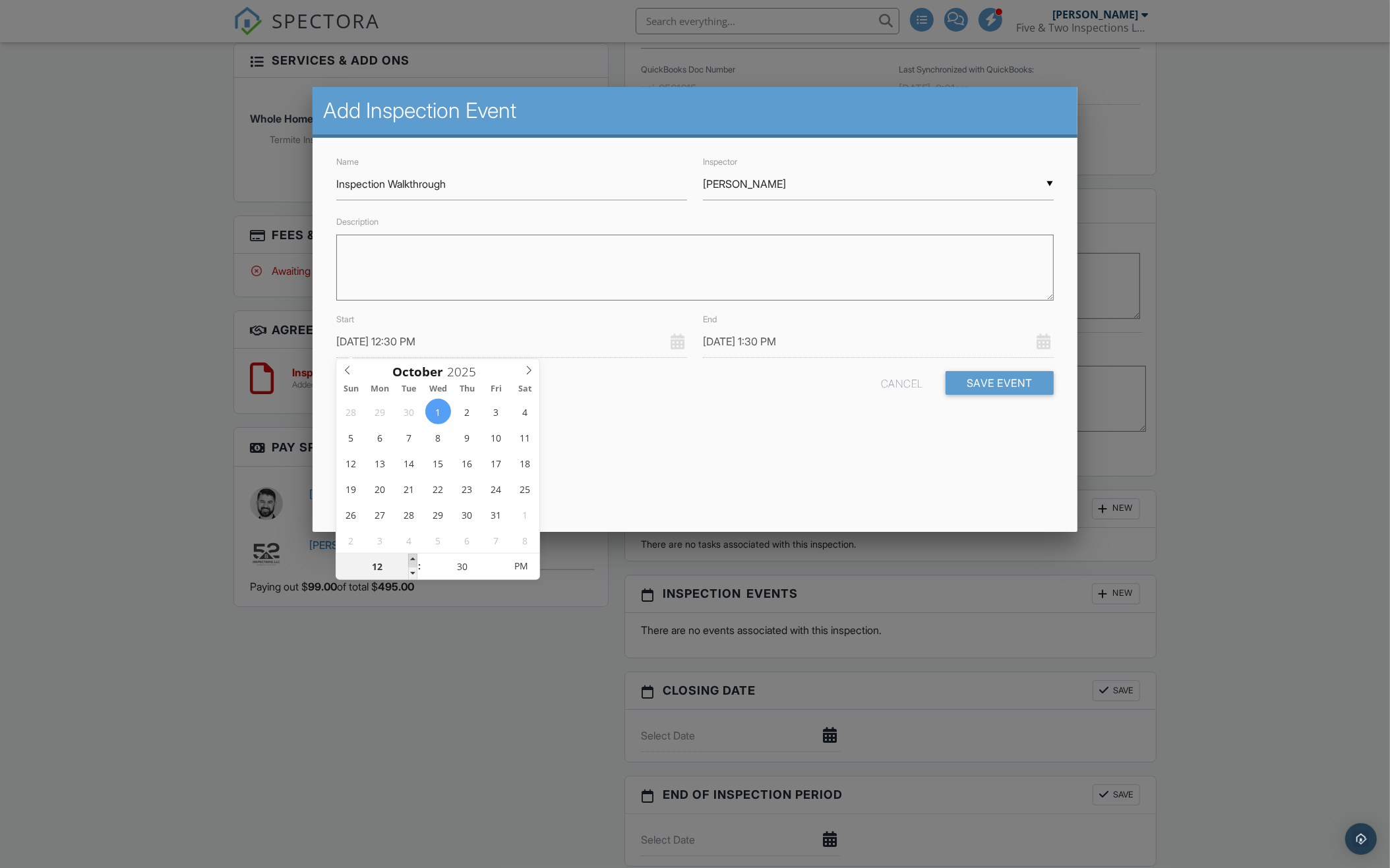
type input "10/01/2025 1:30 PM"
type input "01"
click at [416, 561] on span at bounding box center [412, 560] width 10 height 13
type input "10/01/2025 2:30 PM"
type input "02"
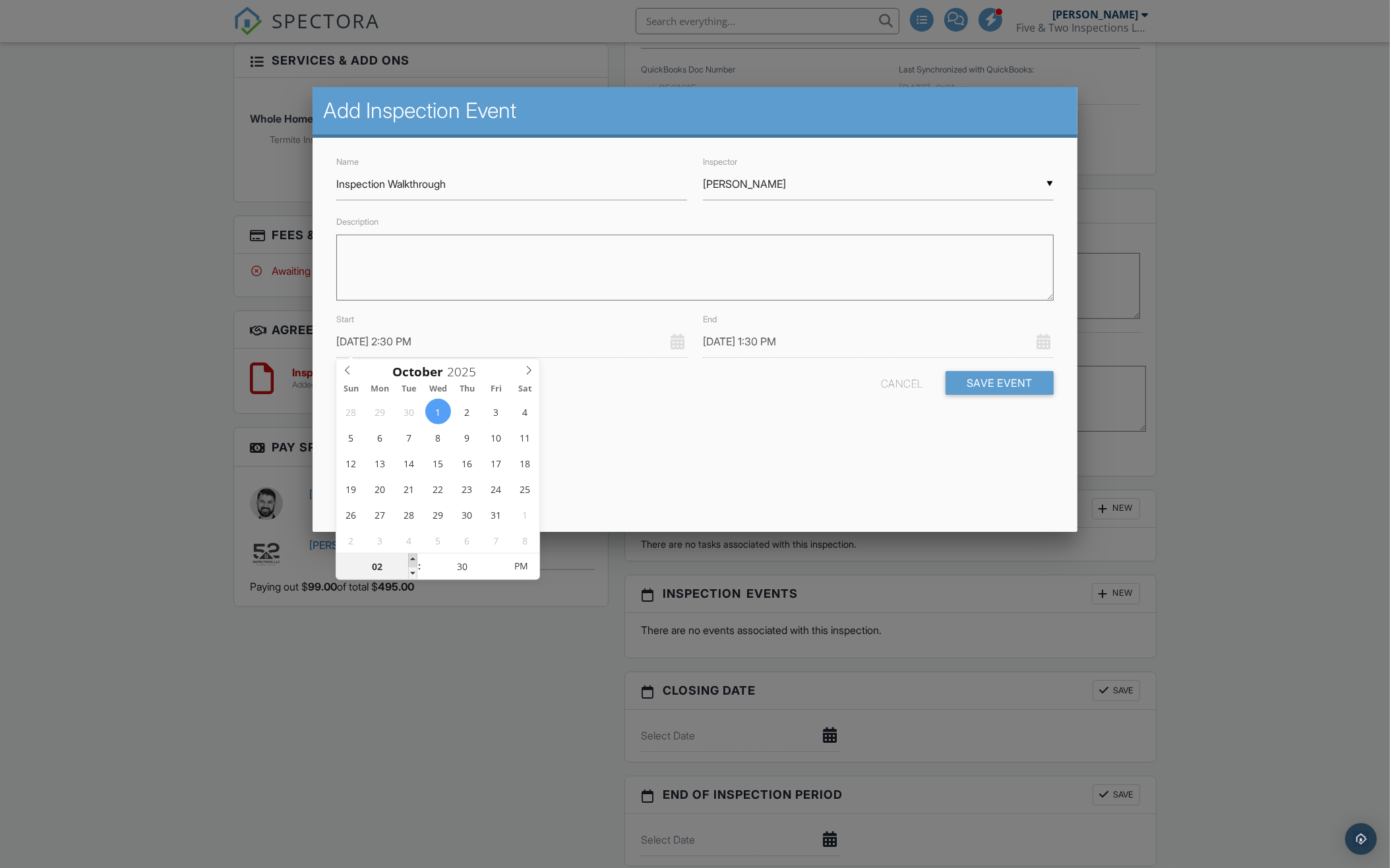
click at [416, 561] on span at bounding box center [412, 560] width 10 height 13
type input "10/01/2025 3:30 PM"
type input "03"
click at [416, 561] on span at bounding box center [412, 560] width 10 height 13
type input "10/01/2025 4:30 PM"
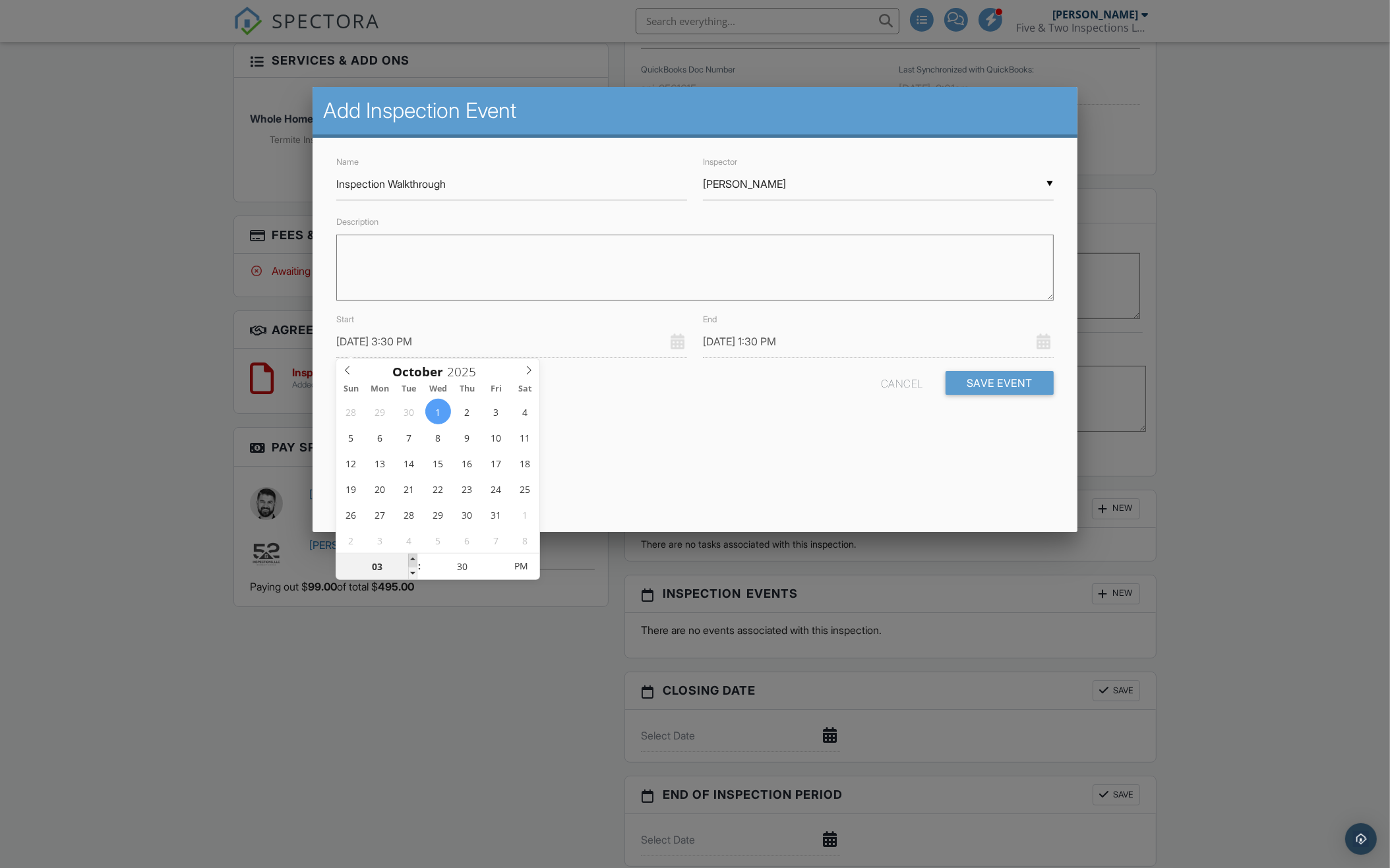
type input "04"
click at [839, 340] on input "10/01/2025 4:30 PM" at bounding box center [879, 341] width 351 height 32
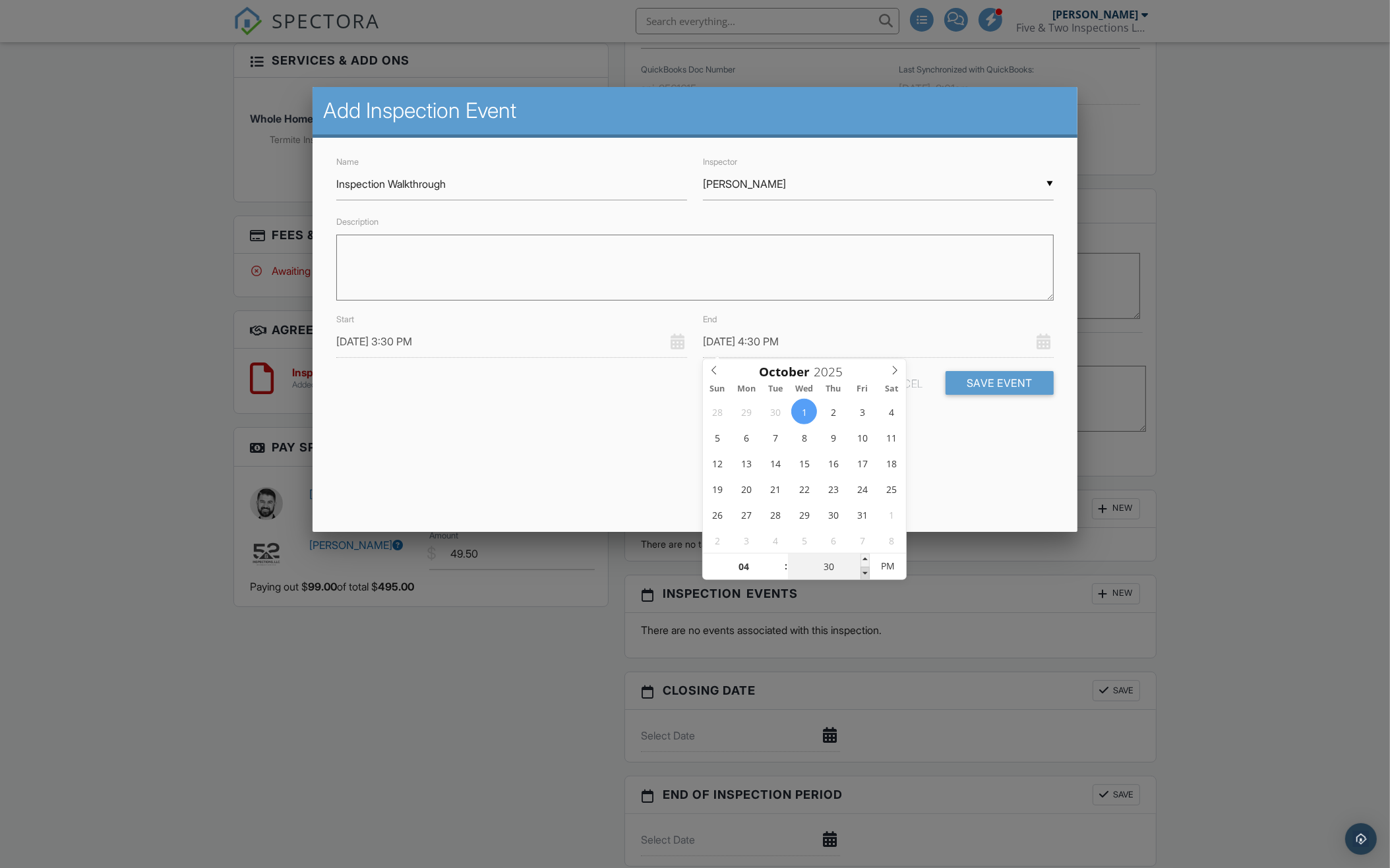
type input "10/01/2025 4:25 PM"
type input "25"
click at [863, 572] on span at bounding box center [865, 573] width 10 height 13
type input "10/01/2025 4:20 PM"
type input "20"
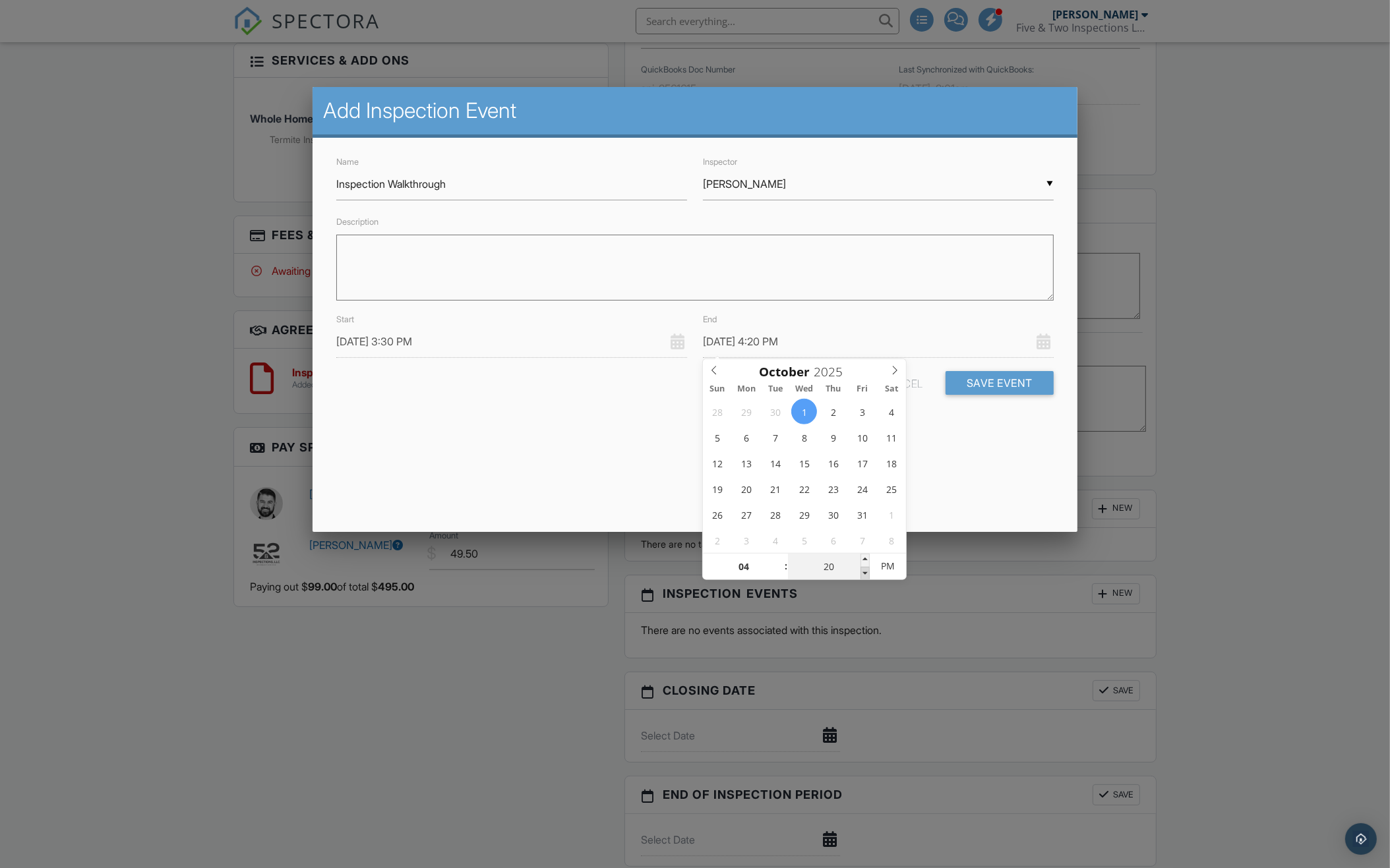
click at [863, 572] on span at bounding box center [865, 573] width 10 height 13
type input "10/01/2025 4:15 PM"
type input "15"
click at [863, 572] on span at bounding box center [865, 573] width 10 height 13
type input "10/01/2025 4:10 PM"
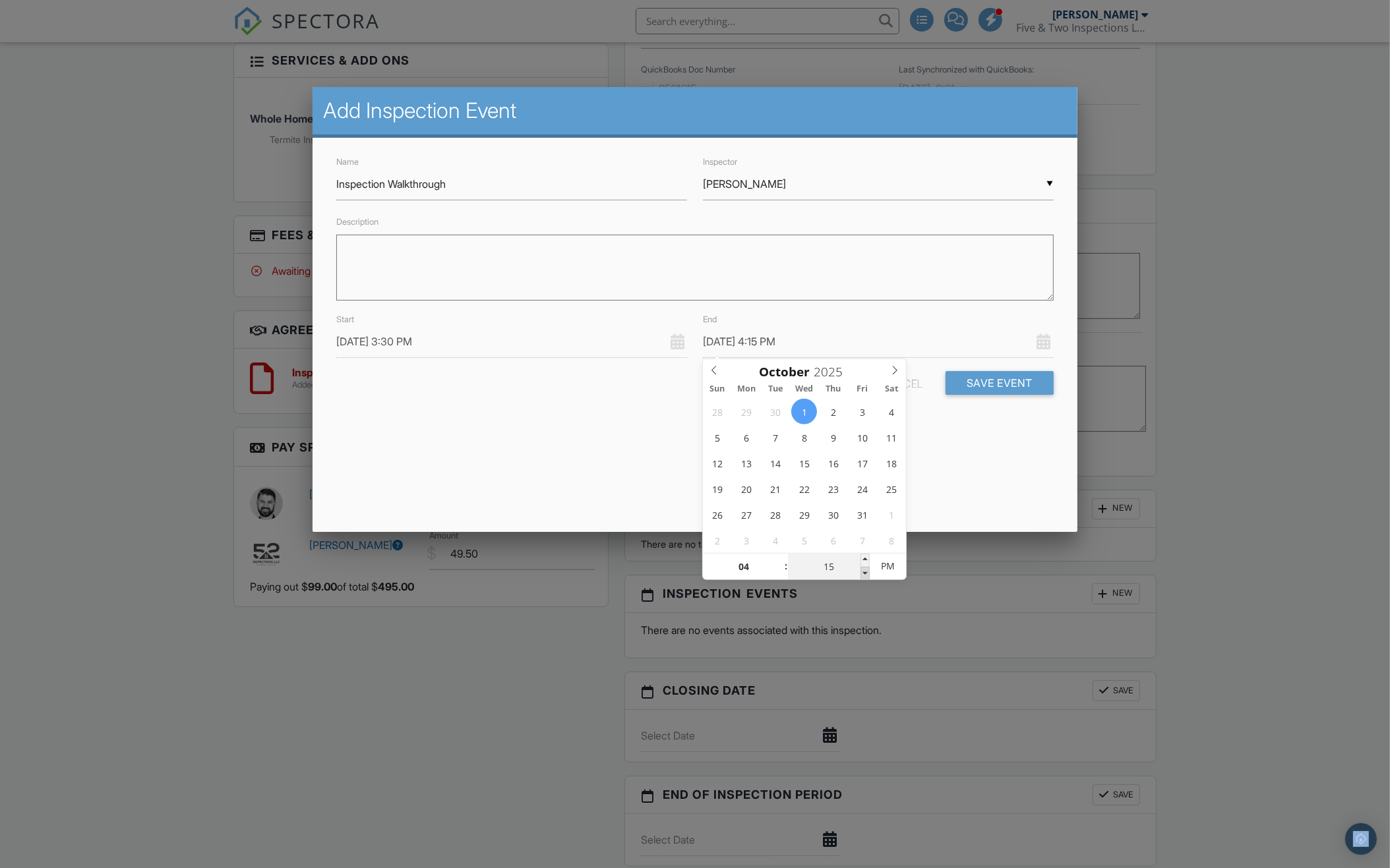
type input "10"
click at [863, 572] on span at bounding box center [865, 573] width 10 height 13
type input "10/01/2025 4:05 PM"
type input "05"
click at [863, 572] on span at bounding box center [865, 573] width 10 height 13
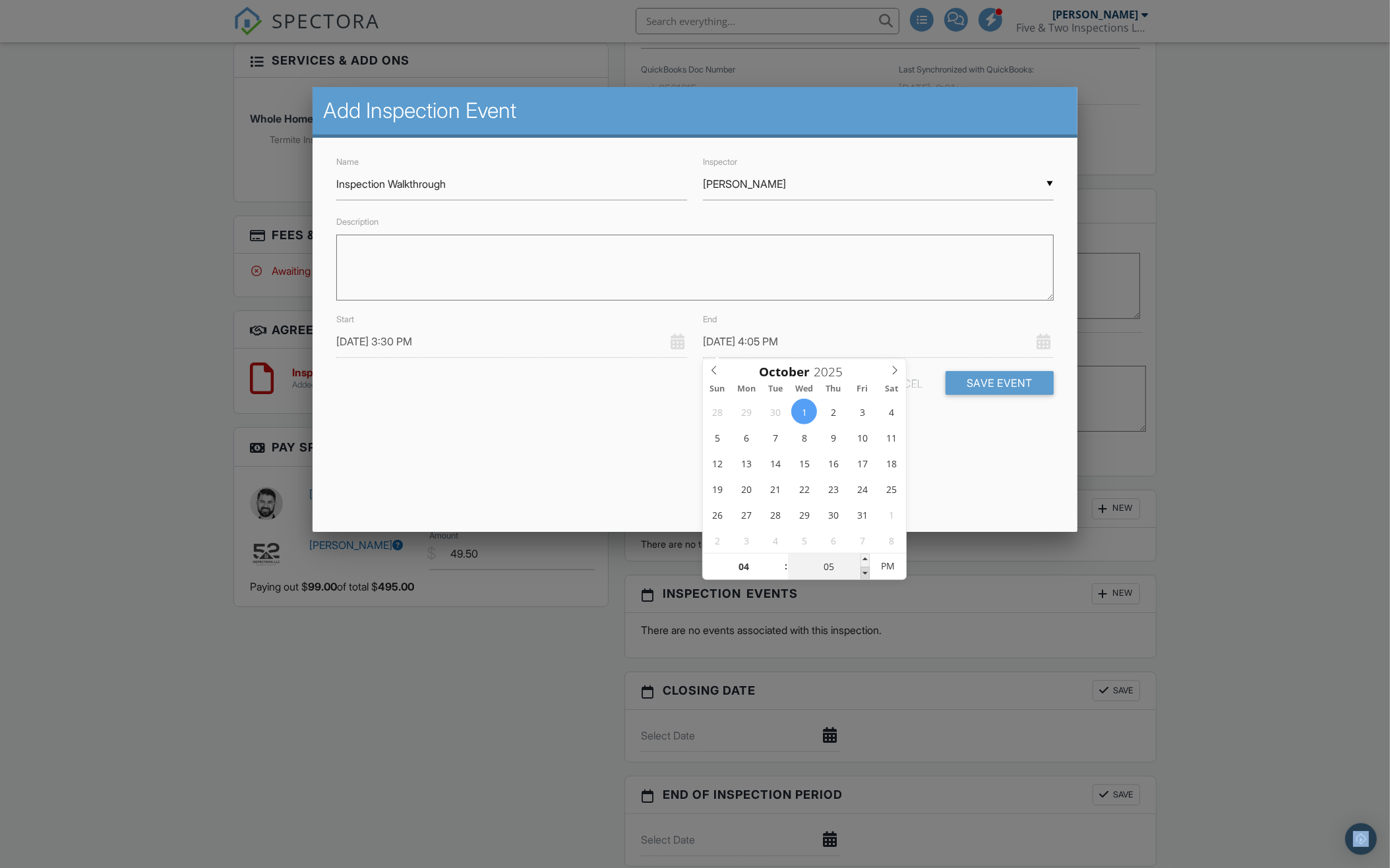
type input "[DATE] 4:00 PM"
type input "00"
click at [863, 572] on span at bounding box center [865, 573] width 10 height 13
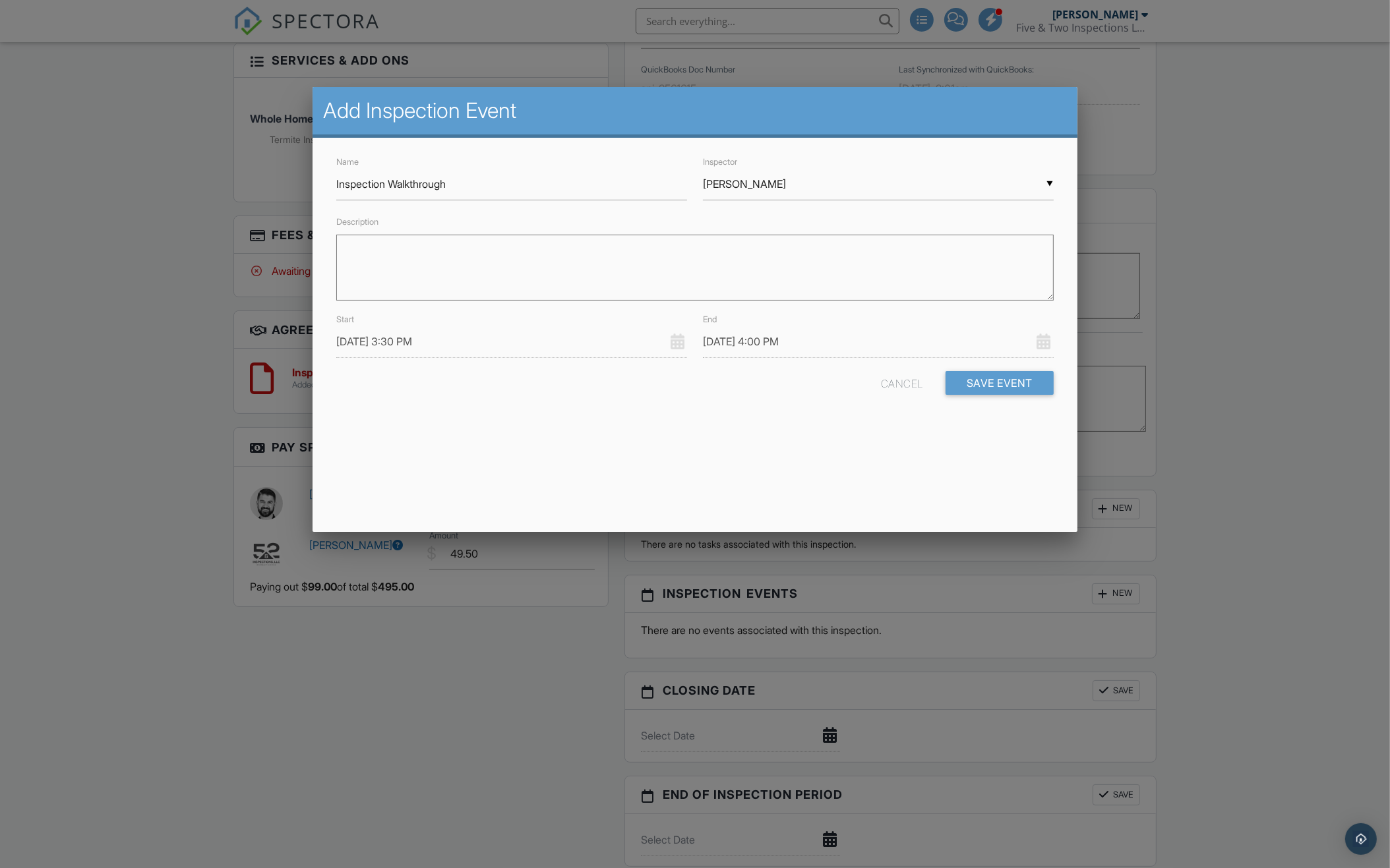
click at [979, 469] on div "Add Inspection Event Name Inspection Walkthrough Inspector ▼ Zach Ohlman Matt U…" at bounding box center [695, 309] width 765 height 445
click at [991, 383] on button "Save Event" at bounding box center [999, 383] width 108 height 23
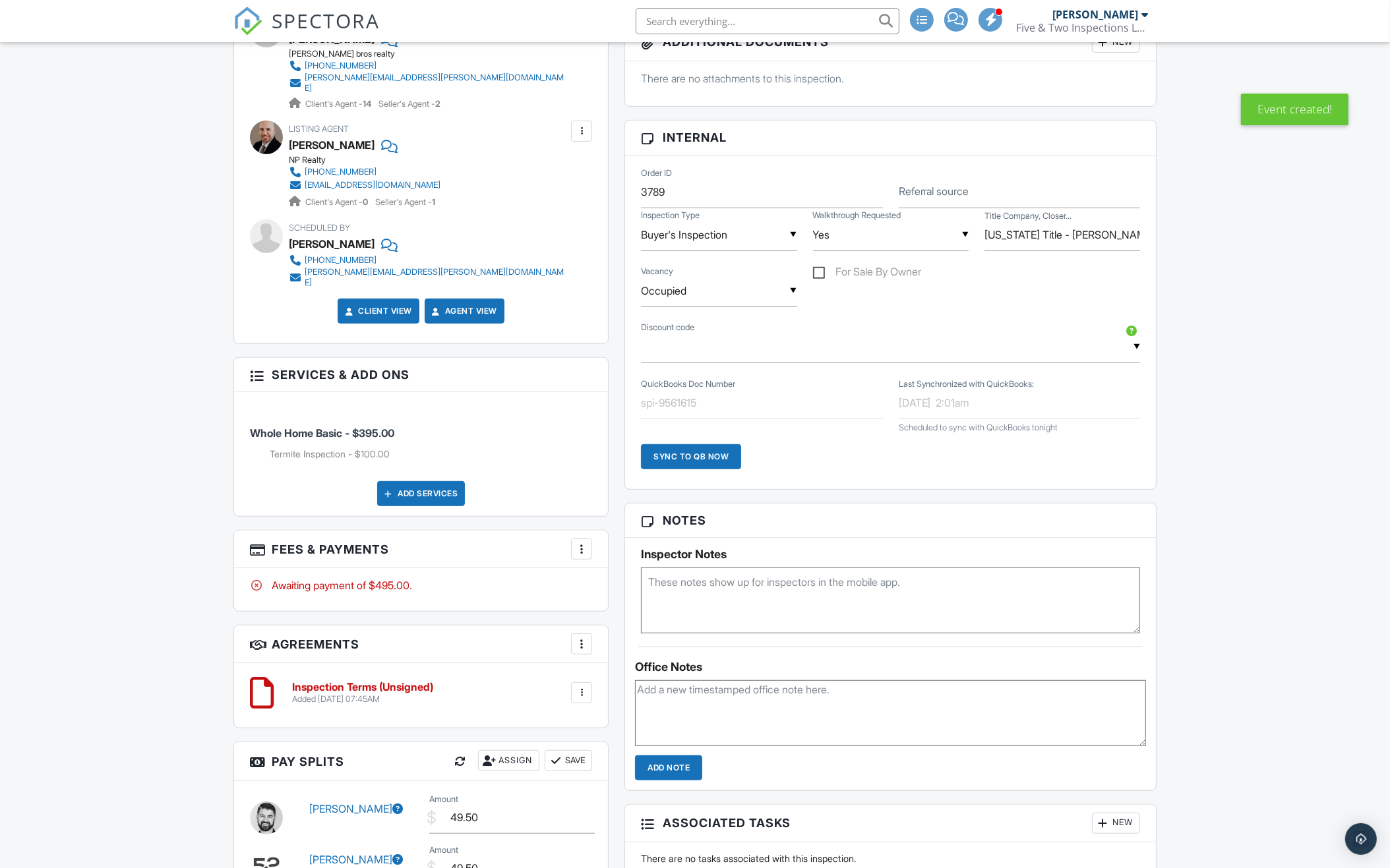
scroll to position [792, 0]
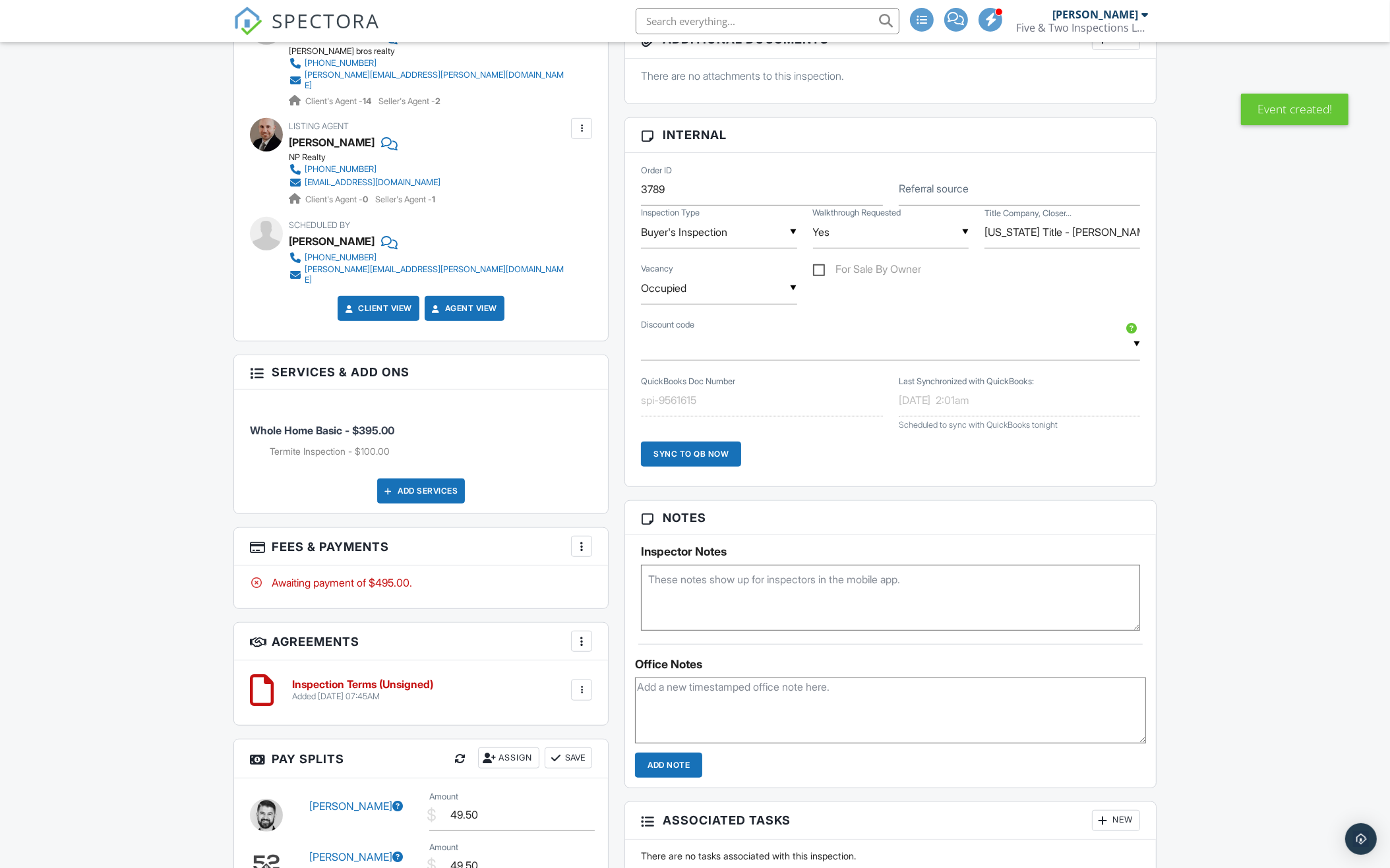
click at [898, 589] on textarea at bounding box center [891, 598] width 499 height 66
type textarea "D"
click at [708, 578] on textarea "Code: NPR Door Code: 1225" at bounding box center [891, 598] width 499 height 66
click at [652, 580] on textarea "Code: NPR Door Code: 1225" at bounding box center [891, 598] width 499 height 66
click at [821, 570] on textarea "Lockbox Code: NPR Door Code: 1225" at bounding box center [891, 598] width 499 height 66
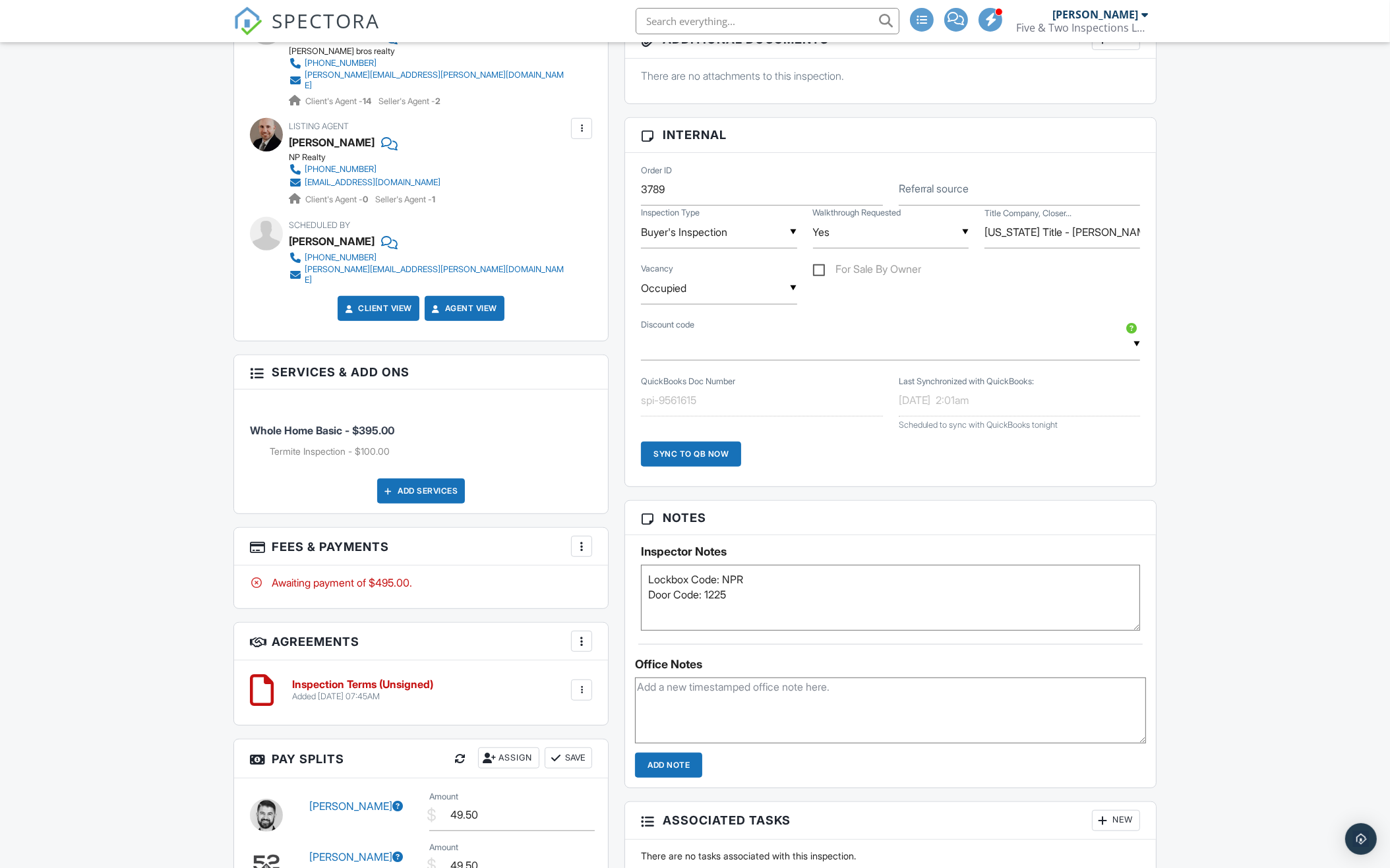
click at [761, 586] on textarea "Lockbox Code: NPR Door Code: 1225" at bounding box center [891, 598] width 499 height 66
click at [767, 578] on textarea "Lockbox Code: NPR Door Code: 1225" at bounding box center [891, 598] width 499 height 66
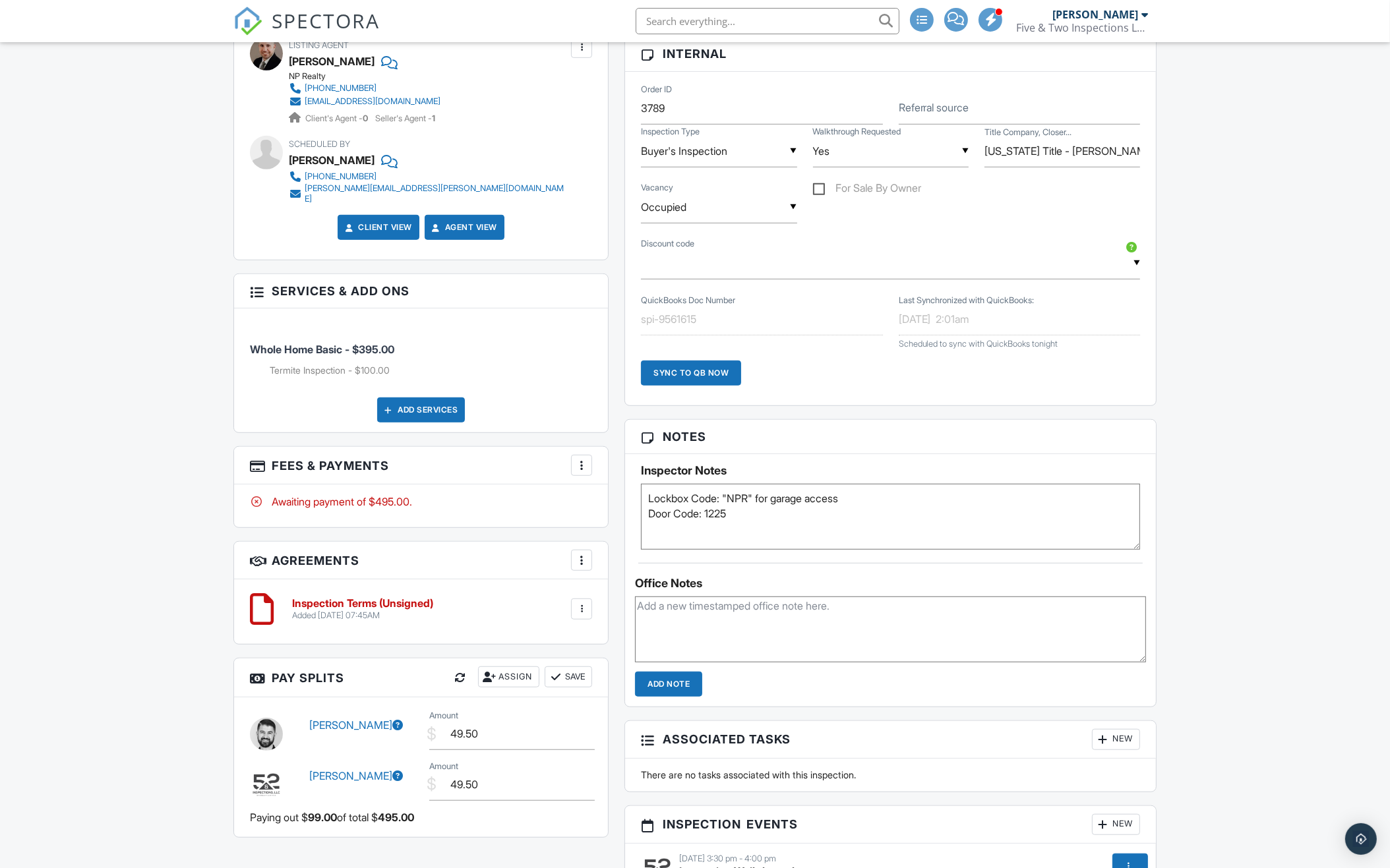
scroll to position [878, 0]
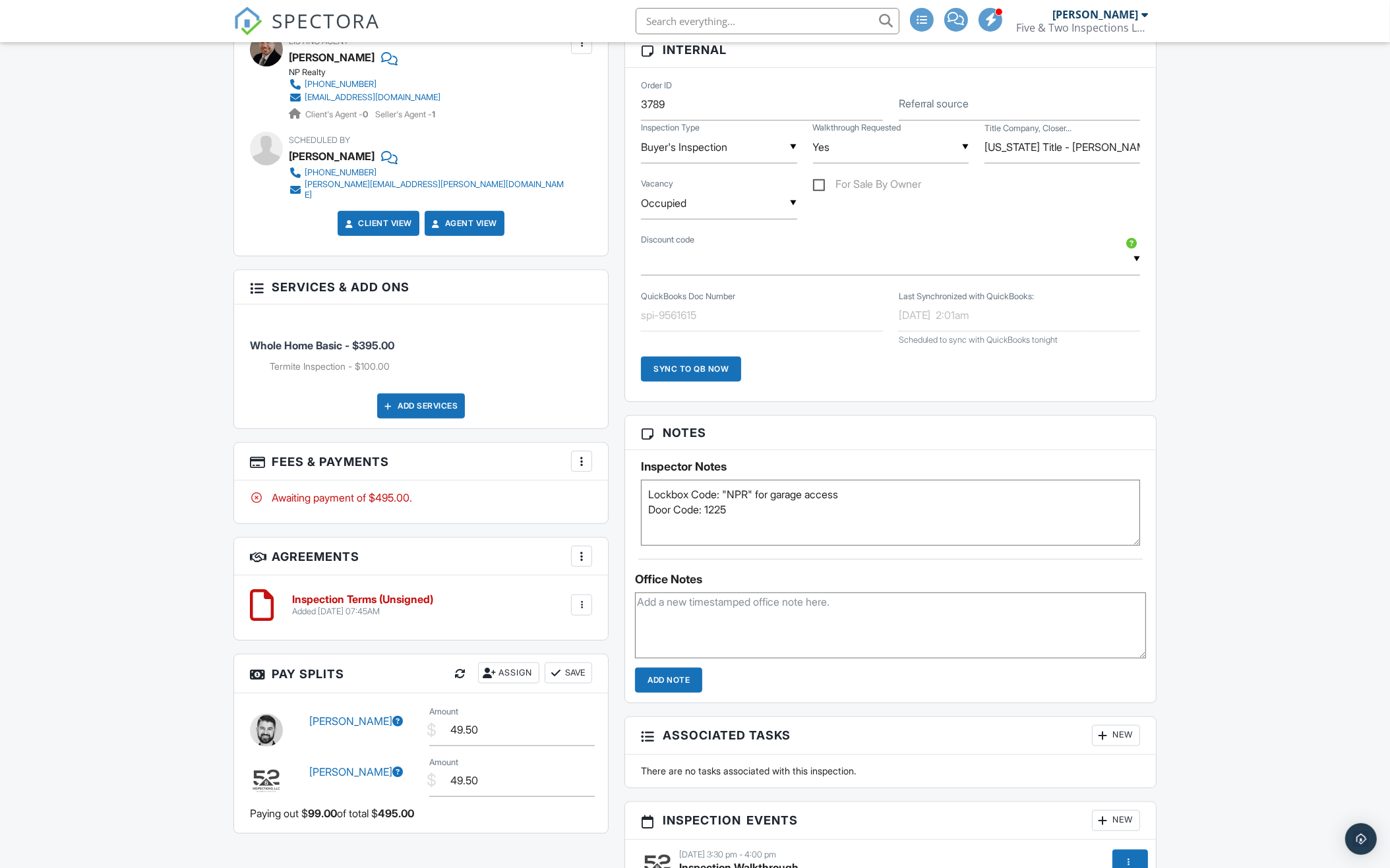
type textarea "Lockbox Code: "NPR" for garage access Door Code: 1225"
click at [1189, 524] on div "Dashboard New Inspection Payments Templates Metrics Automations Contacts Settin…" at bounding box center [695, 273] width 1390 height 2217
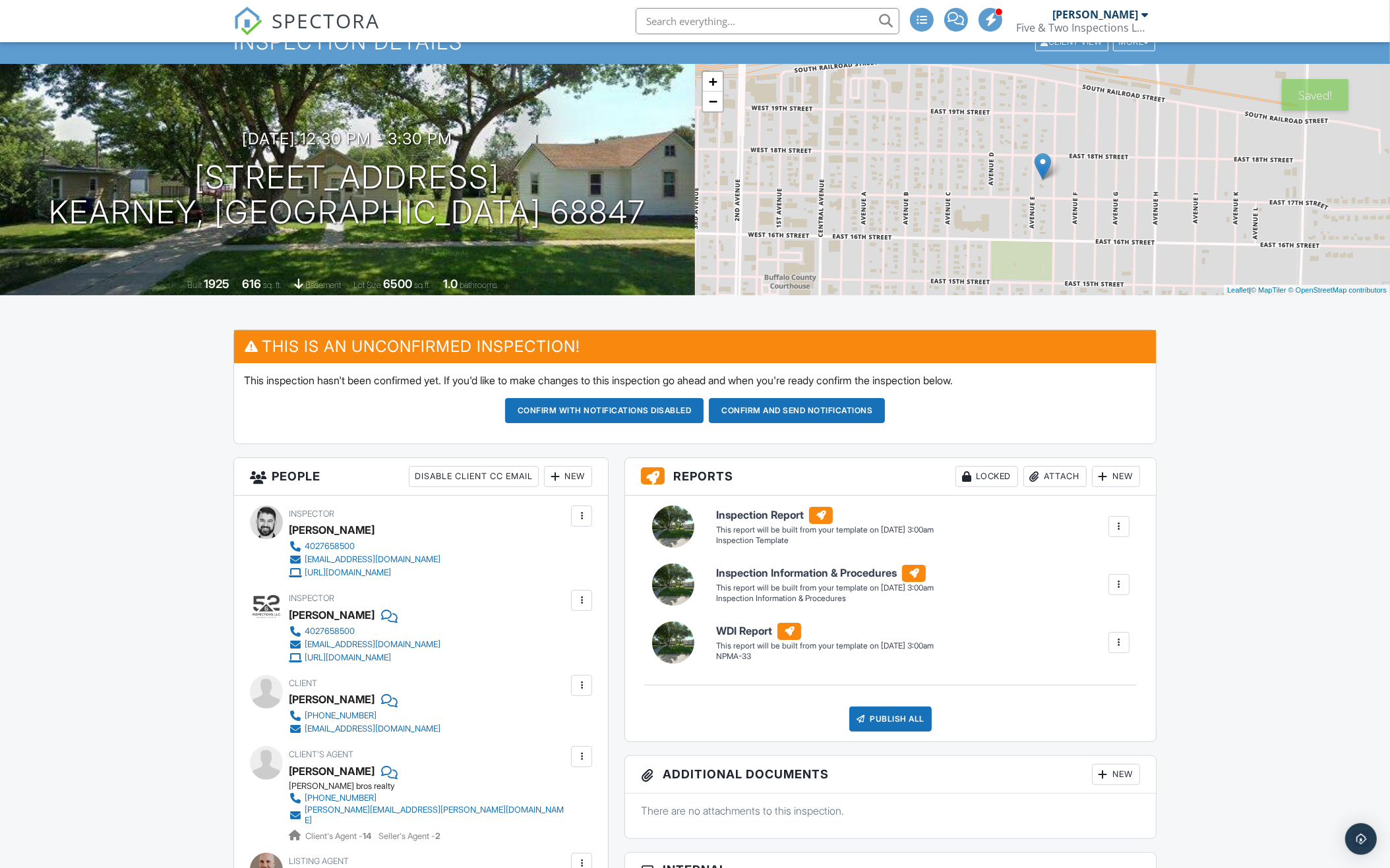
scroll to position [54, 0]
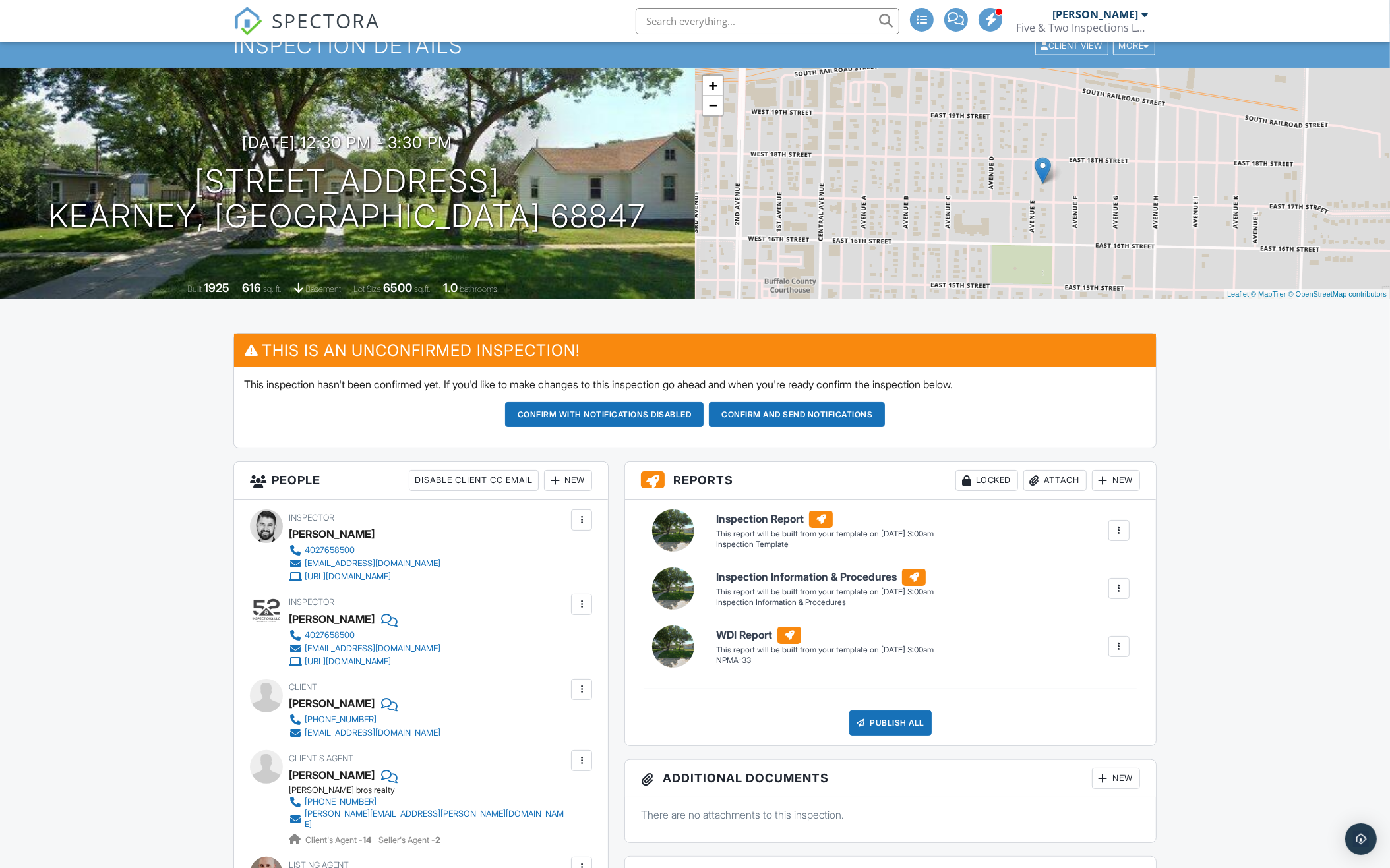
click at [585, 519] on div at bounding box center [581, 520] width 13 height 13
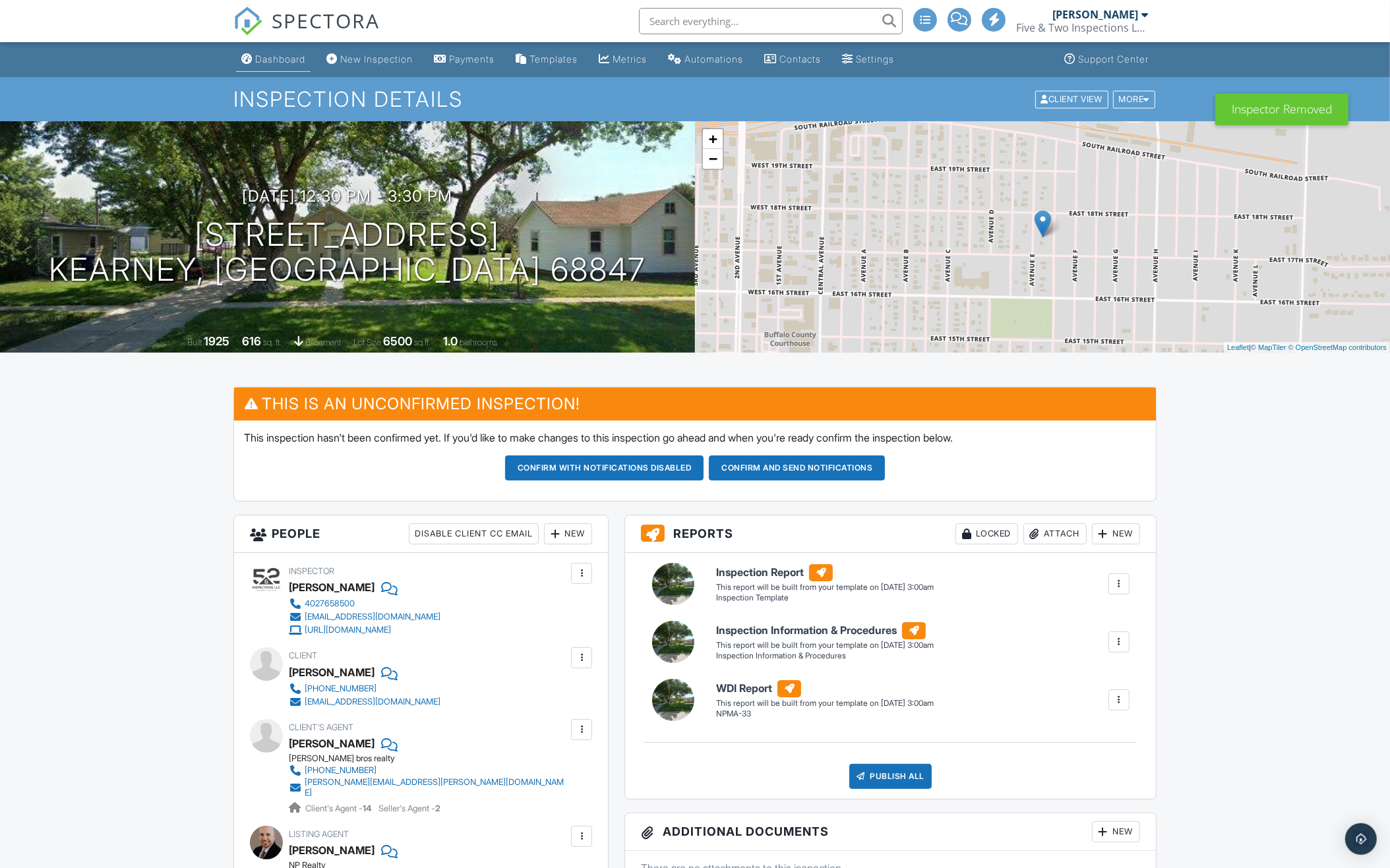
click at [257, 66] on link "Dashboard" at bounding box center [273, 60] width 74 height 24
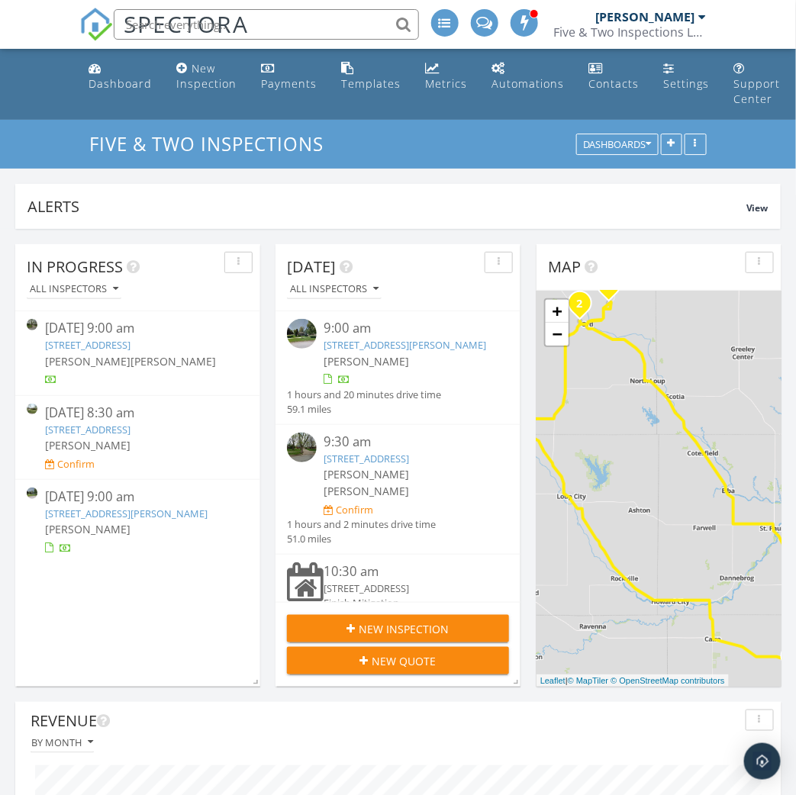
scroll to position [327, 245]
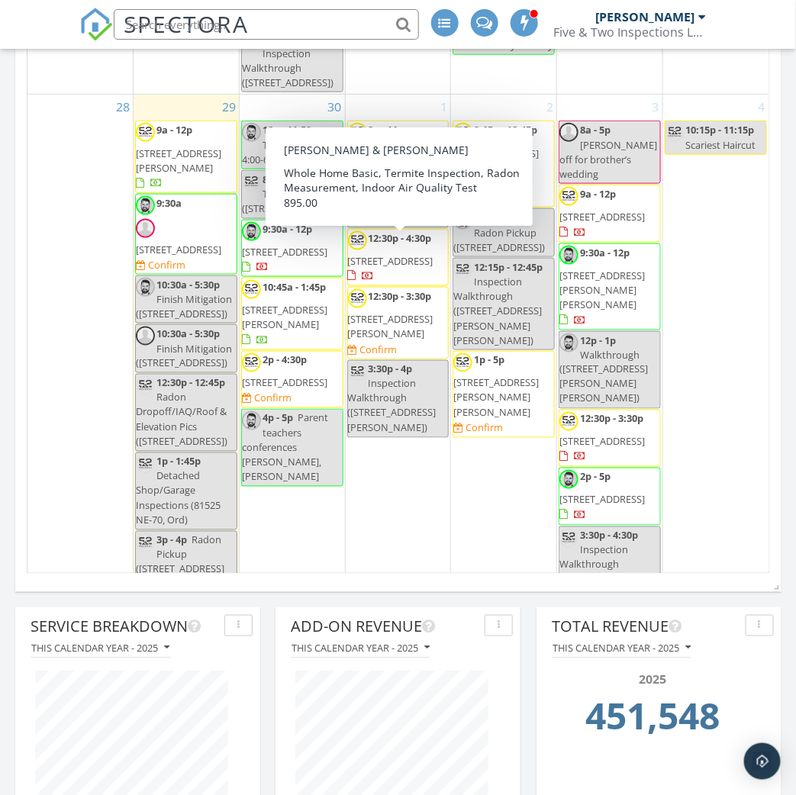
click at [400, 450] on div "1 8a - 11a 916 W 6th St, Grand Island 68801 Confirm 8a - 8:15a Radon Dropoff (8…" at bounding box center [398, 375] width 105 height 560
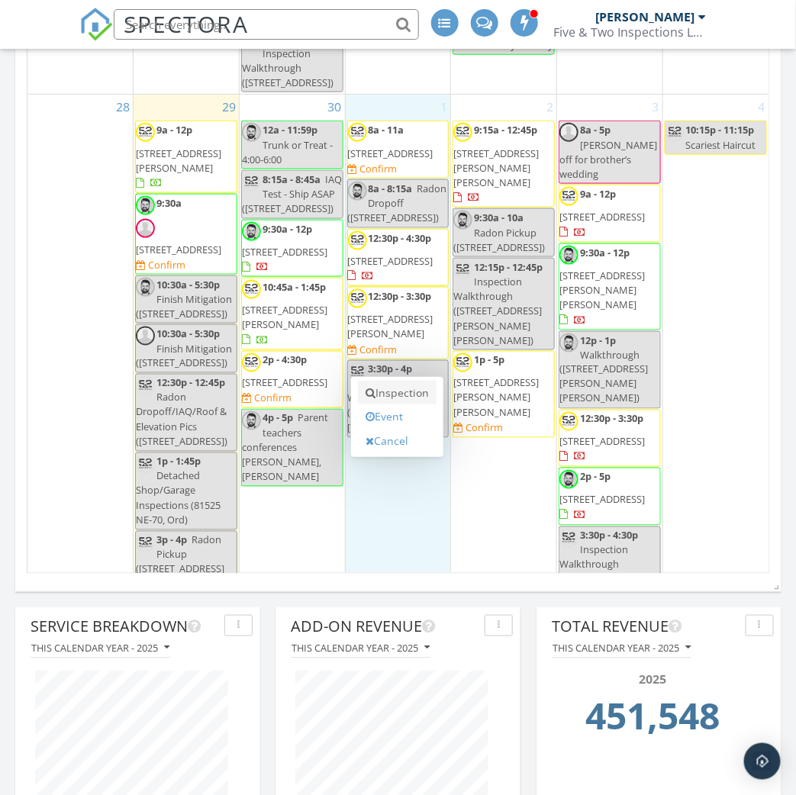
click at [409, 393] on link "Inspection" at bounding box center [397, 393] width 79 height 24
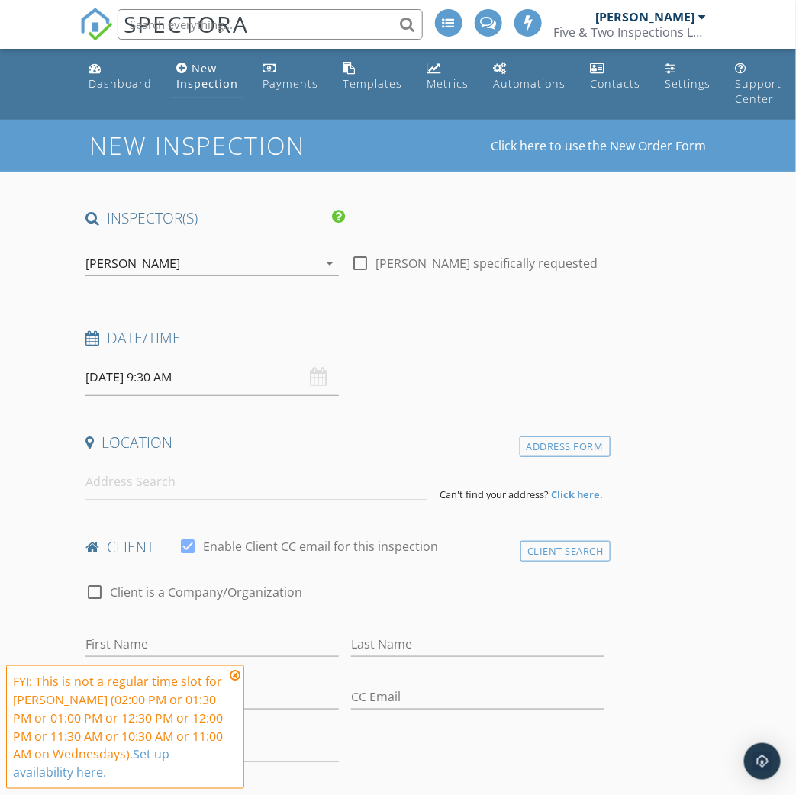
click at [256, 262] on div "[PERSON_NAME]" at bounding box center [201, 263] width 232 height 24
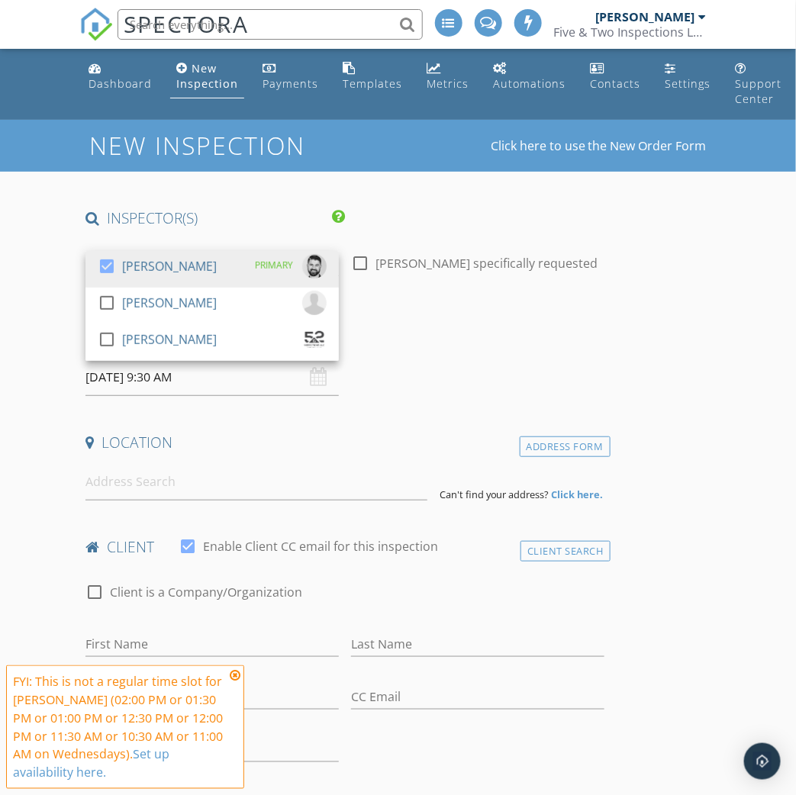
click at [256, 262] on div "PRIMARY" at bounding box center [274, 265] width 38 height 23
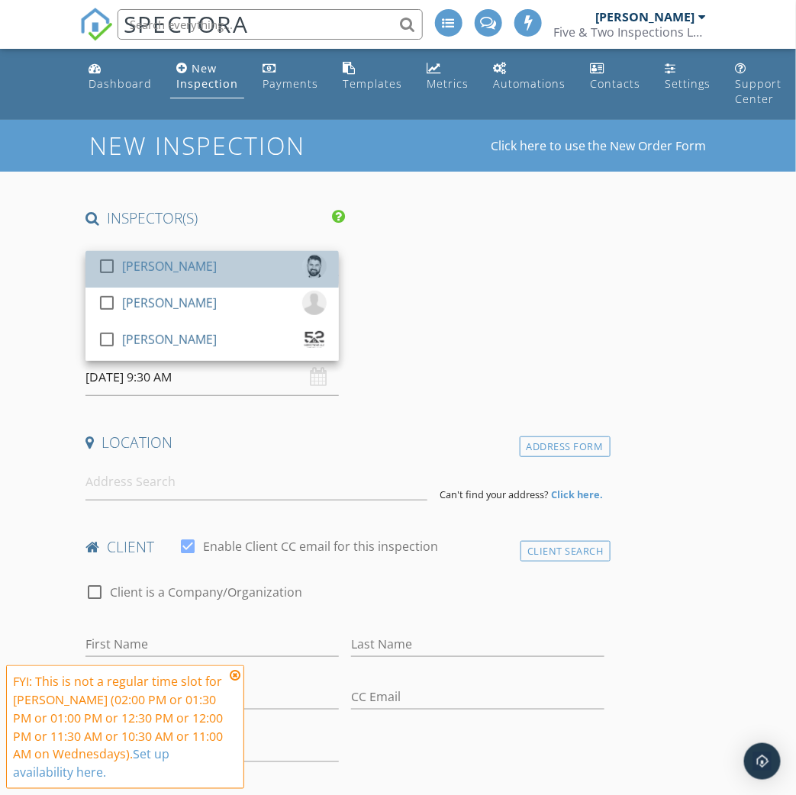
click at [237, 273] on div "check_box_outline_blank Matt Utter" at bounding box center [212, 269] width 229 height 31
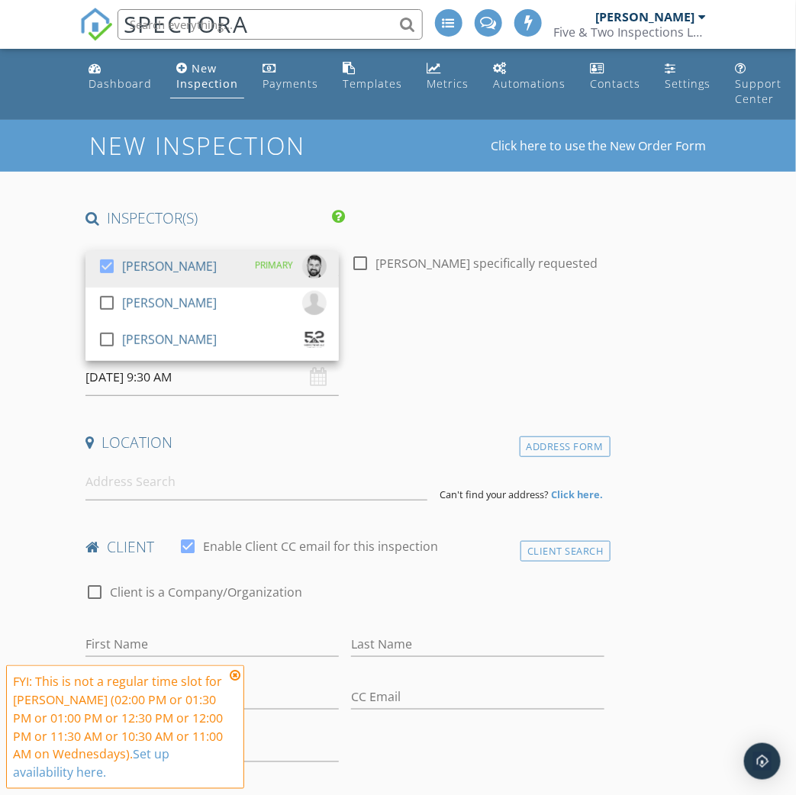
click at [204, 373] on input "10/01/2025 9:30 AM" at bounding box center [211, 377] width 253 height 37
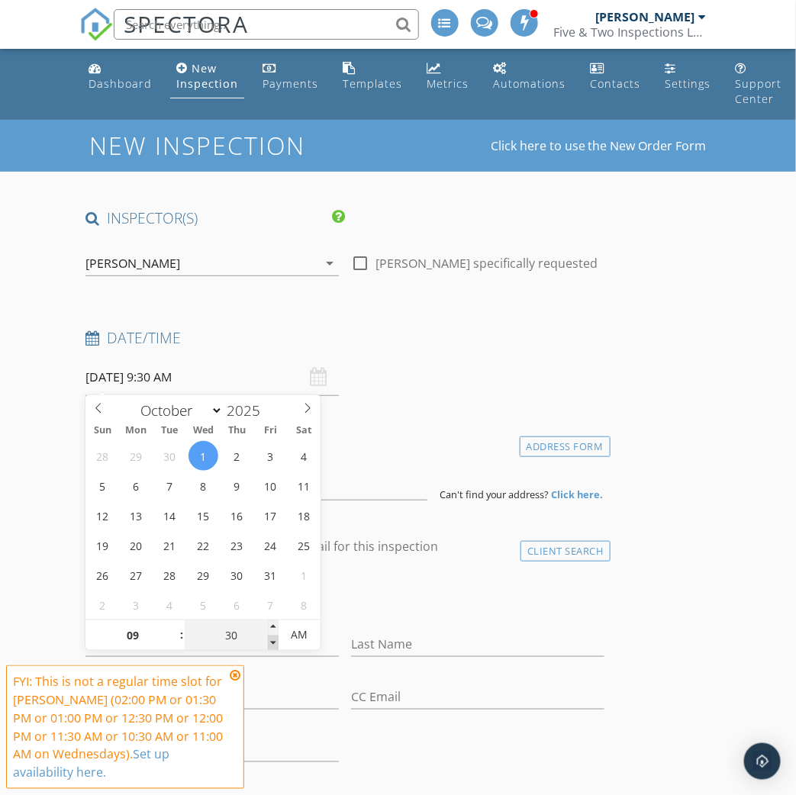
type input "25"
type input "10/01/2025 9:25 AM"
click at [271, 643] on span at bounding box center [273, 643] width 11 height 15
type input "20"
type input "10/01/2025 9:20 AM"
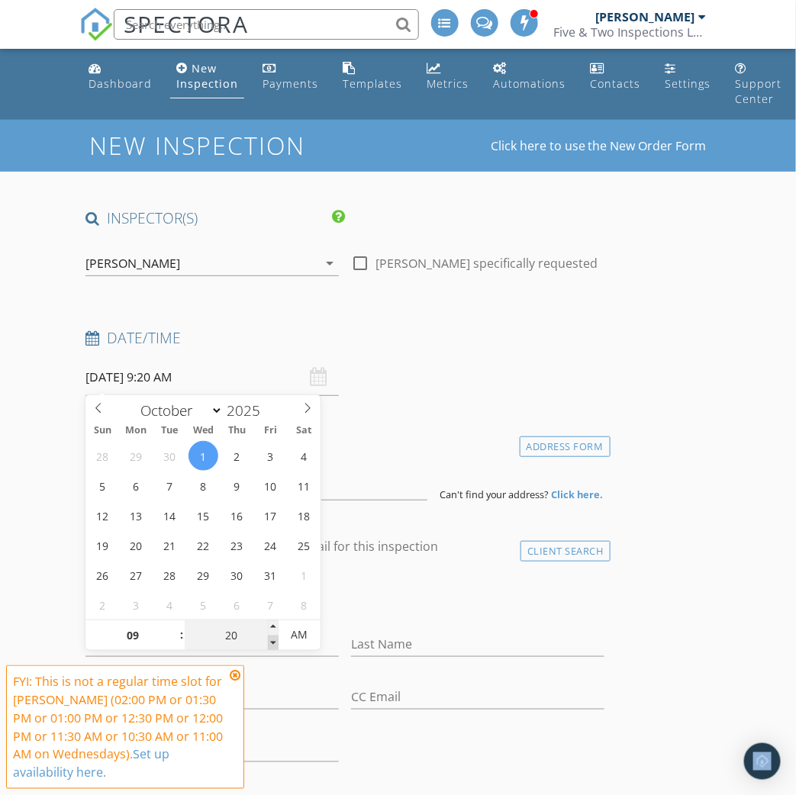
click at [271, 643] on span at bounding box center [273, 643] width 11 height 15
type input "15"
type input "10/01/2025 9:15 AM"
click at [271, 643] on span at bounding box center [273, 643] width 11 height 15
type input "10"
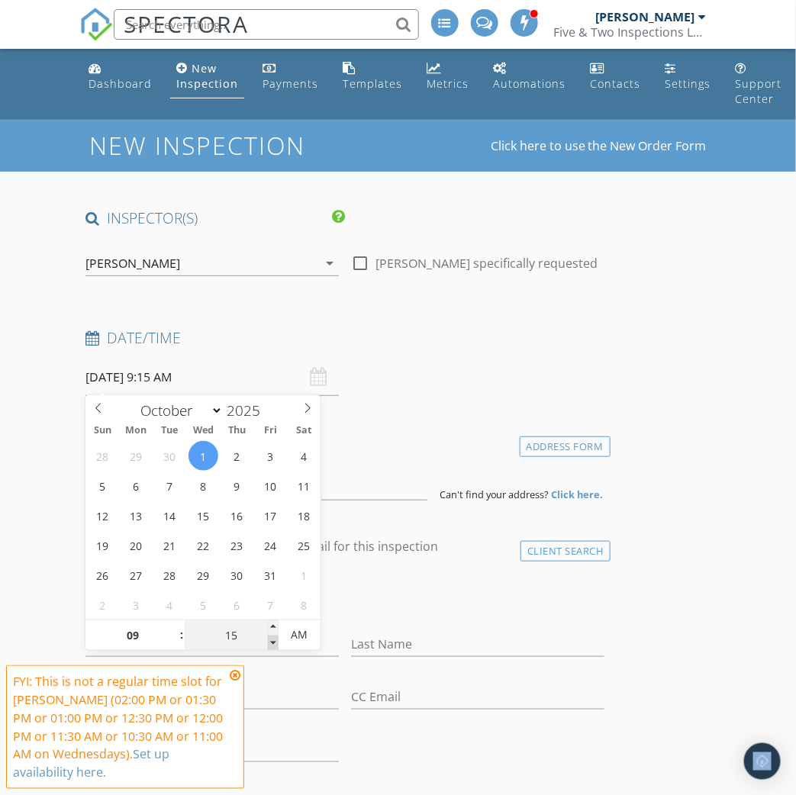
type input "10/01/2025 9:10 AM"
click at [271, 643] on span at bounding box center [273, 643] width 11 height 15
type input "05"
type input "10/01/2025 9:05 AM"
click at [271, 643] on span at bounding box center [273, 643] width 11 height 15
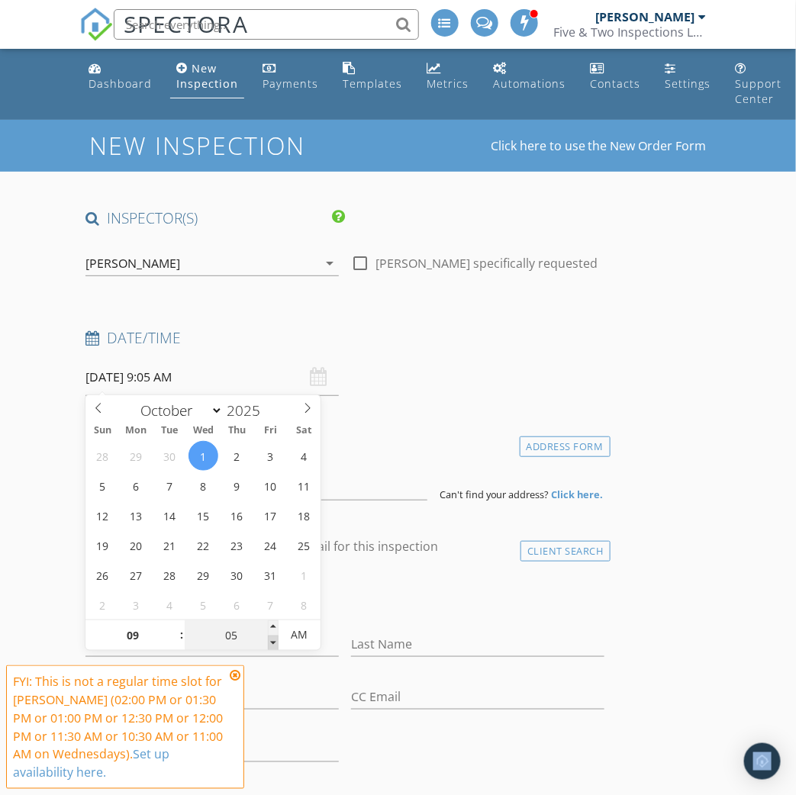
type input "00"
type input "10/01/2025 9:00 AM"
click at [271, 643] on span at bounding box center [273, 643] width 11 height 15
click at [374, 489] on input at bounding box center [256, 481] width 342 height 37
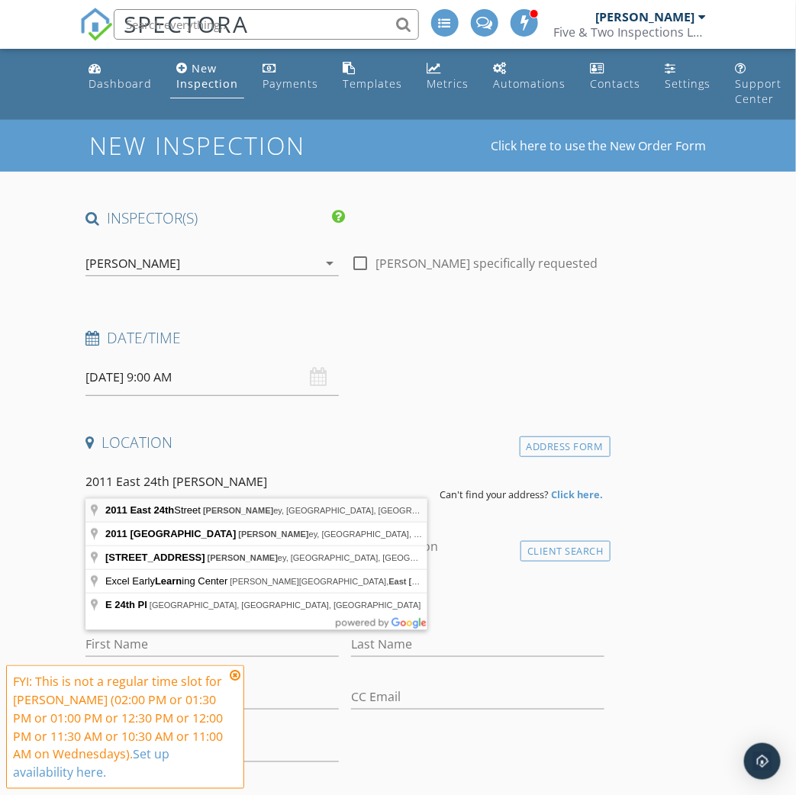
type input "2011 East 24th Street, Kearney, NE, USA"
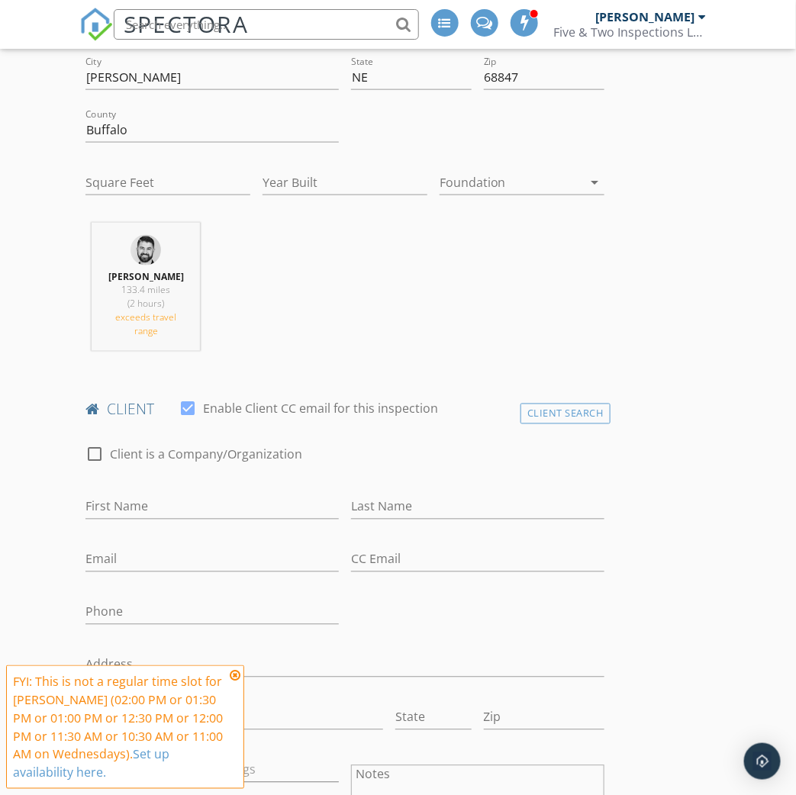
scroll to position [471, 0]
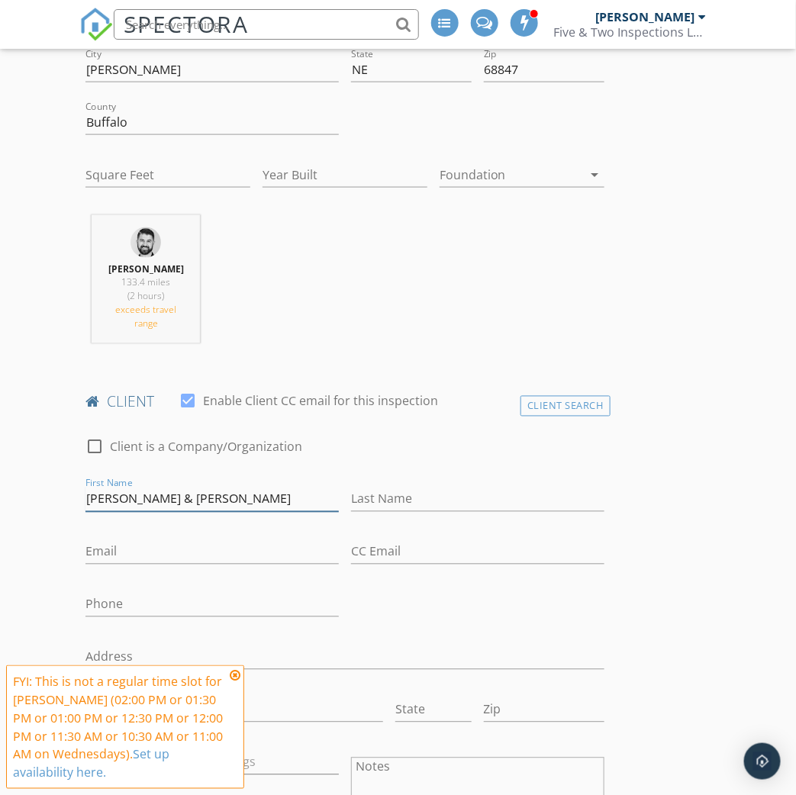
type input "Lewis & Courtney"
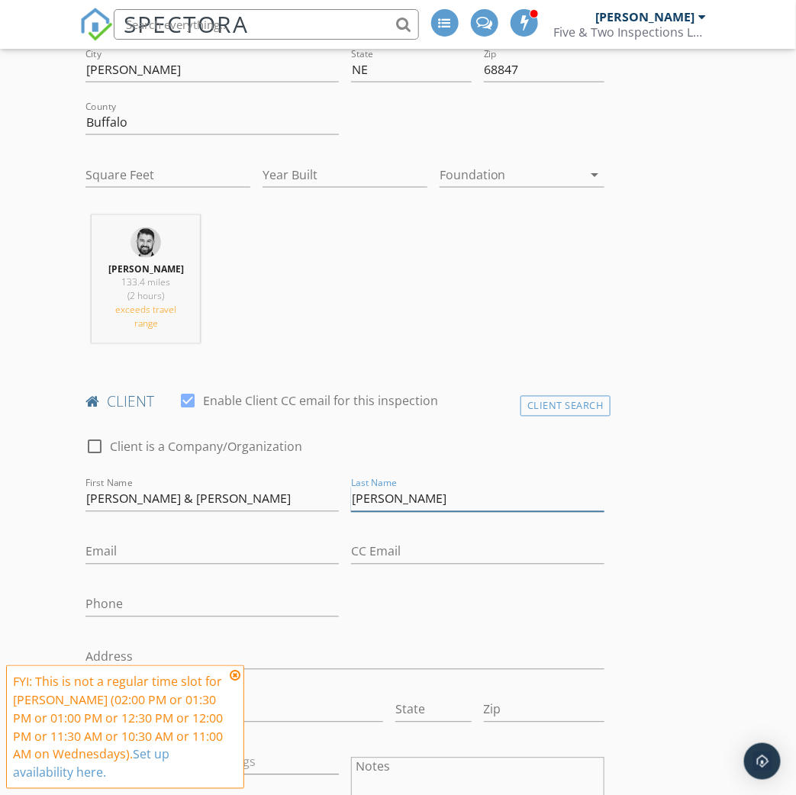
type input "Herrington"
click at [272, 551] on input "Email" at bounding box center [211, 552] width 253 height 25
paste input "Courtneyschwab24@gmail.com"
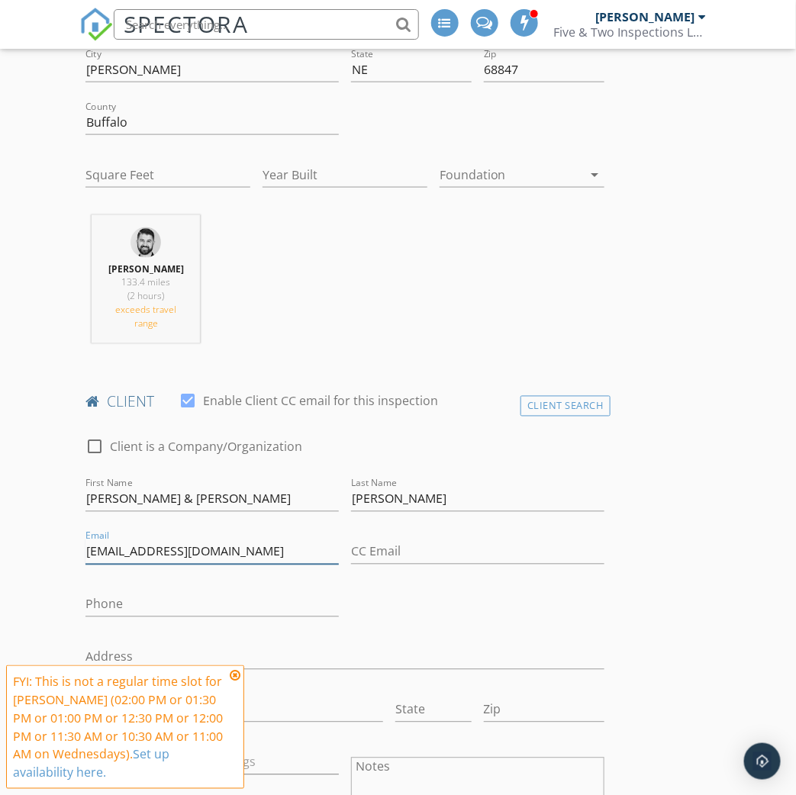
type input "Courtneyschwab24@gmail.com"
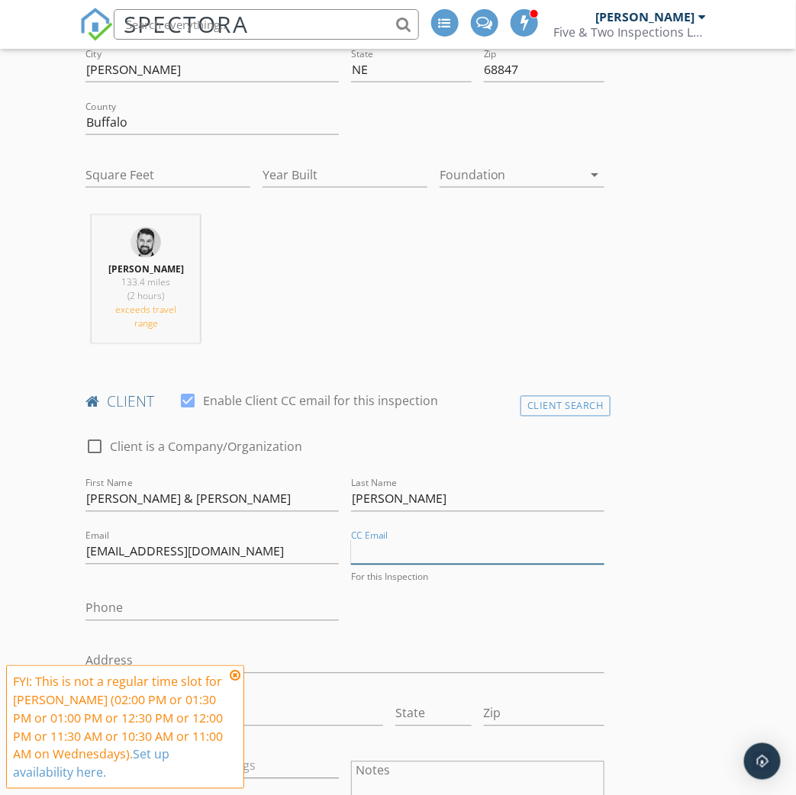
paste input "Leeherrington75@gmail.com"
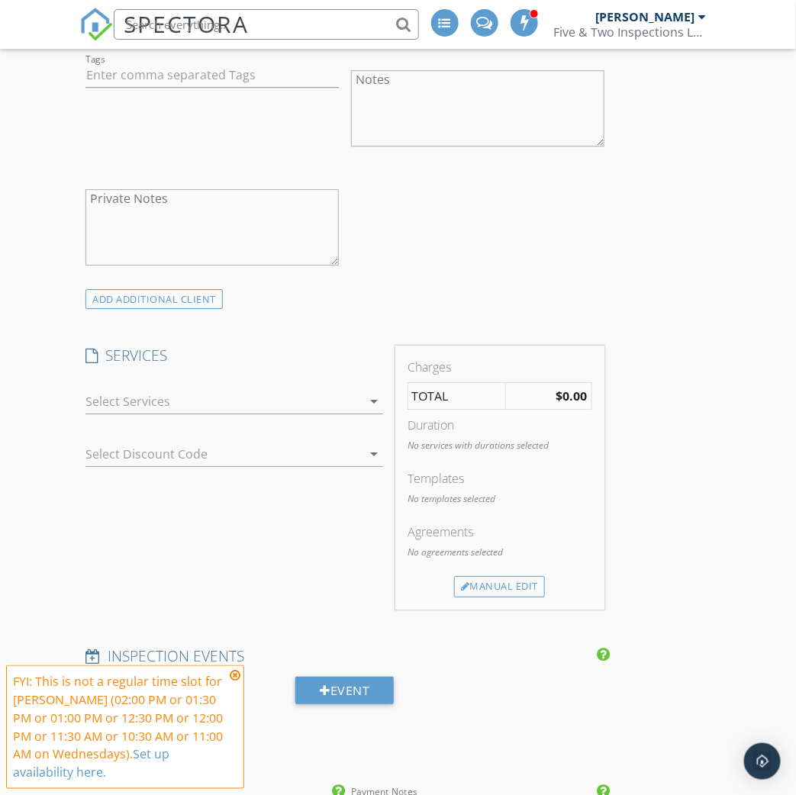
scroll to position [1184, 0]
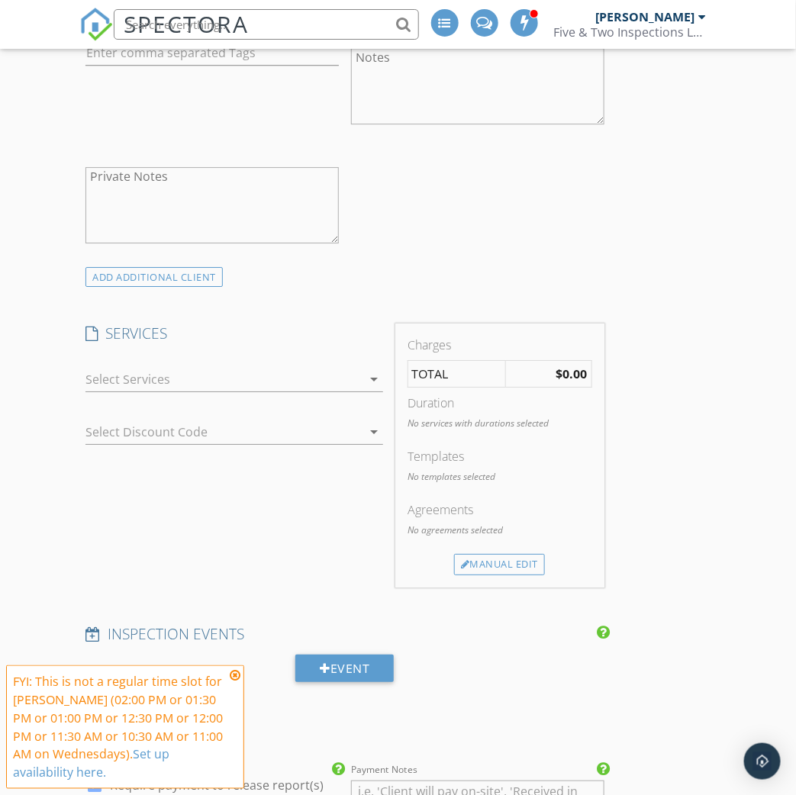
type input "Leeherrington75@gmail.com"
click at [267, 367] on div at bounding box center [223, 379] width 276 height 24
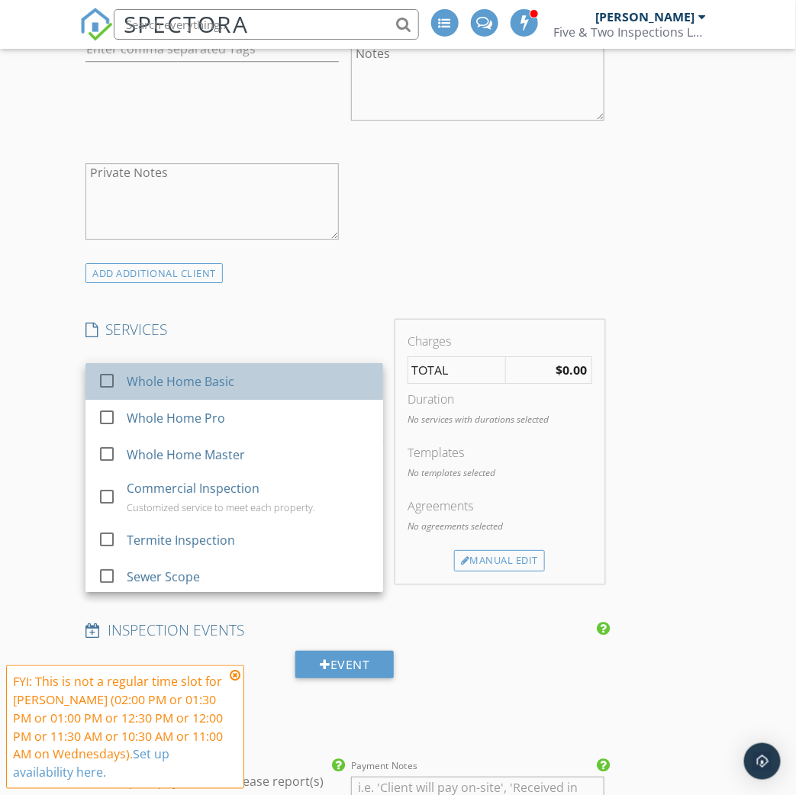
click at [263, 379] on div "Whole Home Basic" at bounding box center [249, 381] width 244 height 31
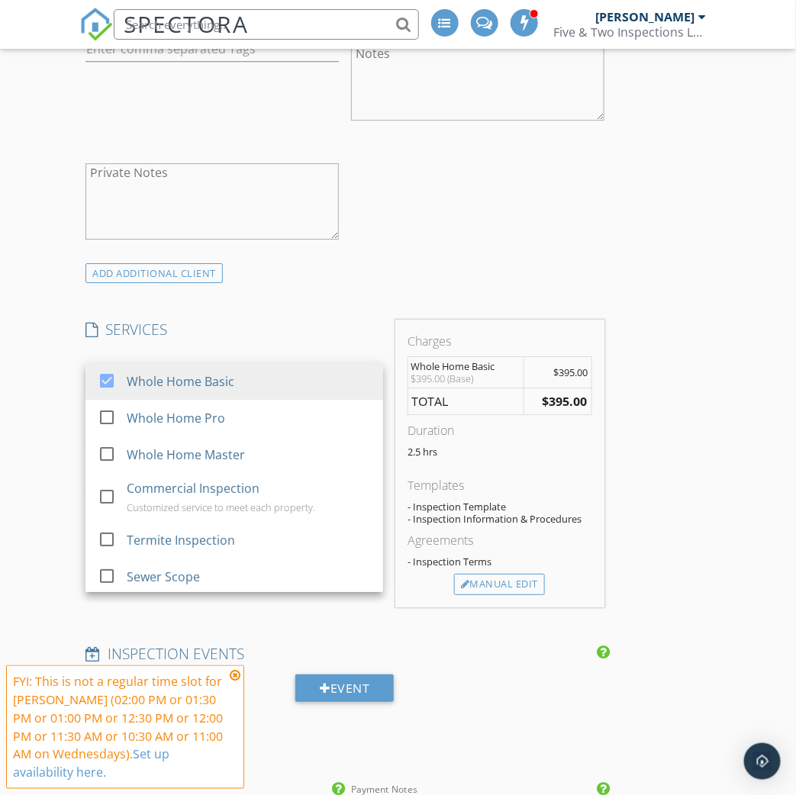
click at [289, 324] on h4 "SERVICES" at bounding box center [234, 330] width 298 height 20
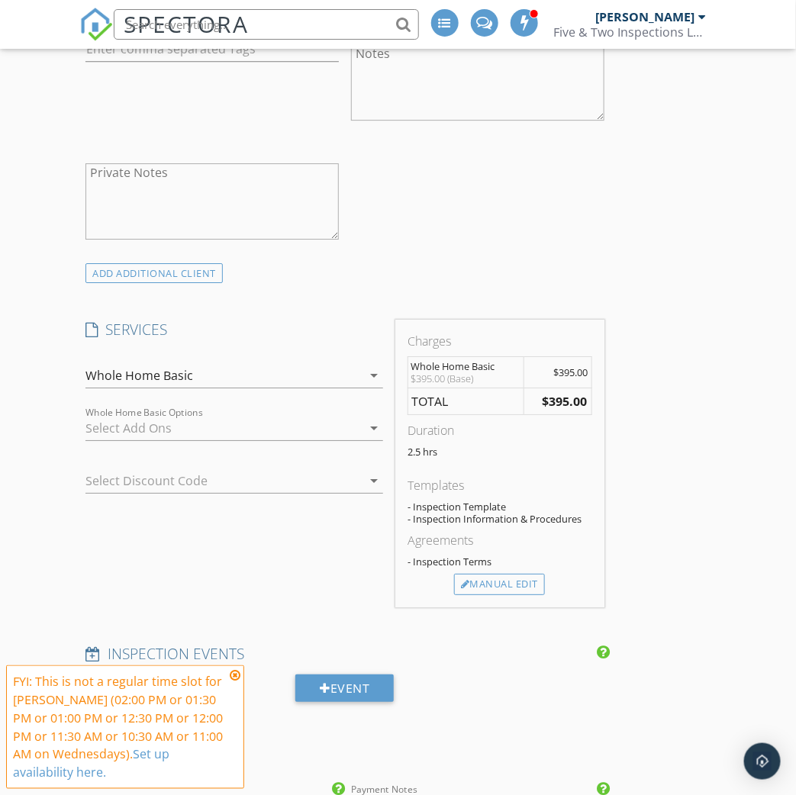
click at [292, 426] on div at bounding box center [223, 428] width 276 height 24
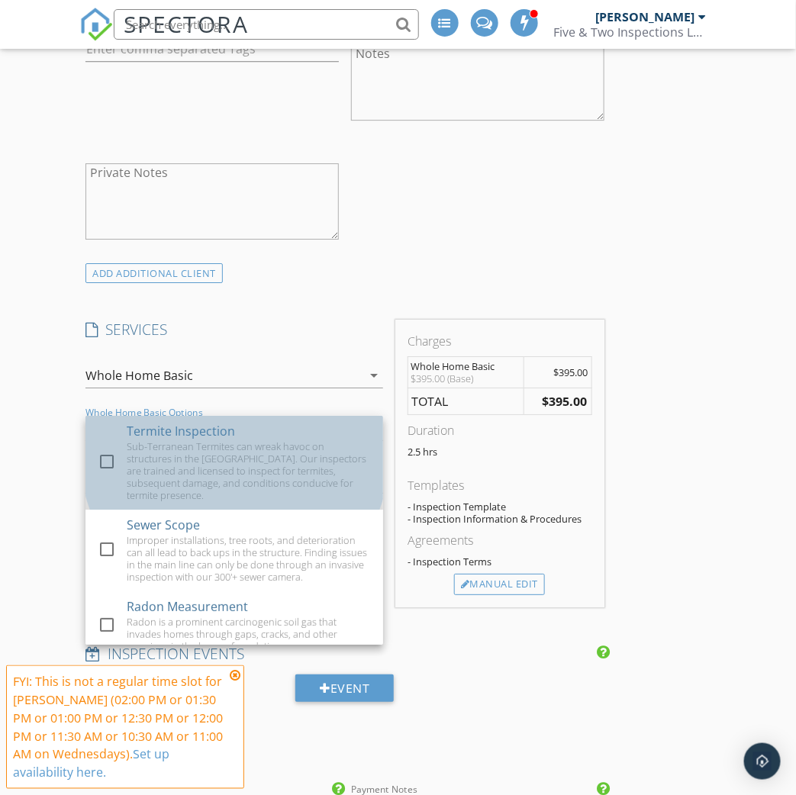
click at [291, 443] on div "Sub-Terranean Termites can wreak havoc on structures in the Midwest. Our inspec…" at bounding box center [249, 470] width 244 height 61
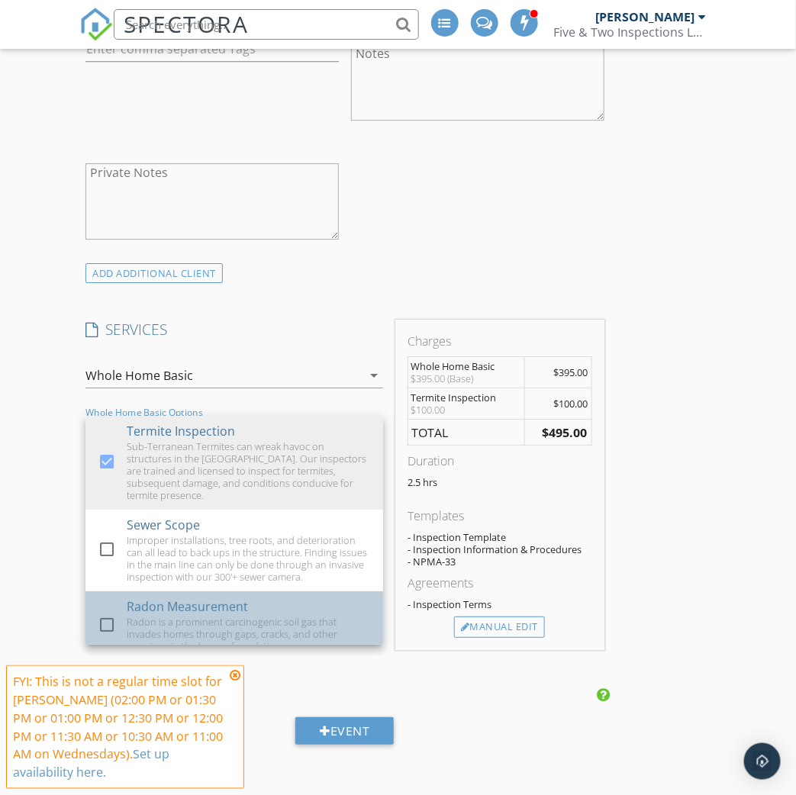
click at [277, 591] on div "Radon Measurement Radon is a prominent carcinogenic soil gas that invades homes…" at bounding box center [249, 625] width 244 height 69
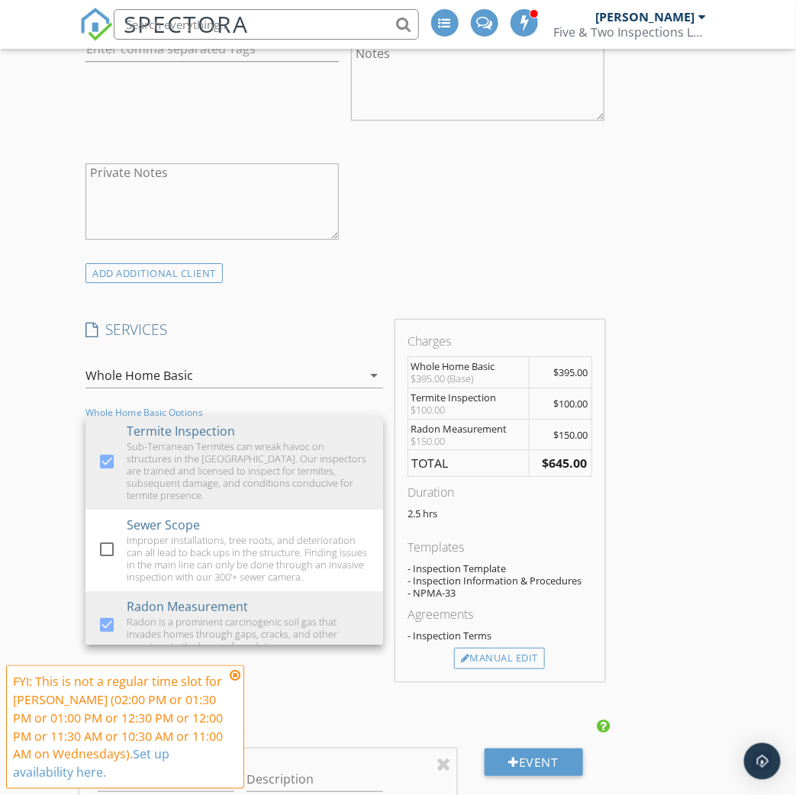
click at [494, 270] on div "ADD ADDITIONAL client" at bounding box center [344, 273] width 530 height 21
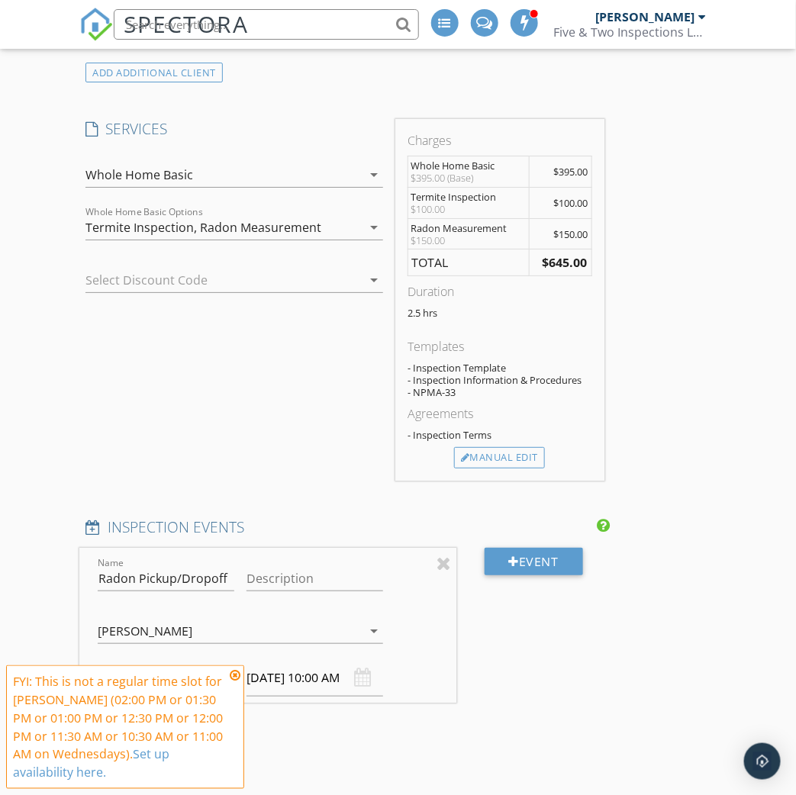
scroll to position [1462, 0]
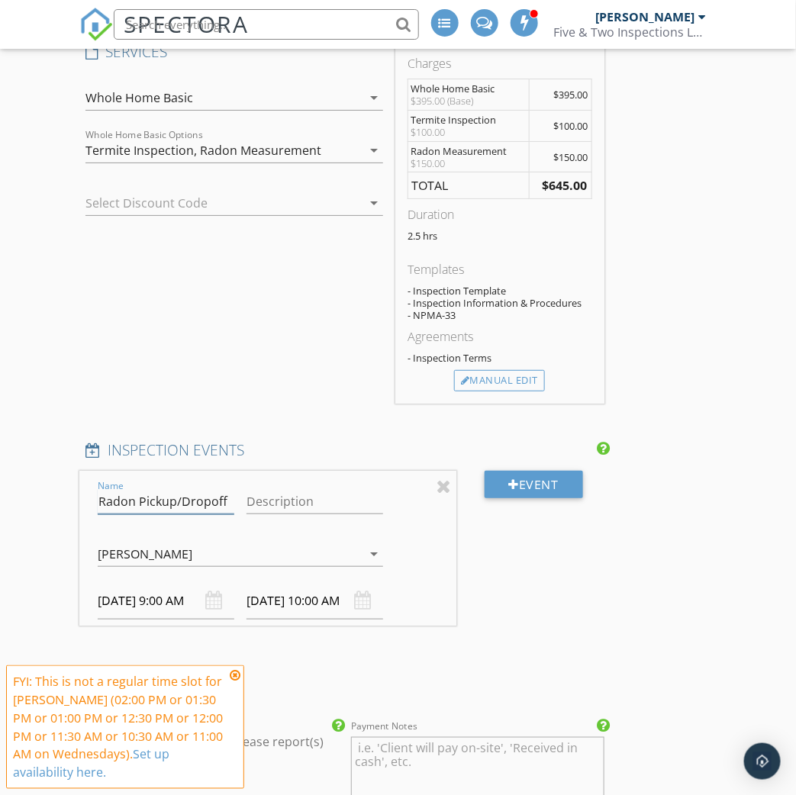
click at [200, 497] on input "Radon Pickup/Dropoff" at bounding box center [166, 501] width 137 height 25
type input "Radon Pickup"
click at [179, 584] on input "10/01/2025 9:00 AM" at bounding box center [166, 600] width 137 height 37
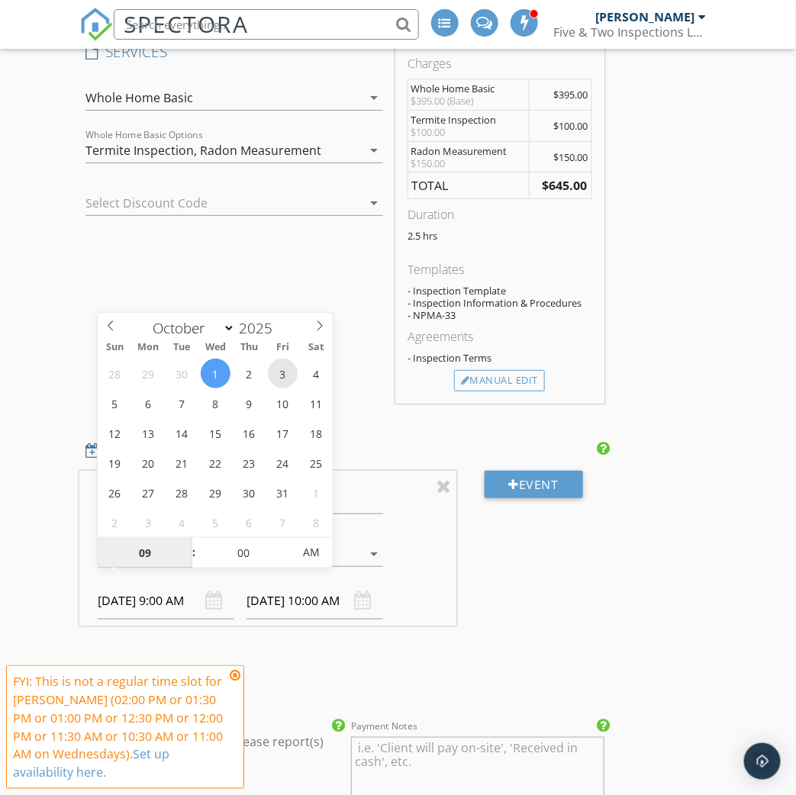
type input "10/03/2025 9:00 AM"
type input "10/03/2025 10:00 AM"
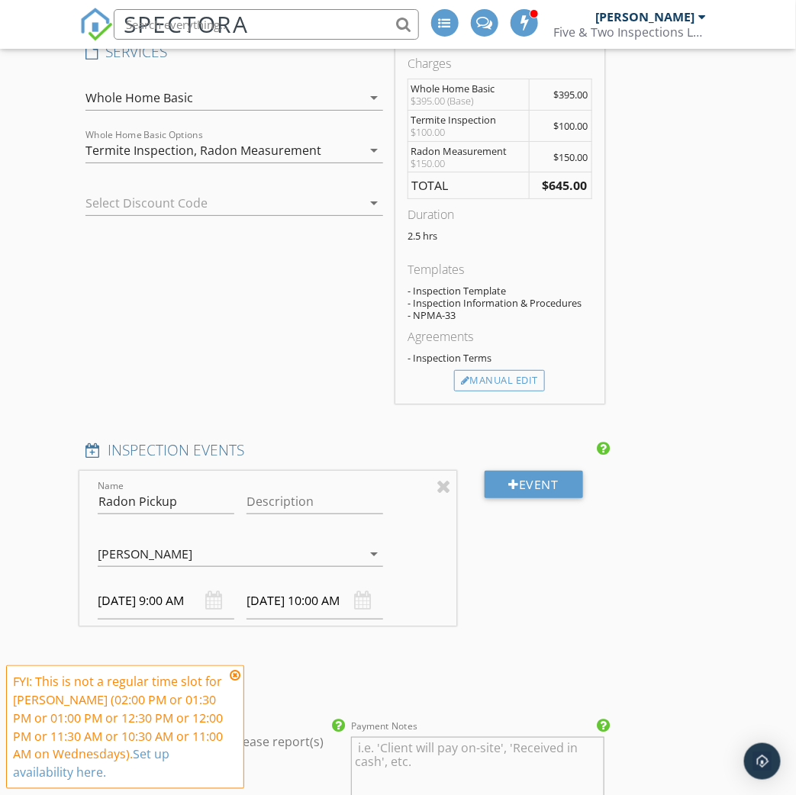
click at [34, 418] on div "New Inspection Click here to use the New Order Form INSPECTOR(S) check_box Matt…" at bounding box center [398, 366] width 796 height 3417
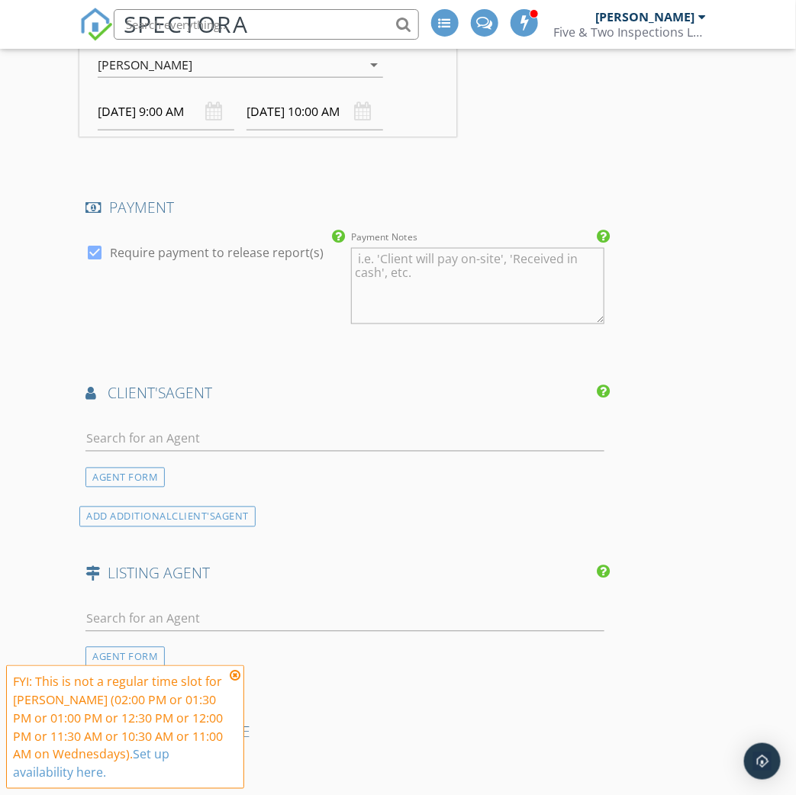
scroll to position [1960, 0]
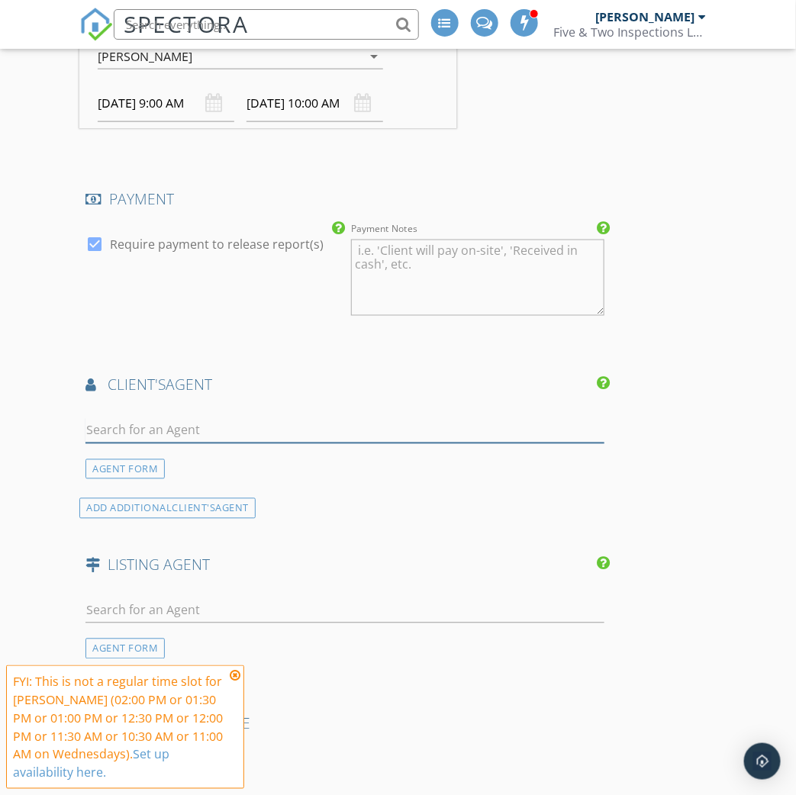
click at [253, 419] on input "text" at bounding box center [344, 430] width 518 height 25
type input "Kyla Bass"
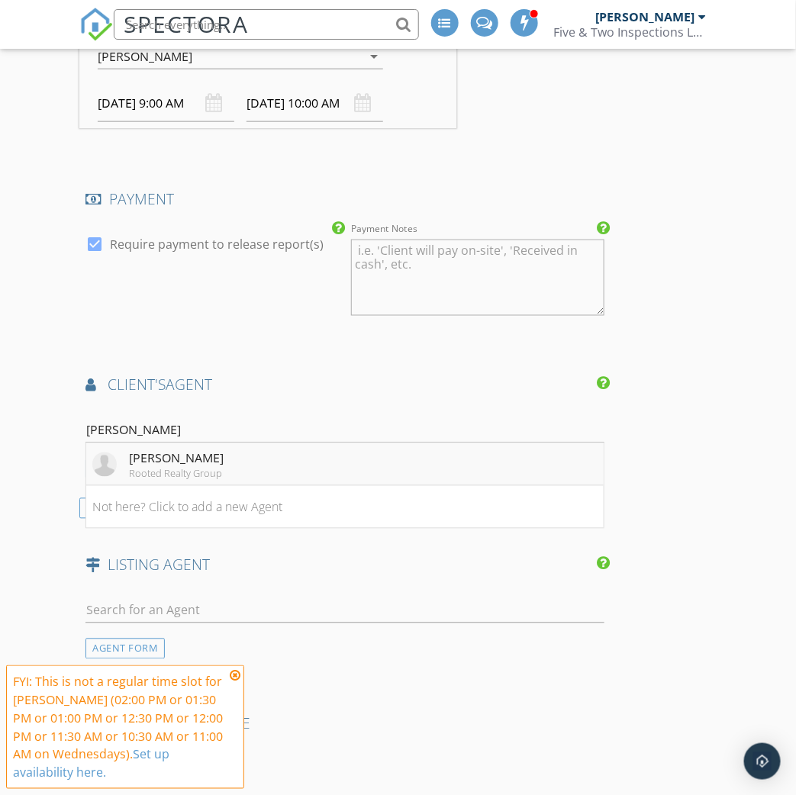
click at [240, 446] on li "Kyla Bassett Rooted Realty Group" at bounding box center [344, 464] width 517 height 43
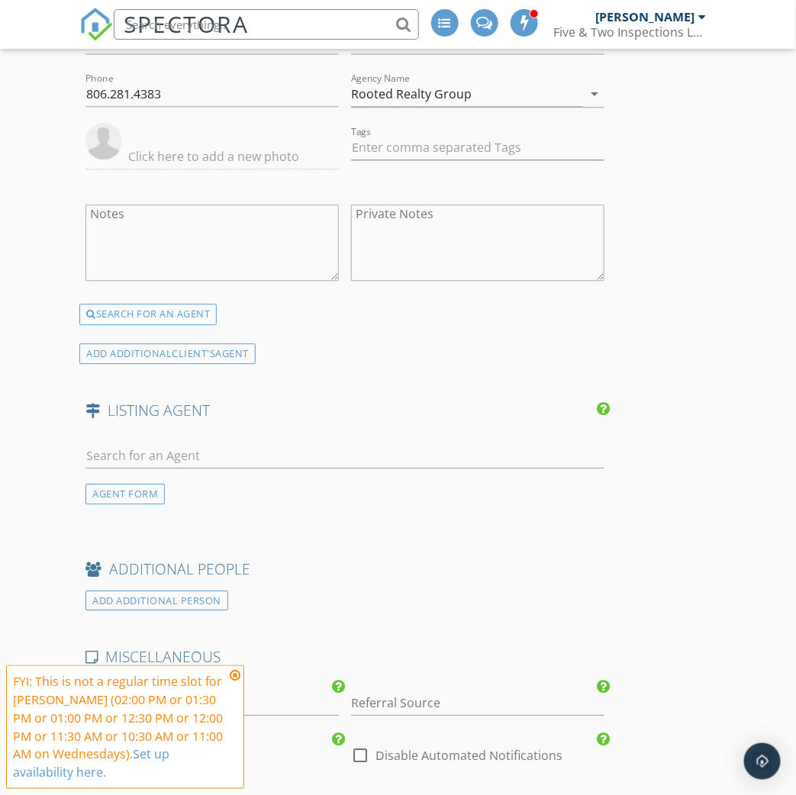
scroll to position [2433, 0]
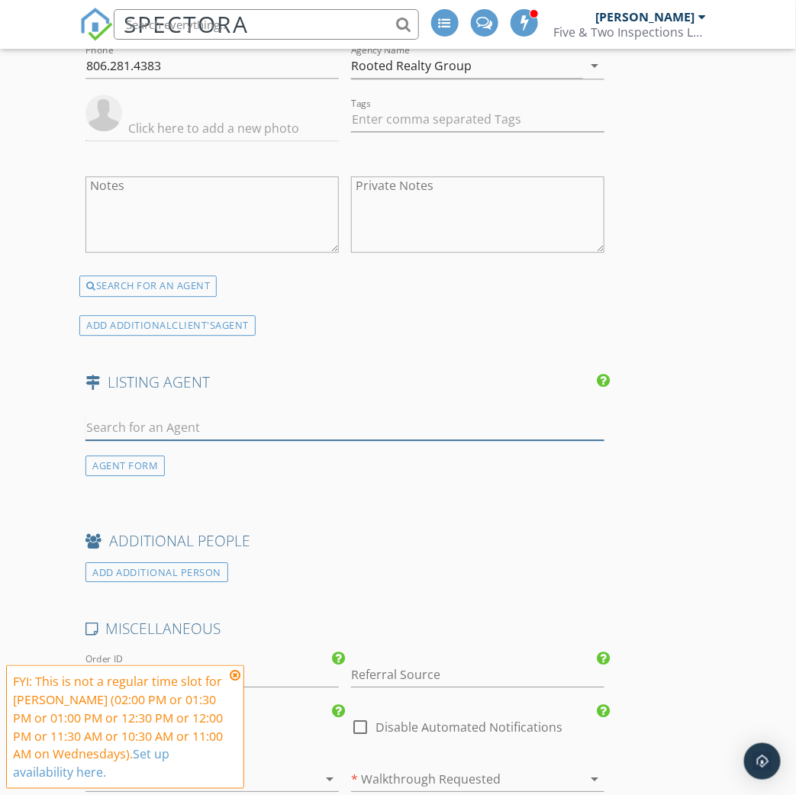
click at [270, 415] on input "text" at bounding box center [344, 427] width 518 height 25
type input "Mitch Cole"
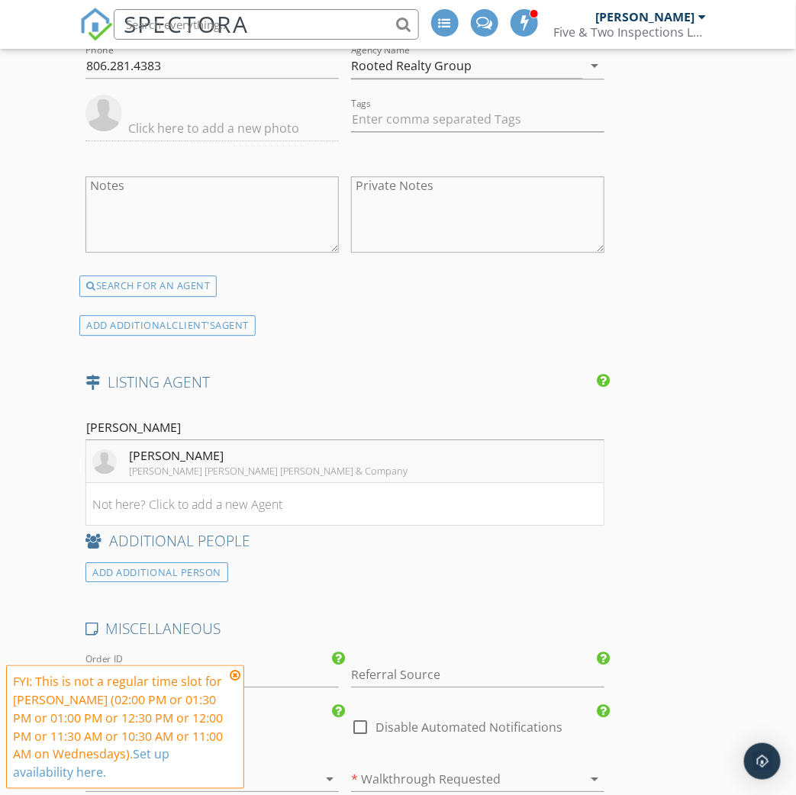
click at [266, 446] on div "Mitch Coleman" at bounding box center [268, 455] width 279 height 18
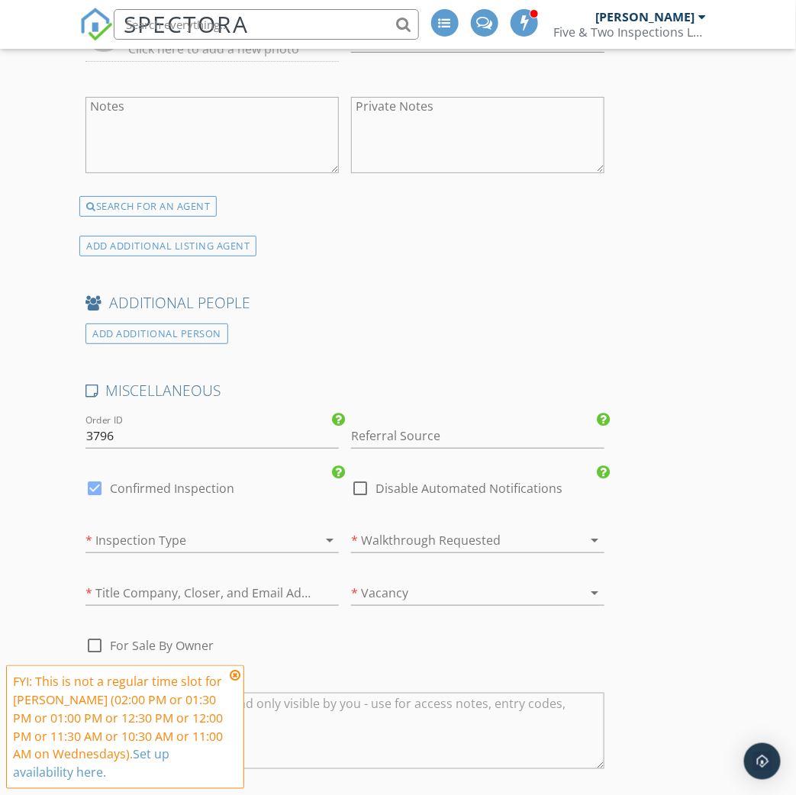
scroll to position [2989, 0]
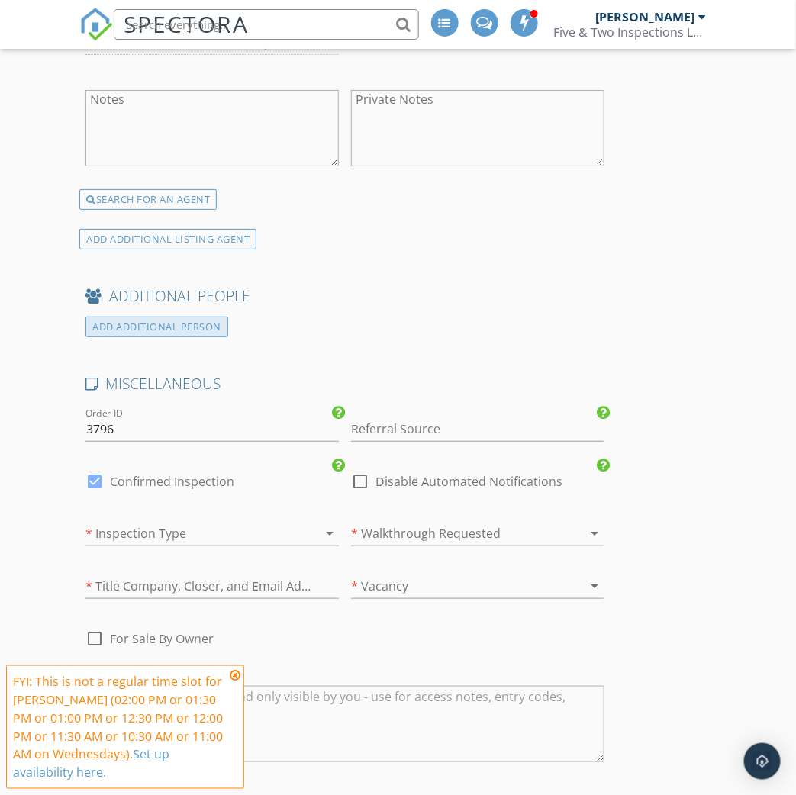
click at [205, 317] on div "ADD ADDITIONAL PERSON" at bounding box center [156, 327] width 143 height 21
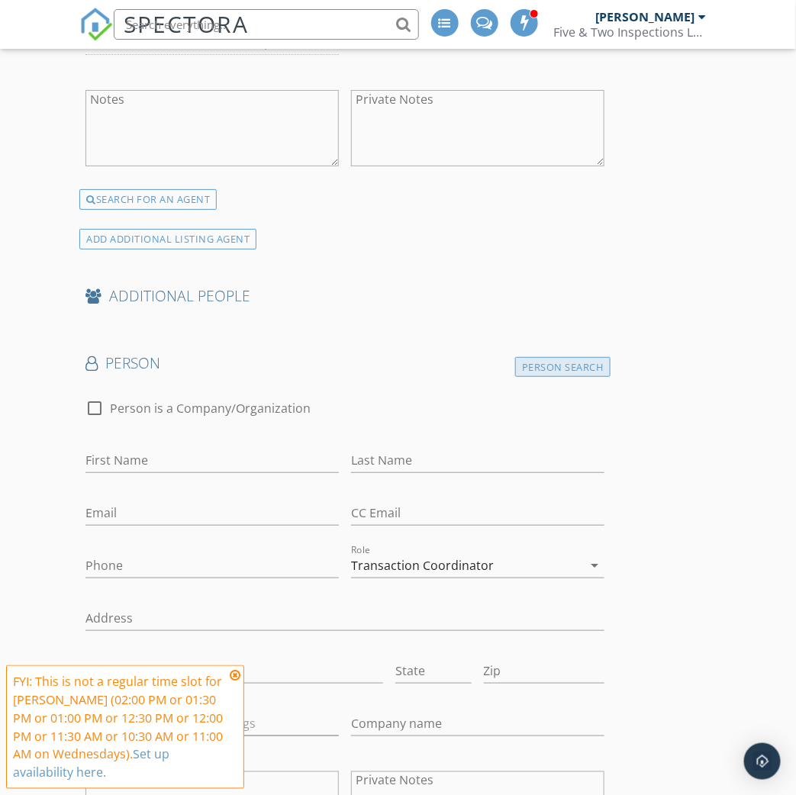
click at [546, 357] on div "Person Search" at bounding box center [562, 367] width 95 height 21
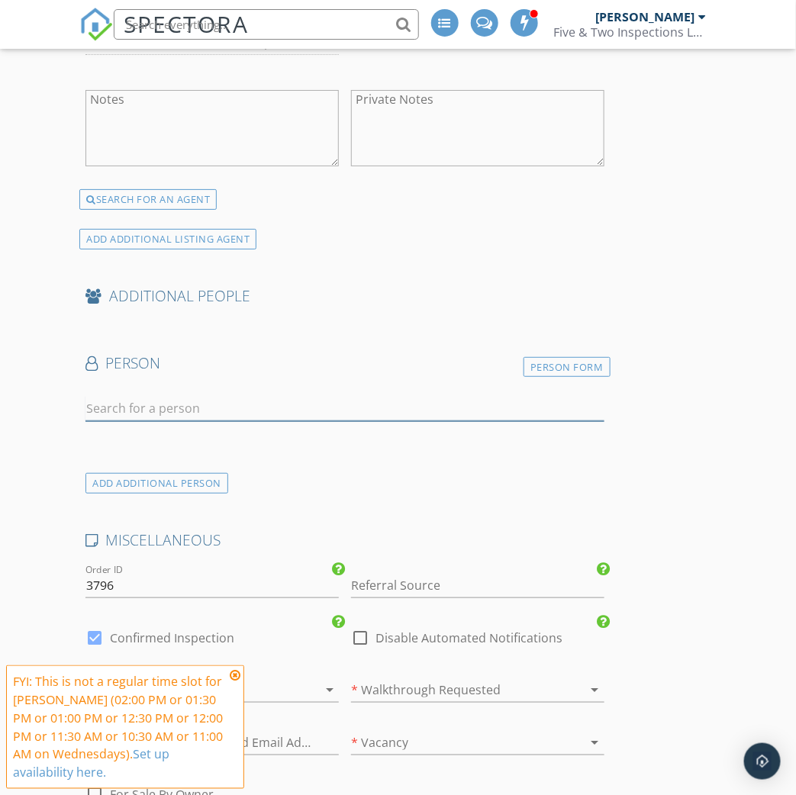
click at [250, 399] on input "text" at bounding box center [344, 408] width 518 height 25
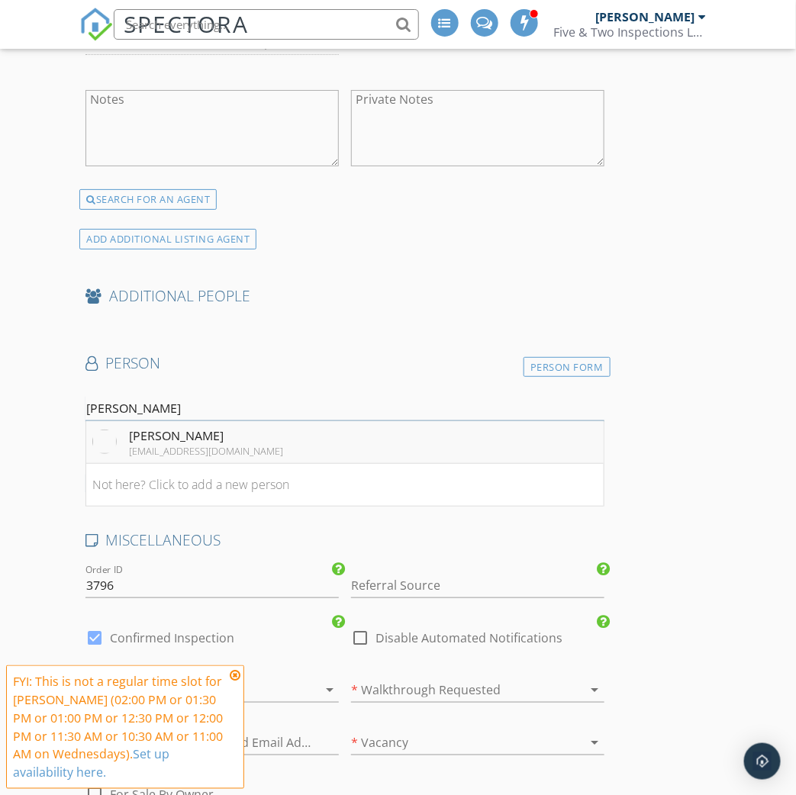
type input "Graves"
click at [236, 427] on div "Hope Graves" at bounding box center [206, 436] width 154 height 18
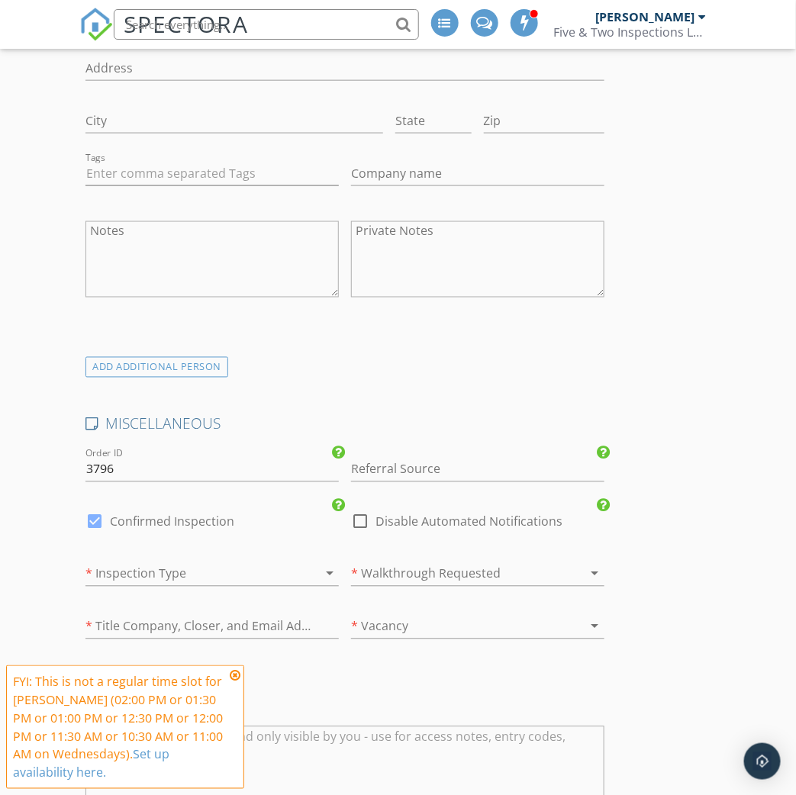
scroll to position [3603, 0]
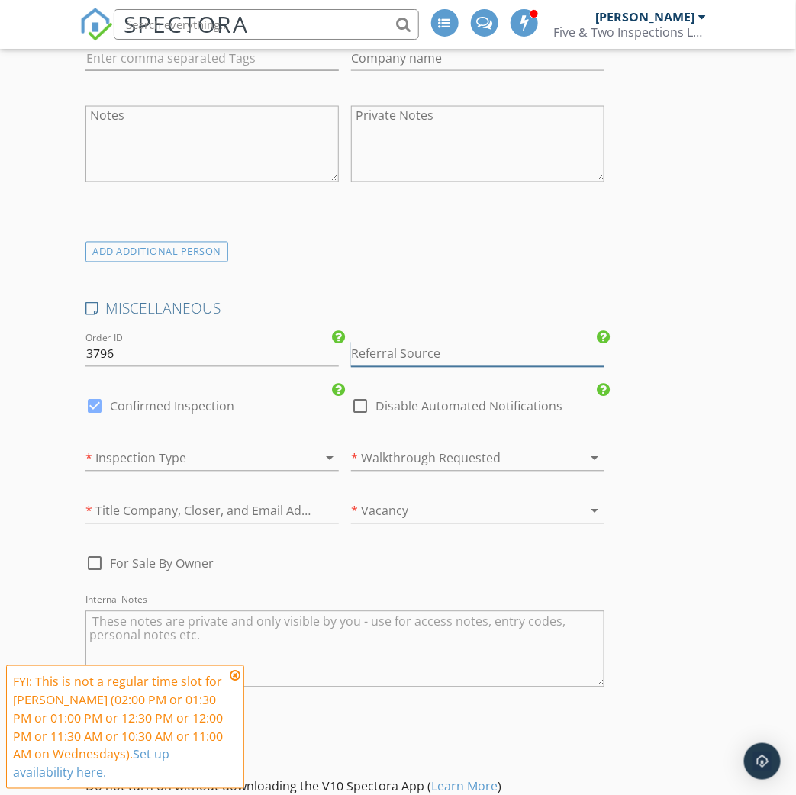
click at [443, 342] on input "Referral Source" at bounding box center [477, 354] width 253 height 25
type input "Kyla Bassett"
click at [475, 369] on div "Kyla Bassett" at bounding box center [478, 384] width 252 height 31
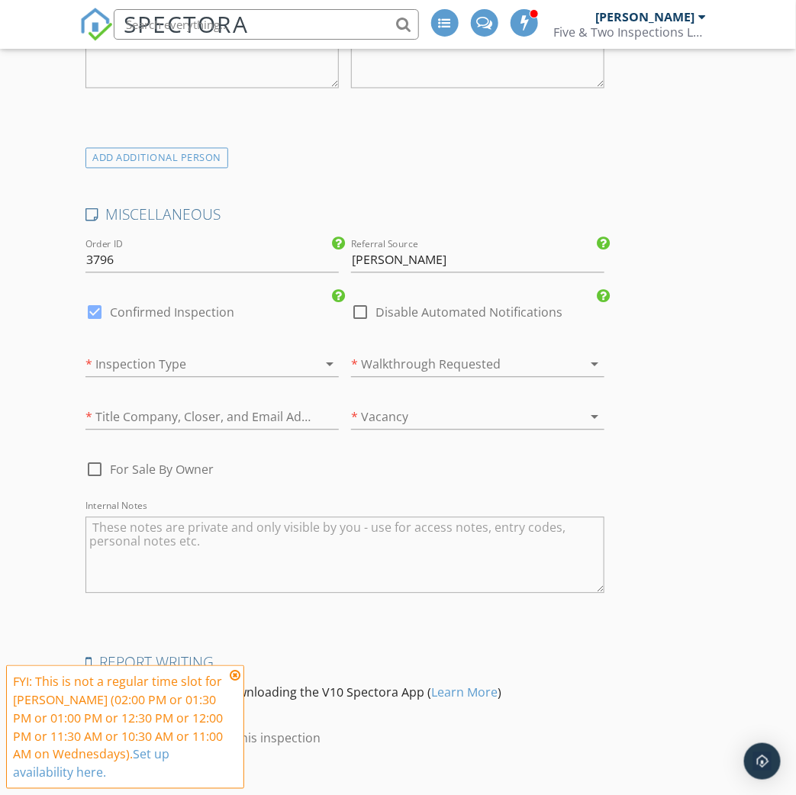
scroll to position [3727, 0]
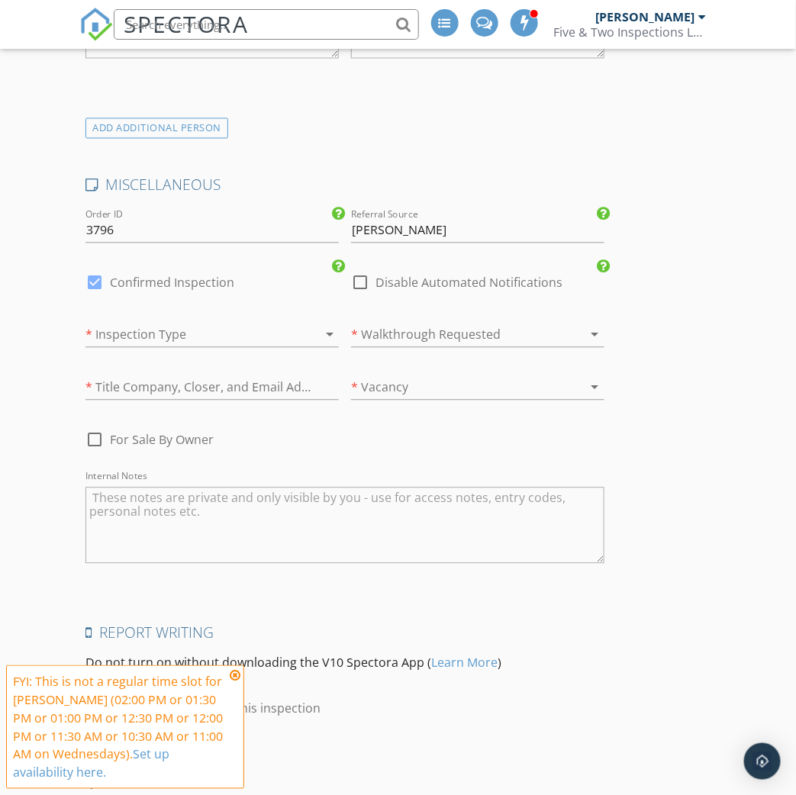
click at [459, 323] on div at bounding box center [456, 335] width 211 height 24
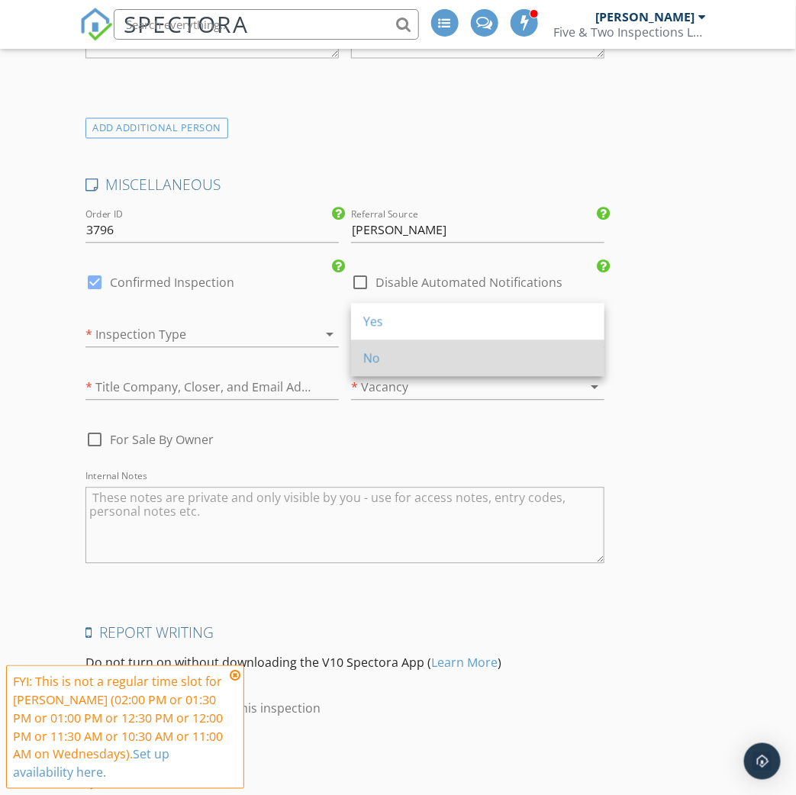
click at [456, 359] on div "No" at bounding box center [477, 359] width 229 height 18
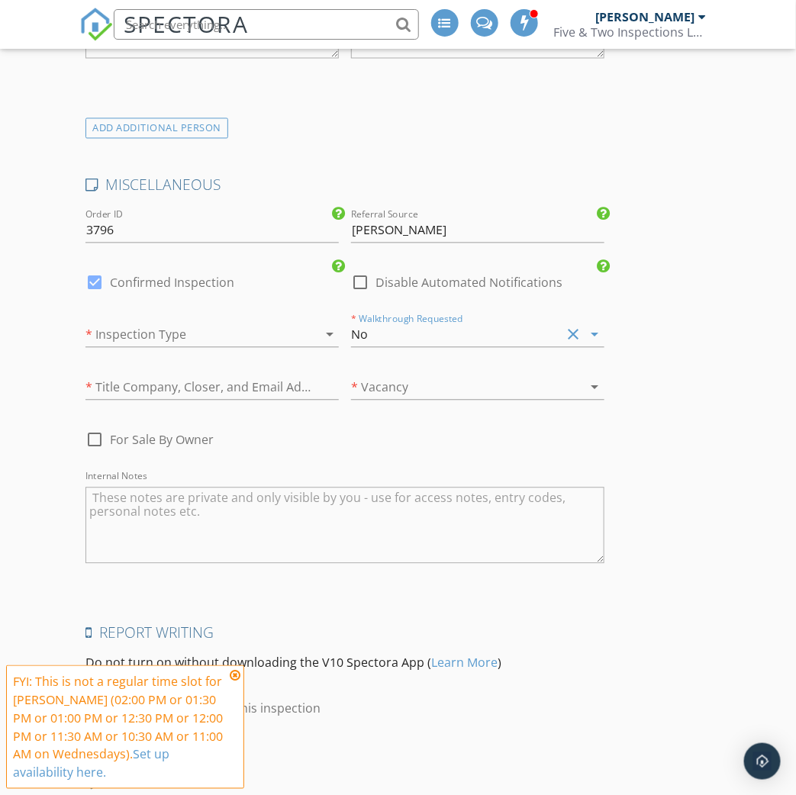
click at [457, 375] on div at bounding box center [456, 387] width 211 height 24
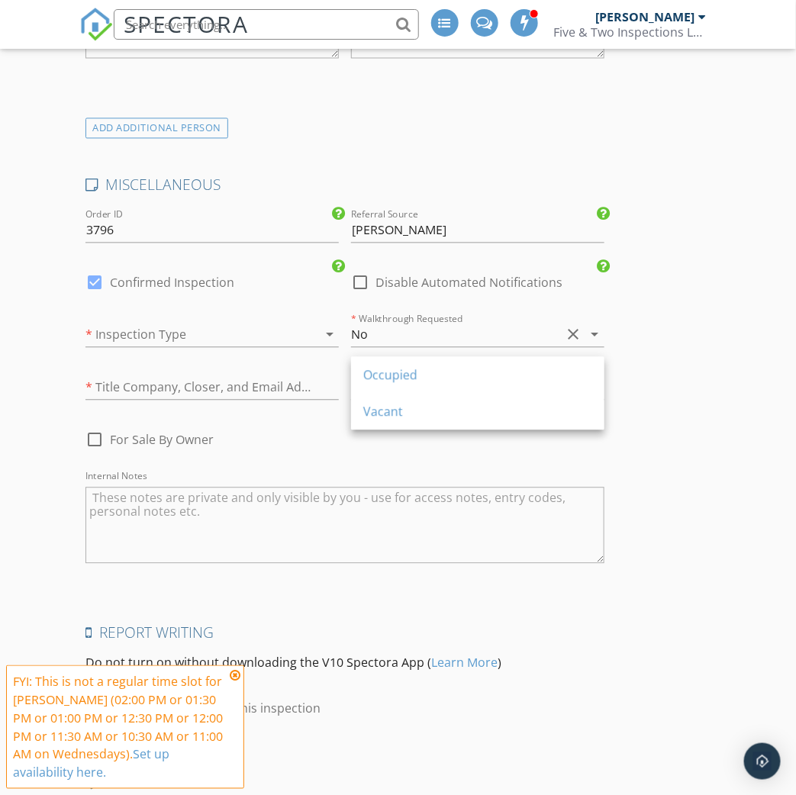
click at [227, 323] on div at bounding box center [190, 335] width 211 height 24
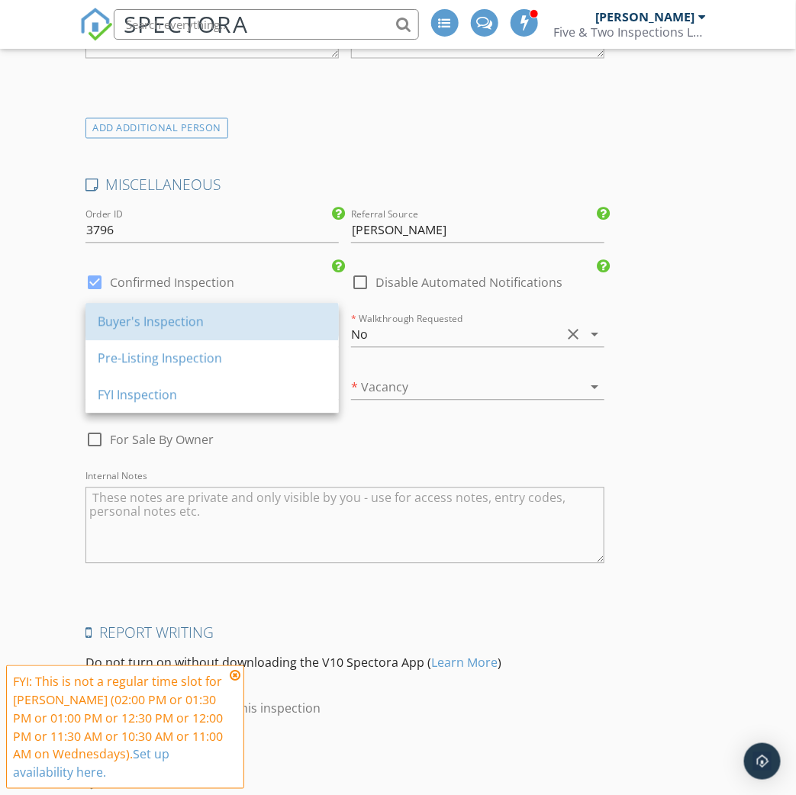
click at [227, 322] on div "Buyer's Inspection" at bounding box center [212, 322] width 229 height 18
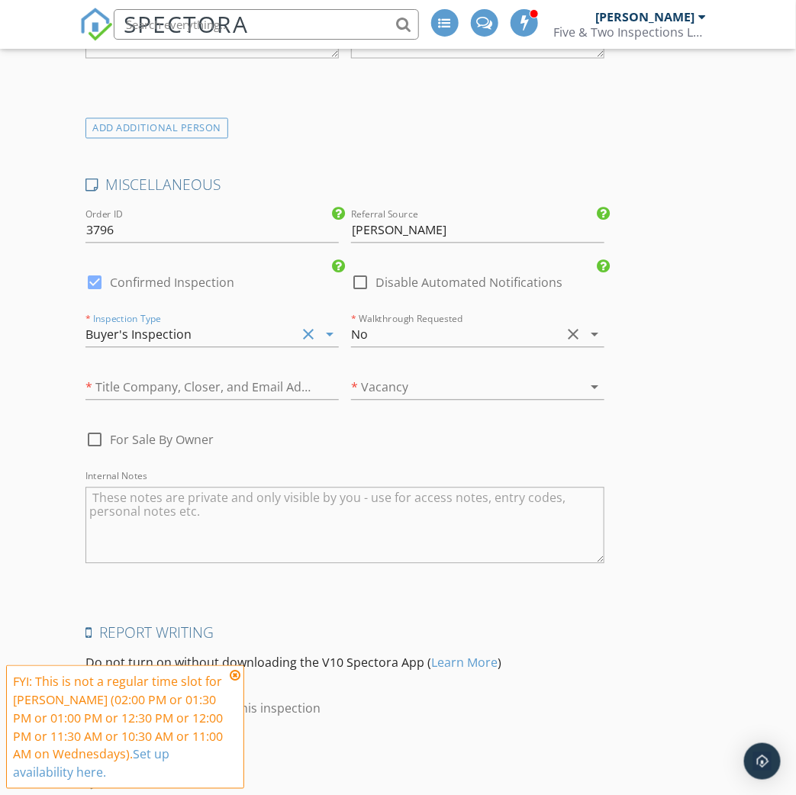
click at [124, 276] on label "Confirmed Inspection" at bounding box center [172, 283] width 124 height 15
checkbox input "false"
checkbox input "true"
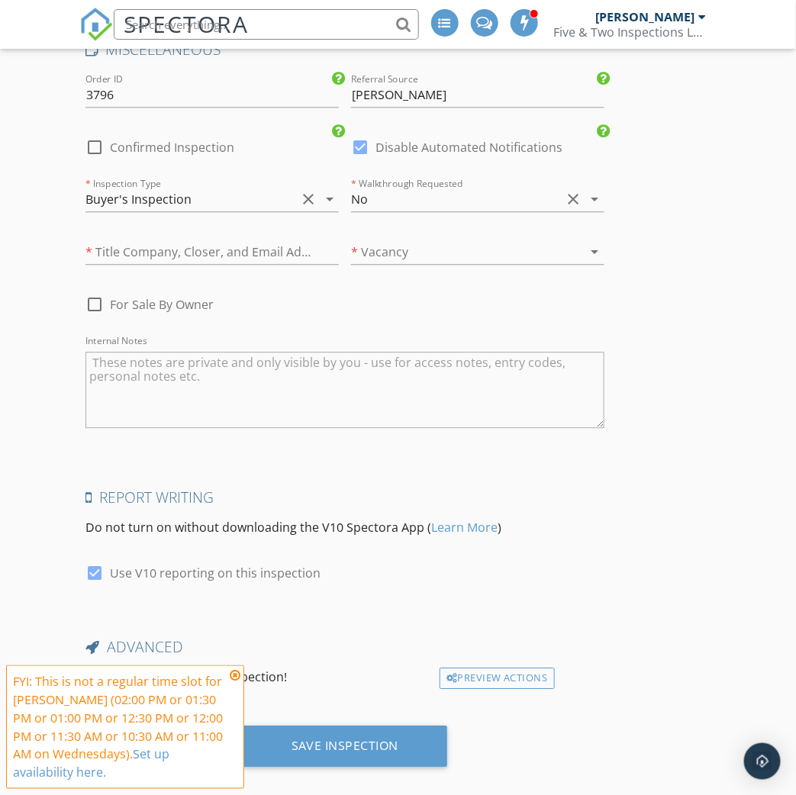
scroll to position [3862, 0]
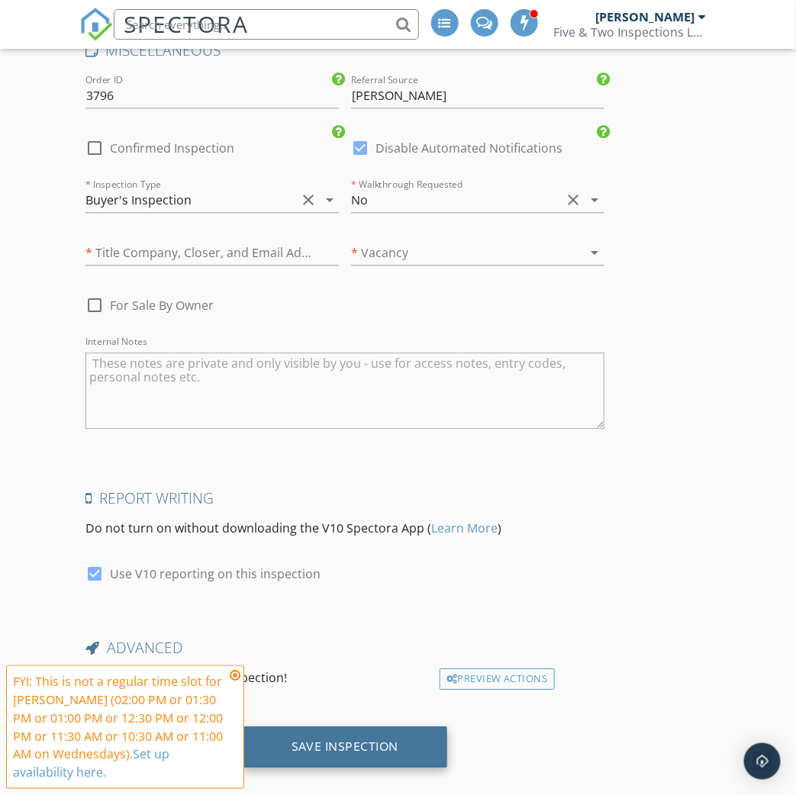
click at [365, 739] on div "Save Inspection" at bounding box center [346, 746] width 108 height 15
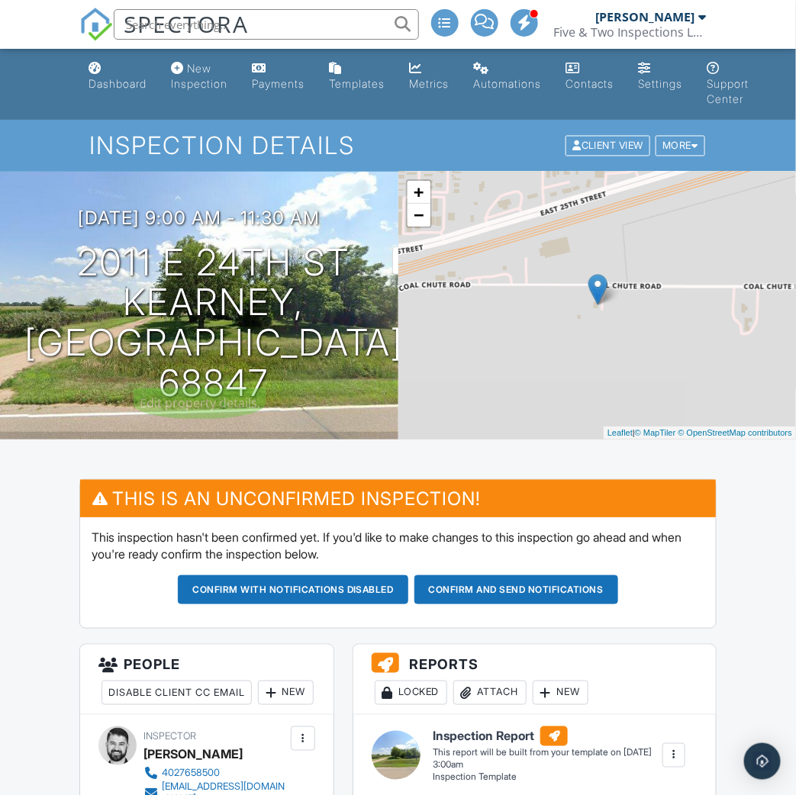
click at [236, 286] on h1 "2011 E 24th St Kearney, NE 68847" at bounding box center [213, 323] width 379 height 161
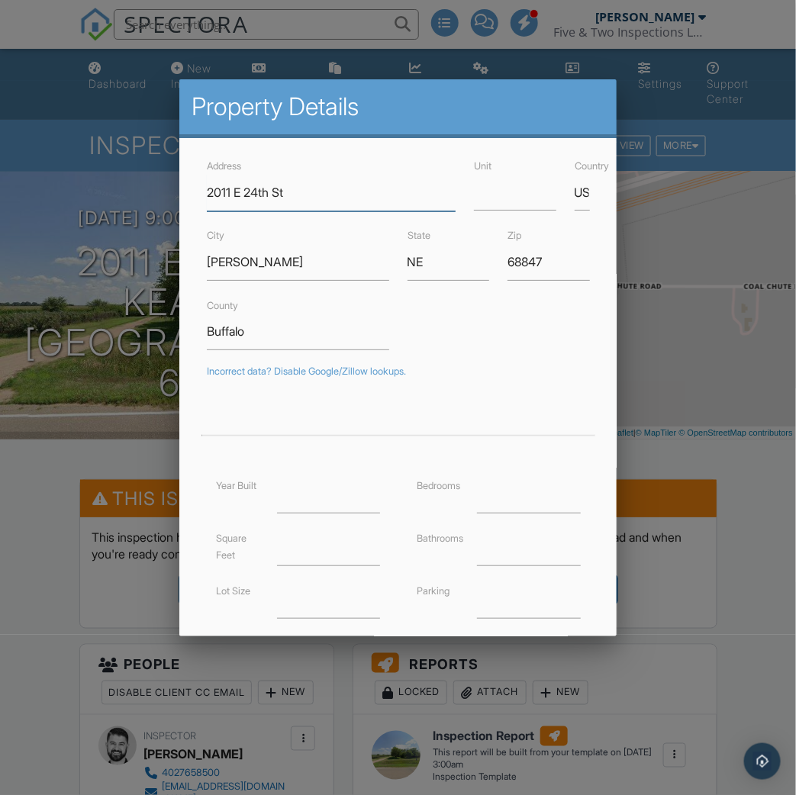
click at [251, 192] on input "2011 E 24th St" at bounding box center [331, 192] width 249 height 37
type input "2011 E 34th St"
type input "40.7087821"
type input "-99.0552744"
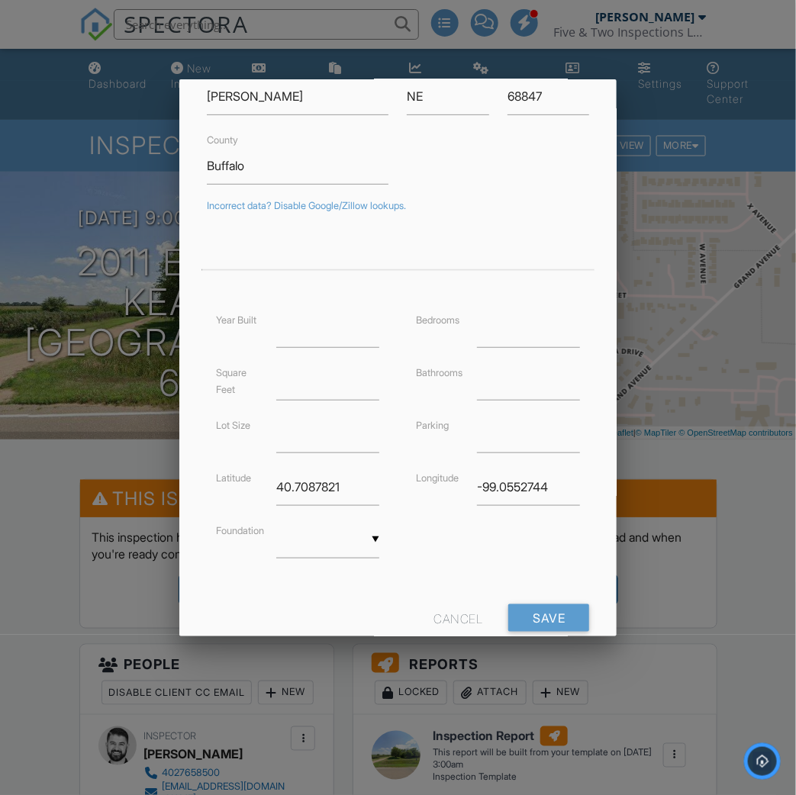
scroll to position [170, 0]
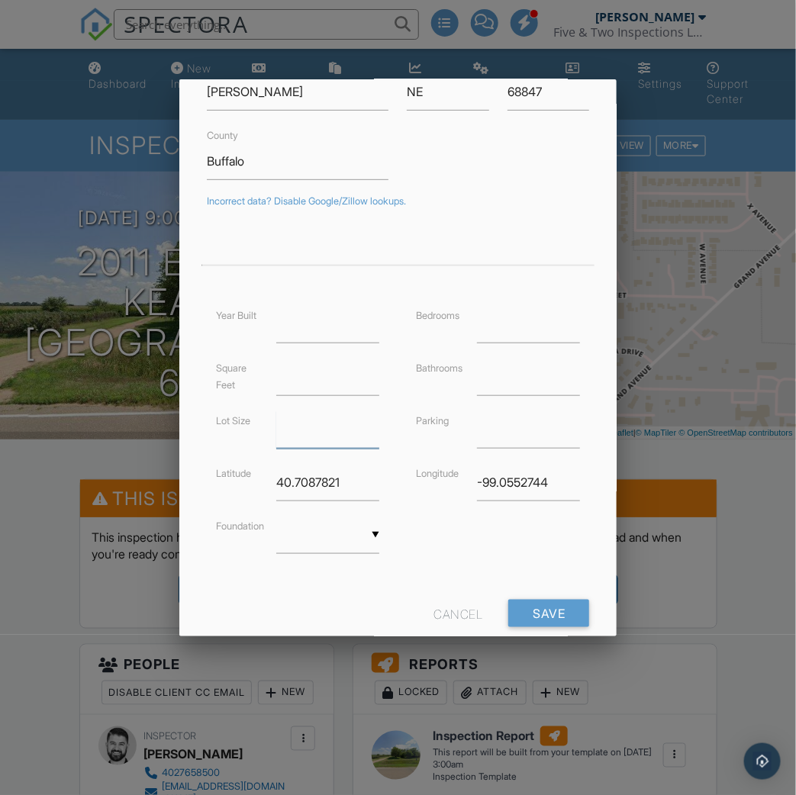
click at [302, 433] on input "number" at bounding box center [327, 429] width 103 height 37
click at [542, 614] on input "Save" at bounding box center [548, 613] width 81 height 27
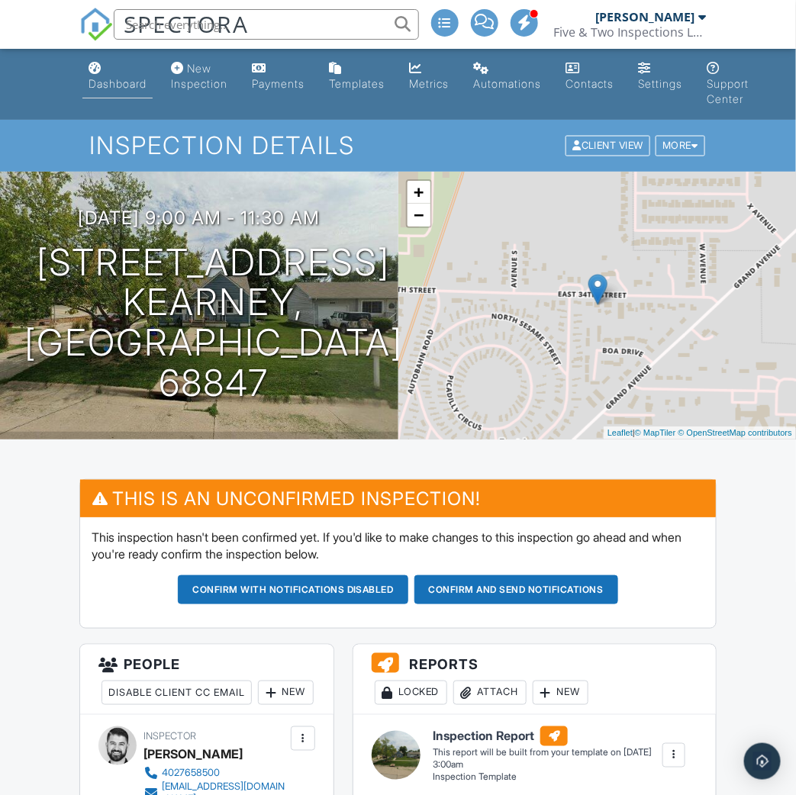
click at [104, 83] on div "Dashboard" at bounding box center [118, 83] width 58 height 13
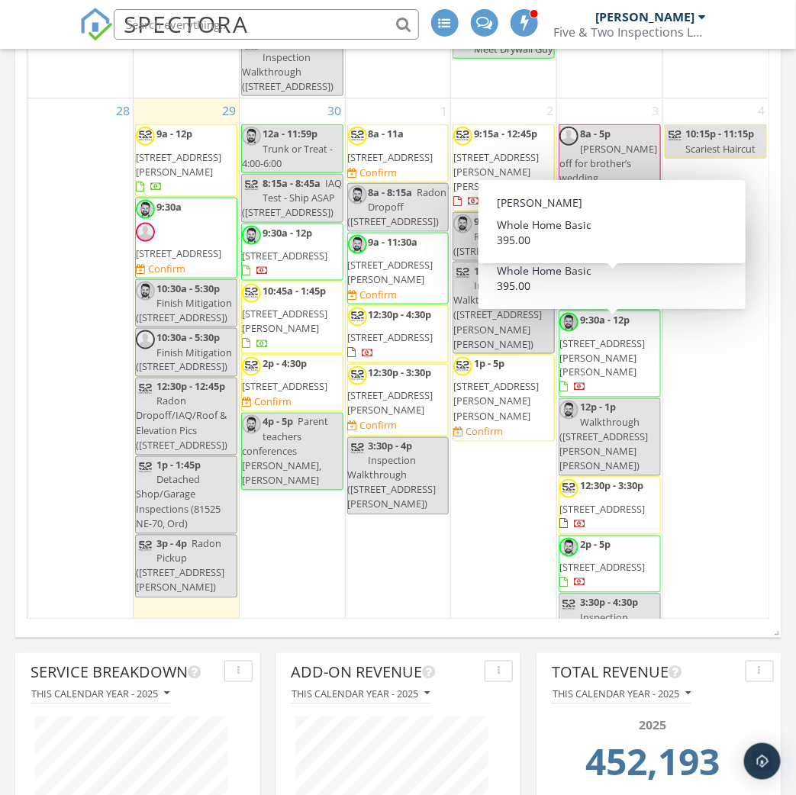
scroll to position [1516, 0]
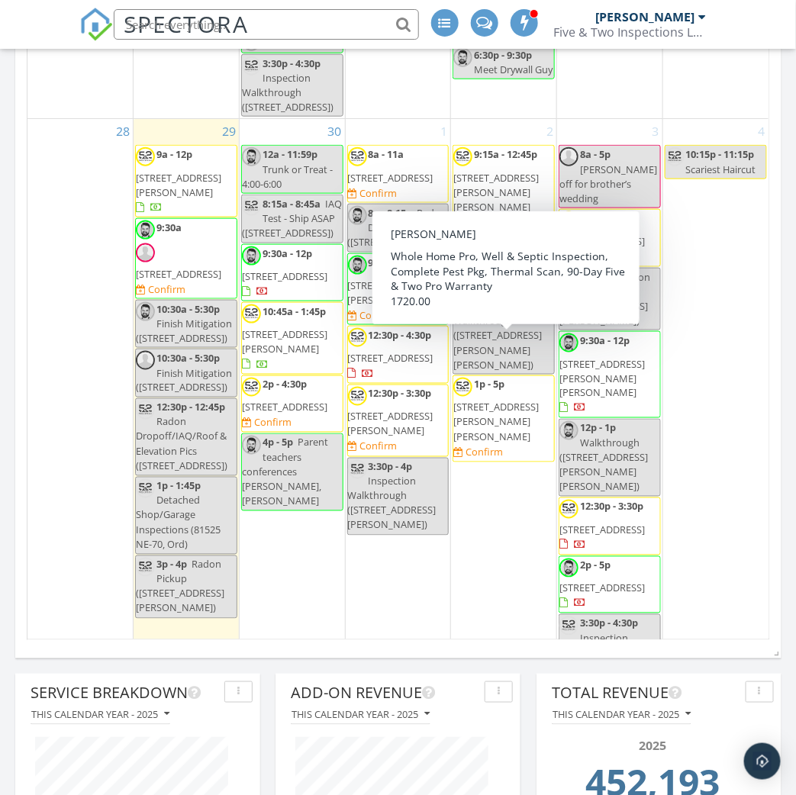
click at [485, 461] on div "2 9:15a - 12:45p [STREET_ADDRESS][PERSON_NAME][PERSON_NAME] 9:30a - 10a Radon P…" at bounding box center [503, 431] width 105 height 624
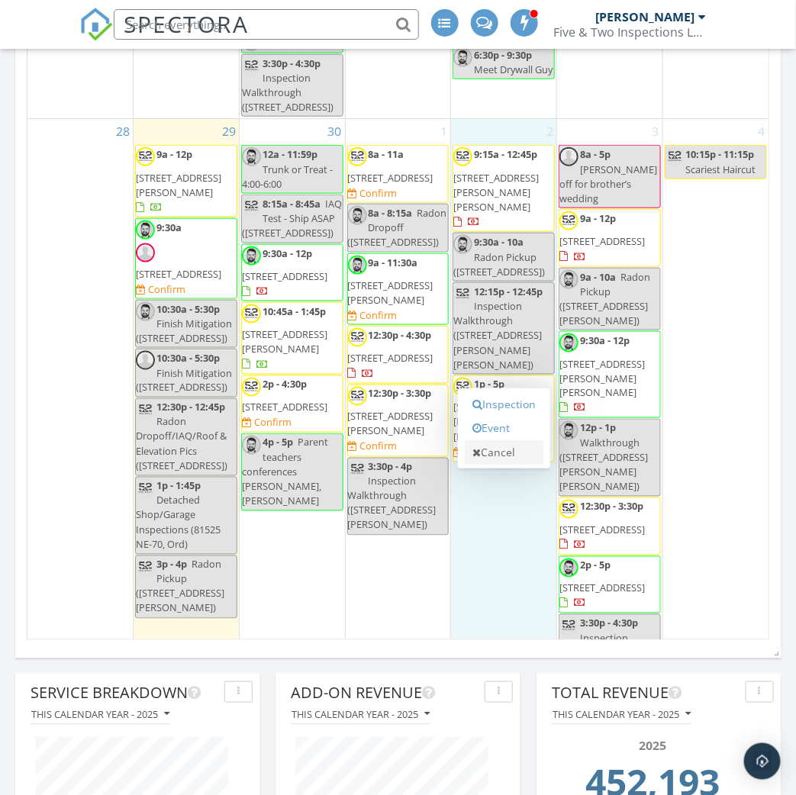
click at [501, 446] on link "Cancel" at bounding box center [504, 452] width 79 height 24
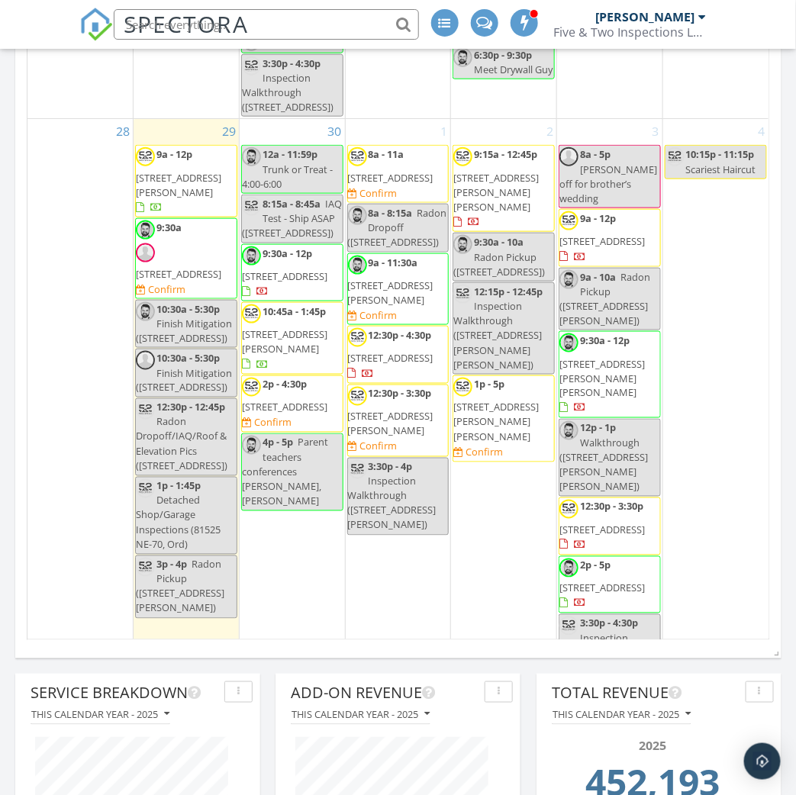
click at [625, 234] on span "[STREET_ADDRESS]" at bounding box center [601, 241] width 85 height 14
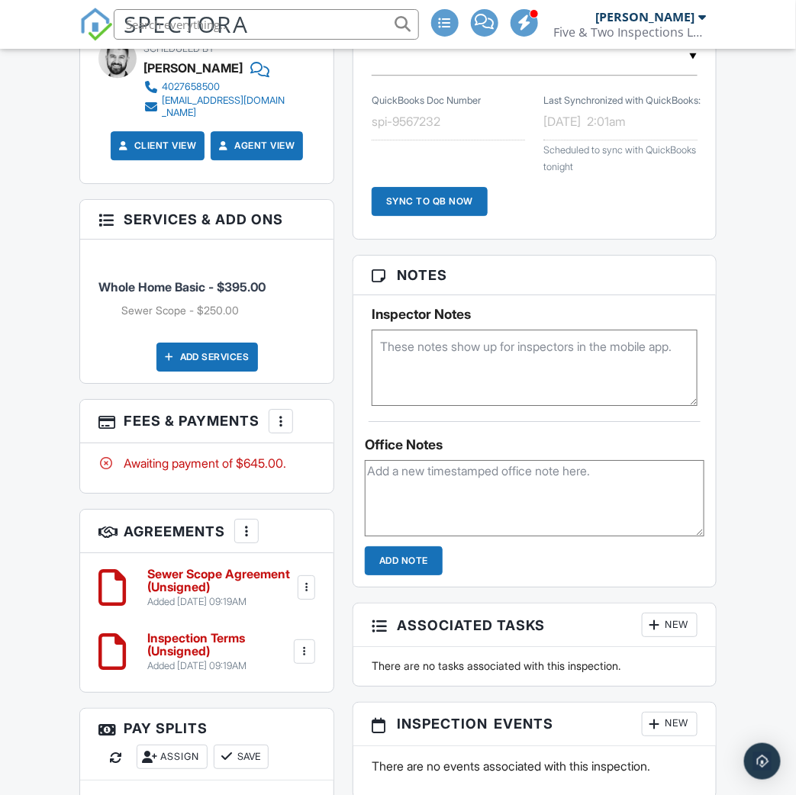
scroll to position [1142, 0]
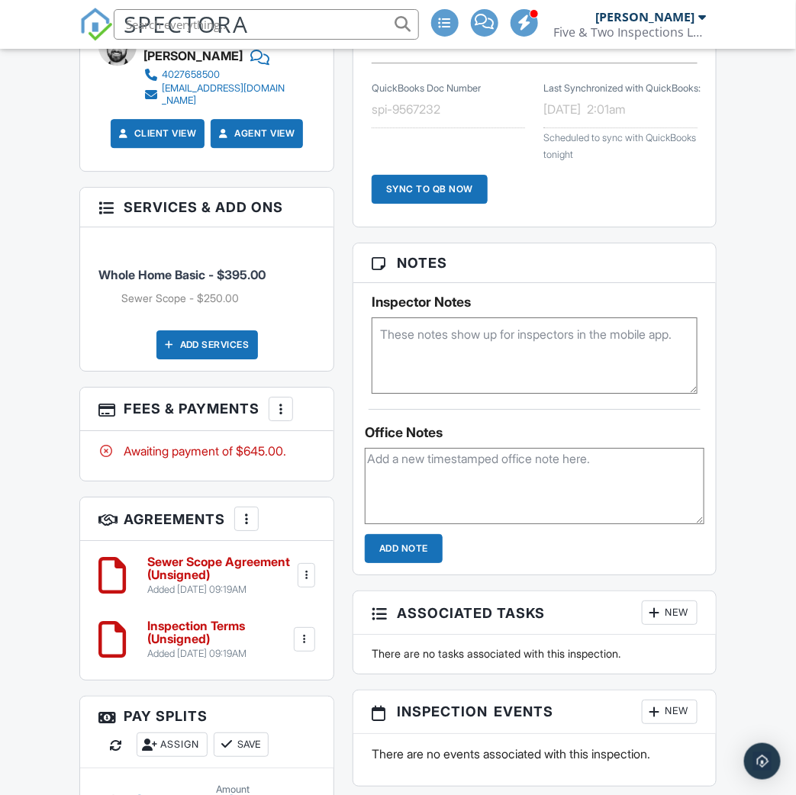
click at [480, 334] on textarea at bounding box center [535, 355] width 326 height 76
paste textarea "Yes that is fine. Lockbox code 7214. It is vacant."
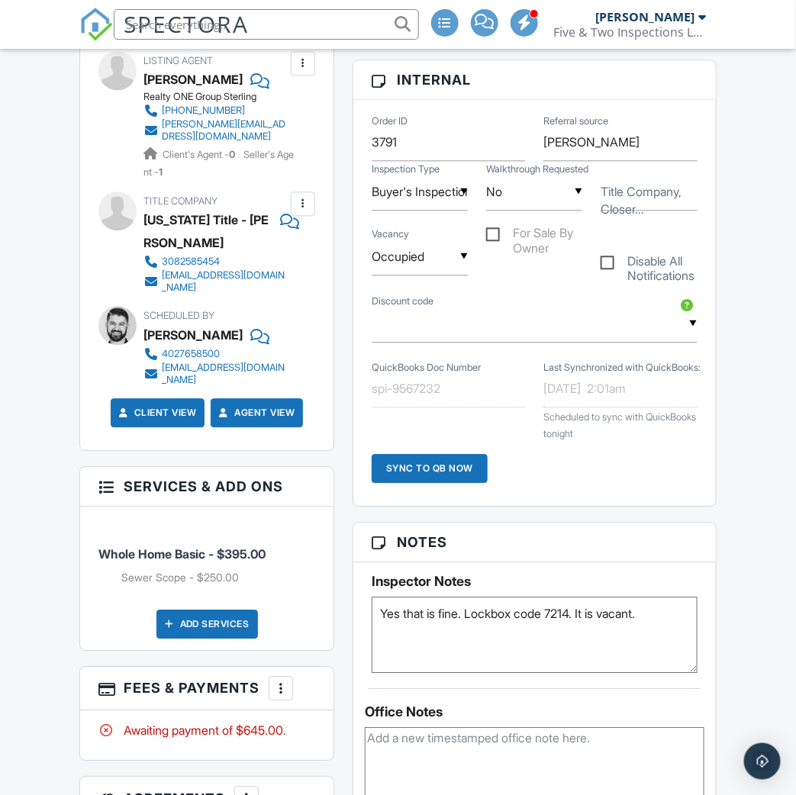
scroll to position [831, 0]
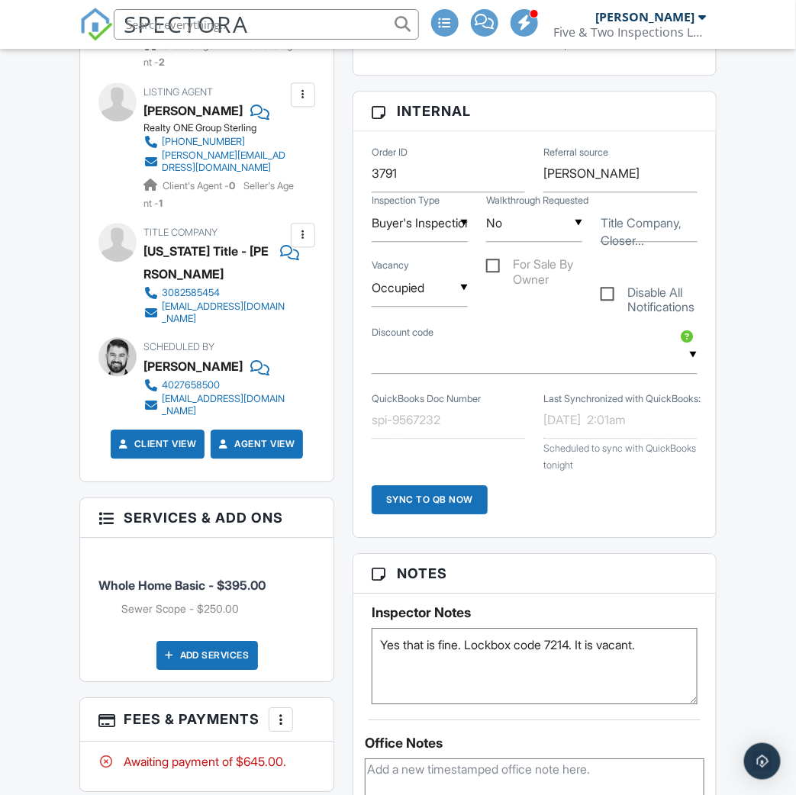
type textarea "Yes that is fine. Lockbox code 7214. It is vacant."
click at [404, 282] on input "Occupied" at bounding box center [420, 287] width 96 height 37
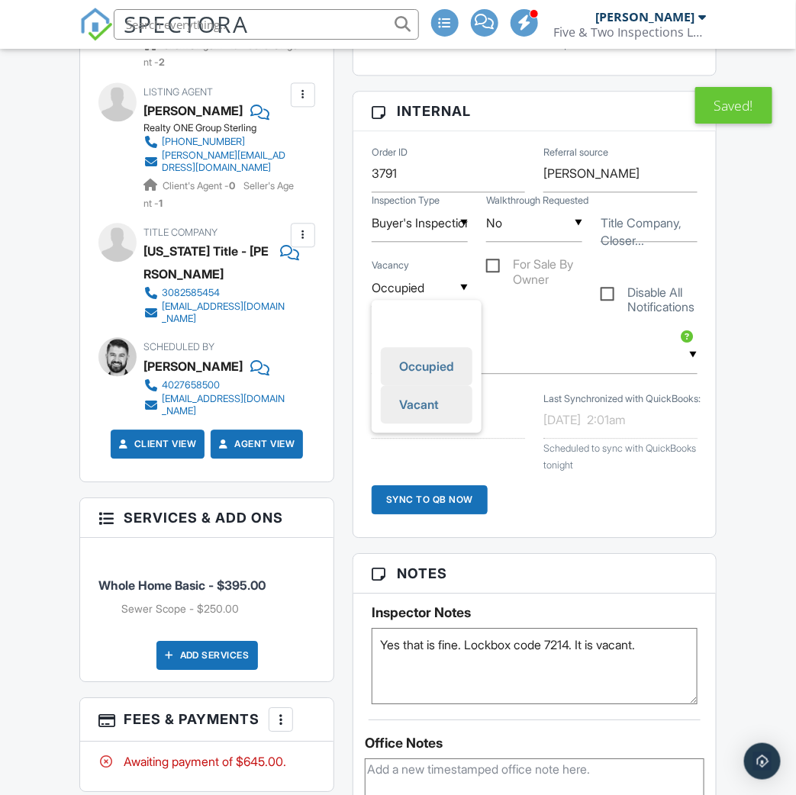
click at [408, 391] on span "Vacant" at bounding box center [419, 404] width 64 height 38
type input "Vacant"
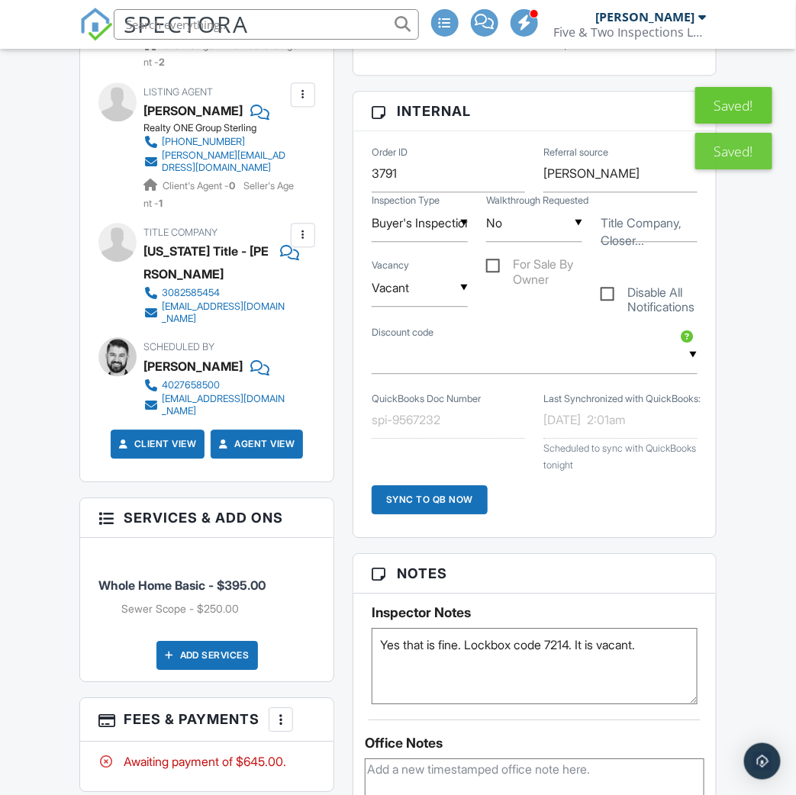
click at [31, 241] on div "Dashboard New Inspection Payments Templates Metrics Automations Contacts Settin…" at bounding box center [398, 682] width 796 height 2929
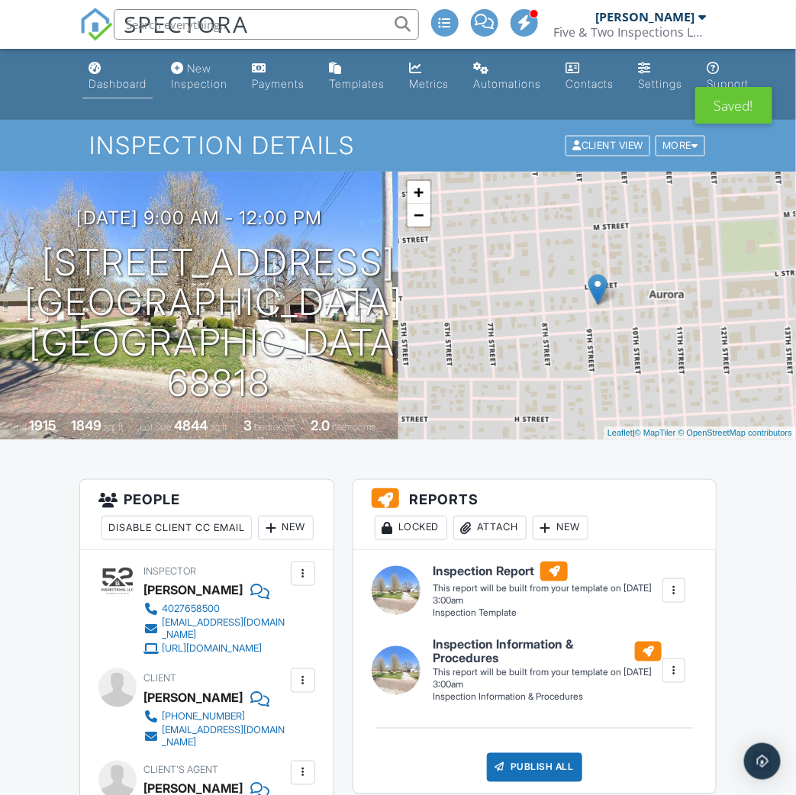
click at [102, 80] on div "Dashboard" at bounding box center [118, 83] width 58 height 13
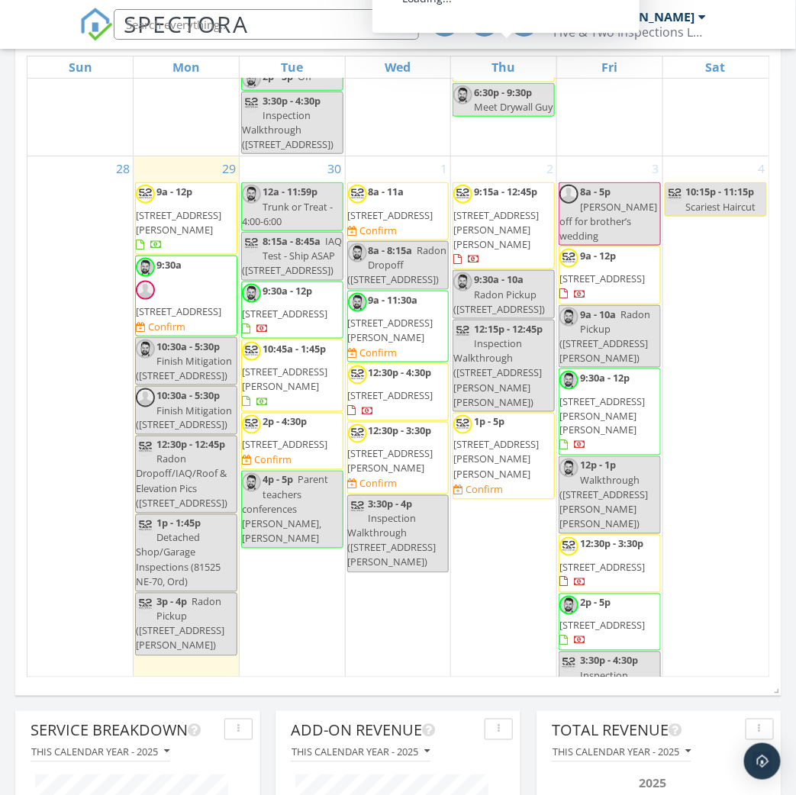
scroll to position [1345, 0]
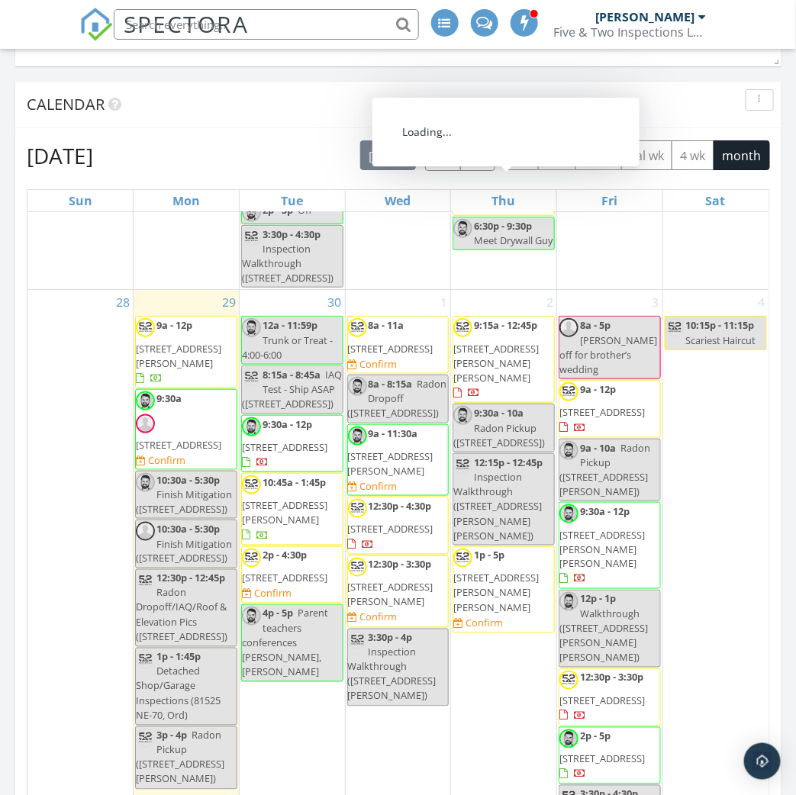
click at [476, 158] on span "button" at bounding box center [478, 156] width 18 height 18
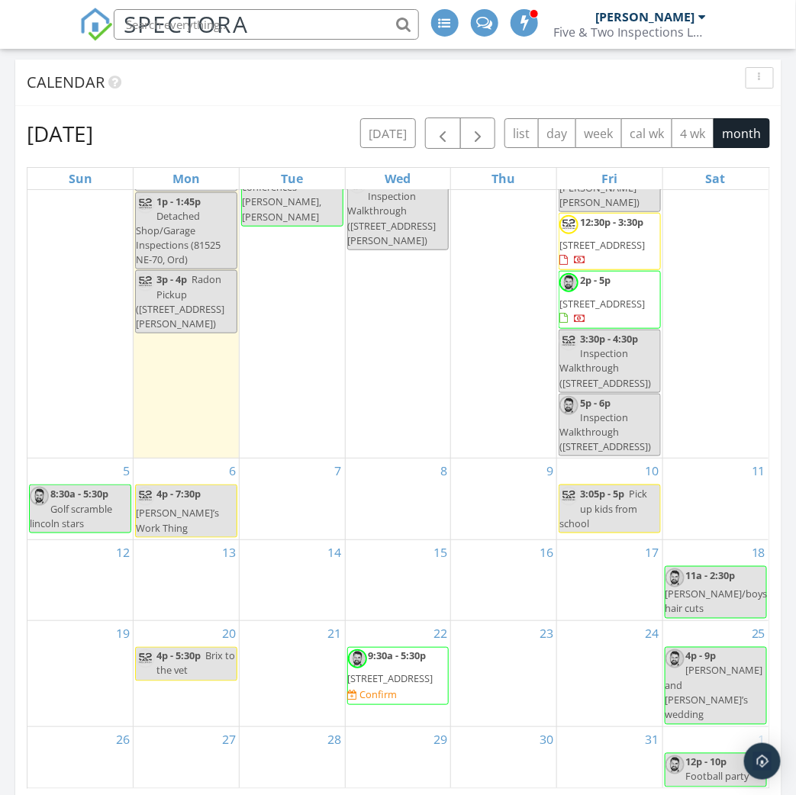
scroll to position [1377, 0]
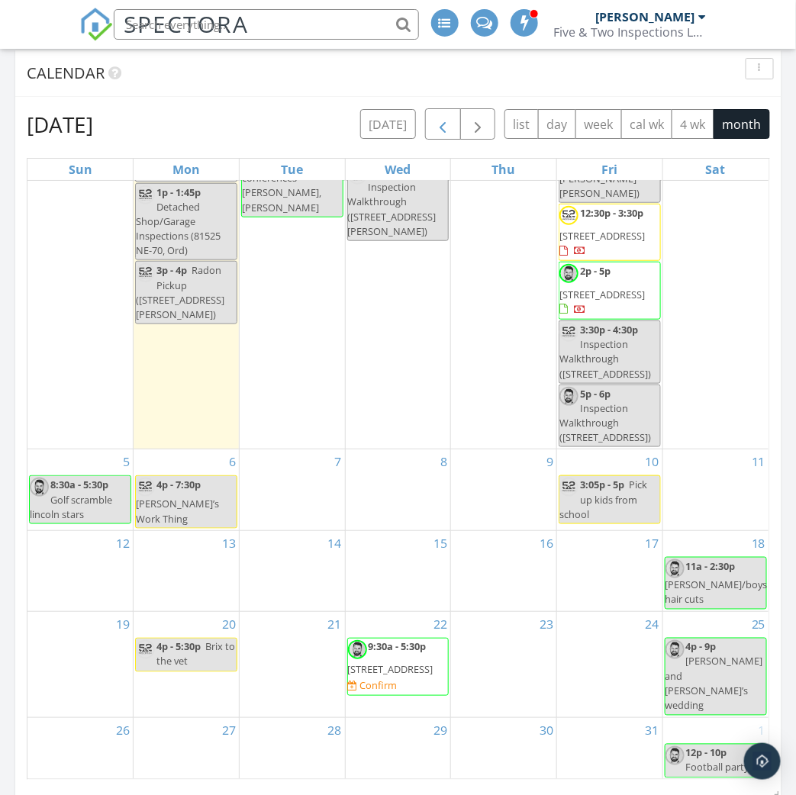
click at [441, 125] on span "button" at bounding box center [442, 125] width 18 height 18
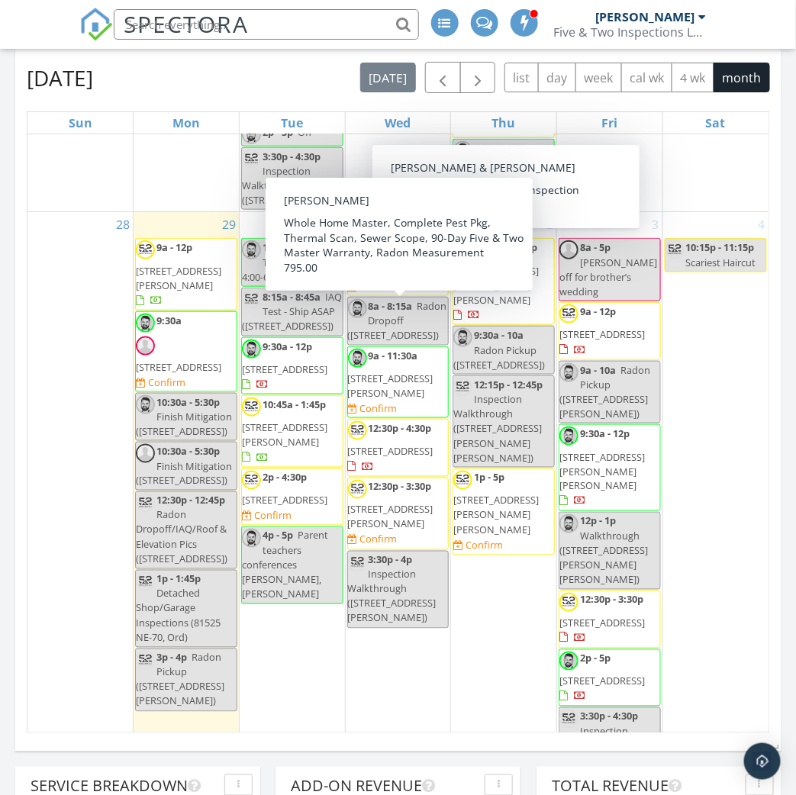
scroll to position [1418, 0]
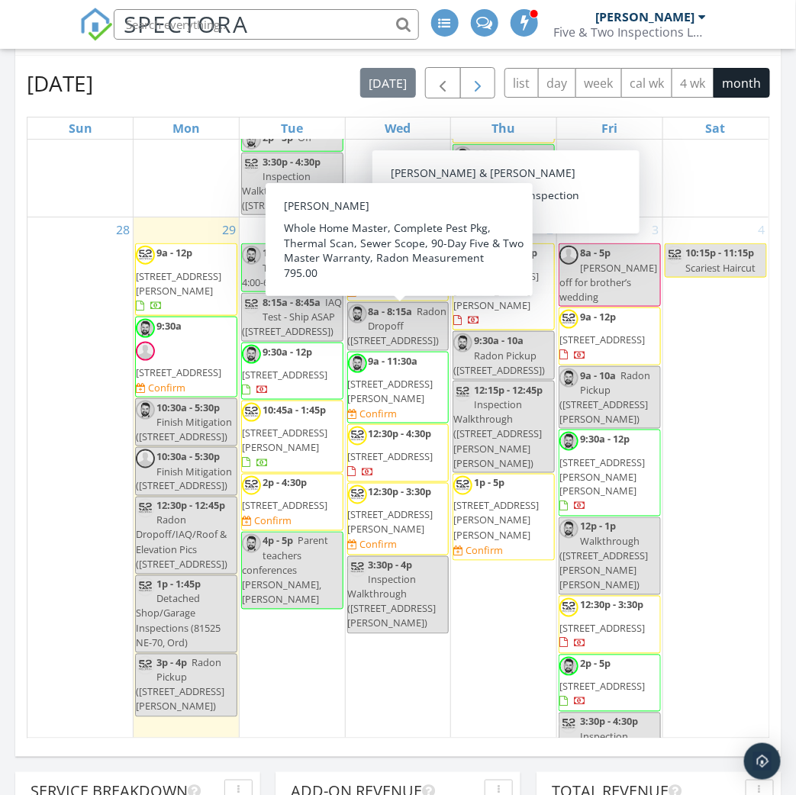
click at [477, 83] on span "button" at bounding box center [478, 84] width 18 height 18
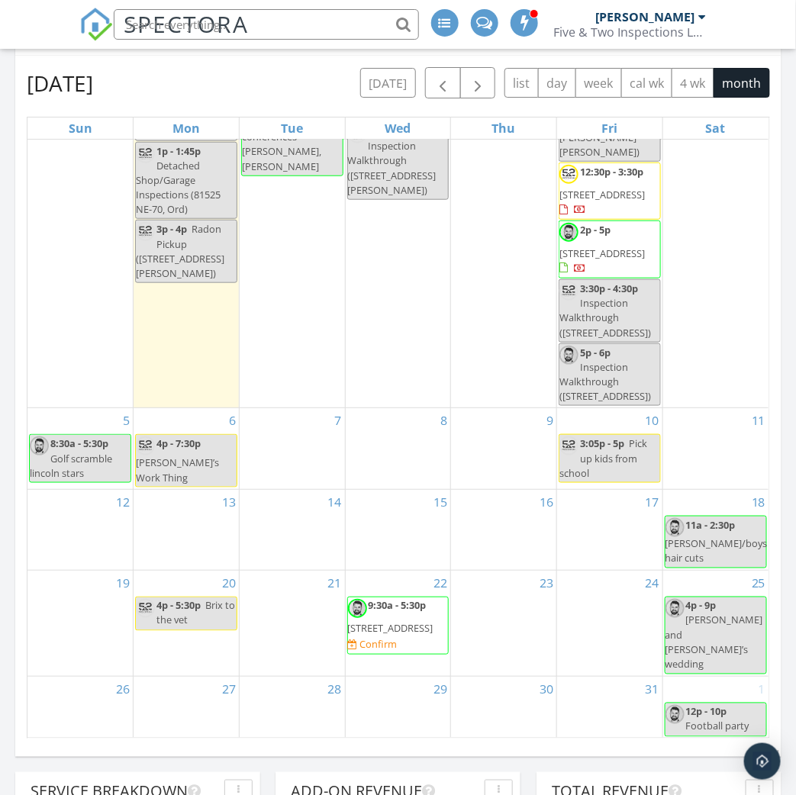
click at [327, 69] on div "October 2025 today list day week cal wk 4 wk month" at bounding box center [398, 82] width 743 height 31
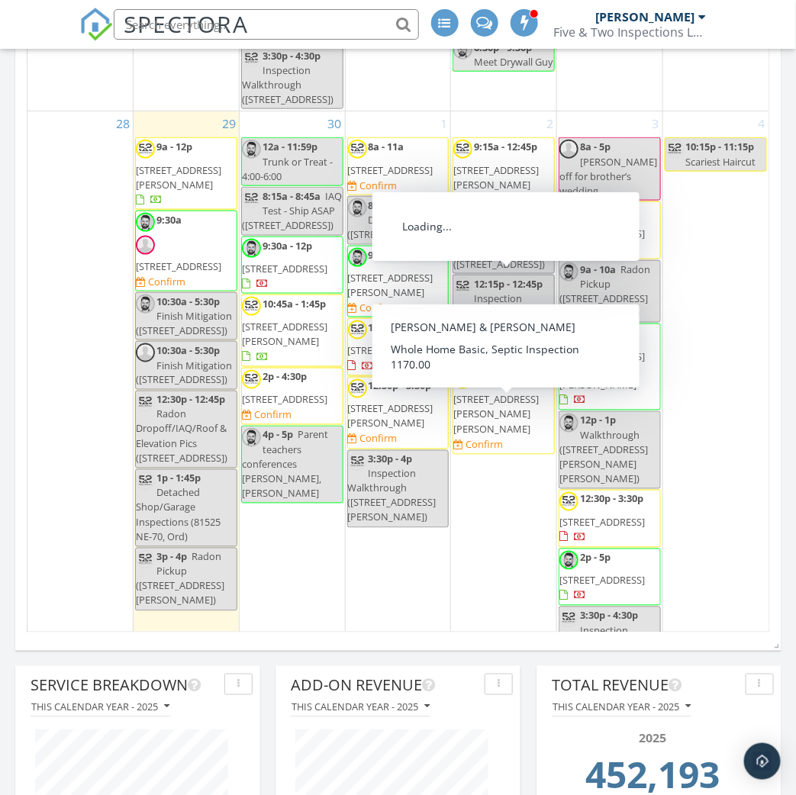
scroll to position [1776, 0]
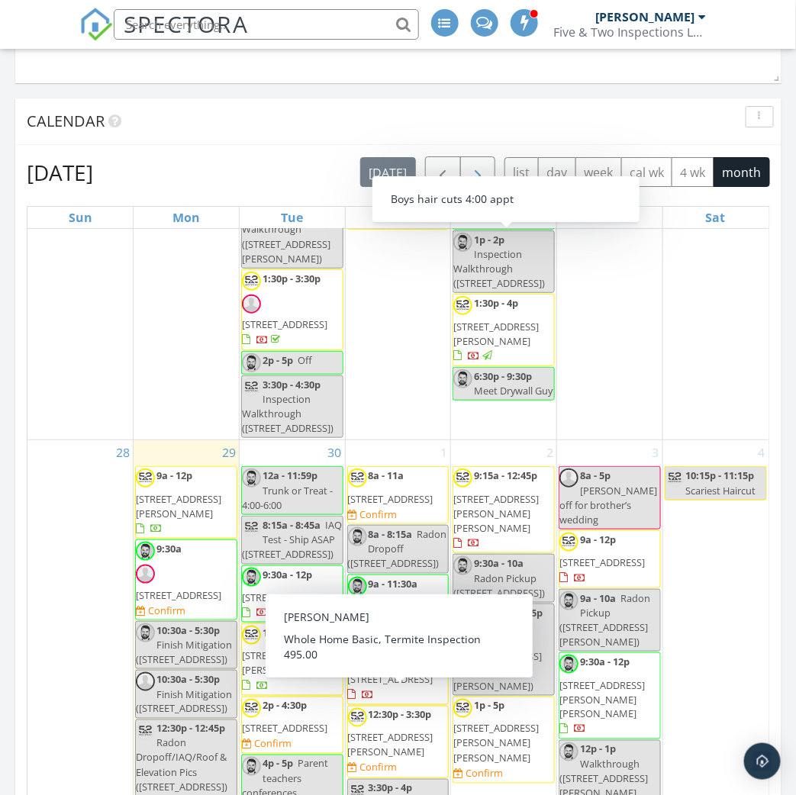
click at [485, 172] on button "button" at bounding box center [478, 171] width 36 height 31
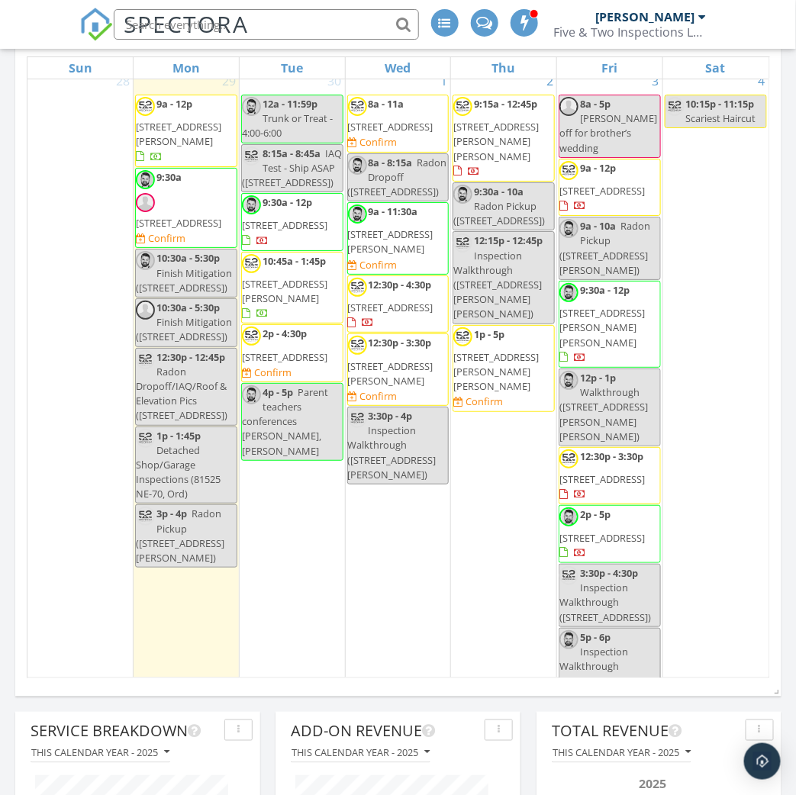
scroll to position [0, 0]
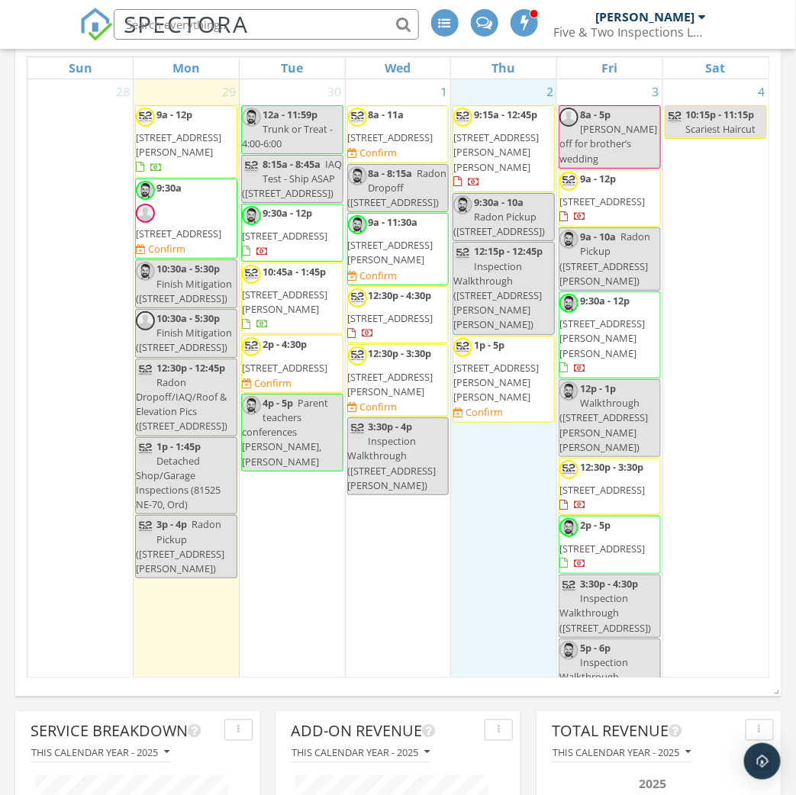
click at [486, 381] on div "2 9:15a - 12:45p [STREET_ADDRESS][PERSON_NAME][PERSON_NAME] 9:30a - 10a Radon P…" at bounding box center [503, 391] width 105 height 624
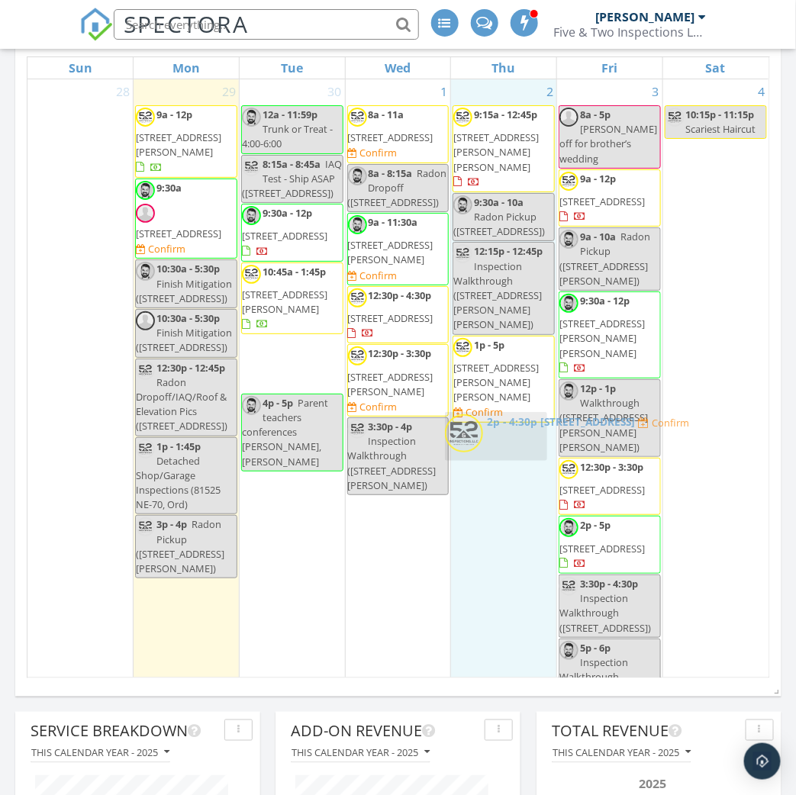
click at [512, 435] on body "SPECTORA [PERSON_NAME] Five & Two Inspections LLC Role: Inspector Change Role D…" at bounding box center [398, 603] width 796 height 4163
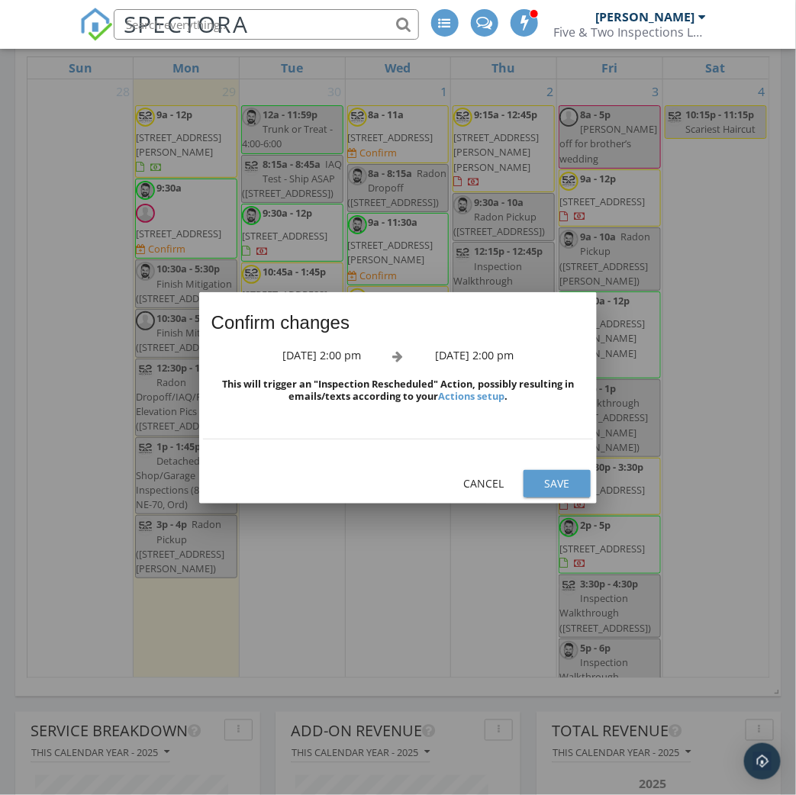
click at [542, 485] on div "Save" at bounding box center [557, 483] width 43 height 16
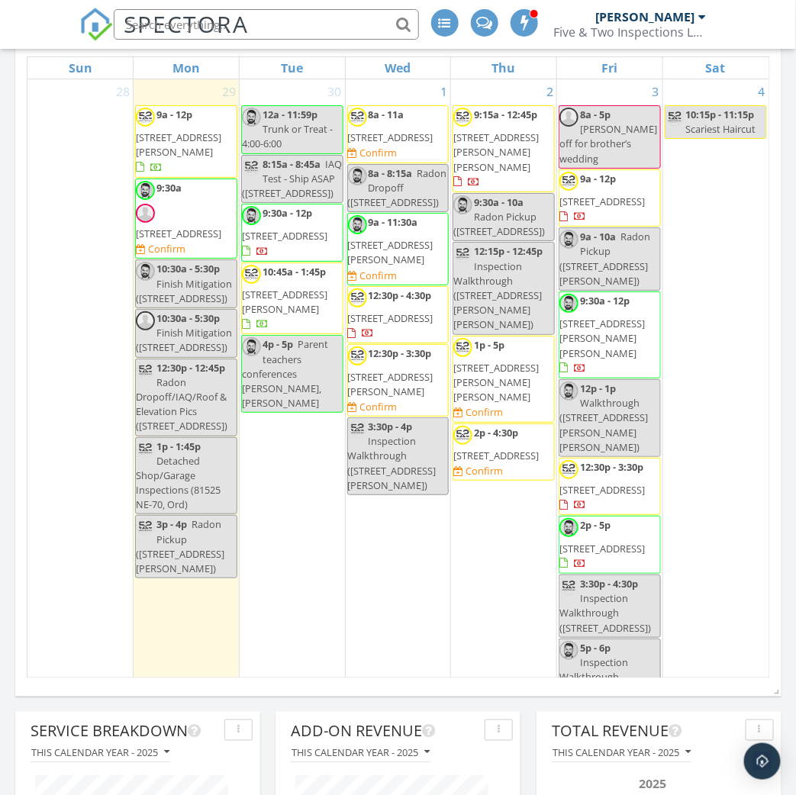
click at [505, 449] on span "[STREET_ADDRESS]" at bounding box center [495, 456] width 85 height 14
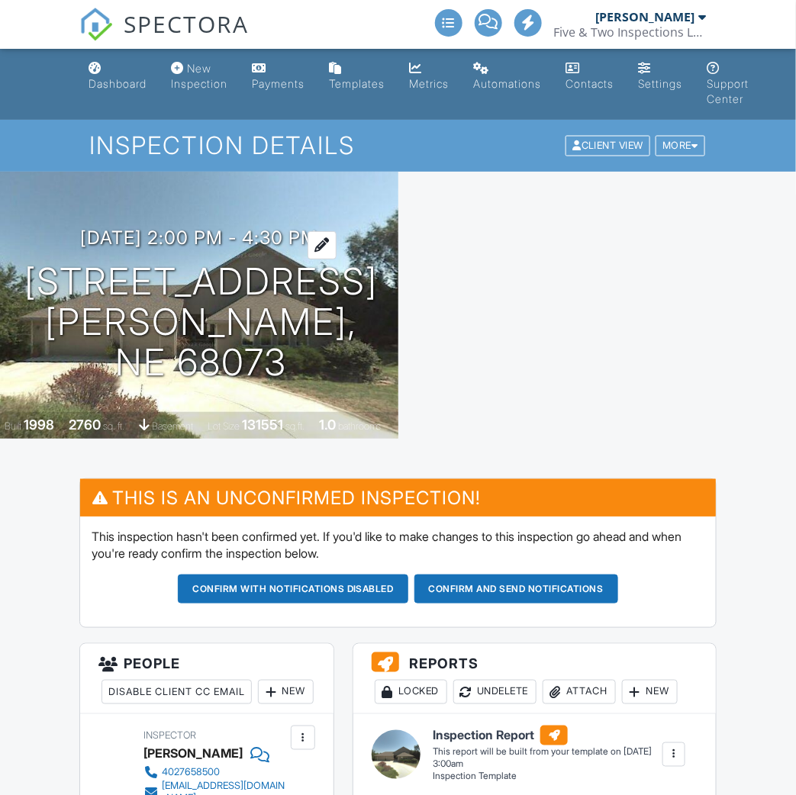
click at [304, 248] on h3 "[DATE] 2:00 pm - 4:30 pm" at bounding box center [198, 237] width 237 height 21
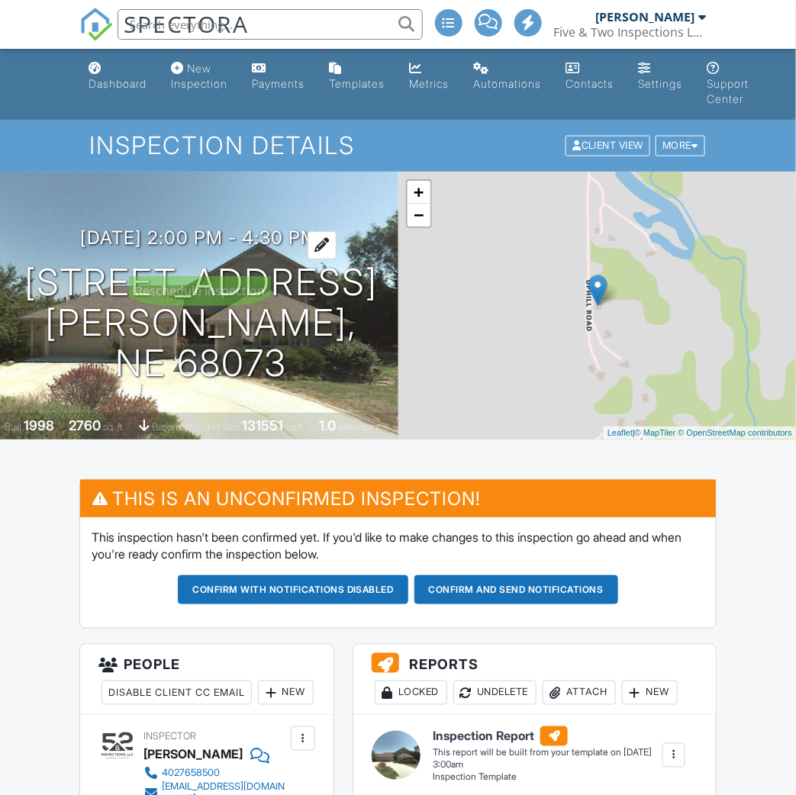
click at [237, 248] on h3 "10/02/2025 2:00 pm - 4:30 pm" at bounding box center [198, 237] width 237 height 21
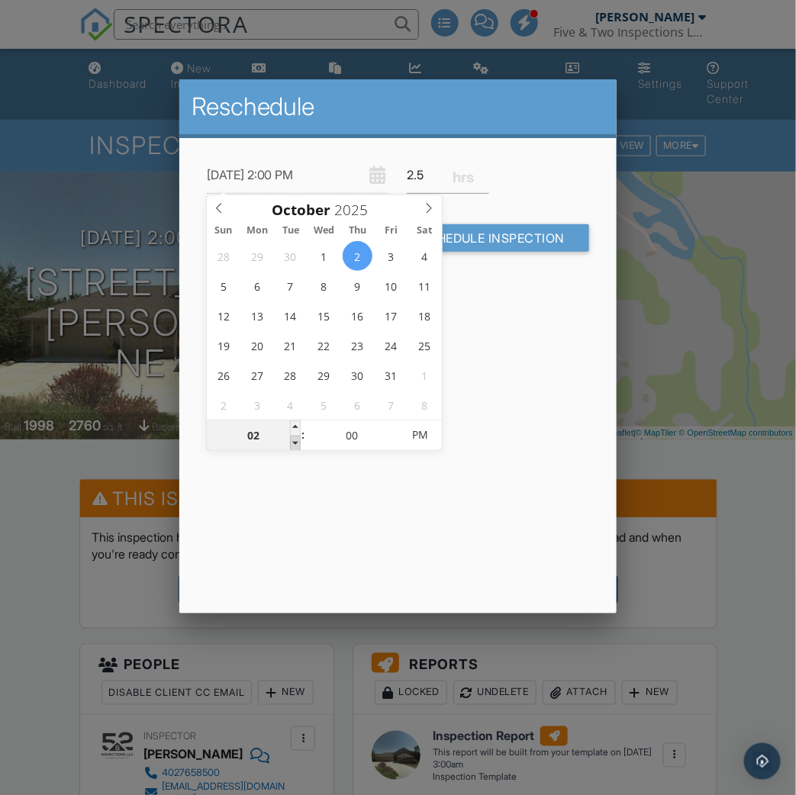
type input "01"
type input "[DATE] 1:00 PM"
click at [292, 443] on span at bounding box center [295, 443] width 11 height 15
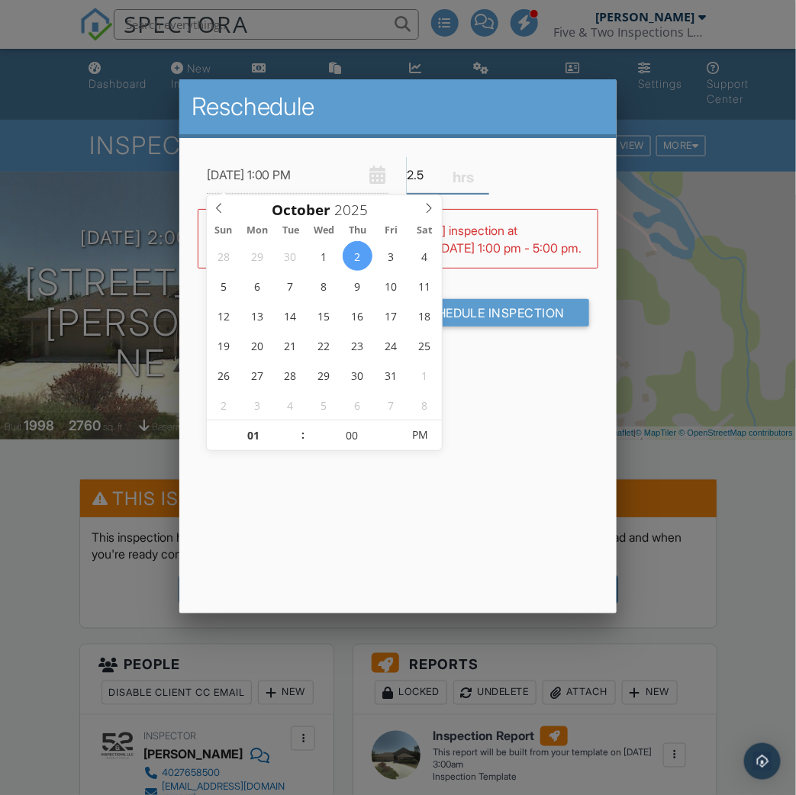
click at [436, 173] on input "2.5" at bounding box center [448, 174] width 82 height 37
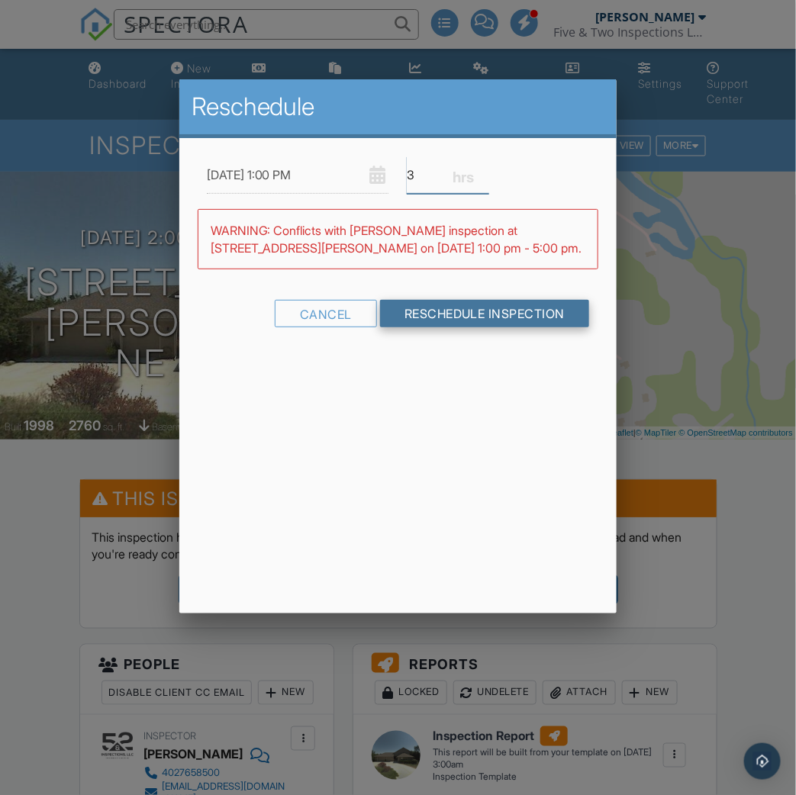
type input "3"
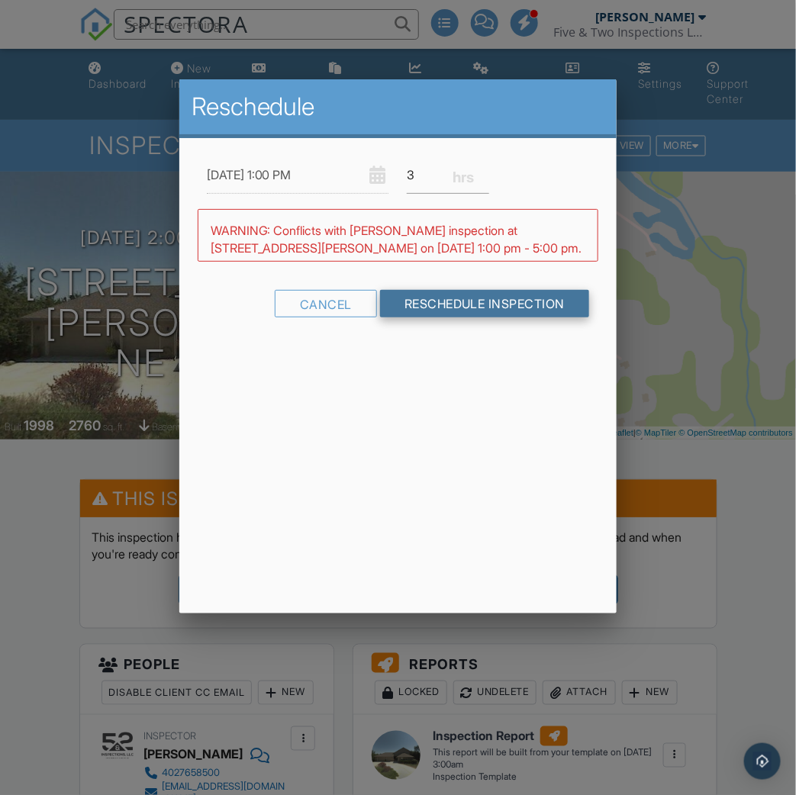
click at [472, 306] on div "Cancel Reschedule Inspection" at bounding box center [398, 309] width 401 height 39
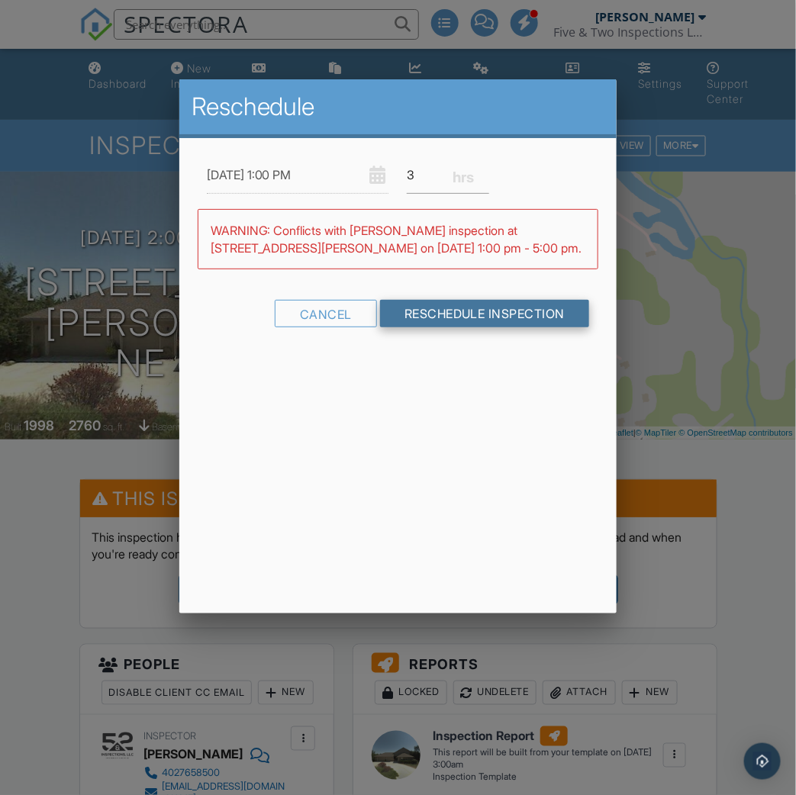
click at [472, 306] on input "Reschedule Inspection" at bounding box center [485, 313] width 210 height 27
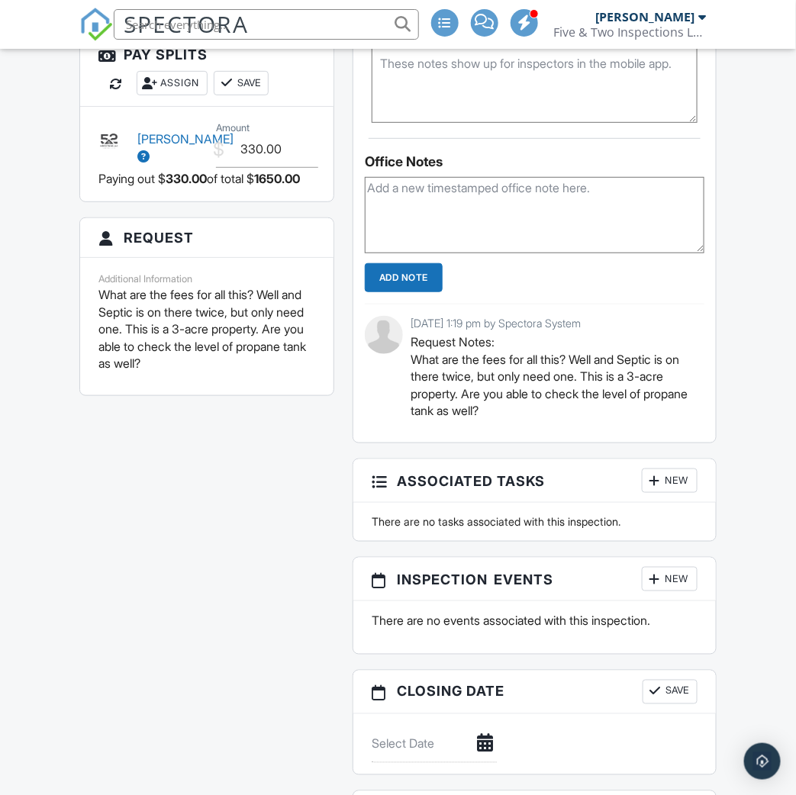
scroll to position [1665, 0]
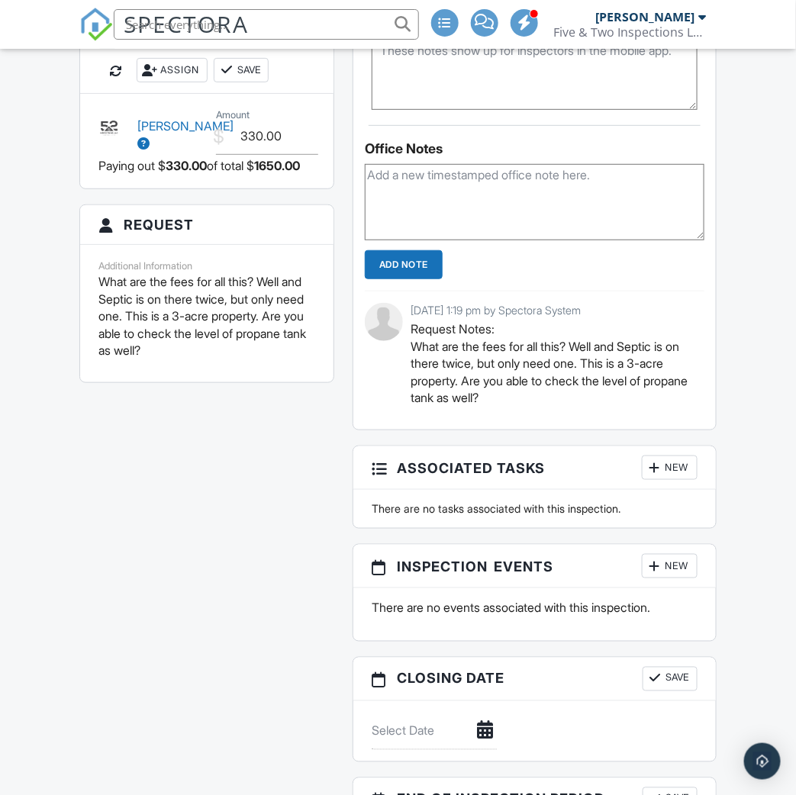
click at [657, 559] on div at bounding box center [654, 566] width 15 height 15
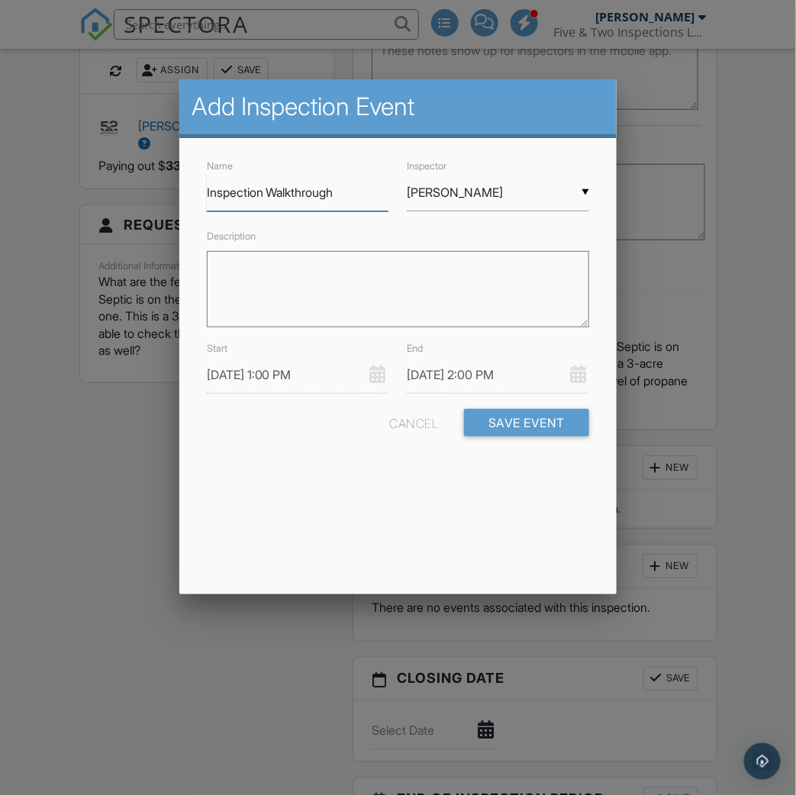
type input "Inspection Walkthrough"
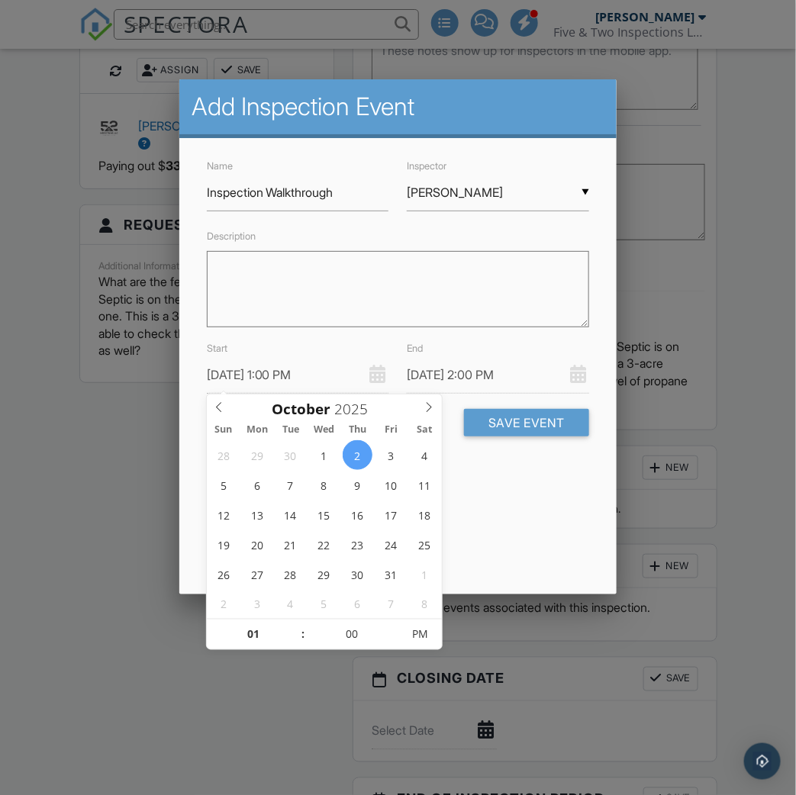
click at [298, 377] on input "[DATE] 1:00 PM" at bounding box center [298, 374] width 182 height 37
type input "[DATE] 2:00 PM"
type input "02"
click at [293, 627] on span at bounding box center [295, 627] width 11 height 15
type input "[DATE] 3:00 PM"
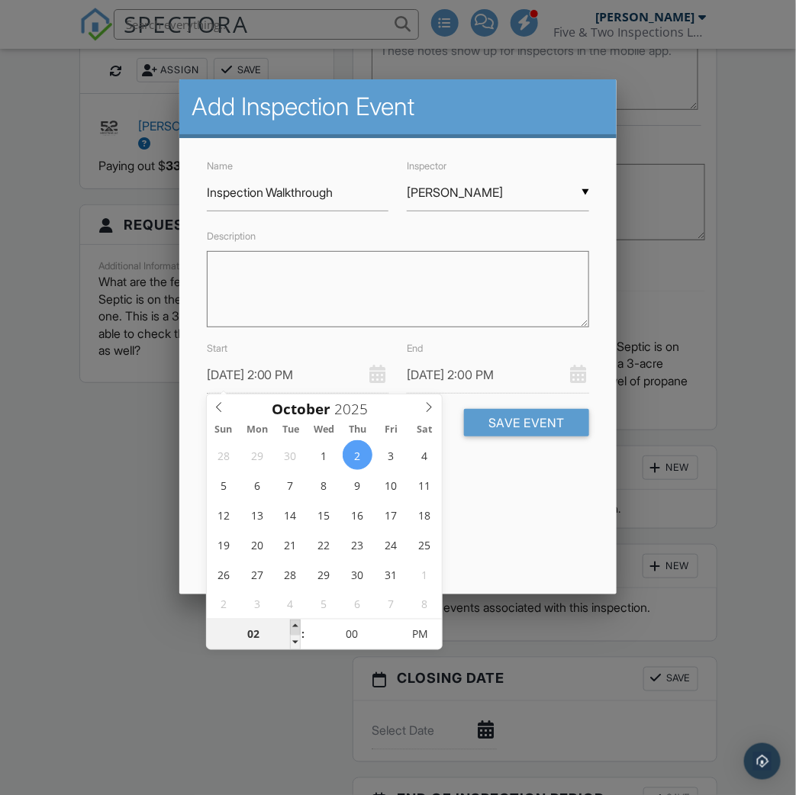
type input "03"
click at [293, 627] on span at bounding box center [295, 627] width 11 height 15
type input "[DATE] 4:00 PM"
type input "04"
click at [293, 627] on span at bounding box center [295, 627] width 11 height 15
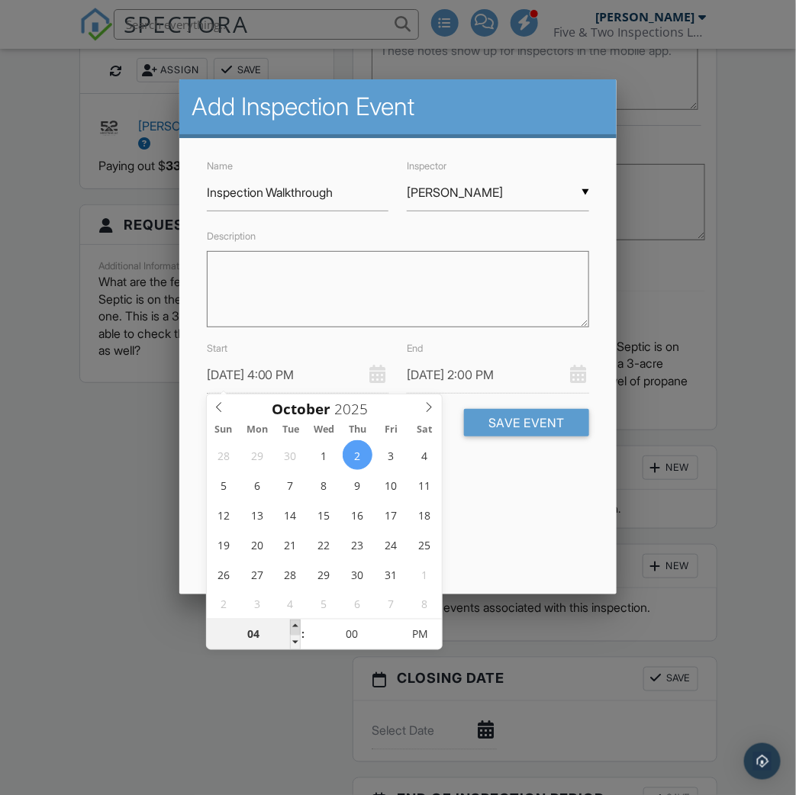
type input "[DATE] 5:00 PM"
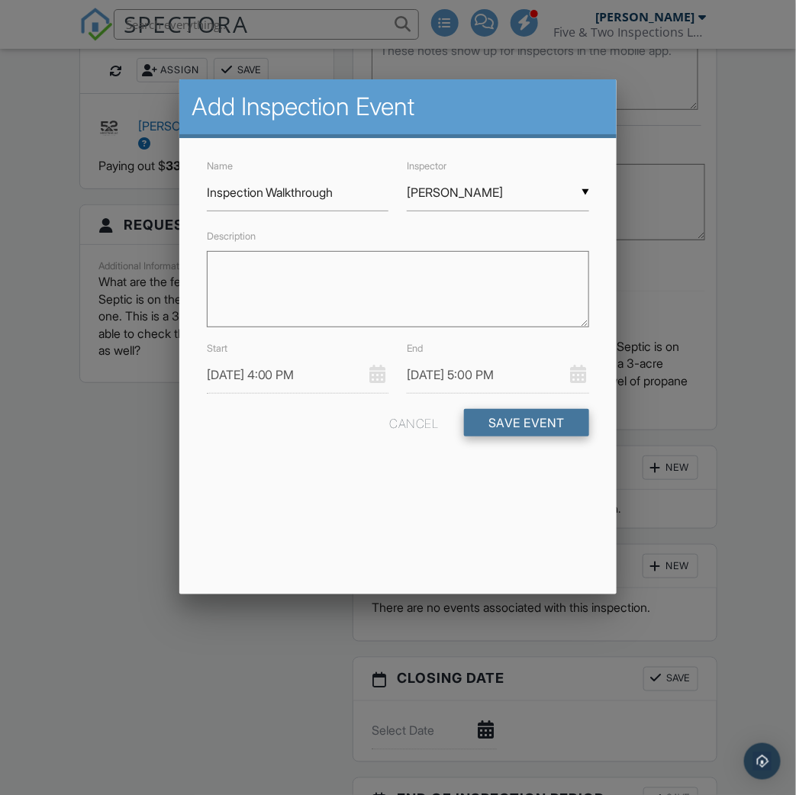
click at [517, 416] on button "Save Event" at bounding box center [526, 422] width 125 height 27
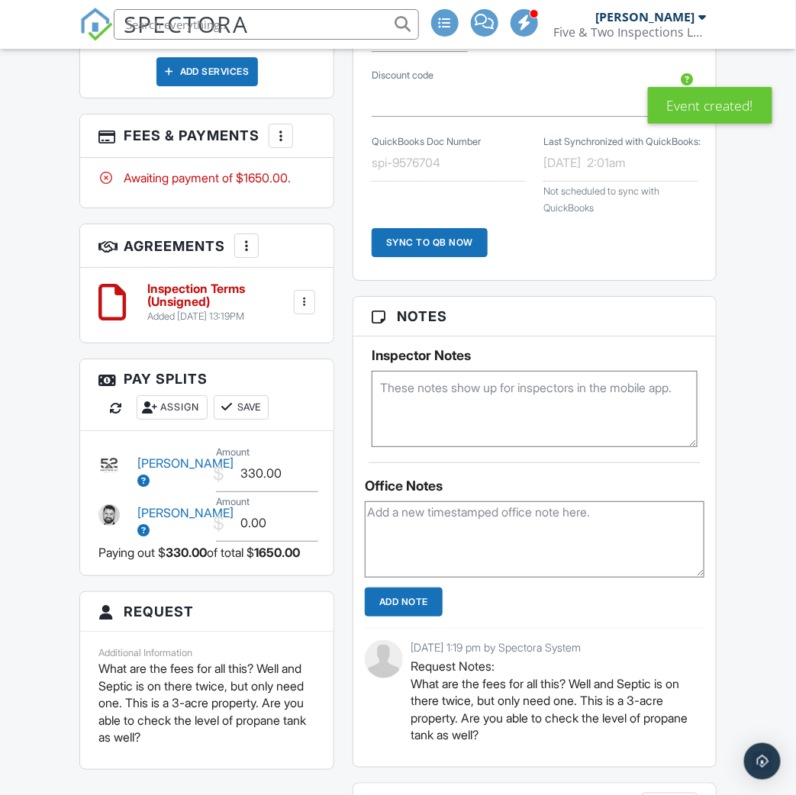
scroll to position [1456, 0]
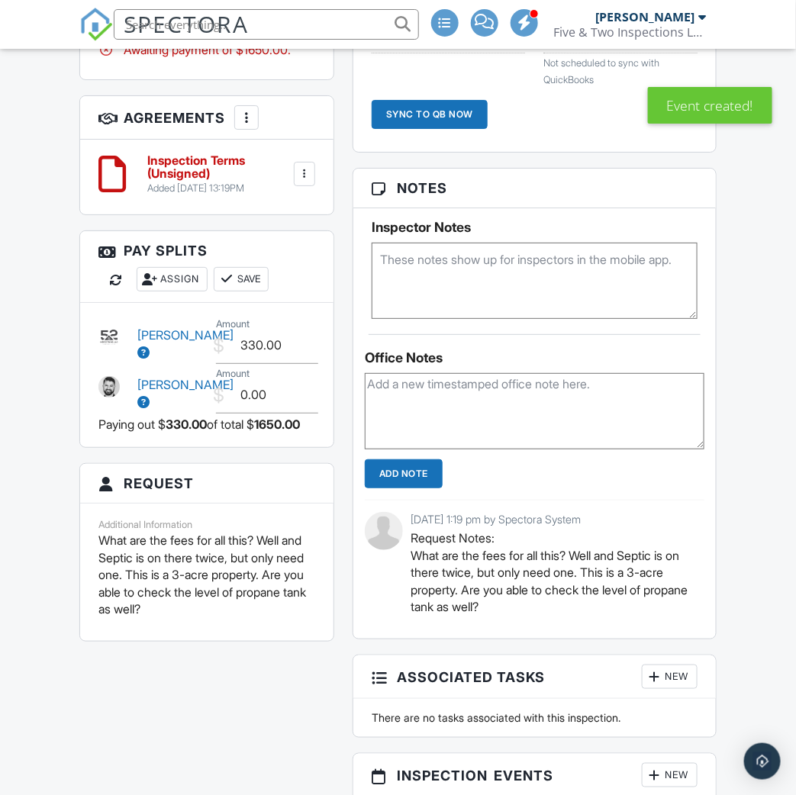
click at [587, 282] on textarea at bounding box center [535, 281] width 326 height 76
type textarea "Super particular"
click at [738, 328] on div "Dashboard New Inspection Payments Templates Metrics Automations Contacts Settin…" at bounding box center [398, 31] width 796 height 2876
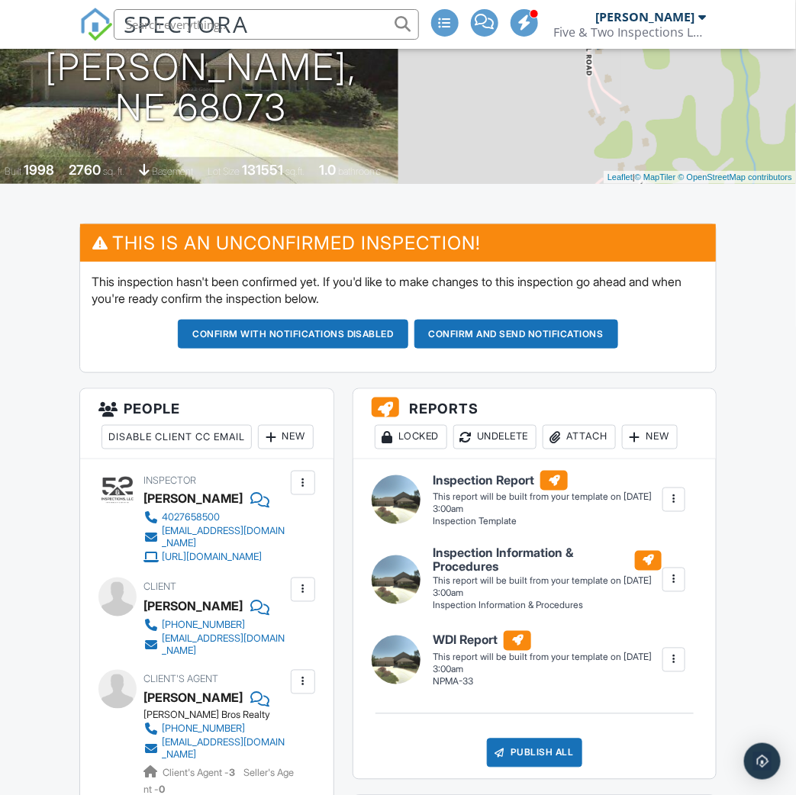
scroll to position [373, 0]
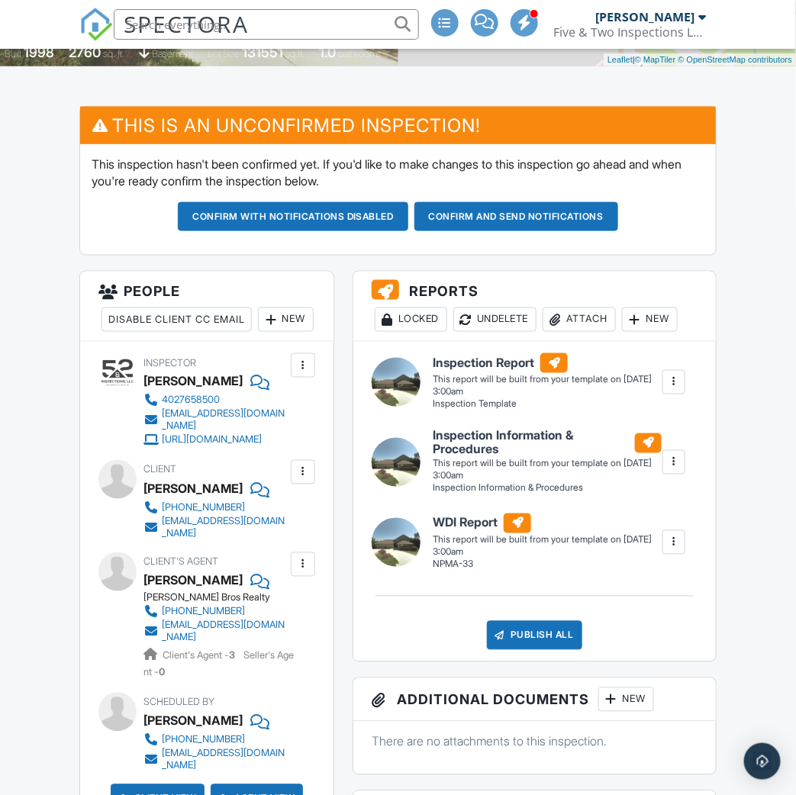
click at [258, 332] on div "New" at bounding box center [286, 320] width 56 height 24
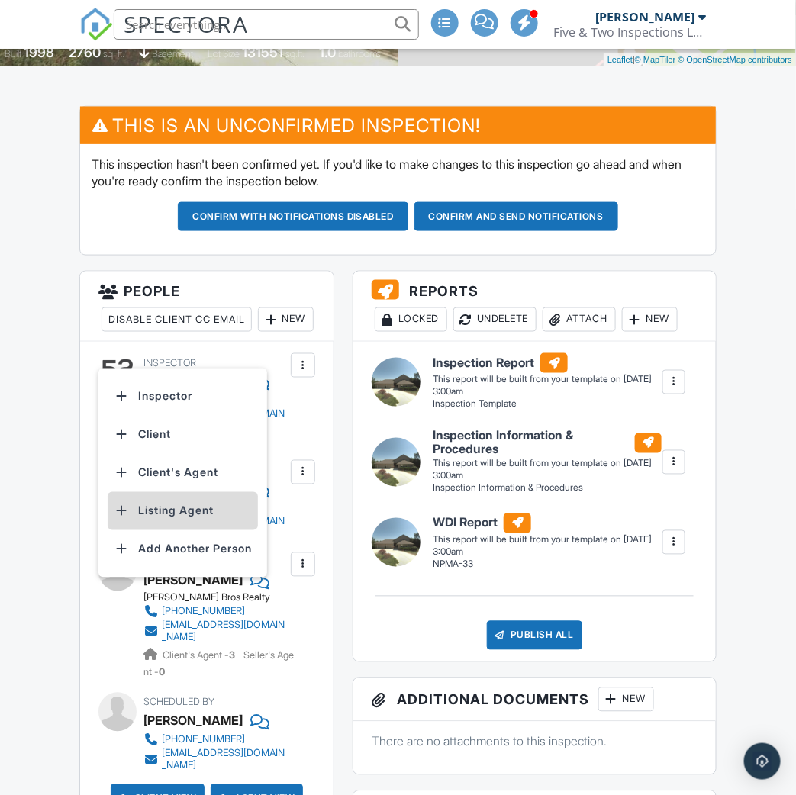
click at [195, 516] on li "Listing Agent" at bounding box center [183, 511] width 150 height 38
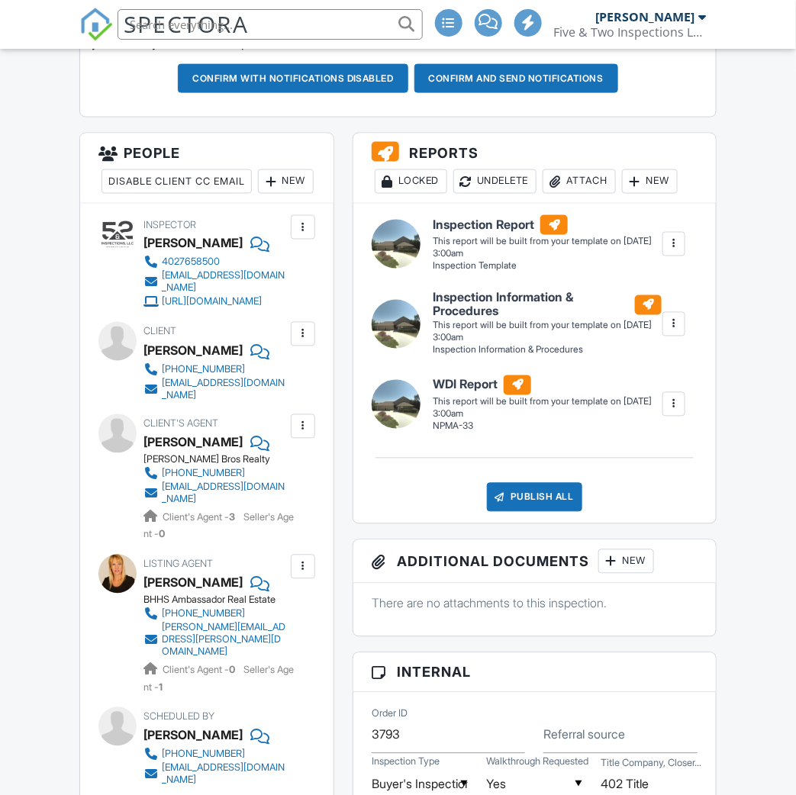
click at [311, 240] on div at bounding box center [303, 227] width 24 height 24
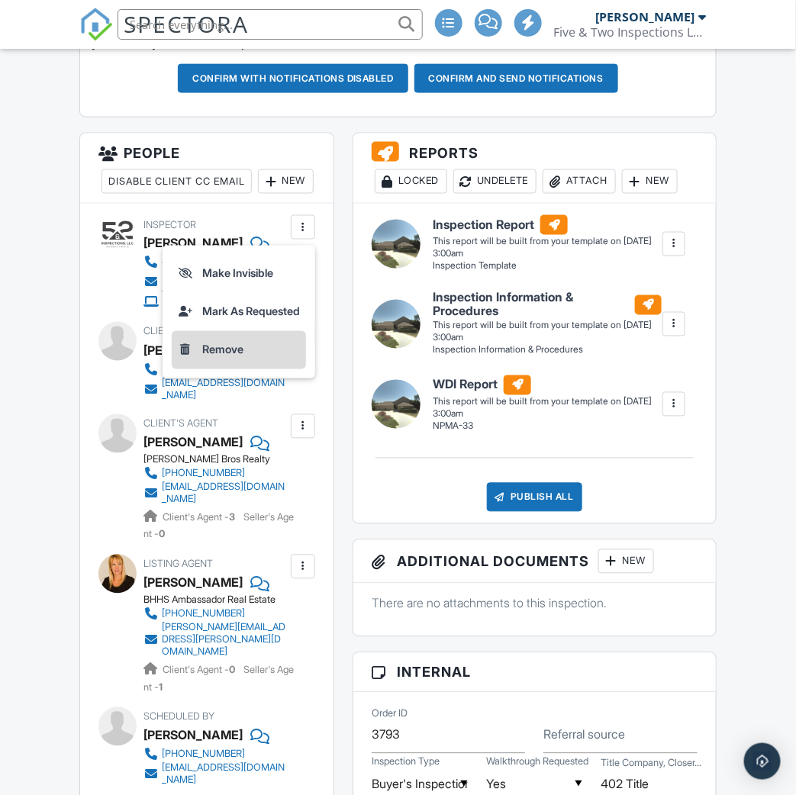
click at [243, 369] on li "Remove" at bounding box center [239, 350] width 134 height 38
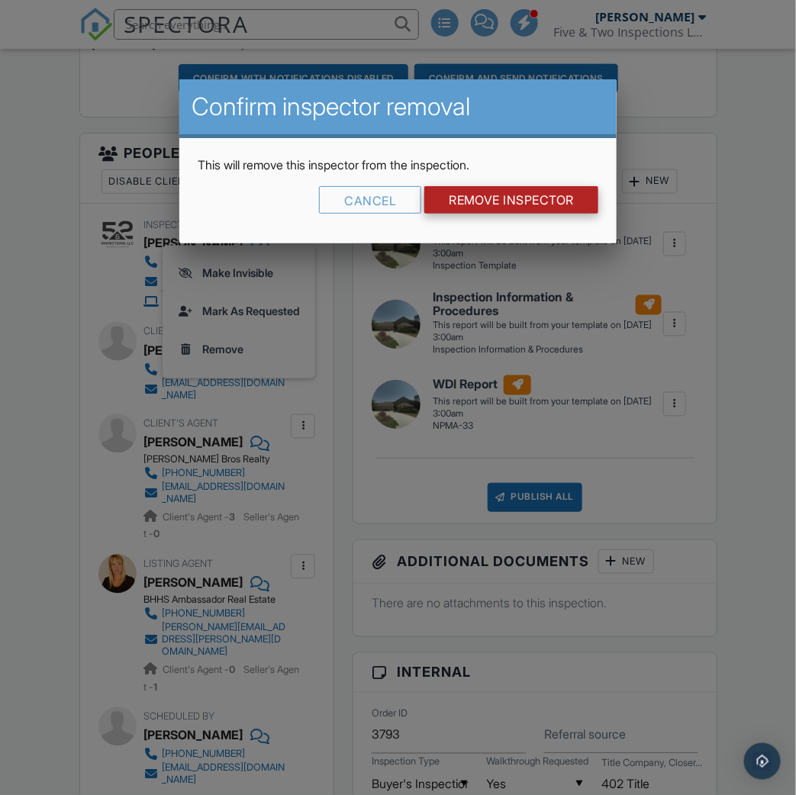
click at [500, 191] on input "Remove Inspector" at bounding box center [511, 199] width 174 height 27
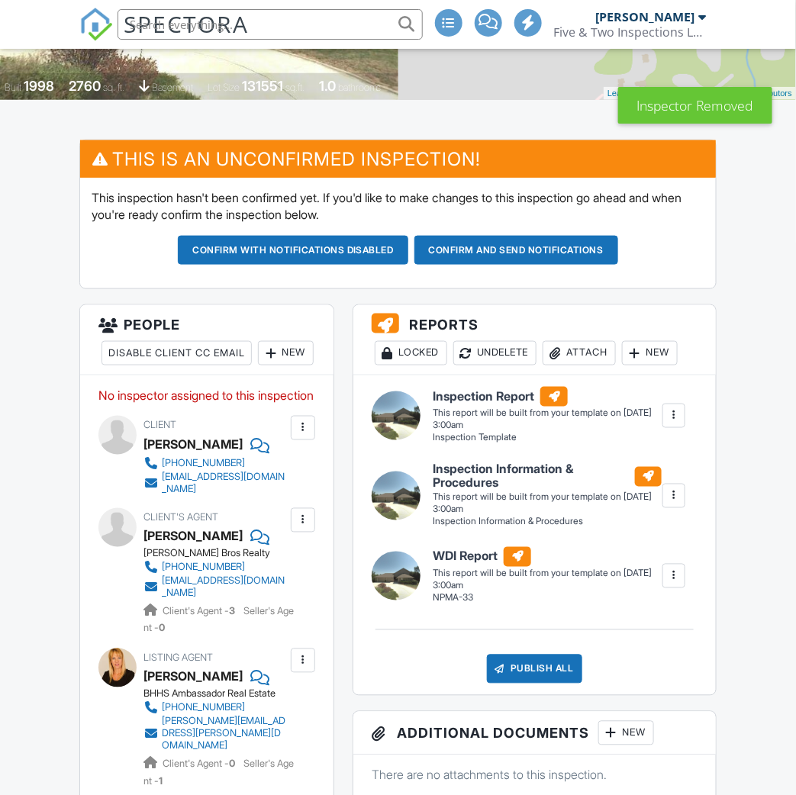
click at [258, 366] on div "New" at bounding box center [286, 353] width 56 height 24
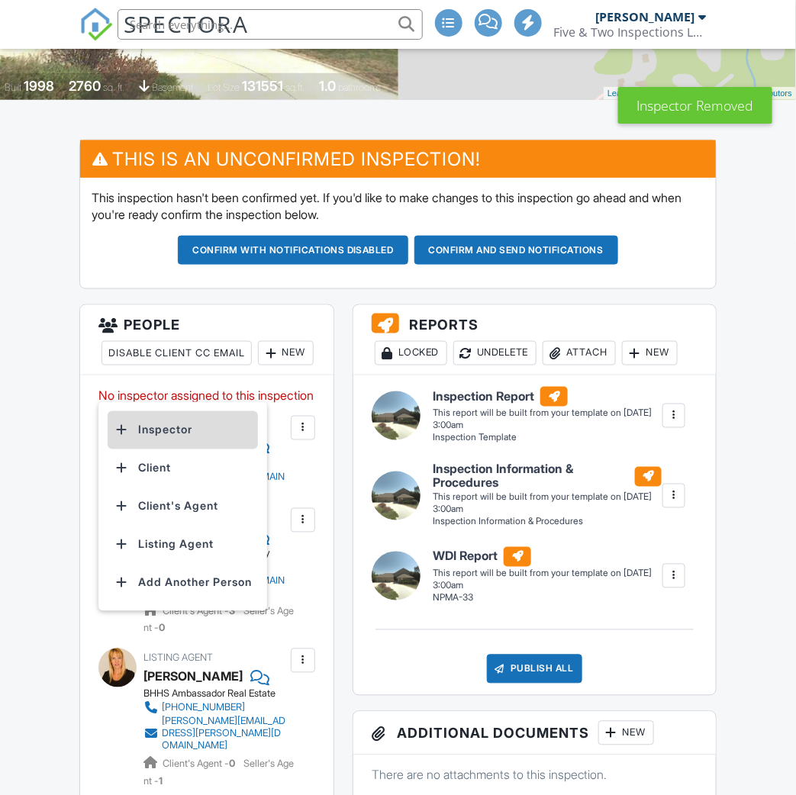
click at [141, 421] on li "Inspector" at bounding box center [183, 430] width 150 height 38
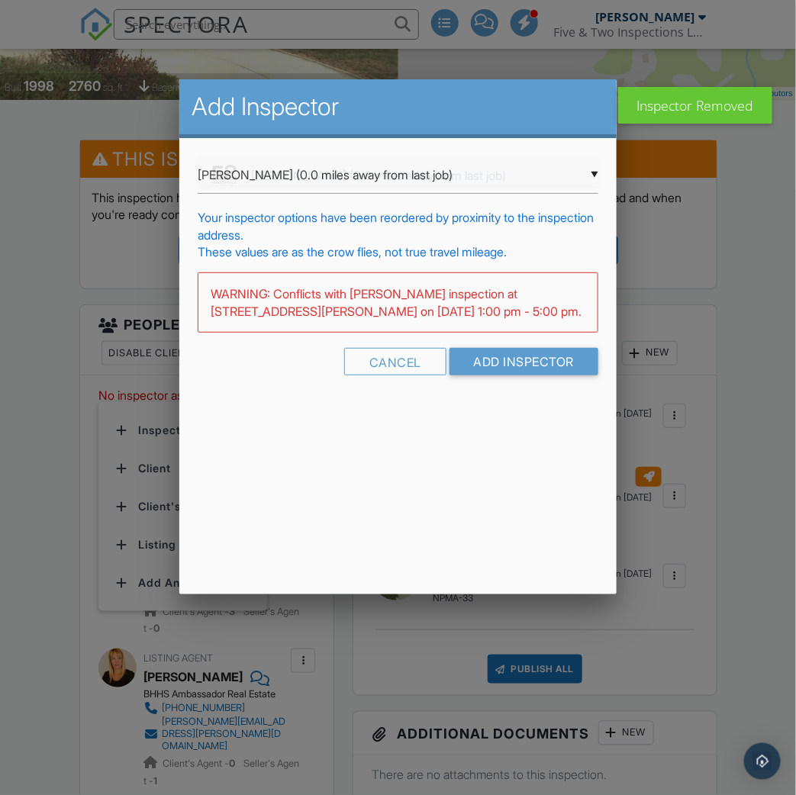
click at [398, 172] on div "▼ [PERSON_NAME] (0.0 miles away from last job) [PERSON_NAME] (0.0 miles away fr…" at bounding box center [398, 174] width 401 height 37
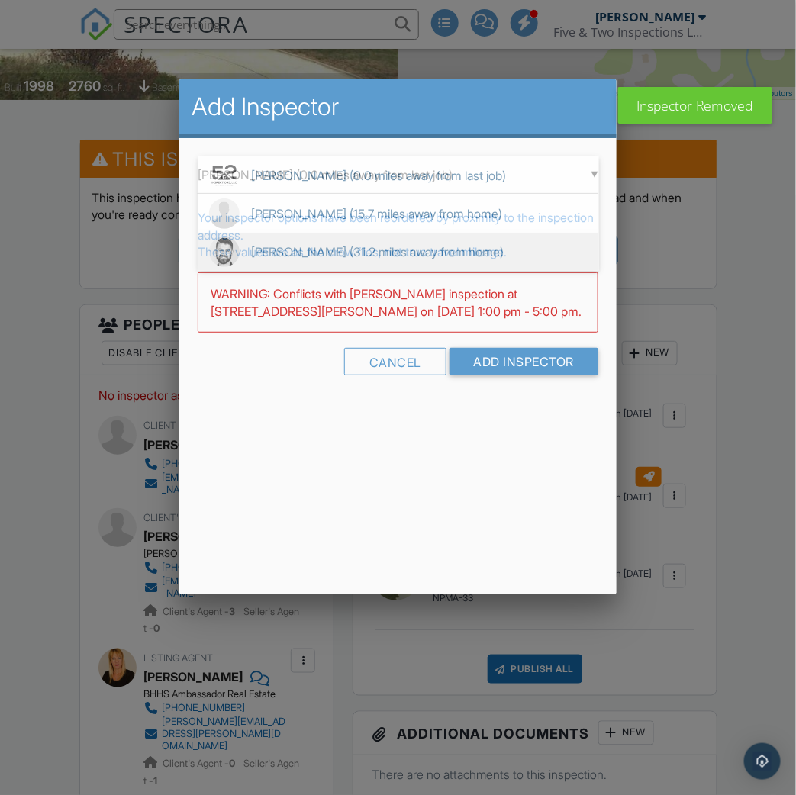
click at [375, 243] on span "[PERSON_NAME] (31.2 miles away from home)" at bounding box center [398, 252] width 401 height 38
type input "[PERSON_NAME] (31.2 miles away from home)"
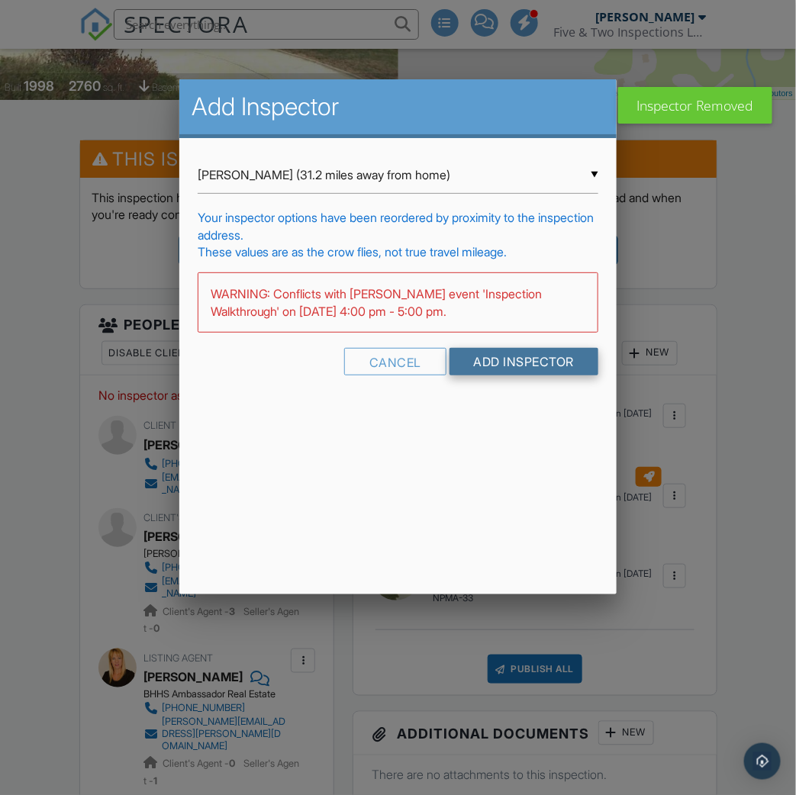
click at [482, 352] on input "Add Inspector" at bounding box center [525, 361] width 150 height 27
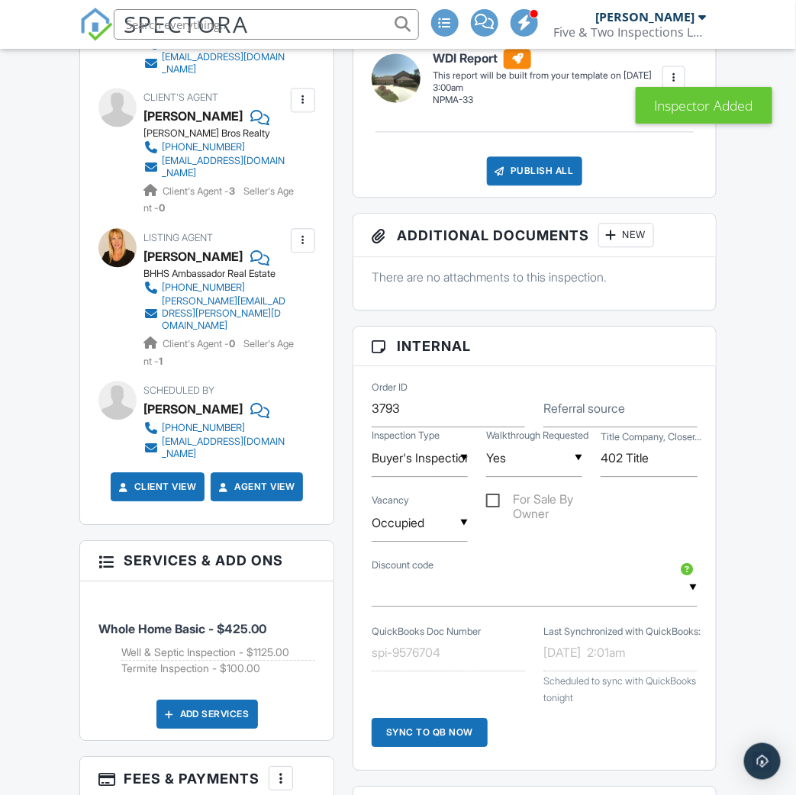
scroll to position [1294, 0]
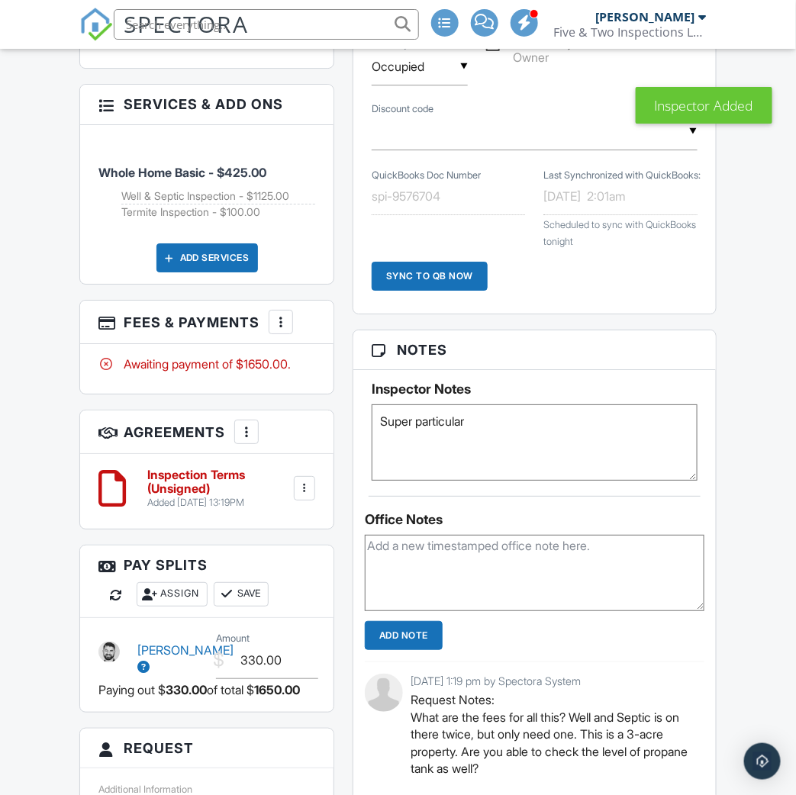
click at [547, 433] on textarea "Super particular" at bounding box center [535, 442] width 326 height 76
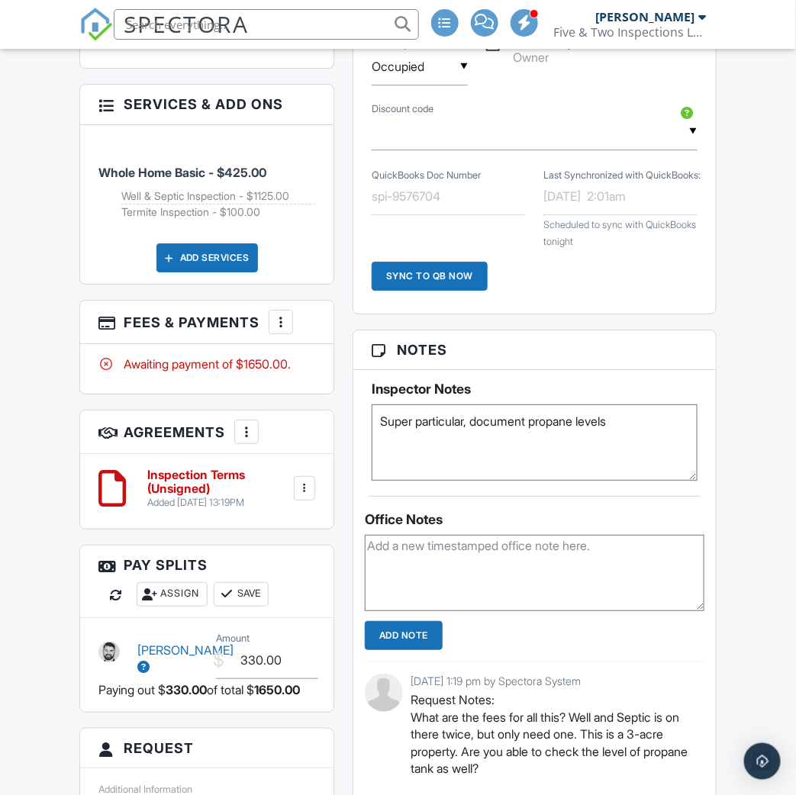
type textarea "Super particular, document propane levels"
click at [755, 446] on div "Dashboard New Inspection Payments Templates Metrics Automations Contacts Settin…" at bounding box center [398, 193] width 796 height 2876
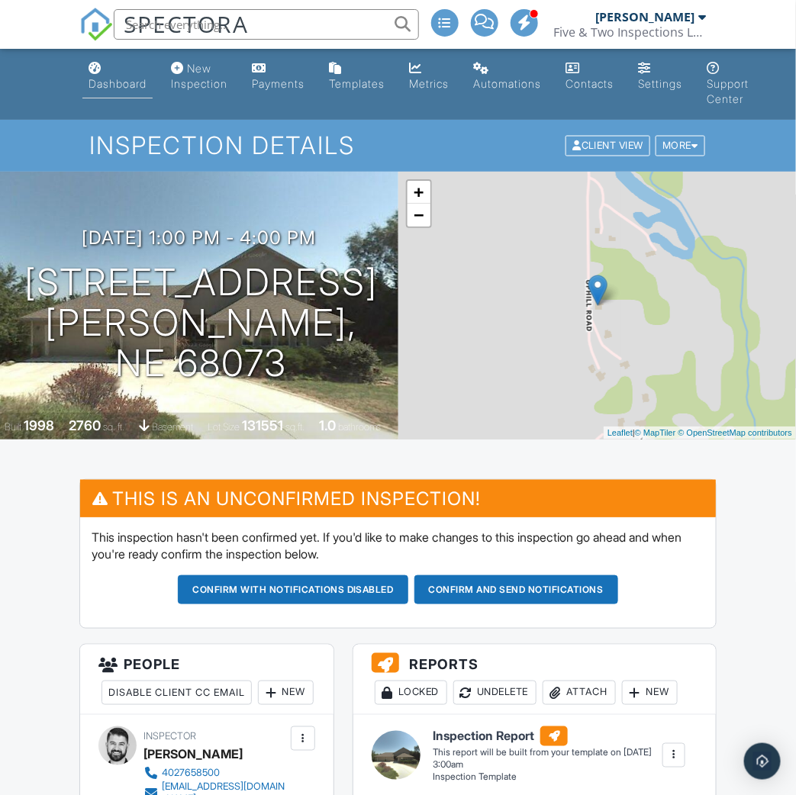
scroll to position [0, 0]
click at [105, 74] on link "Dashboard" at bounding box center [117, 77] width 70 height 44
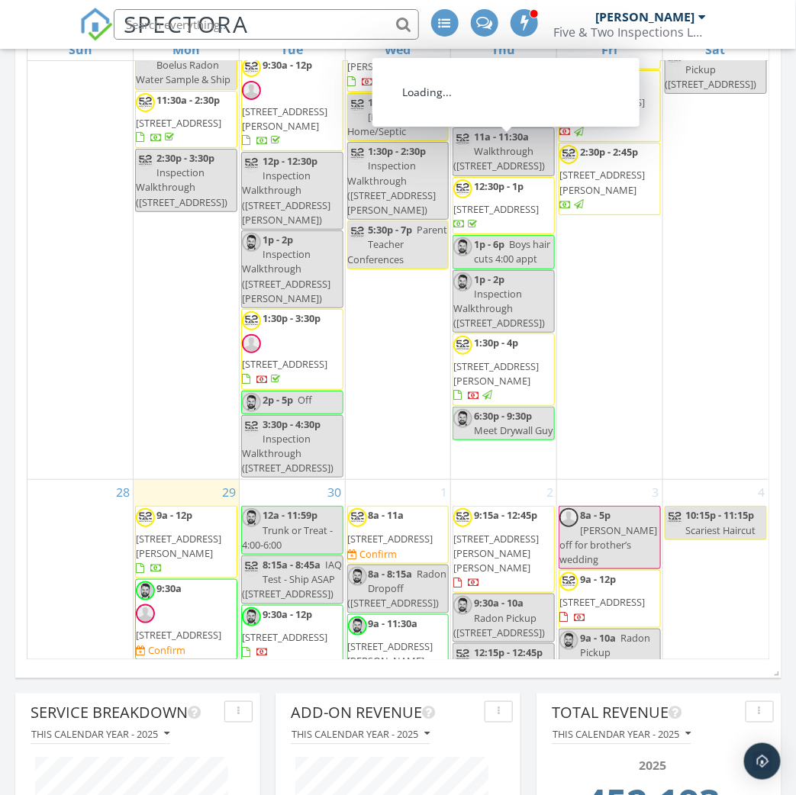
scroll to position [1803, 0]
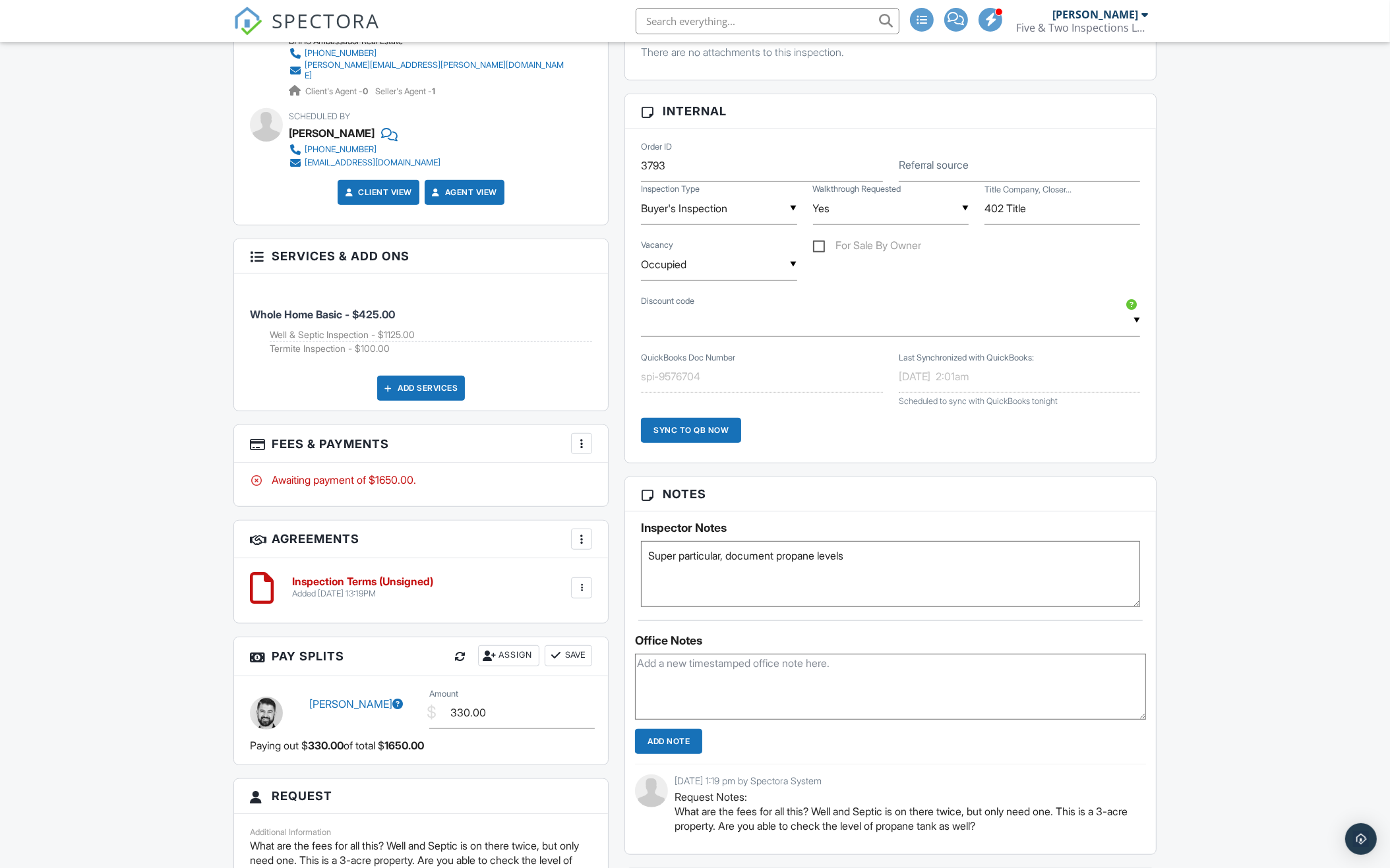
scroll to position [853, 0]
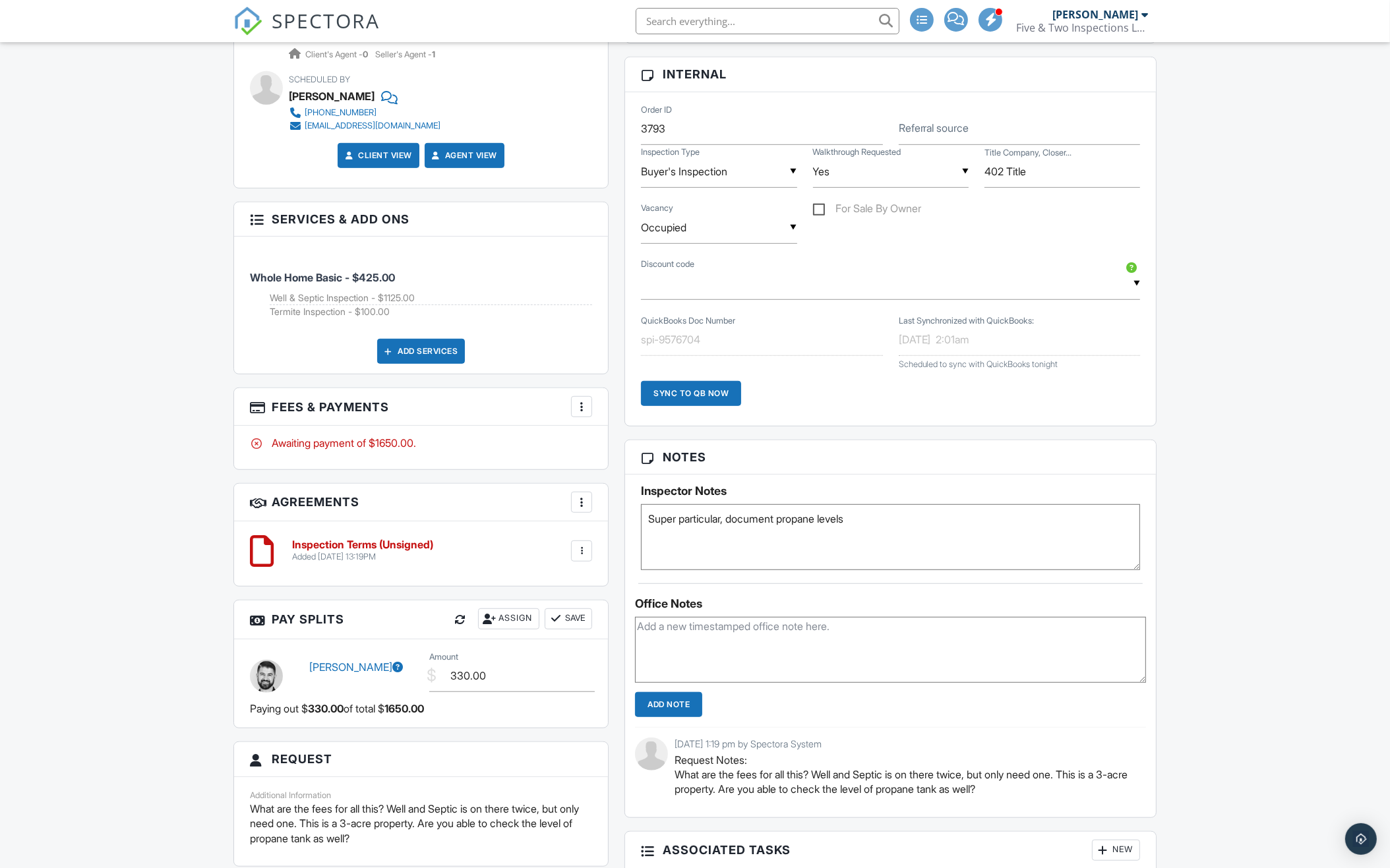
click at [687, 525] on textarea "Super particular, document propane levels" at bounding box center [891, 537] width 499 height 66
type textarea "Super particular, document propane levels, mitigation manometer"
click at [687, 553] on div "Dashboard New Inspection Payments Templates Metrics Automations Contacts Settin…" at bounding box center [695, 342] width 1390 height 2307
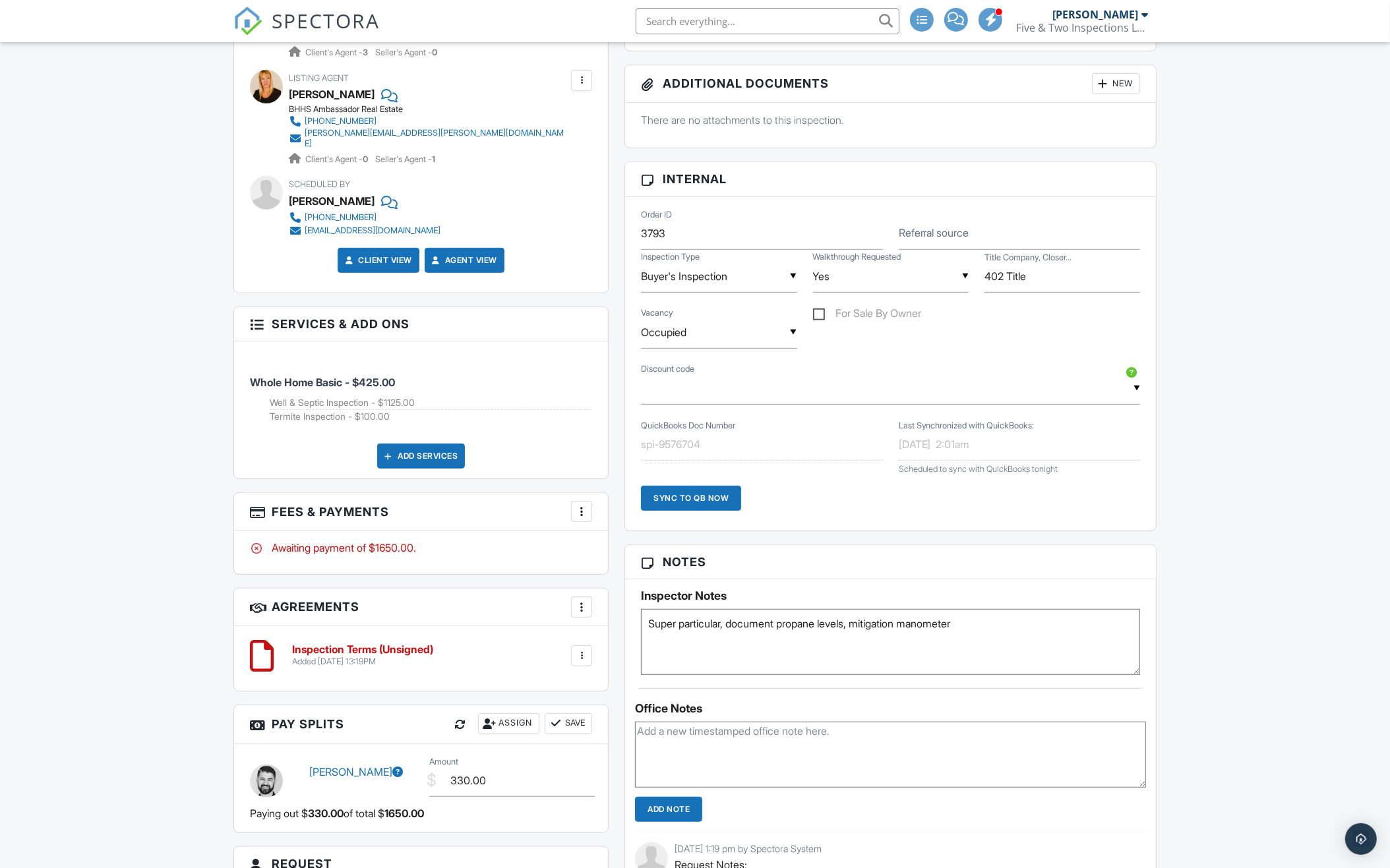
scroll to position [754, 0]
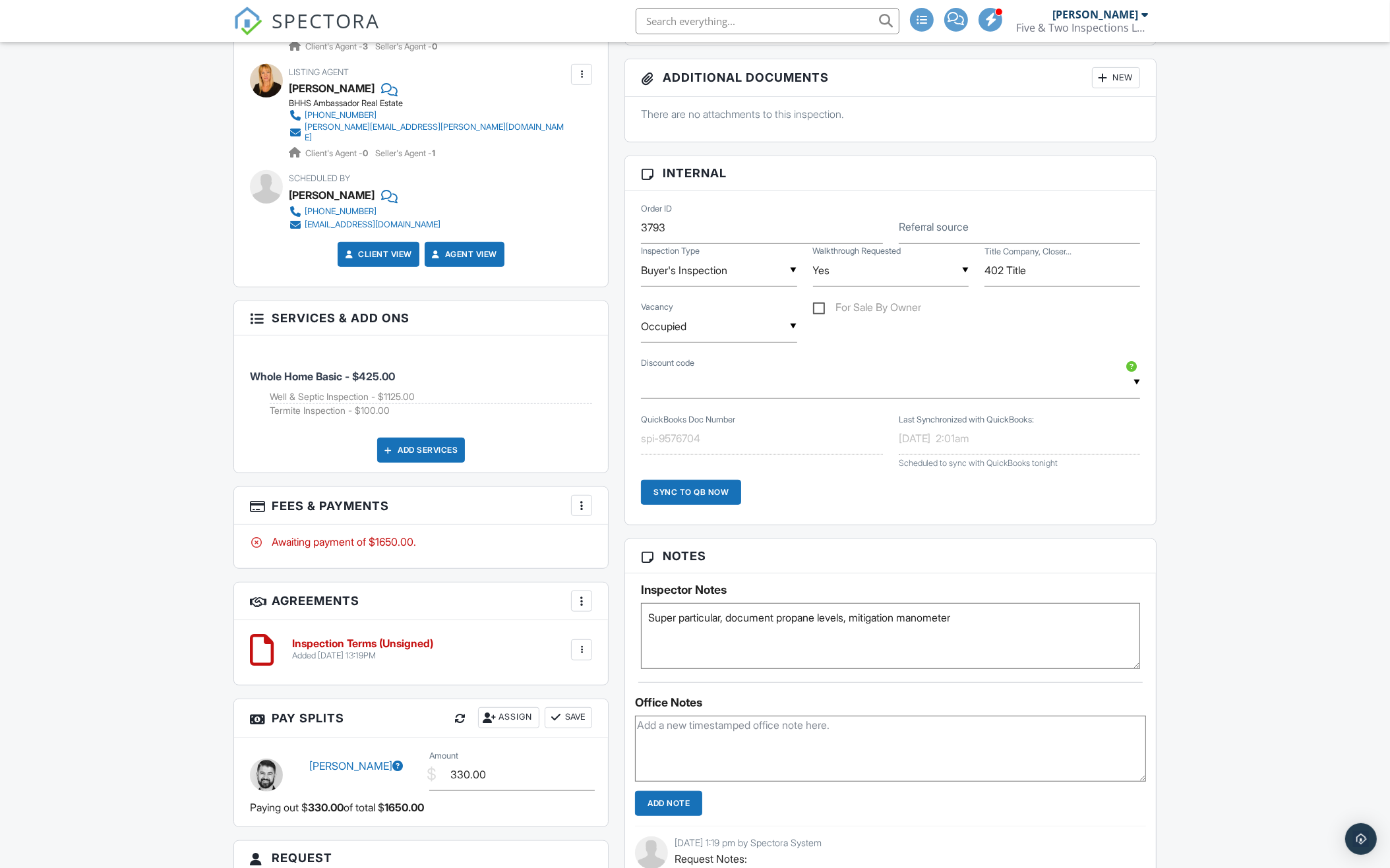
click at [580, 499] on div at bounding box center [581, 505] width 13 height 13
click at [625, 534] on li "Edit Fees & Payments" at bounding box center [648, 546] width 138 height 33
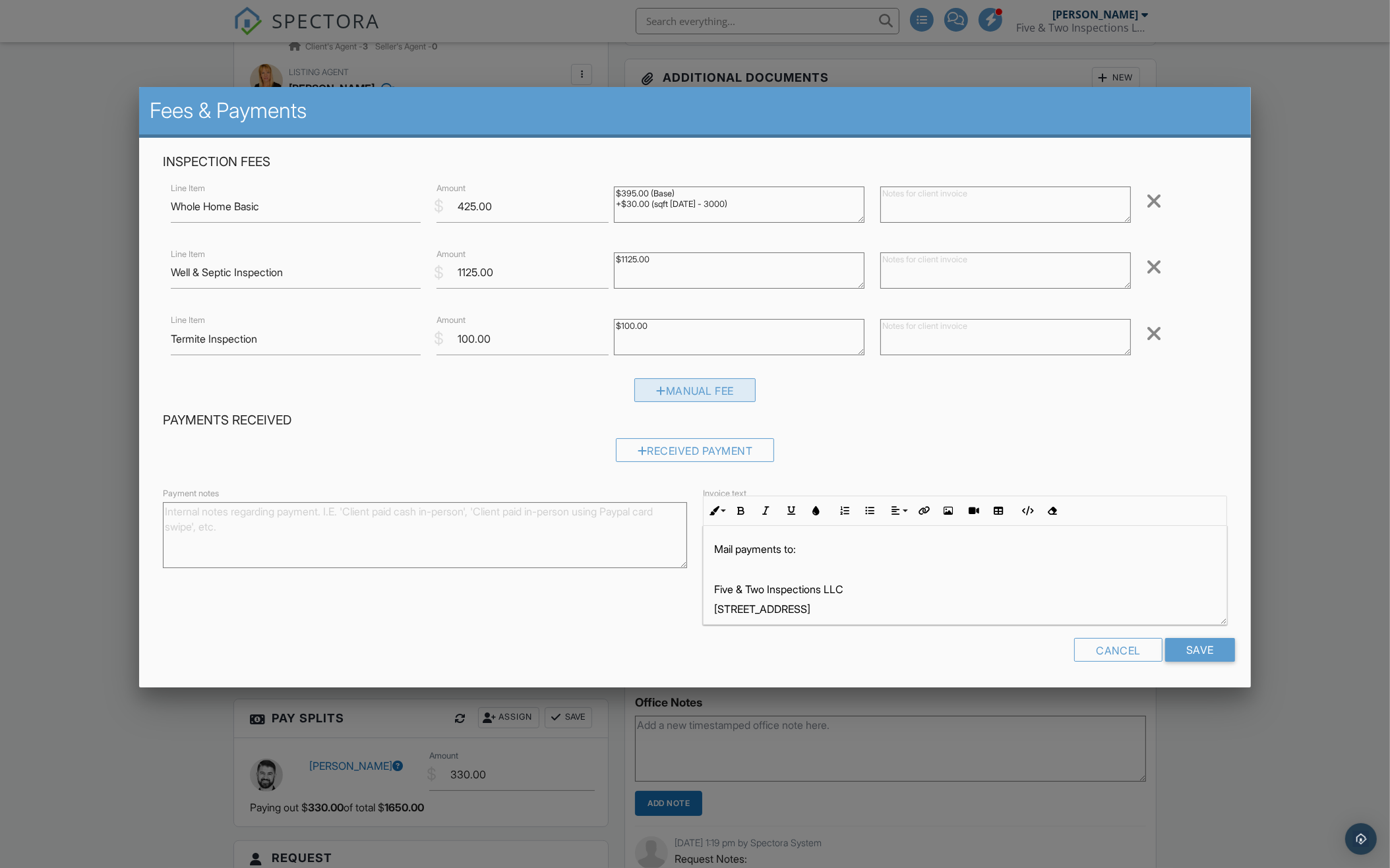
click at [687, 396] on div "Manual Fee" at bounding box center [695, 390] width 121 height 23
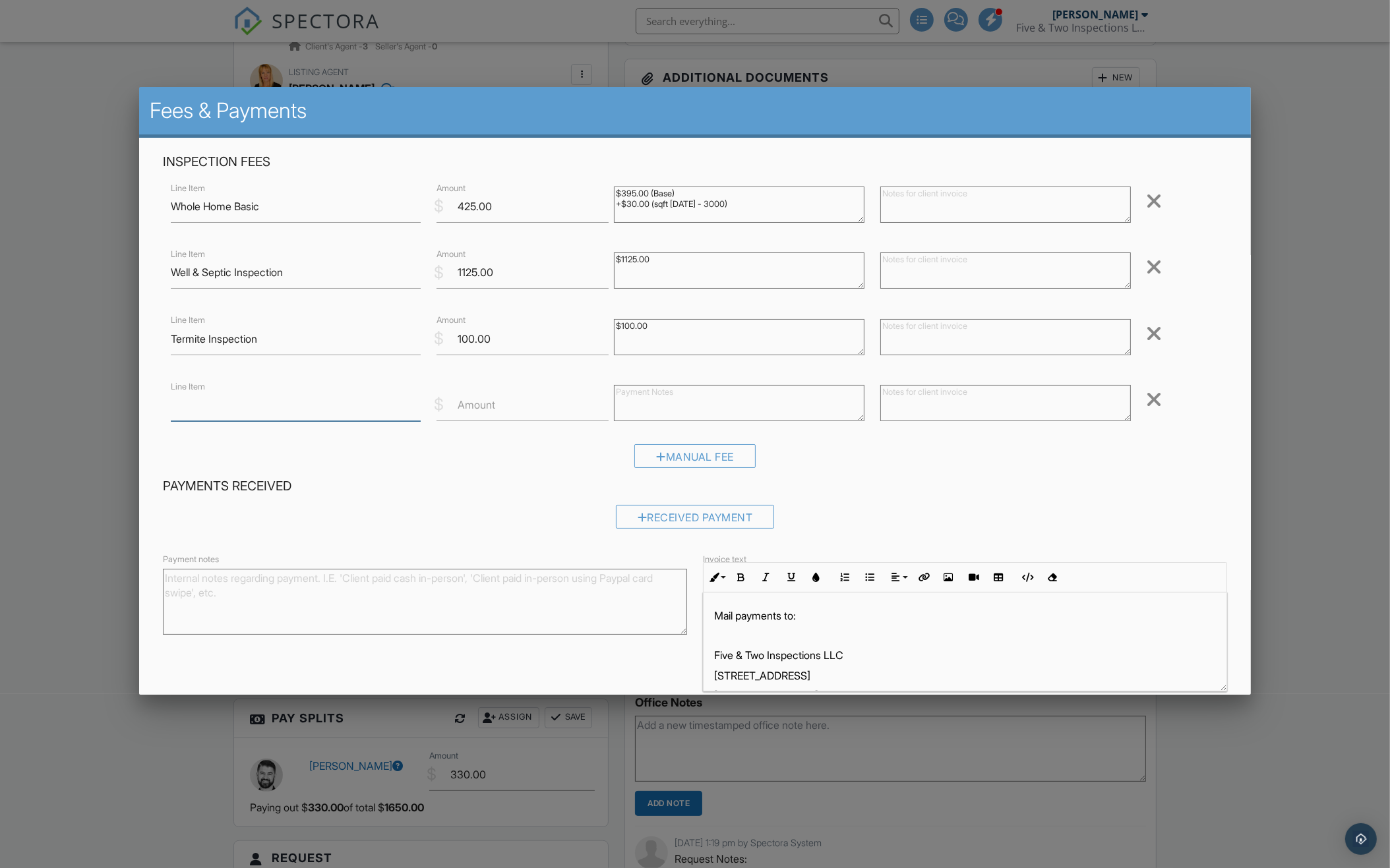
click at [269, 407] on input "Line Item" at bounding box center [296, 404] width 251 height 32
type input "Omit Water Sample"
click at [473, 410] on label "Amount" at bounding box center [477, 404] width 38 height 15
click at [473, 410] on input "Amount" at bounding box center [522, 404] width 172 height 32
type input "-100"
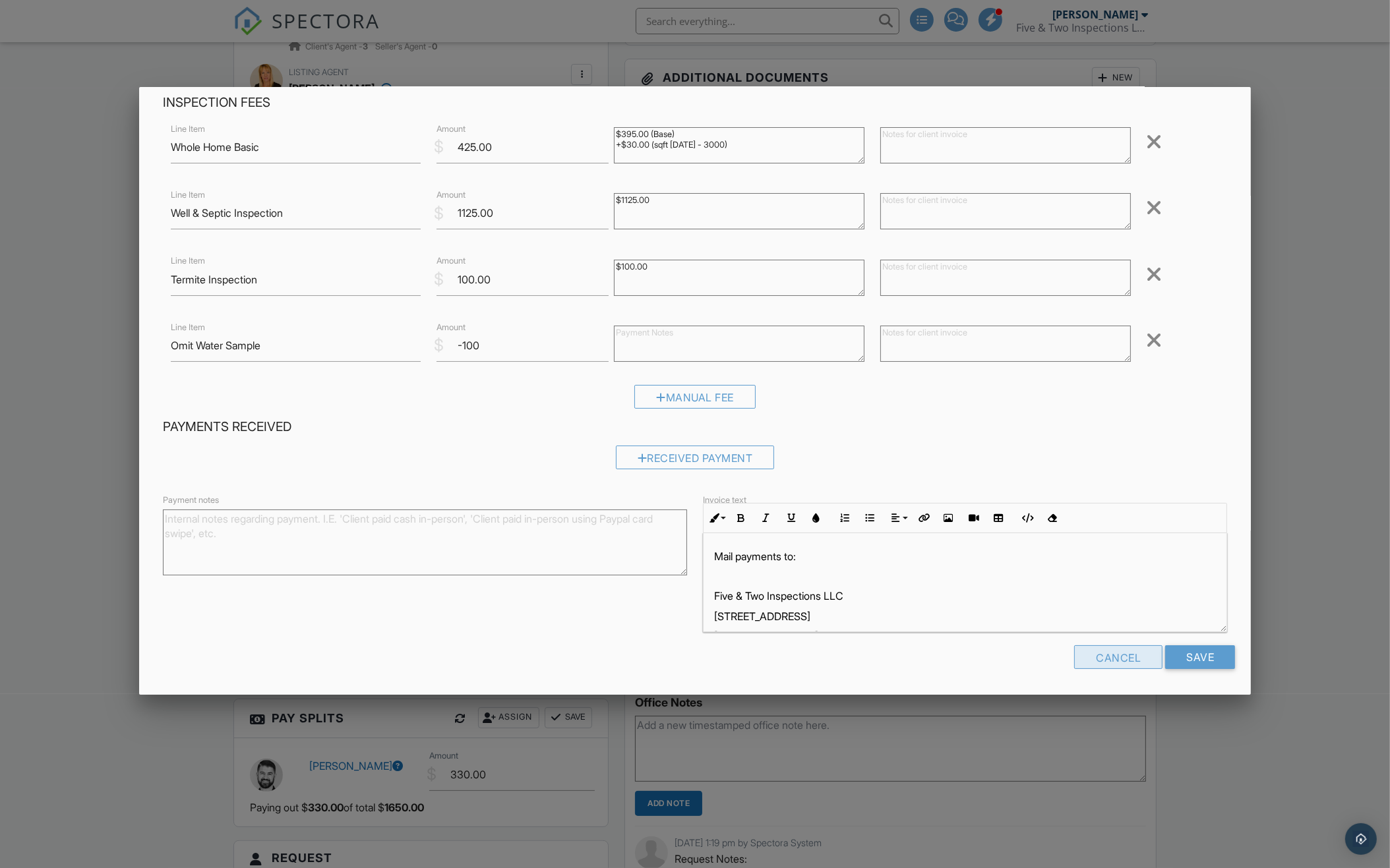
scroll to position [60, 0]
click at [687, 656] on input "Save" at bounding box center [1200, 656] width 70 height 23
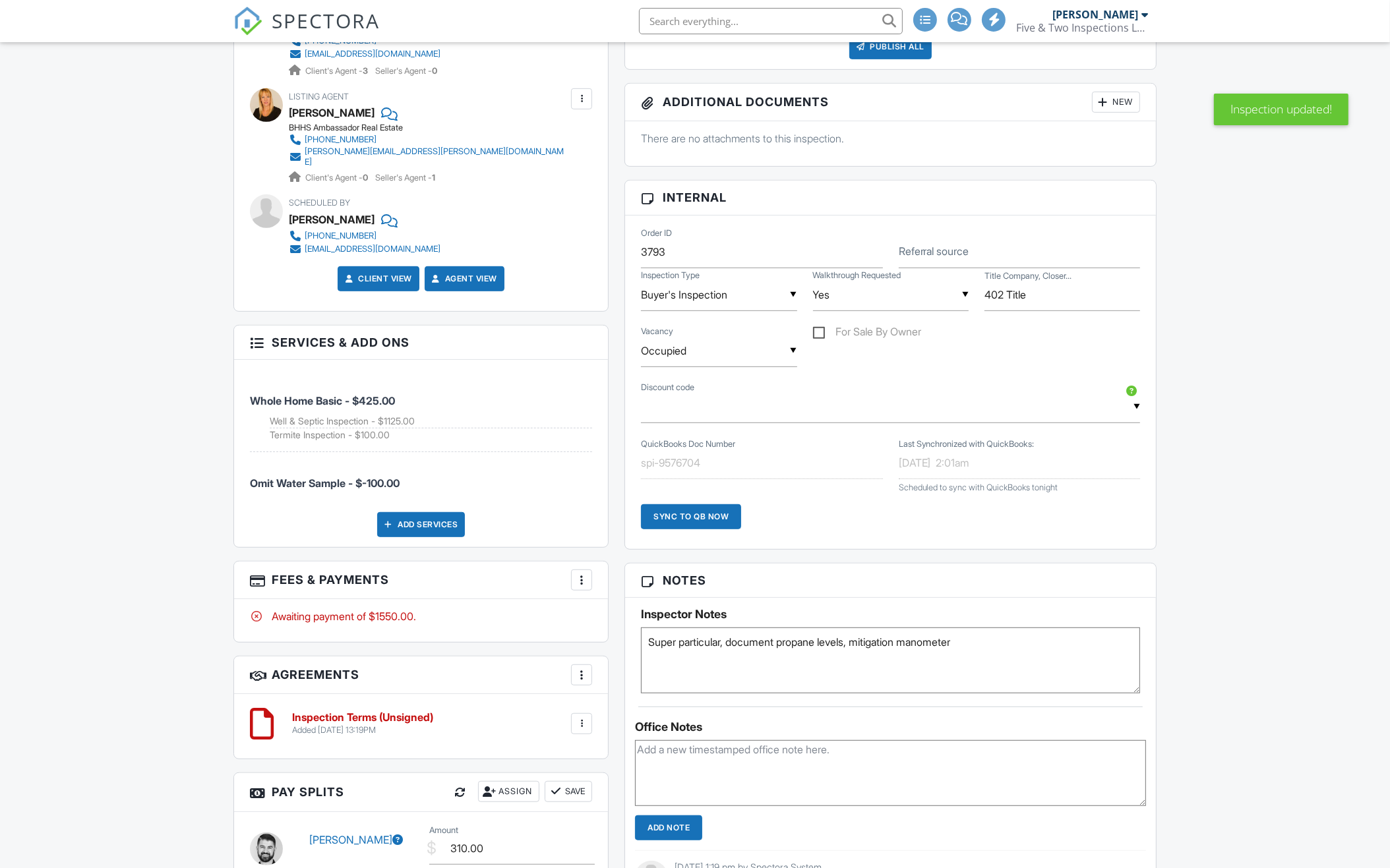
scroll to position [755, 0]
